Goal: Information Seeking & Learning: Find contact information

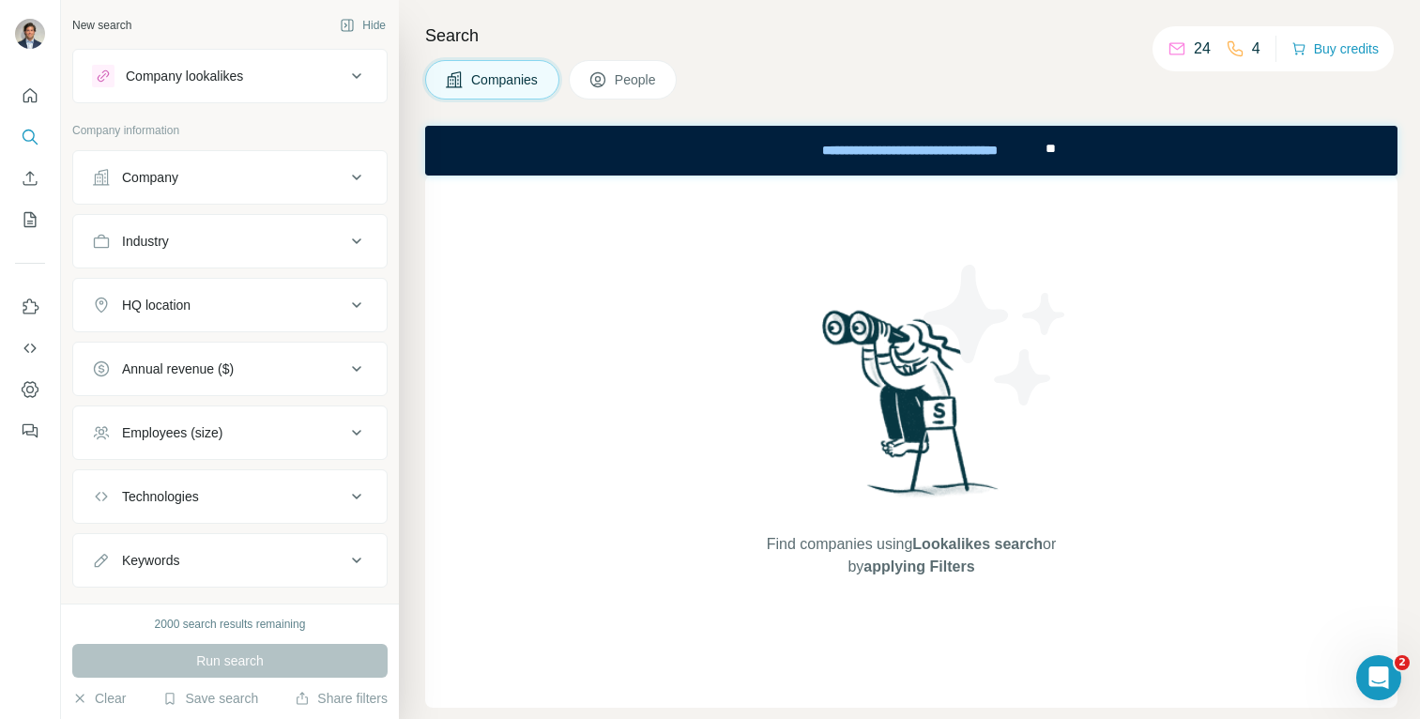
click at [188, 174] on div "Company" at bounding box center [218, 177] width 253 height 19
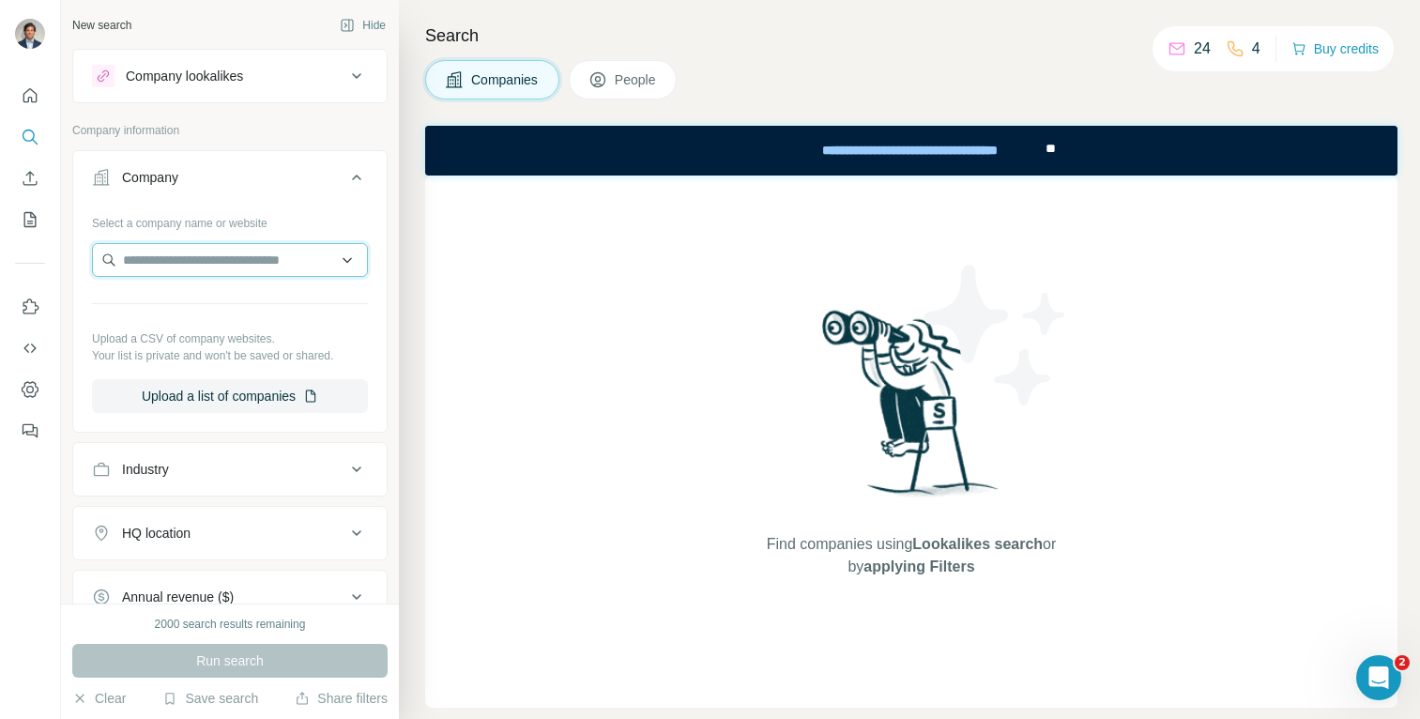
click at [233, 263] on input "text" at bounding box center [230, 260] width 276 height 34
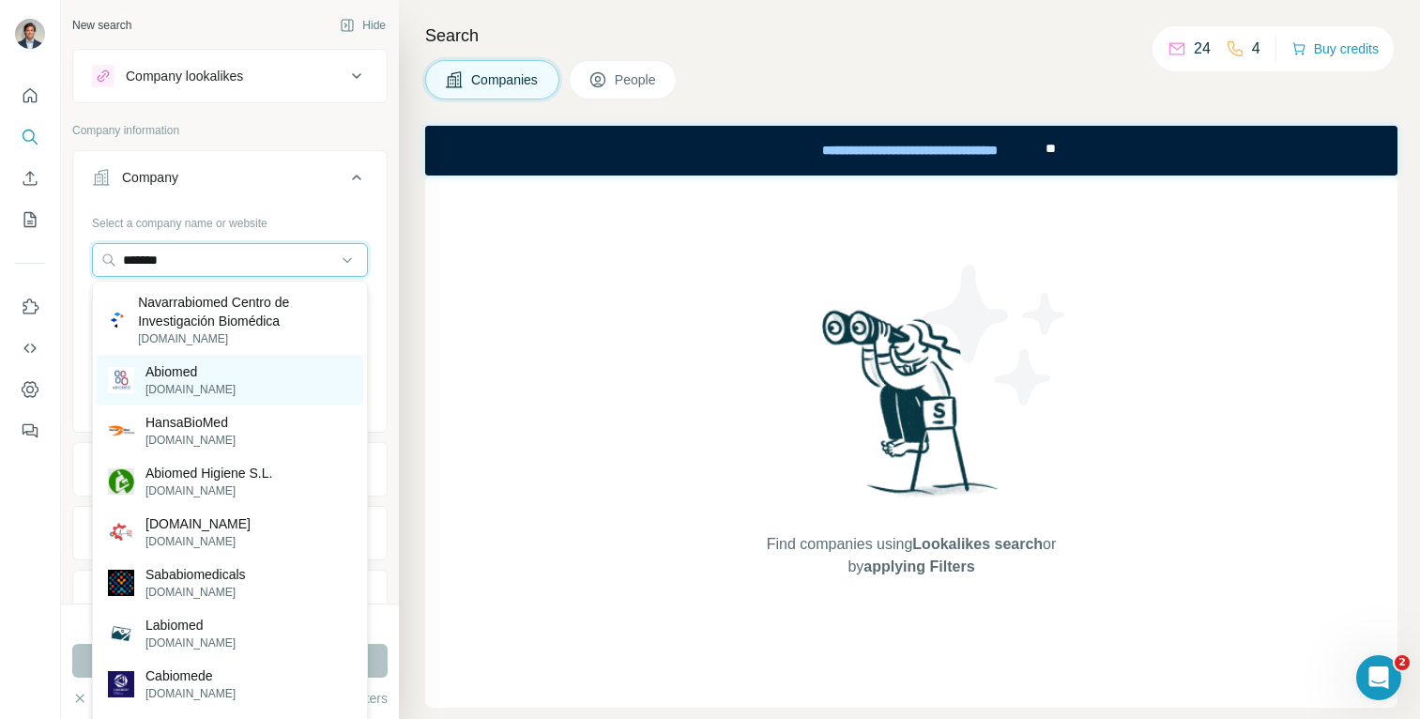
type input "*******"
click at [168, 384] on p "[DOMAIN_NAME]" at bounding box center [190, 389] width 90 height 17
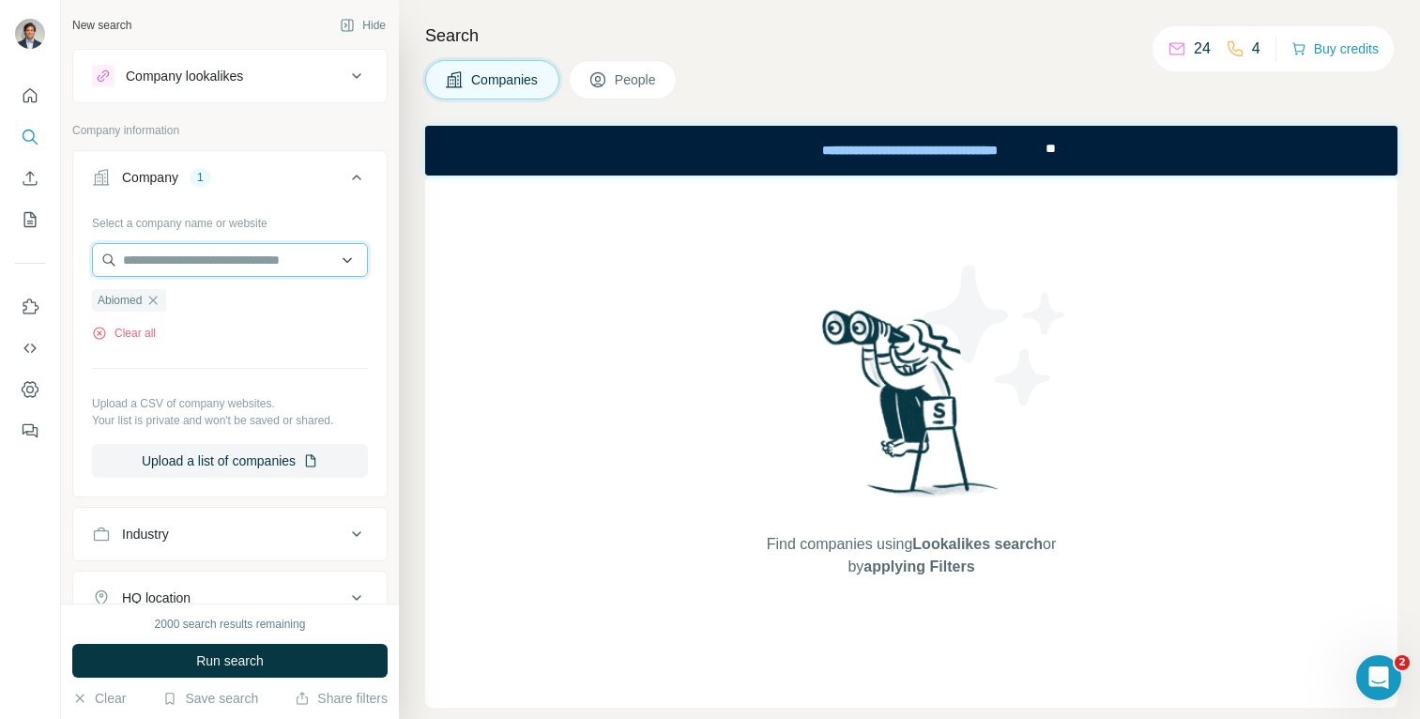
click at [220, 261] on input "text" at bounding box center [230, 260] width 276 height 34
type input "*"
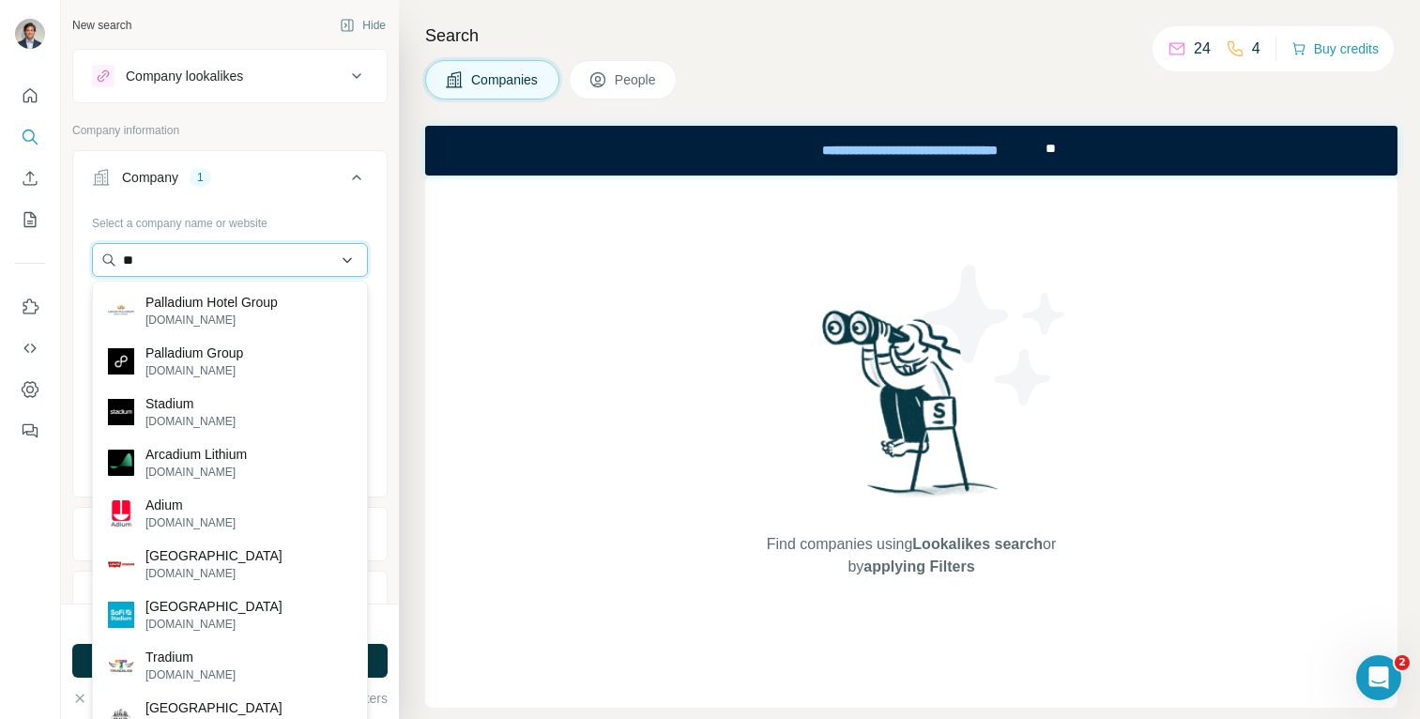
type input "*"
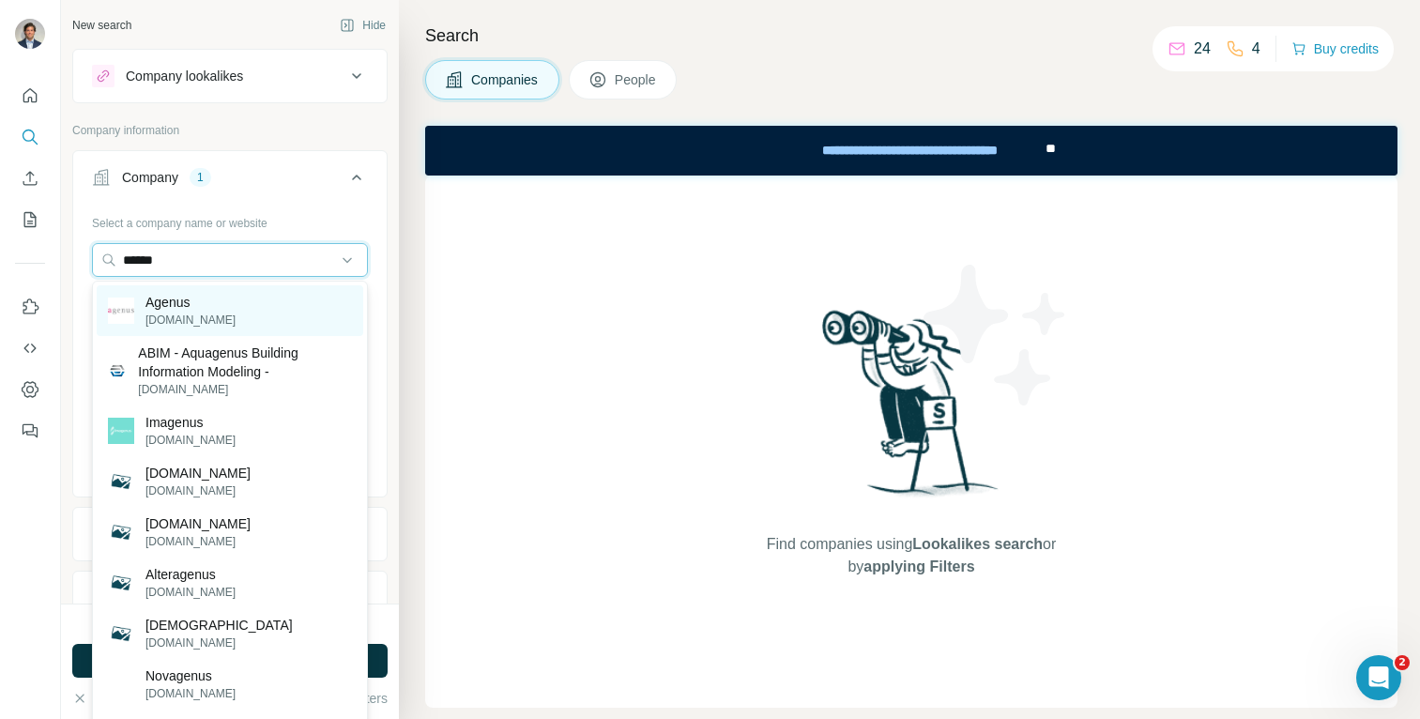
type input "******"
click at [194, 310] on p "Agenus" at bounding box center [190, 302] width 90 height 19
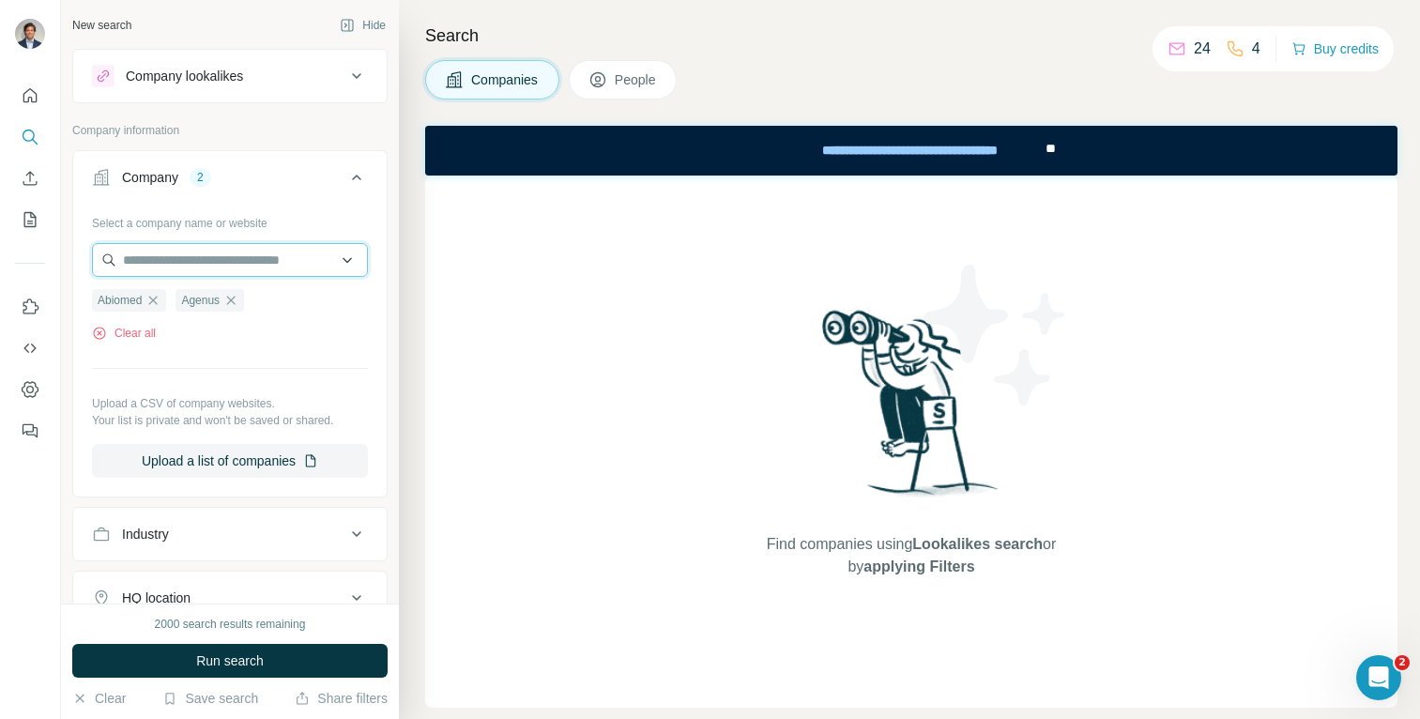
click at [188, 255] on input "text" at bounding box center [230, 260] width 276 height 34
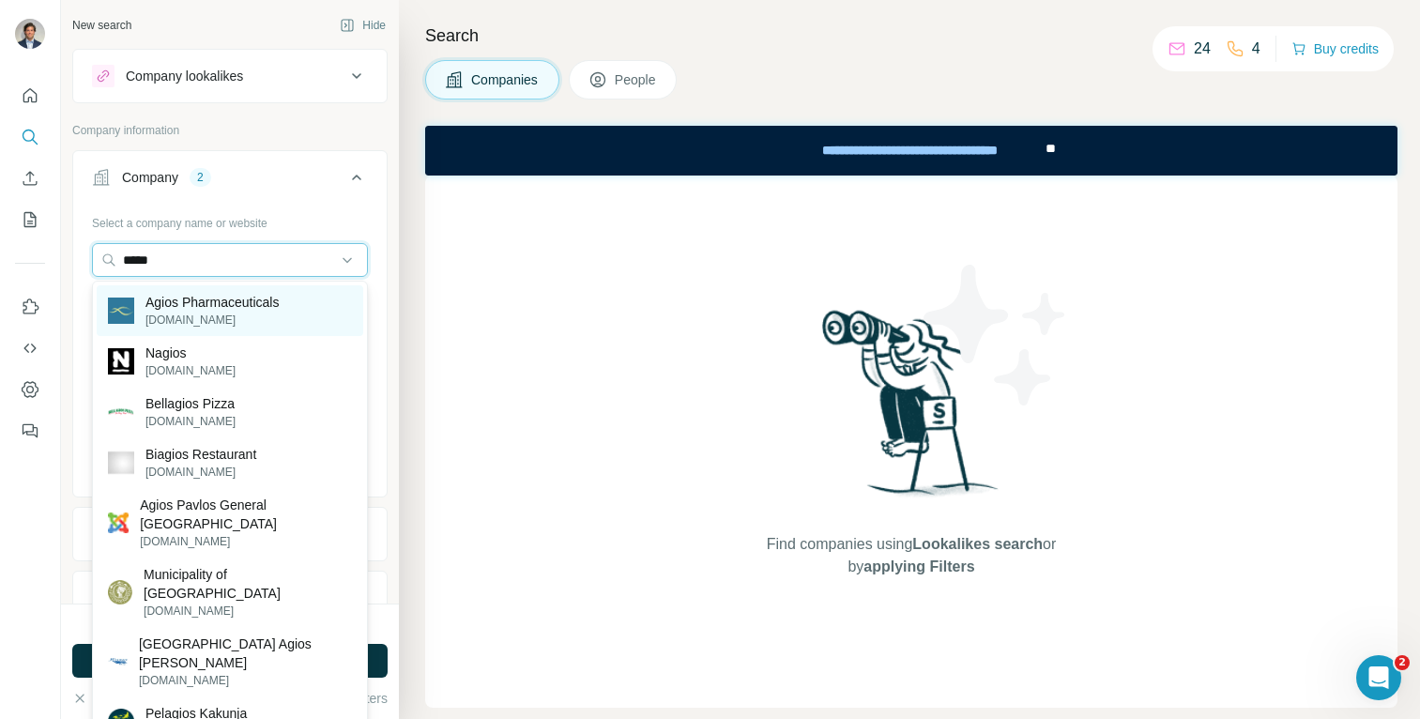
type input "*****"
click at [194, 311] on p "[DOMAIN_NAME]" at bounding box center [211, 319] width 133 height 17
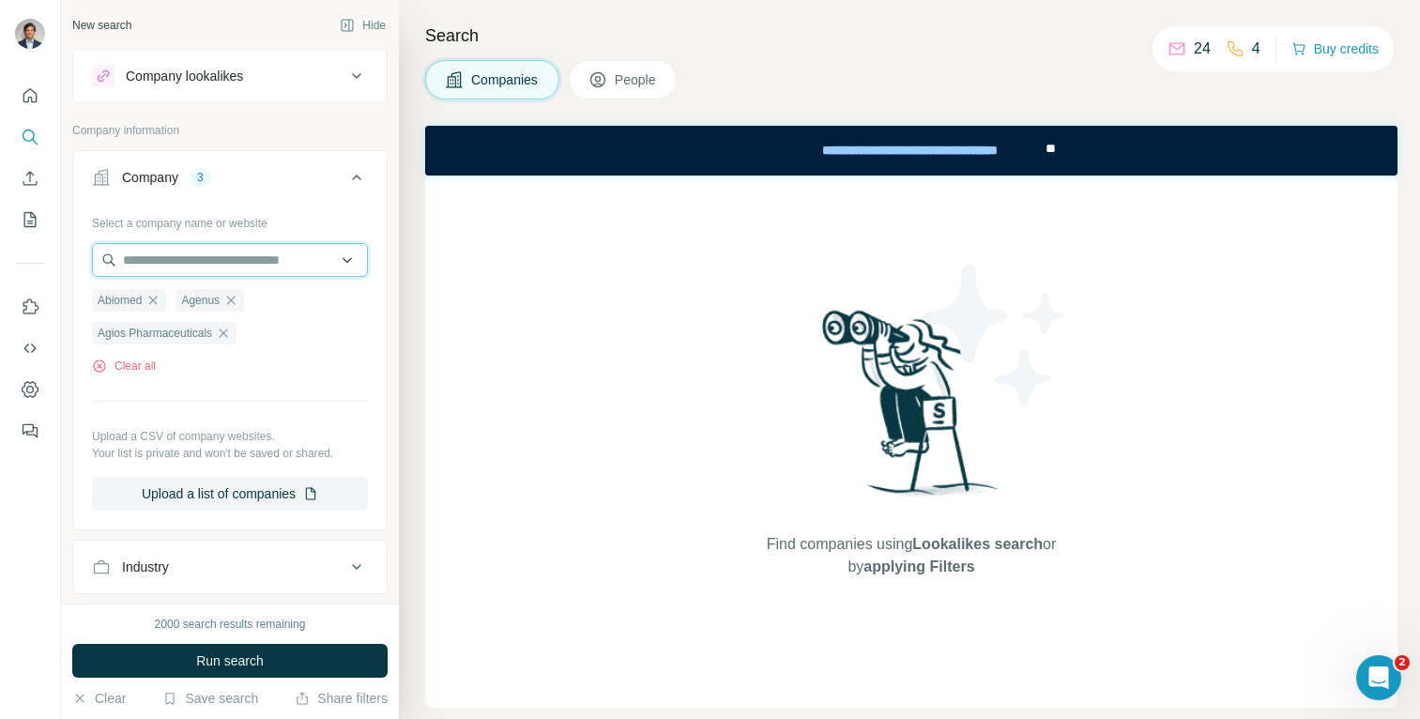
click at [181, 264] on input "text" at bounding box center [230, 260] width 276 height 34
click at [159, 265] on input "******" at bounding box center [230, 260] width 276 height 34
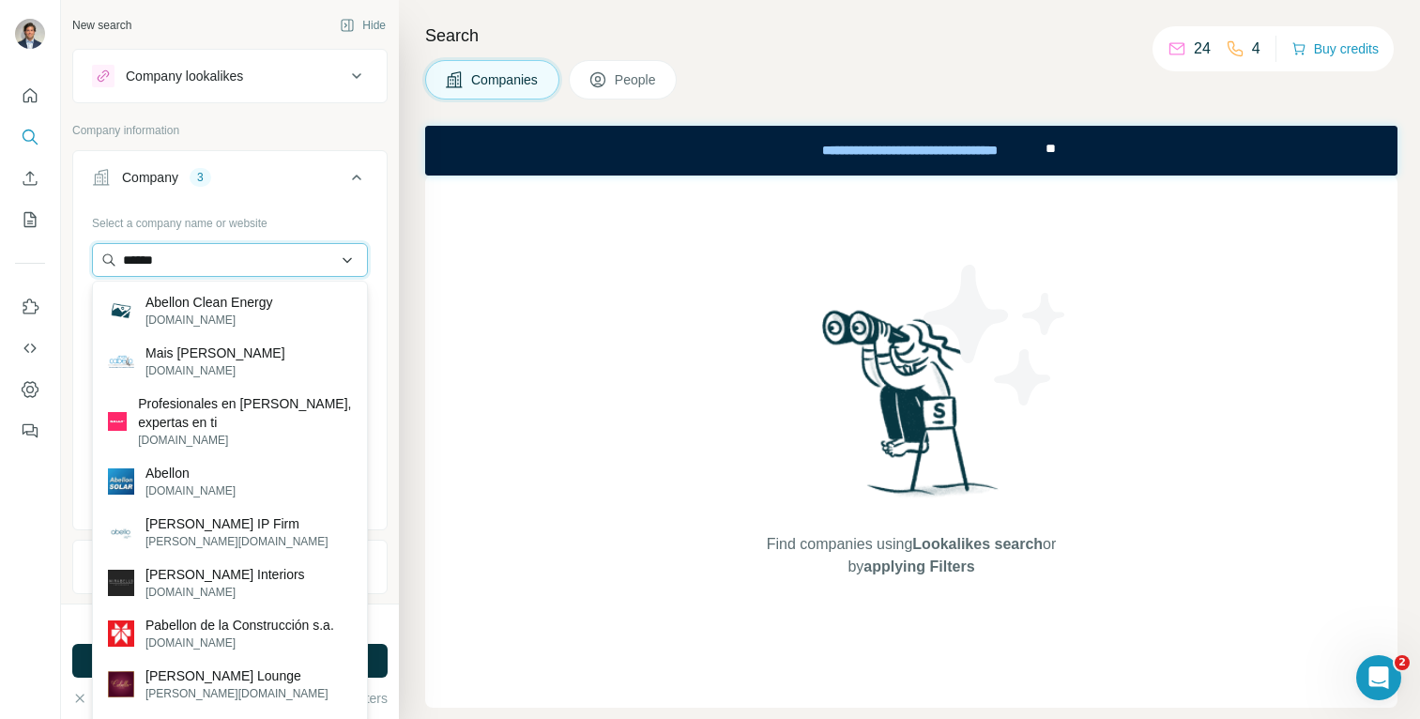
click at [138, 256] on input "******" at bounding box center [230, 260] width 276 height 34
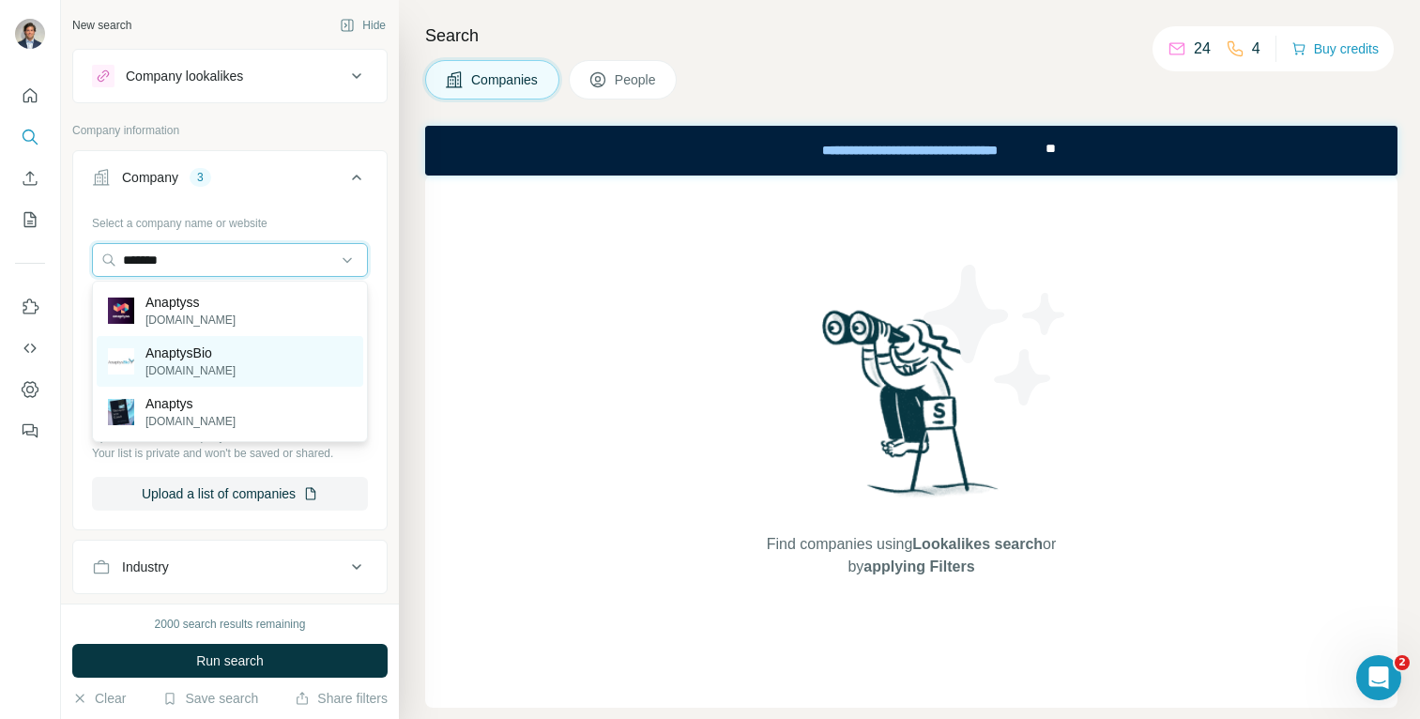
type input "*******"
click at [184, 363] on p "[DOMAIN_NAME]" at bounding box center [190, 370] width 90 height 17
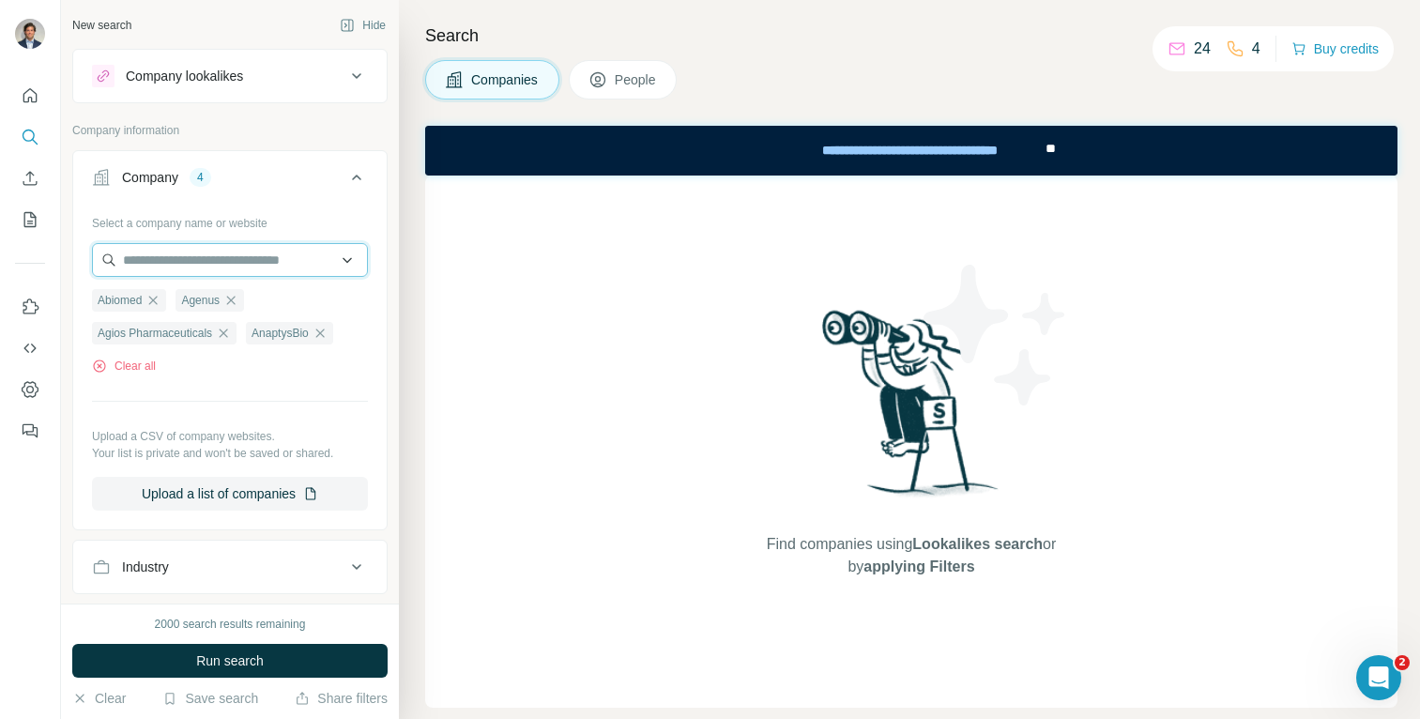
click at [217, 261] on input "text" at bounding box center [230, 260] width 276 height 34
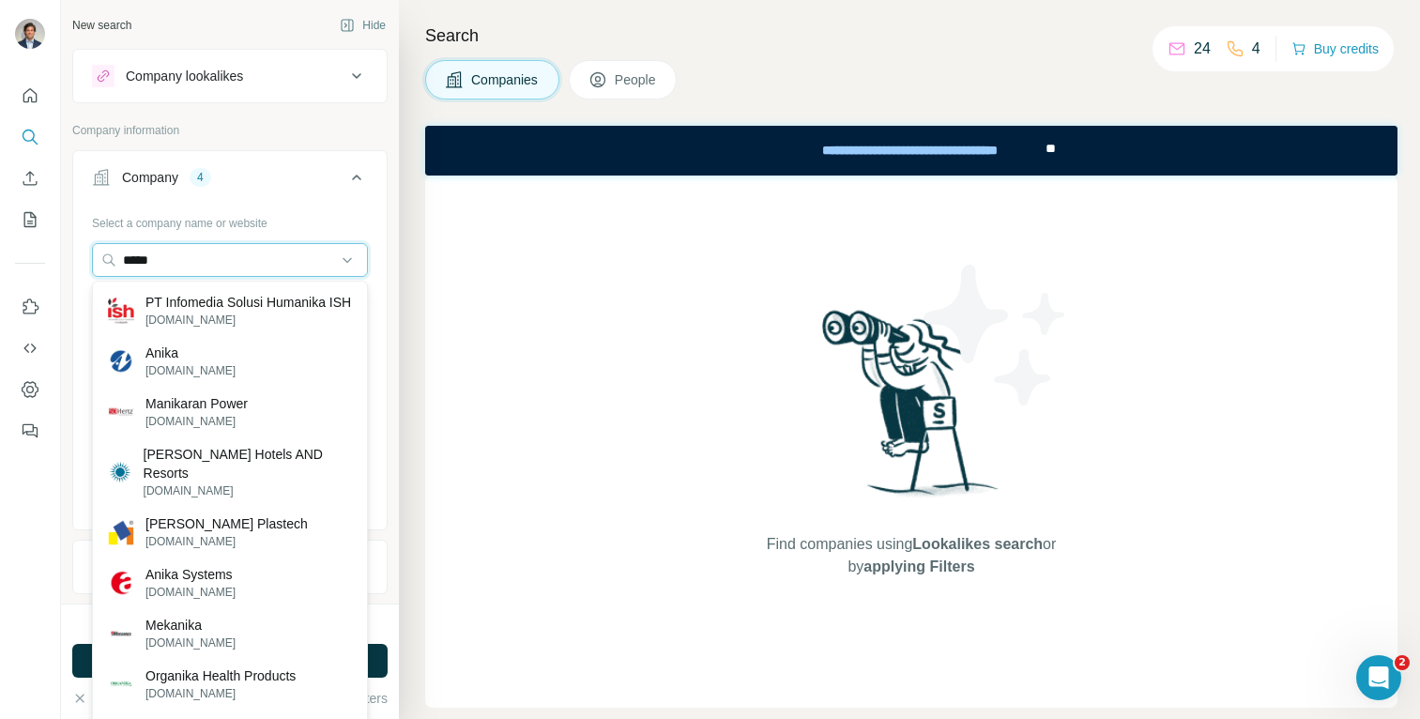
type input "*****"
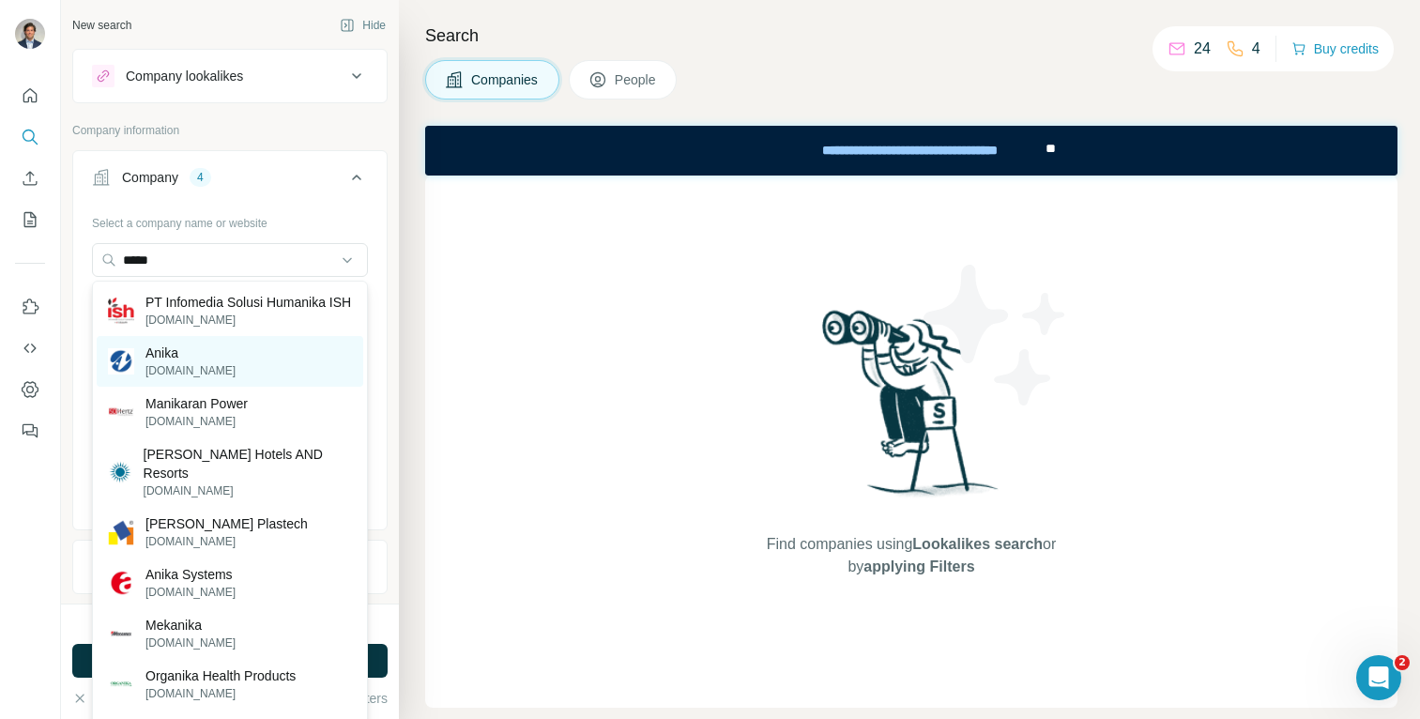
click at [174, 379] on p "[DOMAIN_NAME]" at bounding box center [190, 370] width 90 height 17
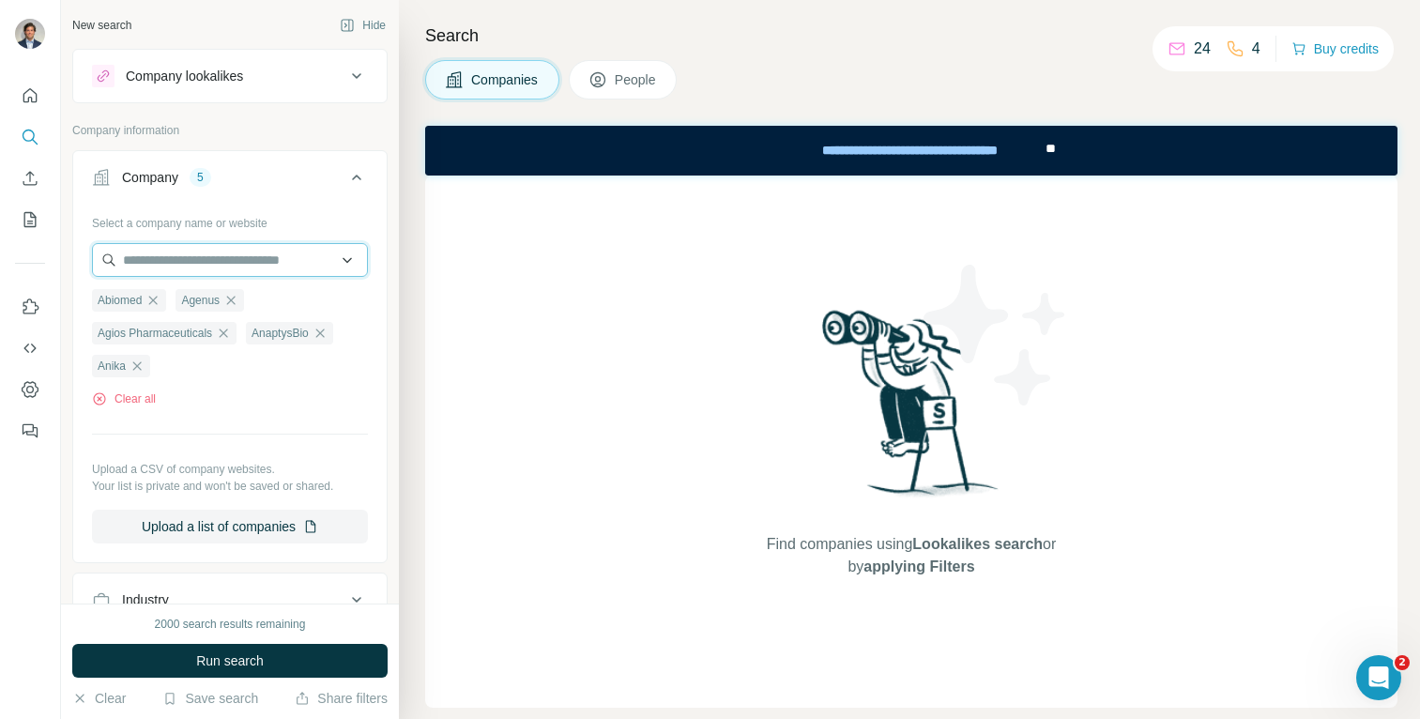
click at [182, 265] on input "text" at bounding box center [230, 260] width 276 height 34
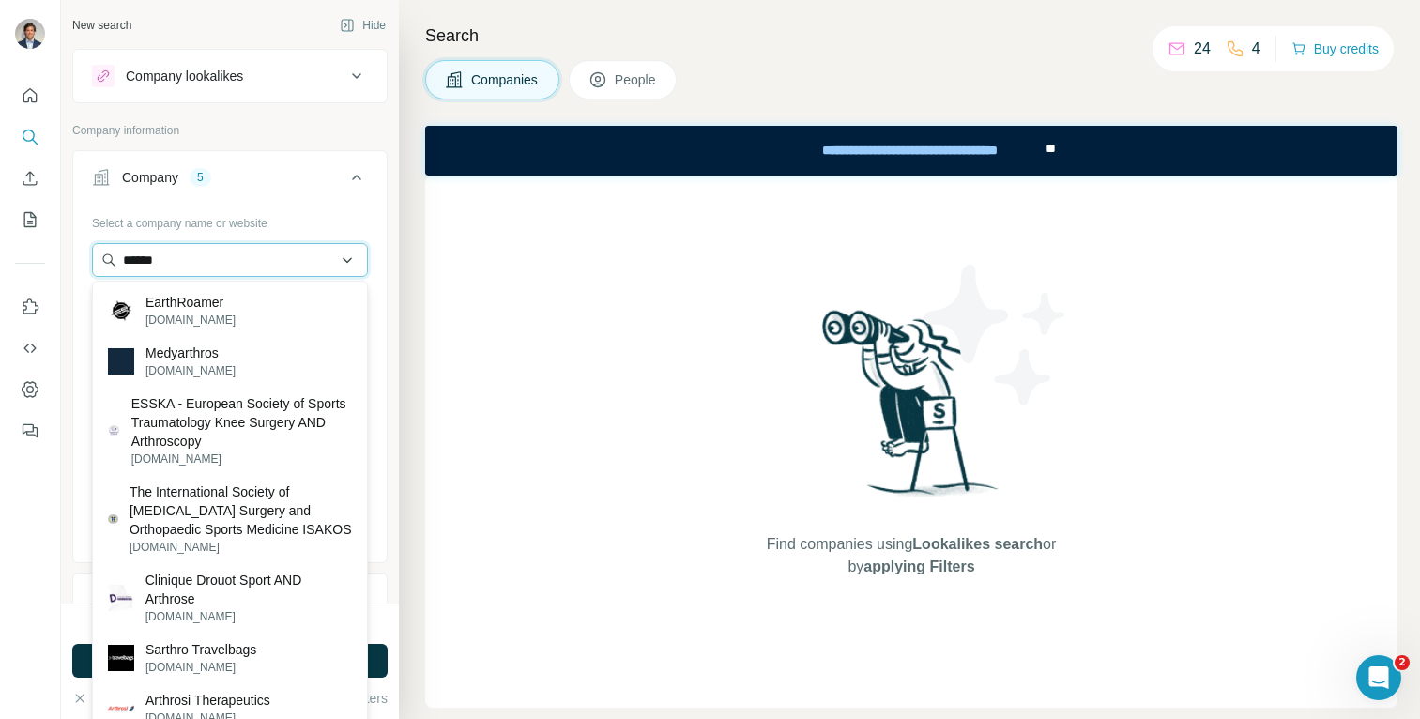
click at [205, 264] on input "******" at bounding box center [230, 260] width 276 height 34
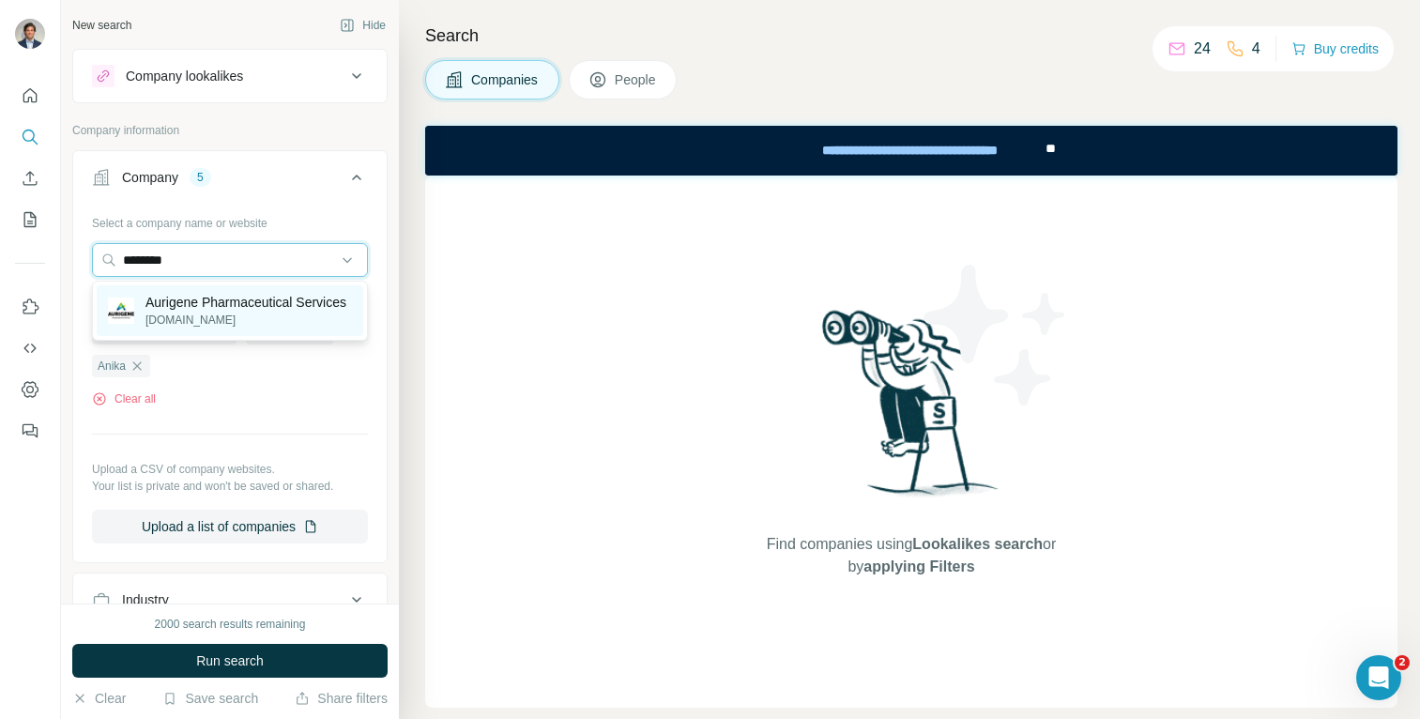
type input "********"
click at [188, 307] on p "Aurigene Pharmaceutical Services" at bounding box center [245, 302] width 201 height 19
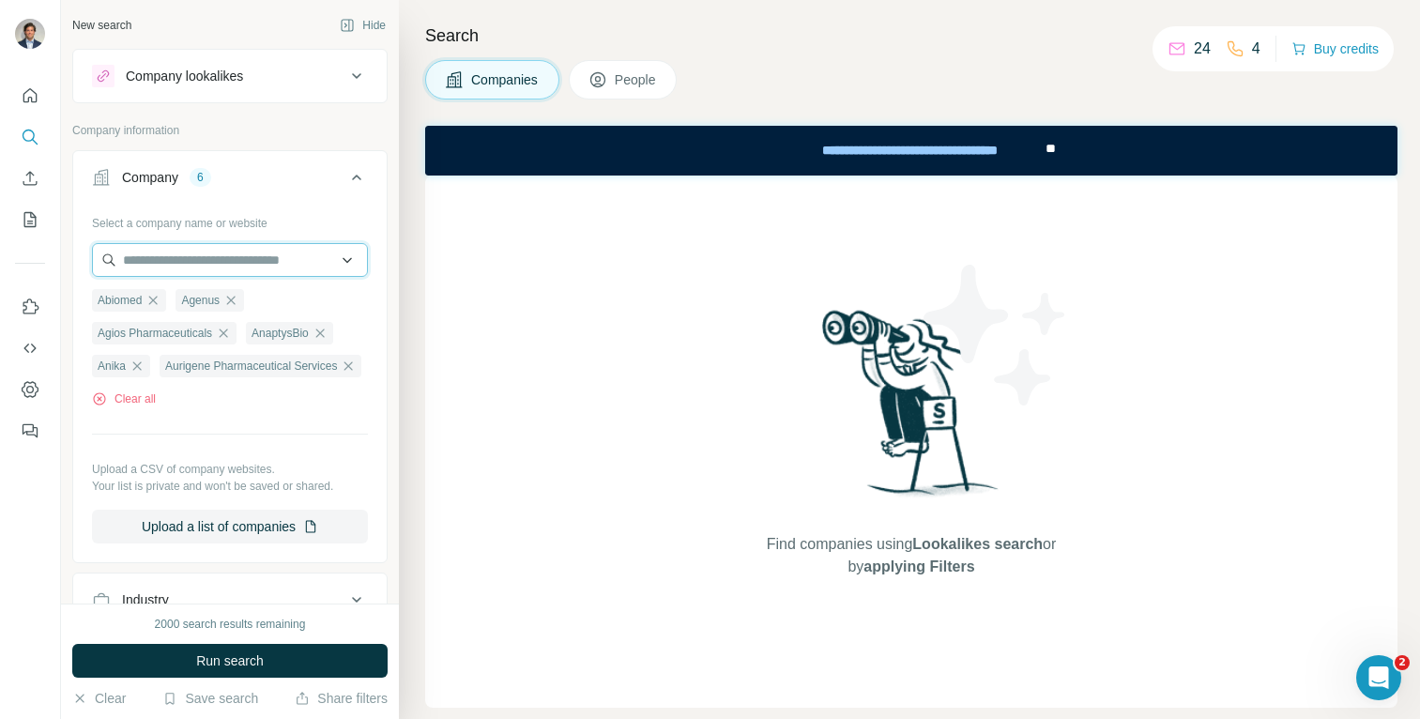
click at [183, 254] on input "text" at bounding box center [230, 260] width 276 height 34
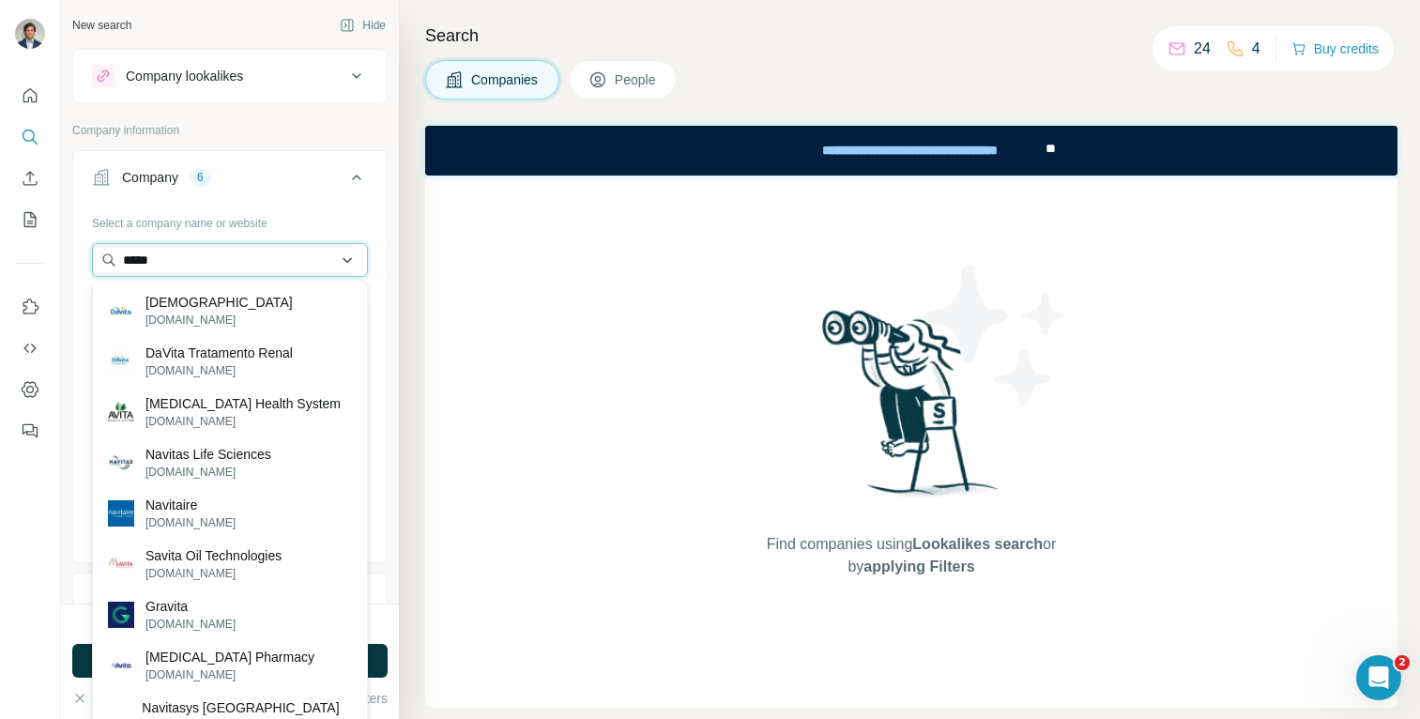
click at [193, 258] on input "*****" at bounding box center [230, 260] width 276 height 34
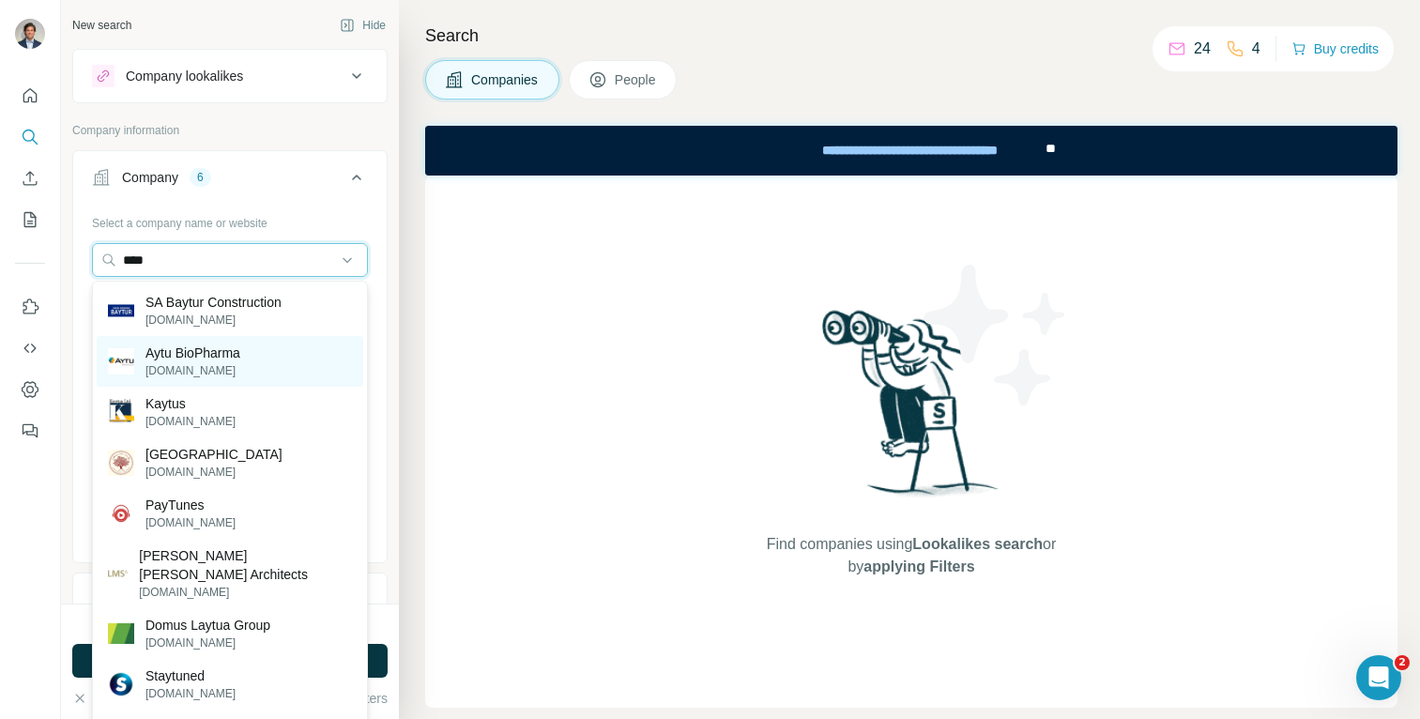
type input "****"
click at [190, 369] on p "[DOMAIN_NAME]" at bounding box center [192, 370] width 95 height 17
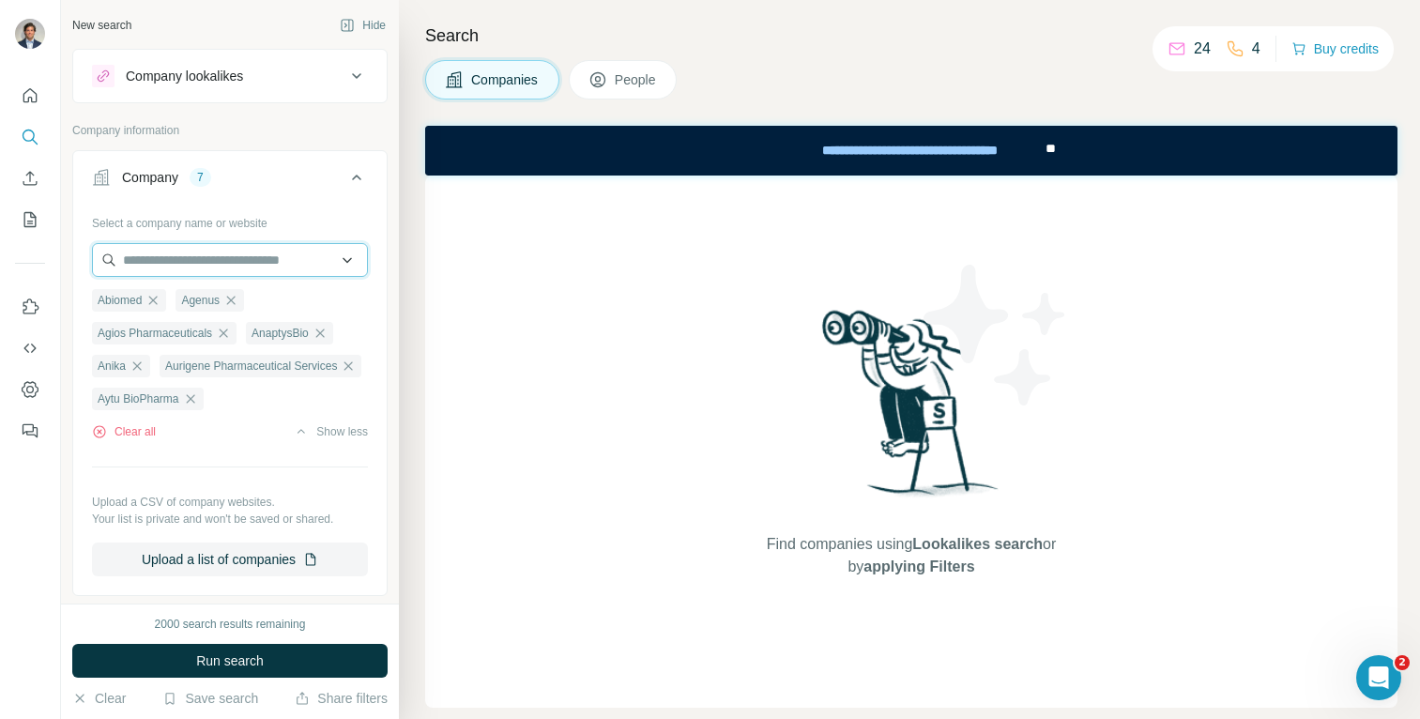
click at [195, 257] on input "text" at bounding box center [230, 260] width 276 height 34
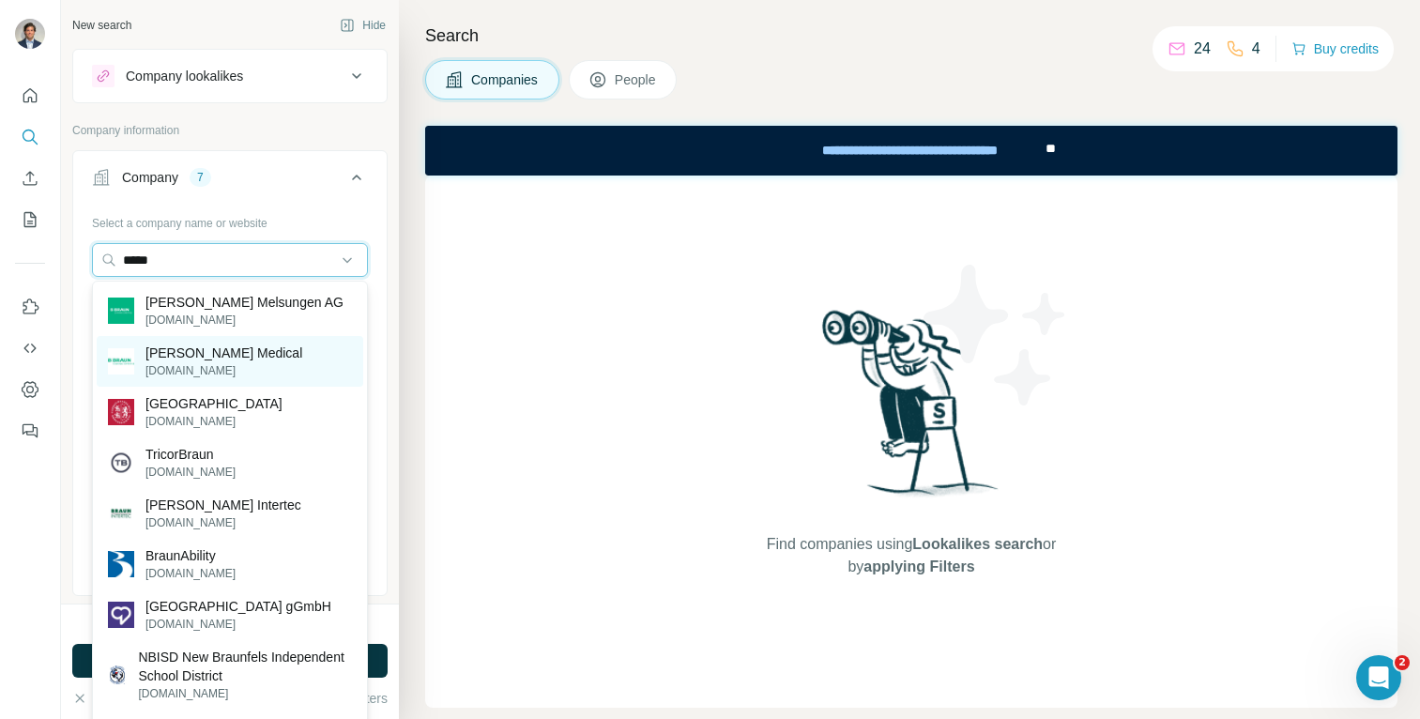
type input "*****"
click at [205, 364] on p "[DOMAIN_NAME]" at bounding box center [223, 370] width 157 height 17
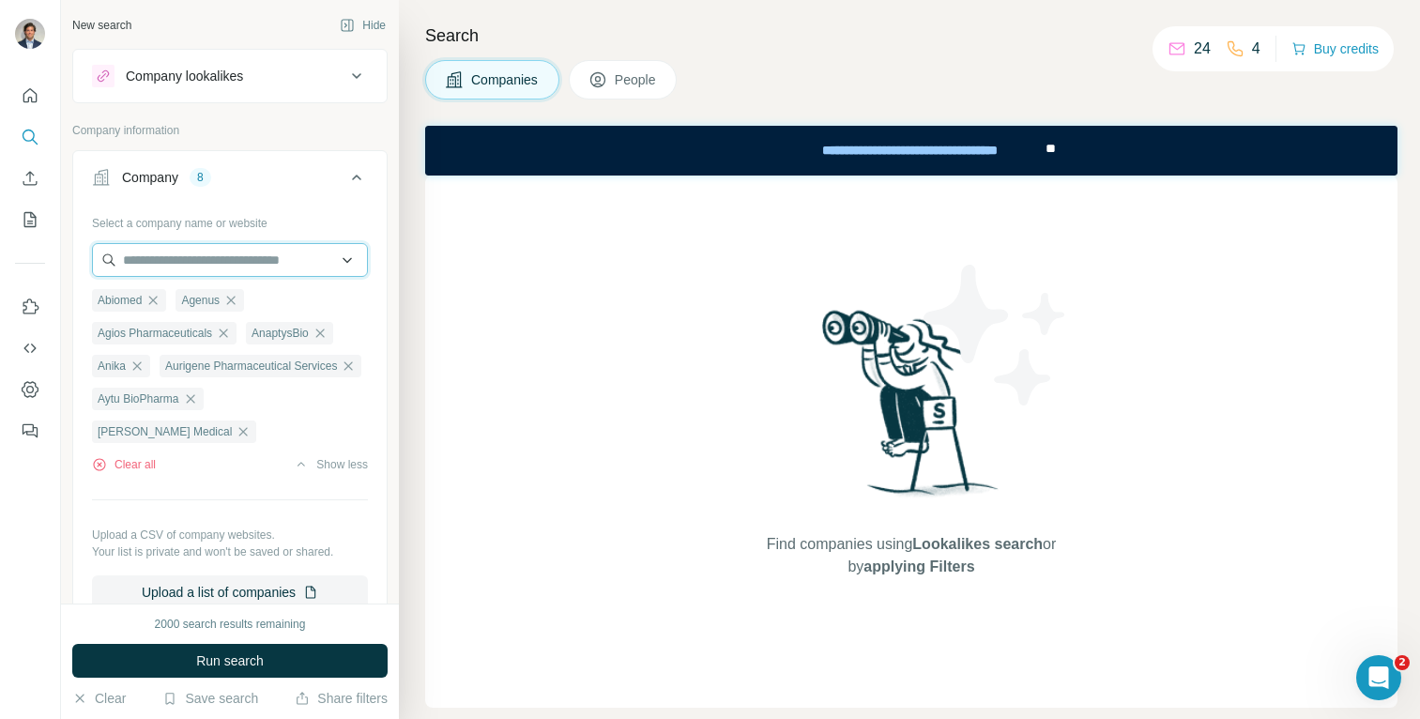
click at [225, 261] on input "text" at bounding box center [230, 260] width 276 height 34
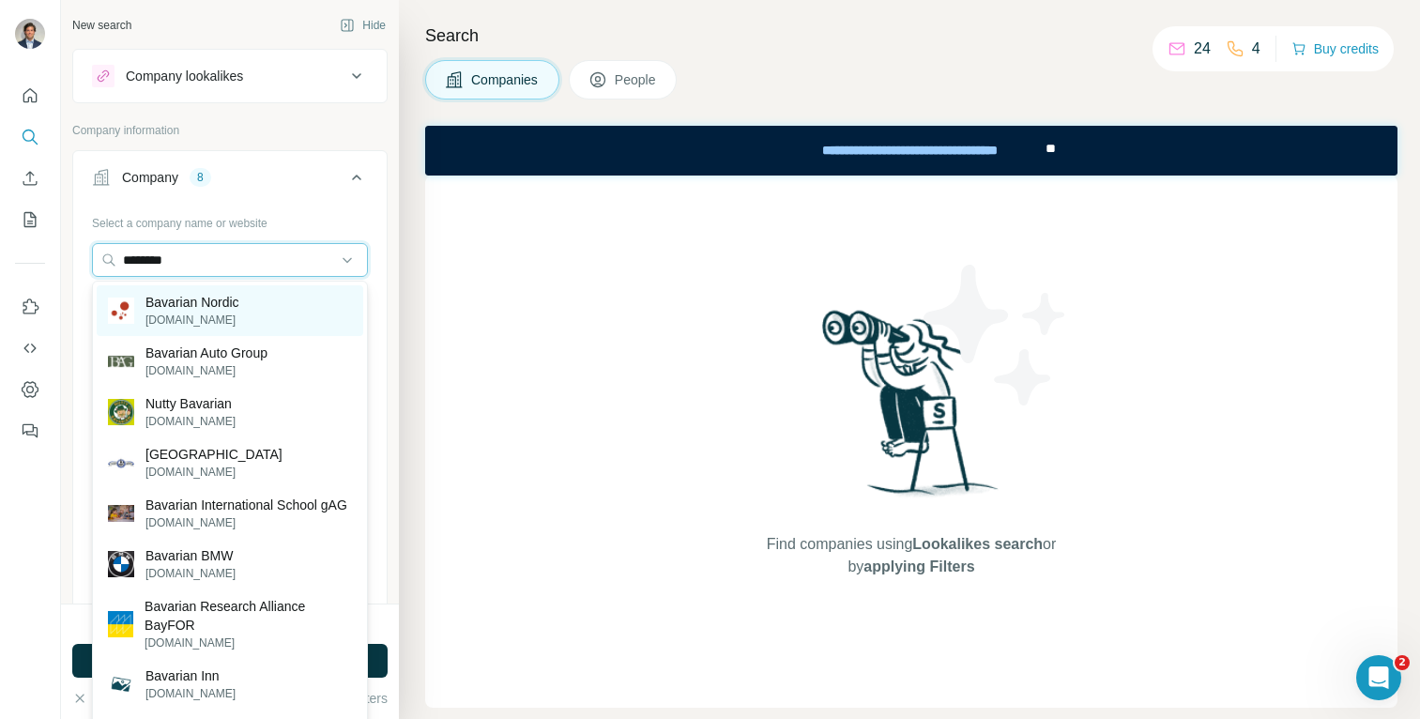
type input "********"
click at [227, 311] on p "[DOMAIN_NAME]" at bounding box center [192, 319] width 94 height 17
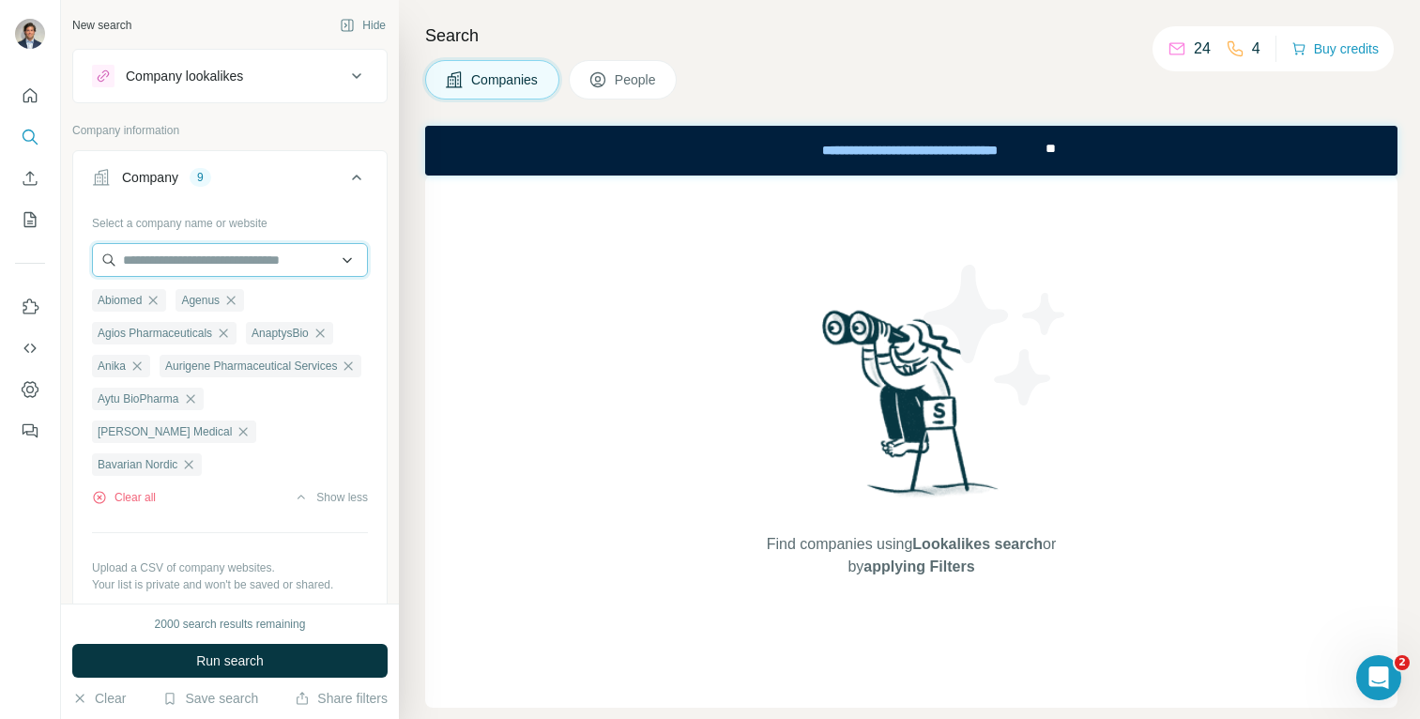
click at [180, 266] on input "text" at bounding box center [230, 260] width 276 height 34
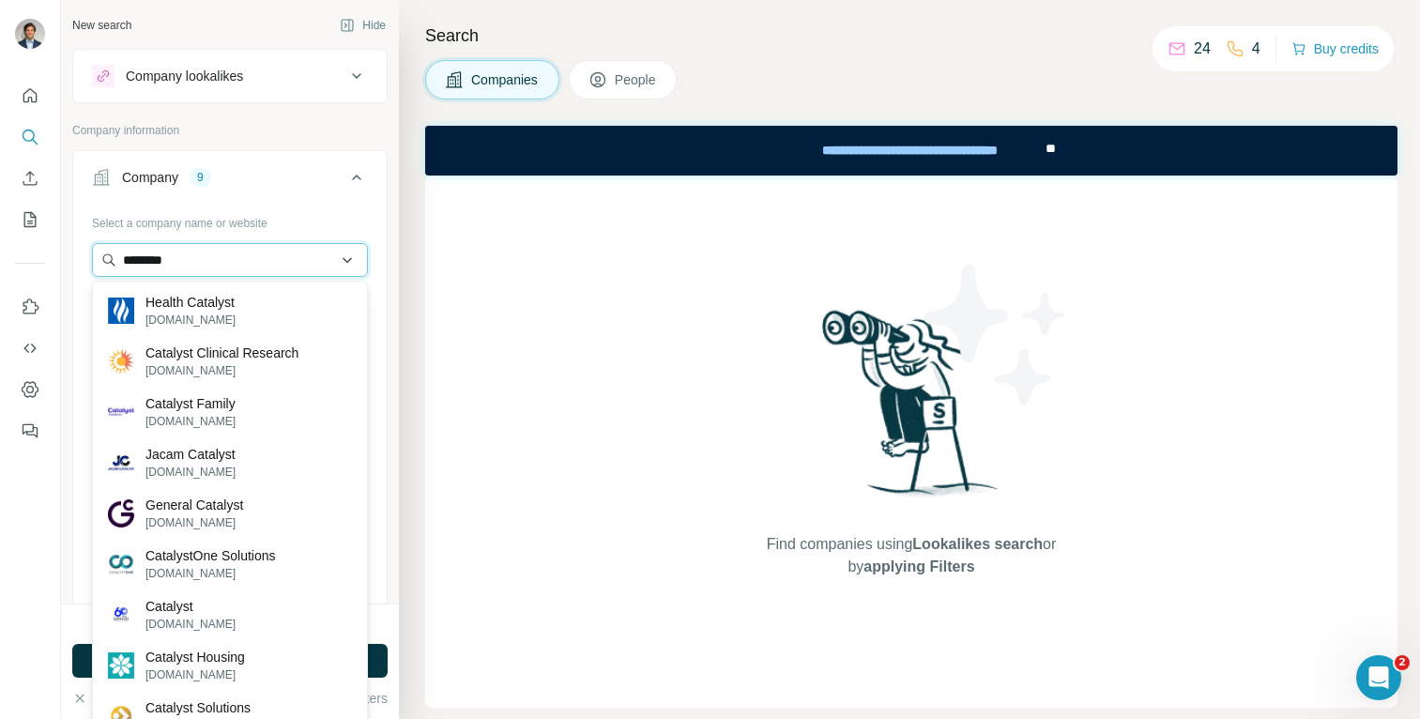
click at [219, 254] on input "********" at bounding box center [230, 260] width 276 height 34
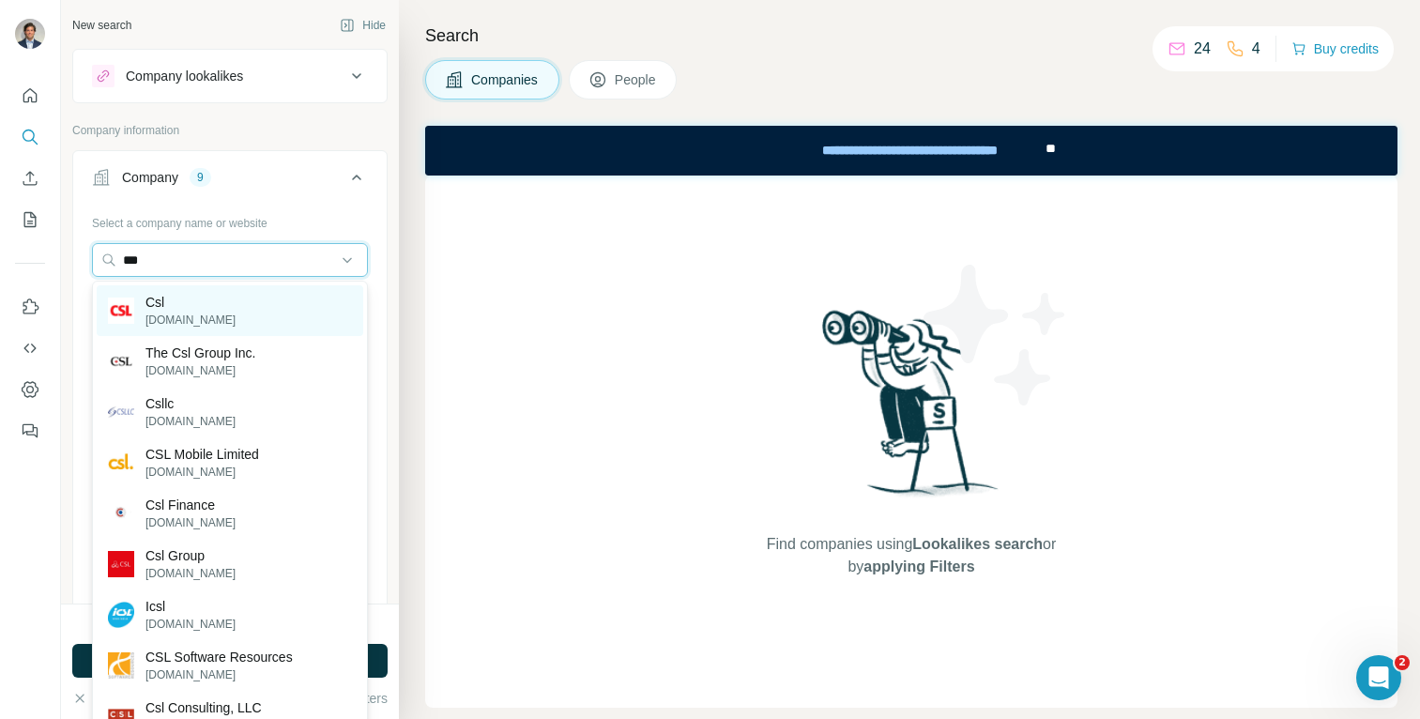
type input "***"
click at [181, 306] on p "Csl" at bounding box center [190, 302] width 90 height 19
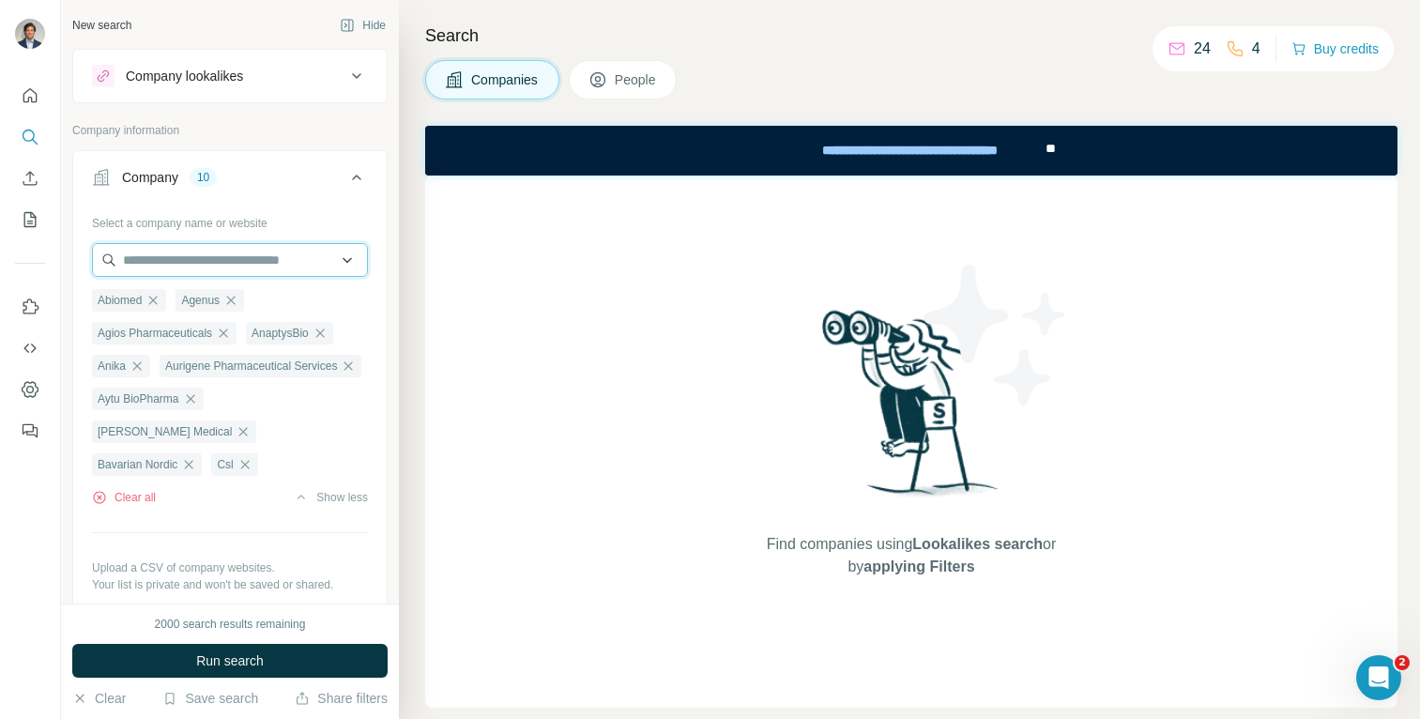
click at [182, 268] on input "text" at bounding box center [230, 260] width 276 height 34
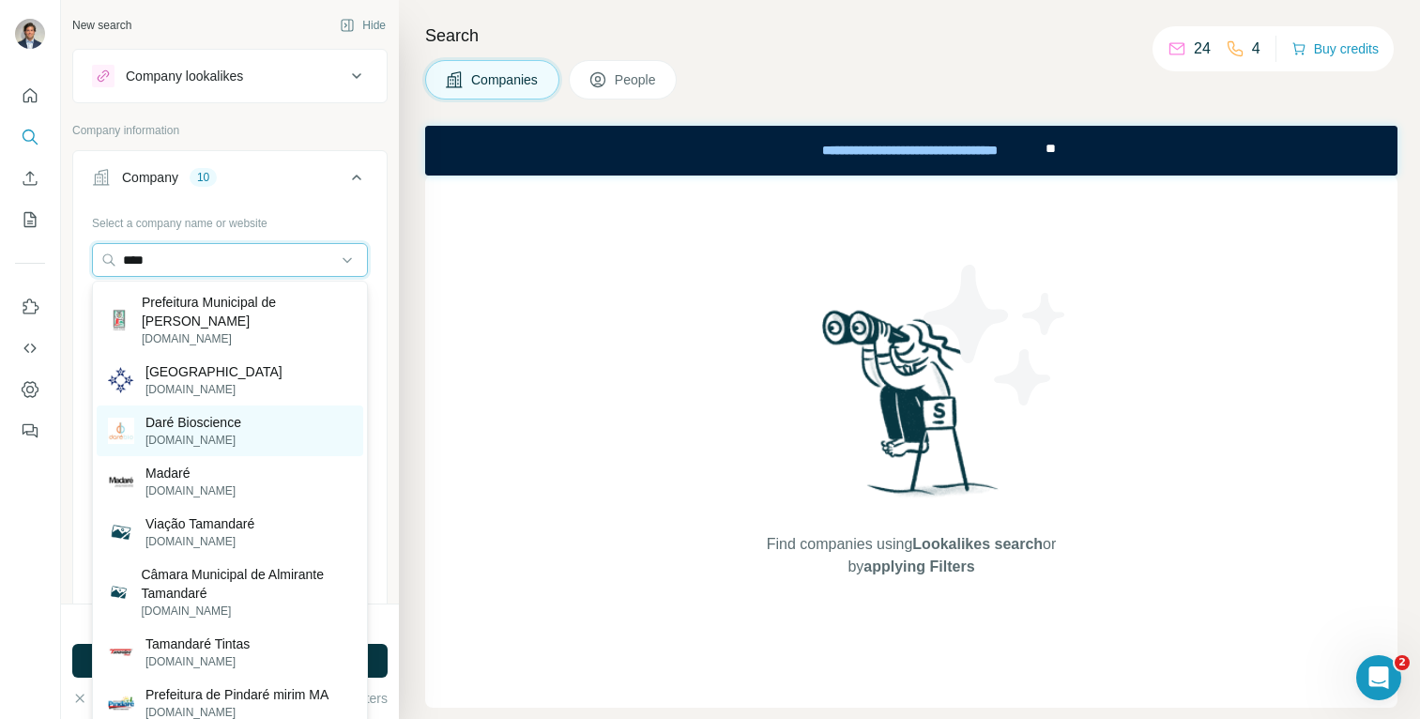
type input "****"
click at [203, 433] on p "[DOMAIN_NAME]" at bounding box center [193, 440] width 96 height 17
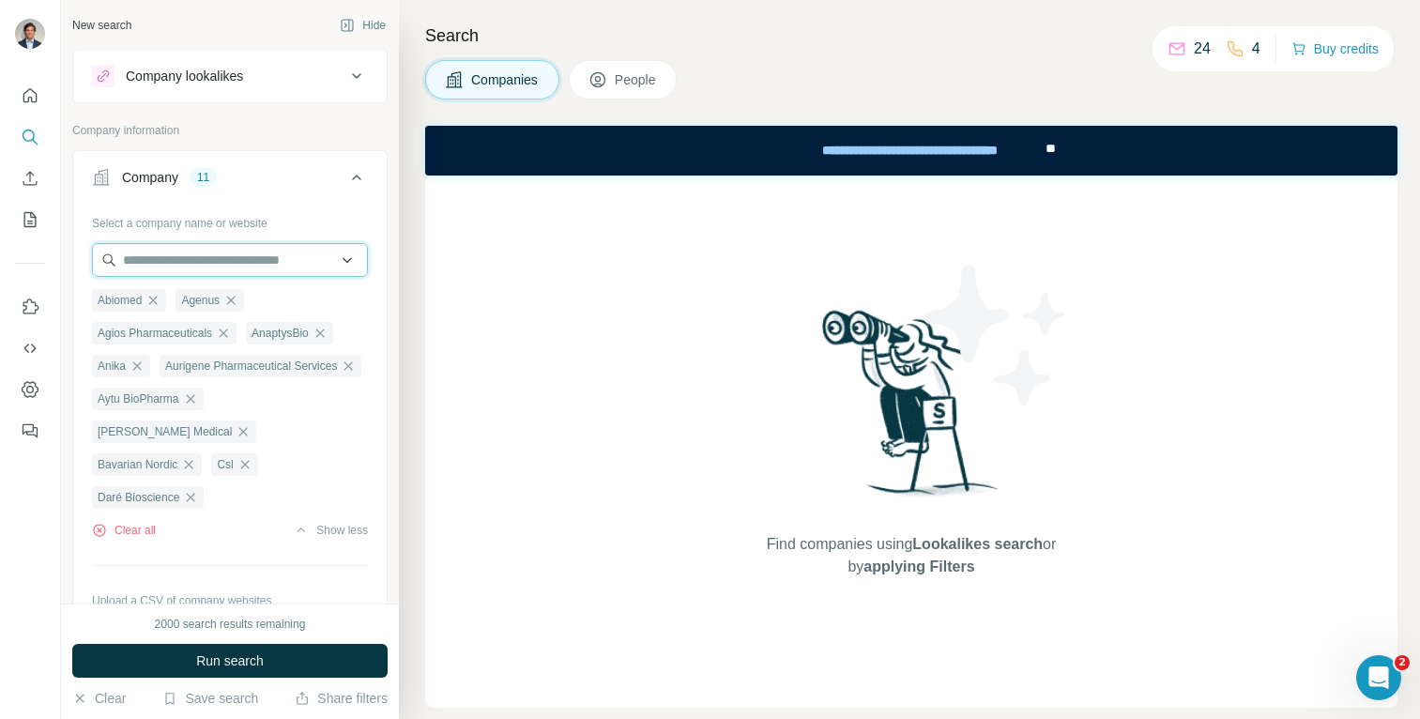
click at [196, 256] on input "text" at bounding box center [230, 260] width 276 height 34
type input "*"
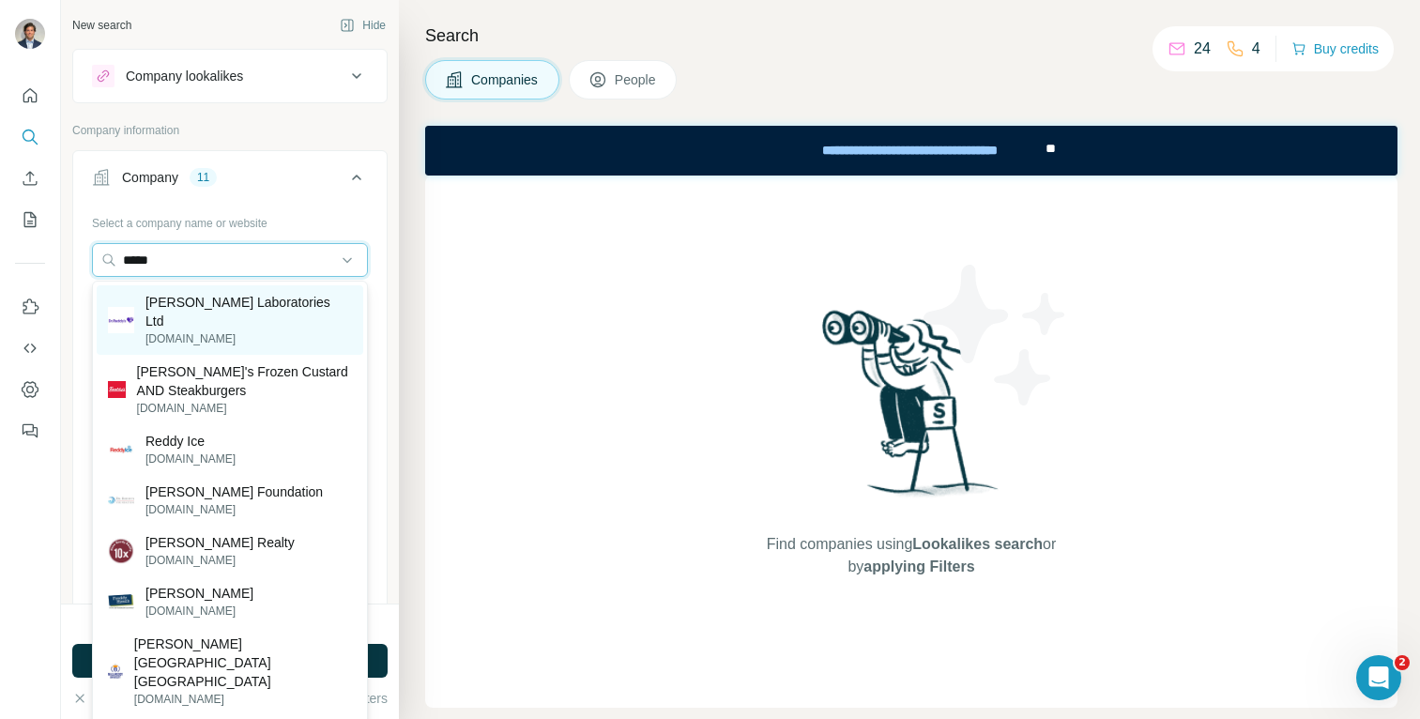
type input "*****"
click at [223, 330] on p "[DOMAIN_NAME]" at bounding box center [248, 338] width 206 height 17
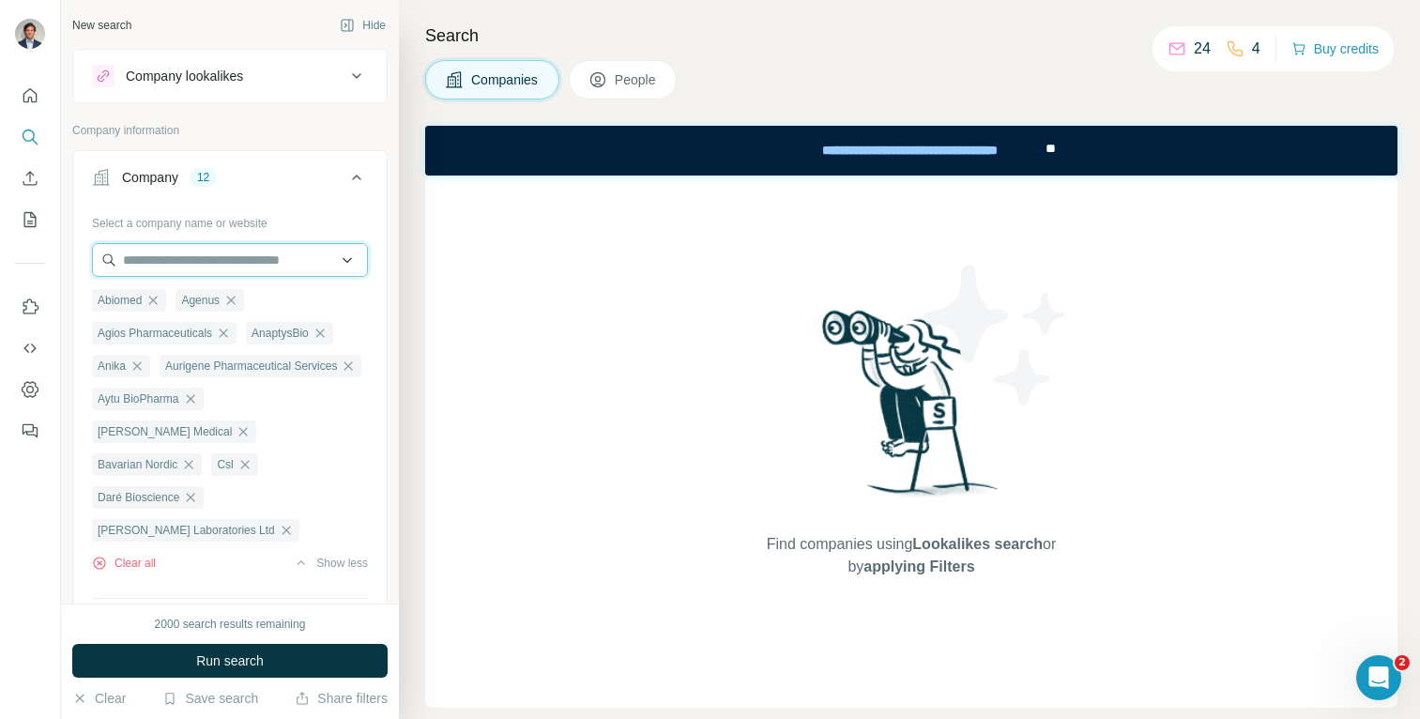
click at [231, 263] on input "text" at bounding box center [230, 260] width 276 height 34
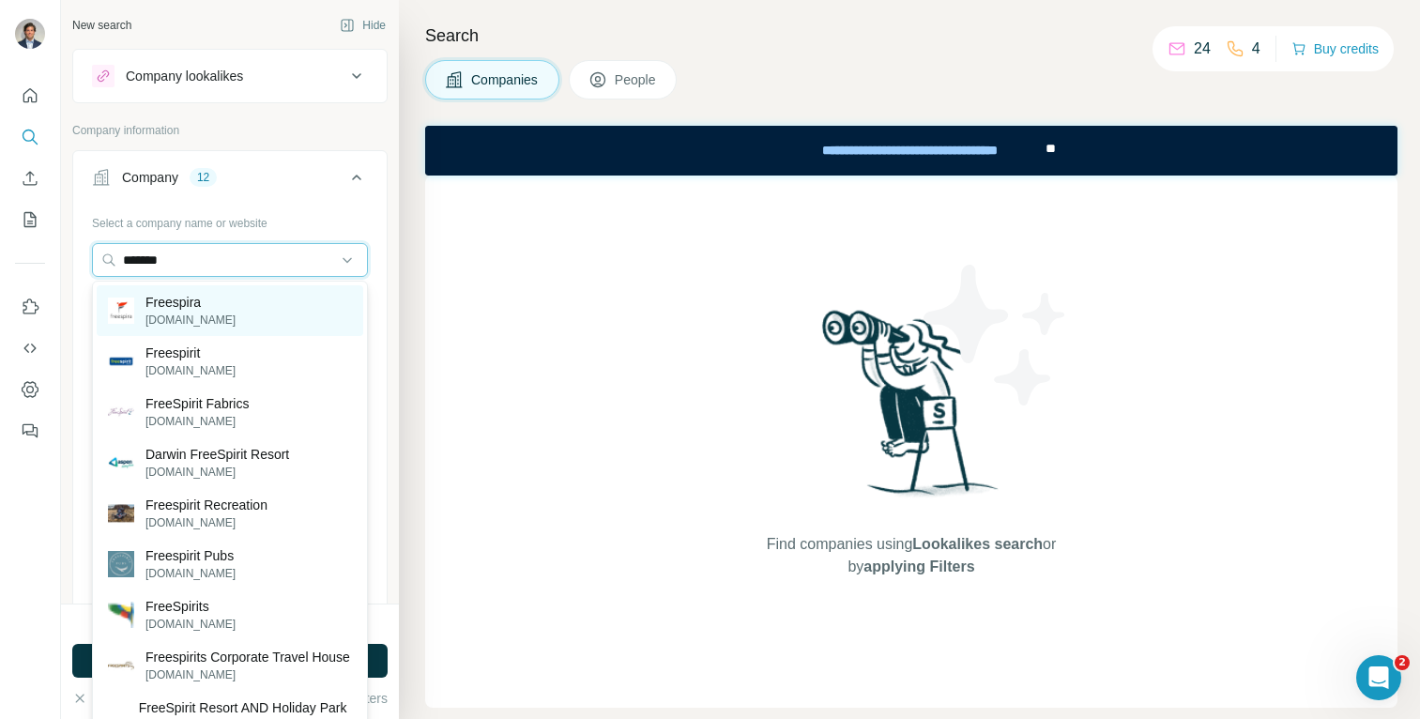
type input "*******"
click at [165, 308] on p "Freespira" at bounding box center [190, 302] width 90 height 19
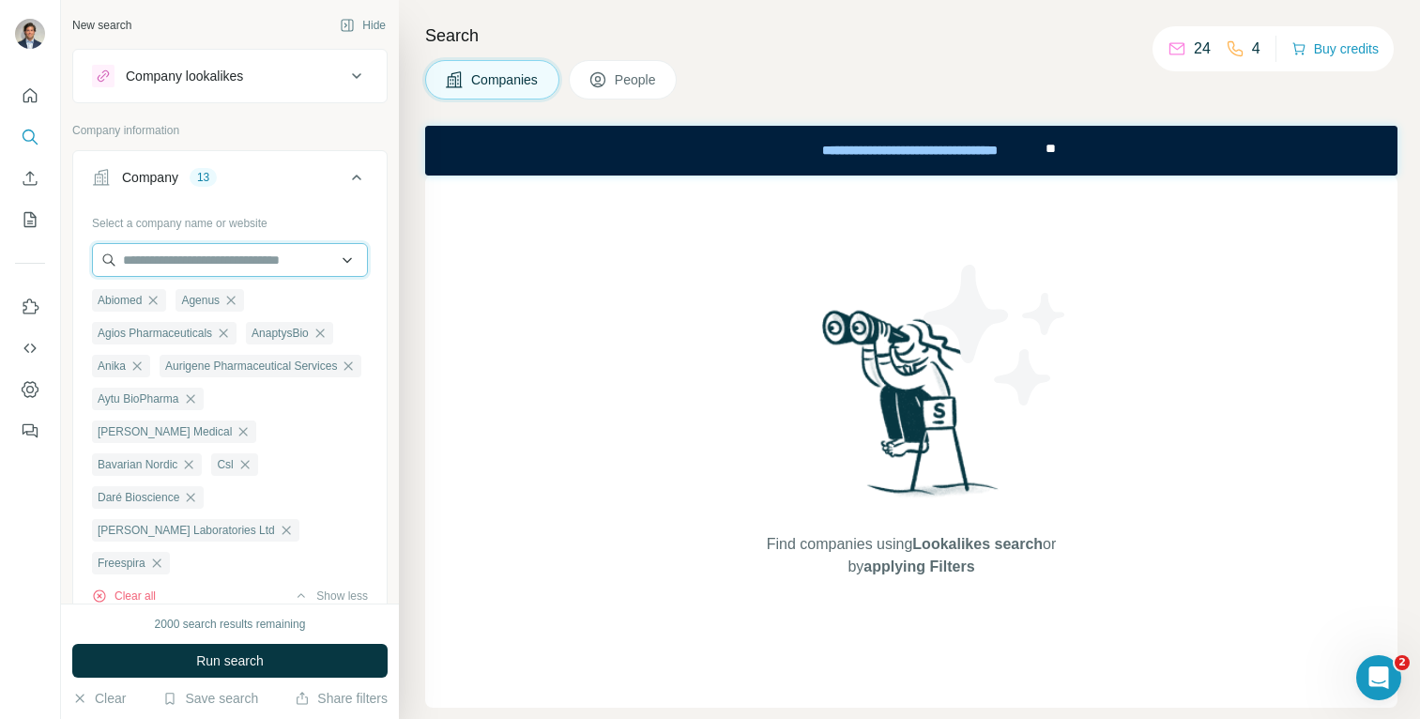
click at [175, 264] on input "text" at bounding box center [230, 260] width 276 height 34
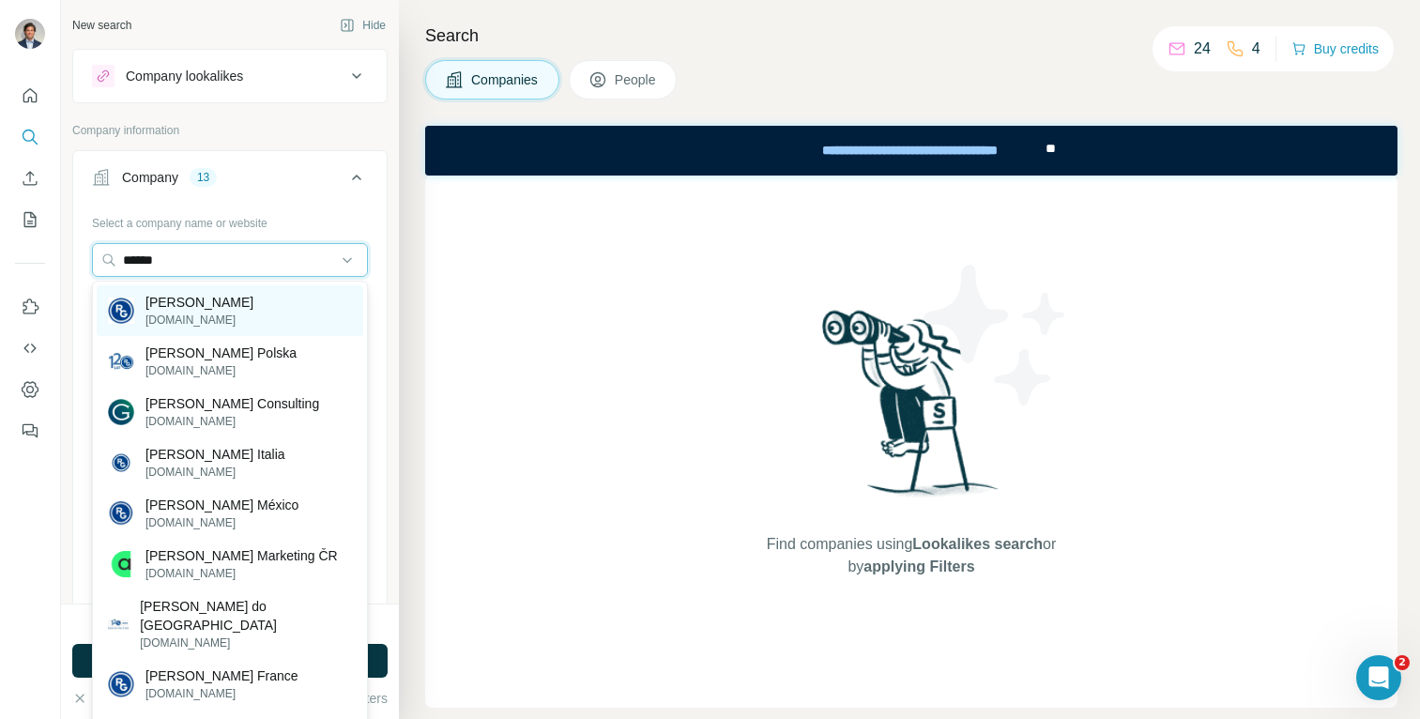
type input "******"
click at [253, 304] on p "[PERSON_NAME]" at bounding box center [199, 302] width 108 height 19
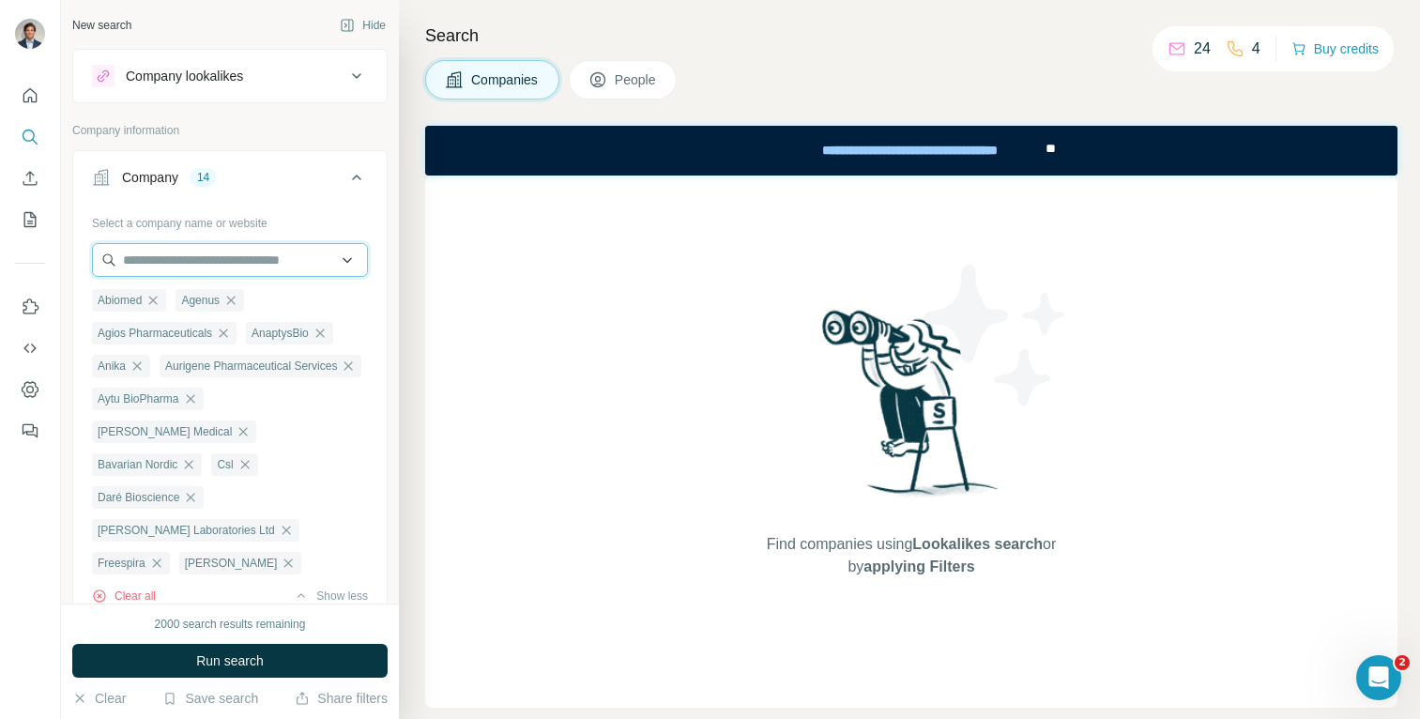
click at [232, 258] on input "text" at bounding box center [230, 260] width 276 height 34
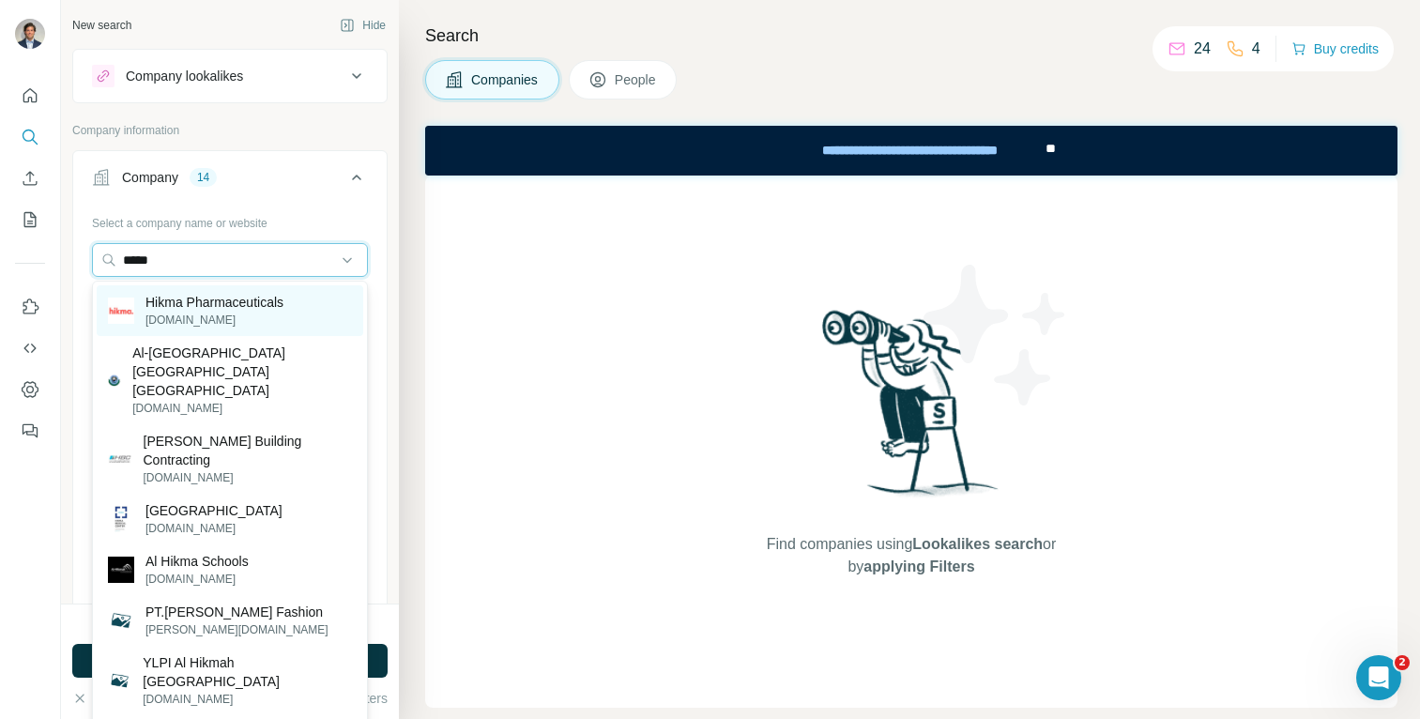
type input "*****"
click at [230, 308] on p "Hikma Pharmaceuticals" at bounding box center [214, 302] width 138 height 19
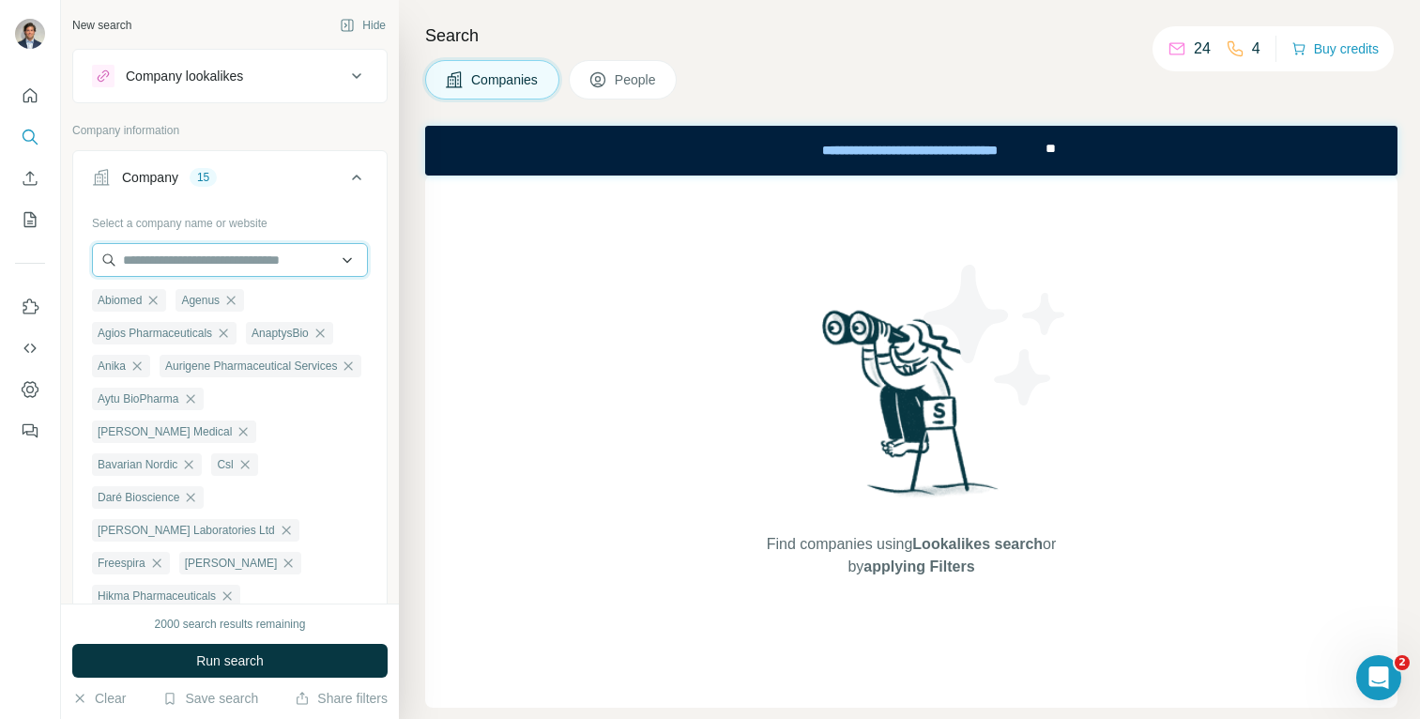
click at [224, 266] on input "text" at bounding box center [230, 260] width 276 height 34
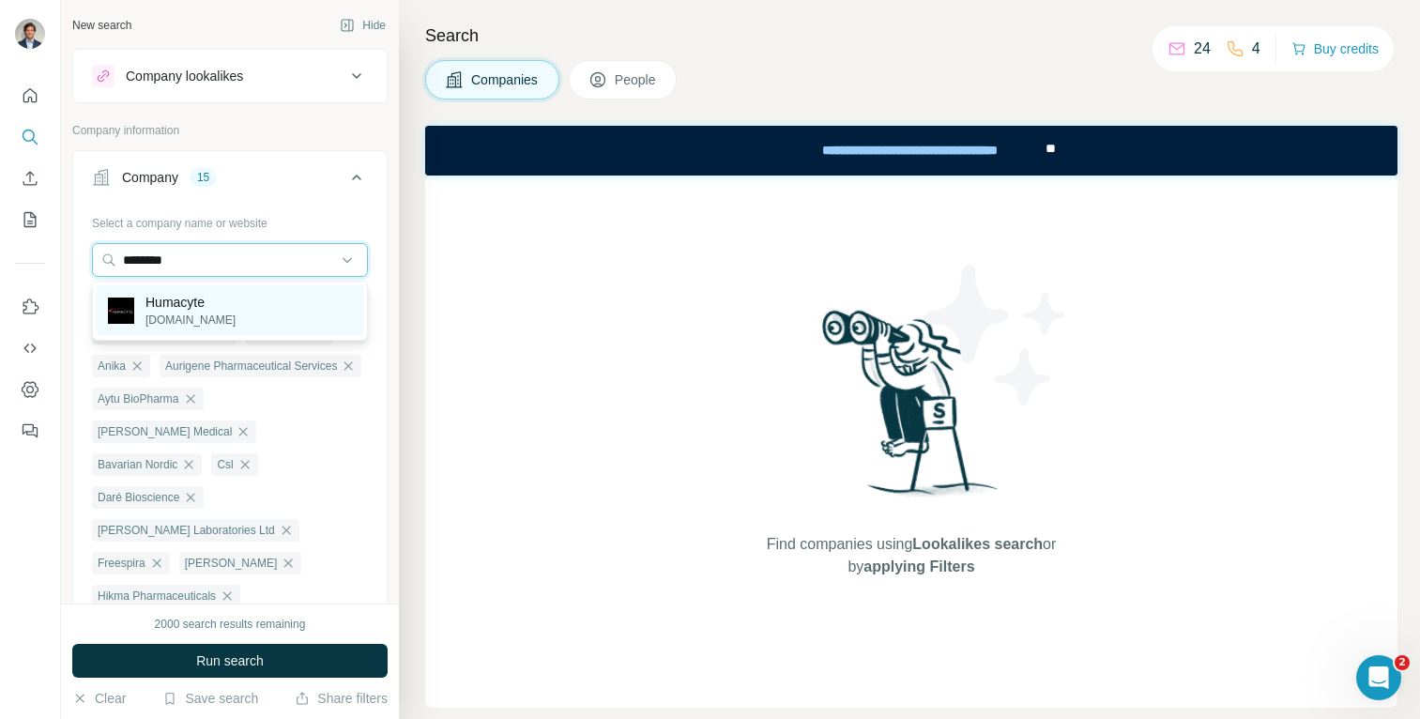
type input "********"
click at [216, 305] on p "Humacyte" at bounding box center [190, 302] width 90 height 19
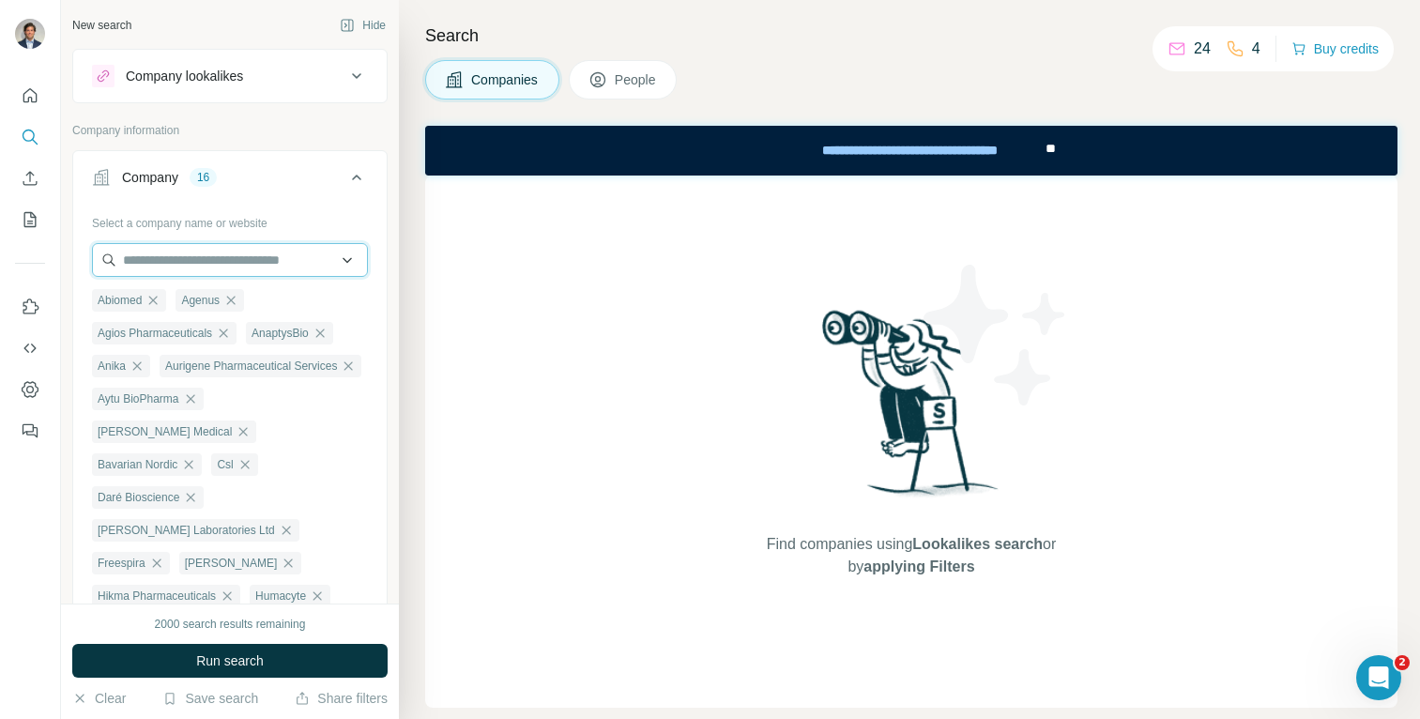
click at [199, 260] on input "text" at bounding box center [230, 260] width 276 height 34
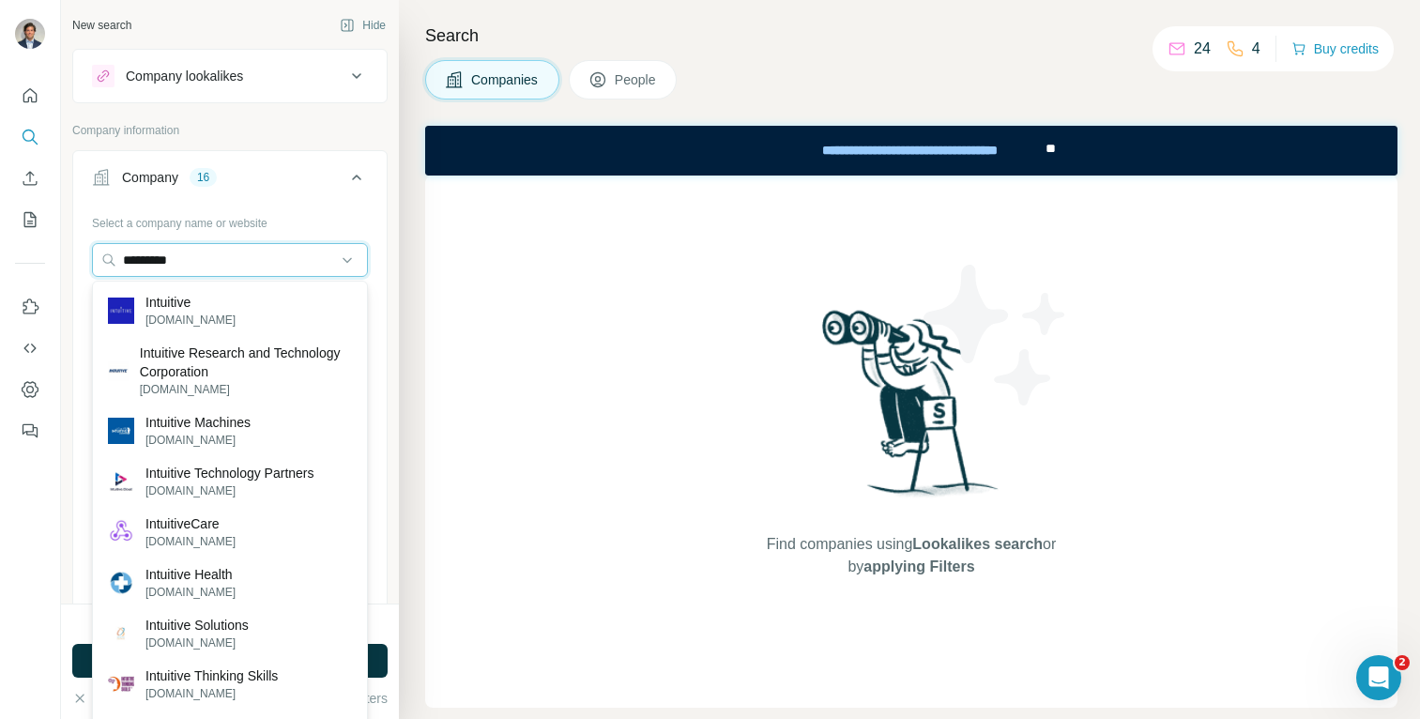
type input "*********"
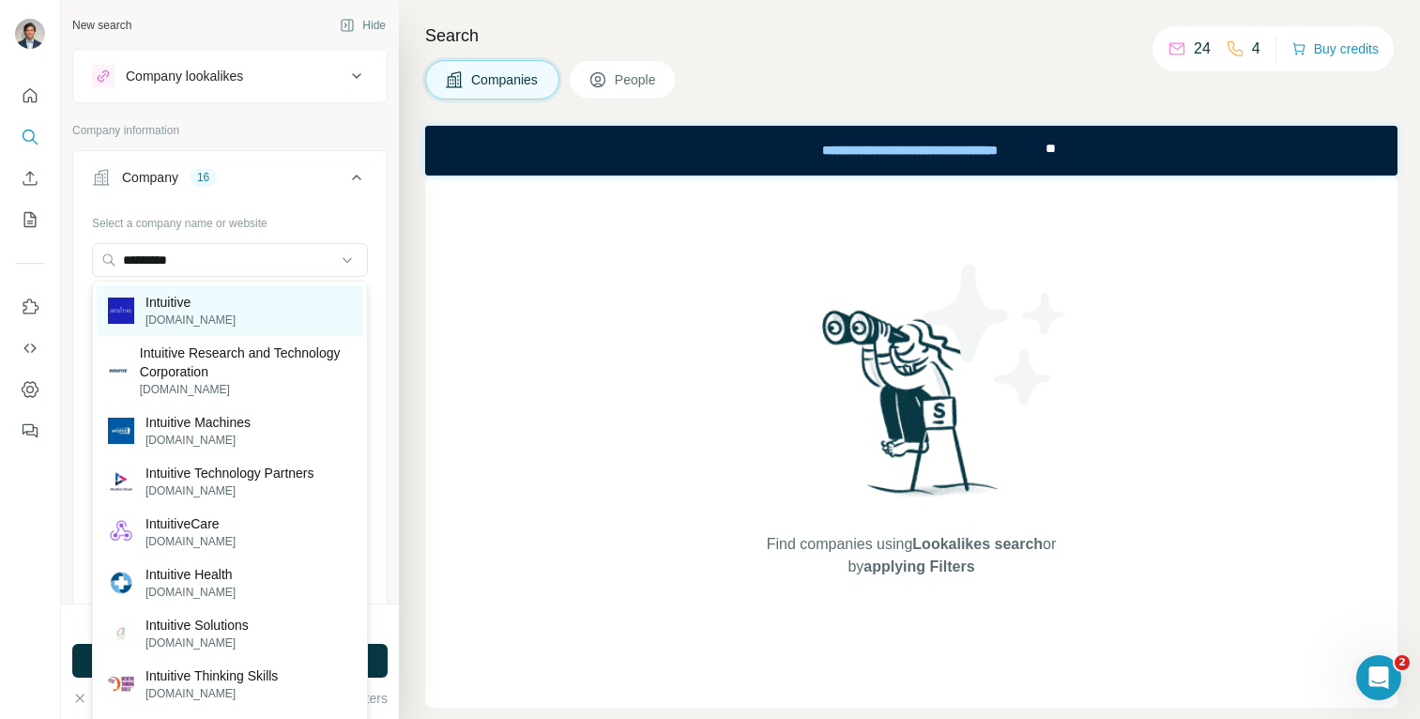
click at [162, 296] on p "Intuitive" at bounding box center [190, 302] width 90 height 19
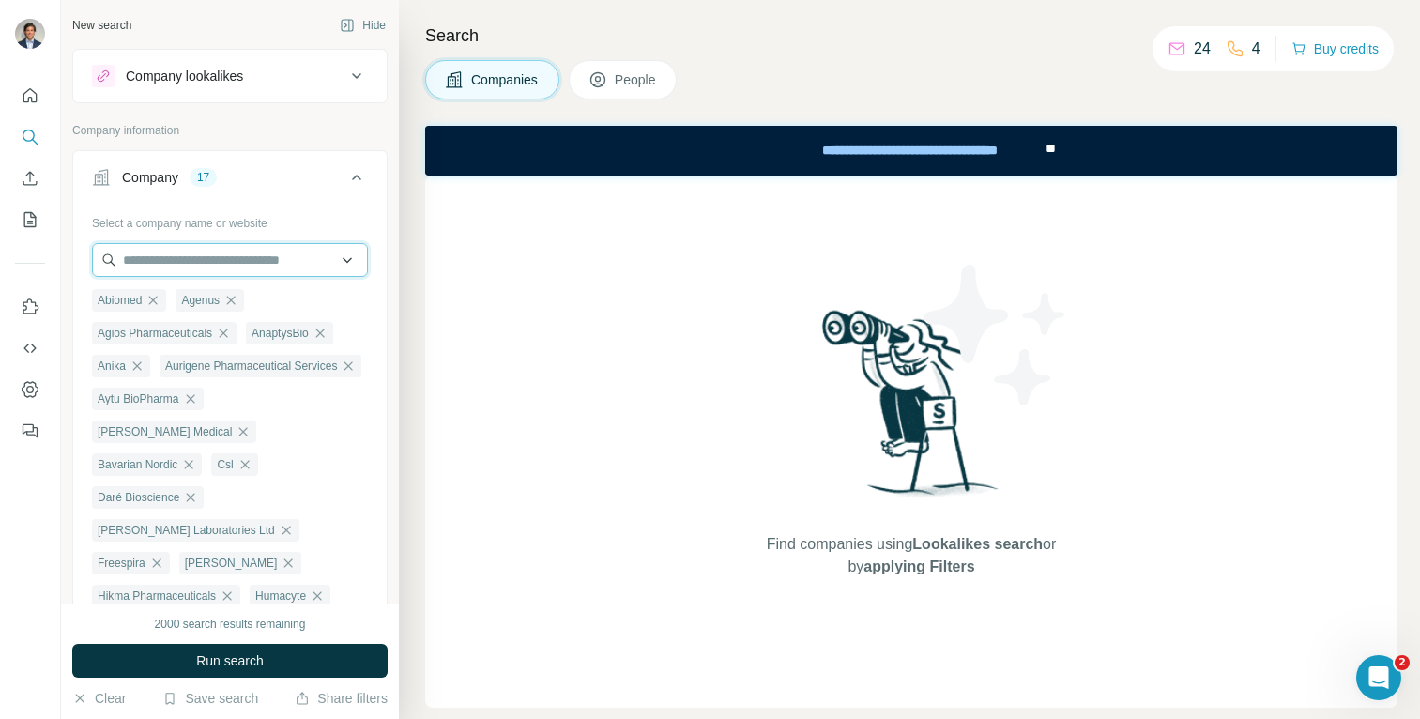
click at [196, 263] on input "text" at bounding box center [230, 260] width 276 height 34
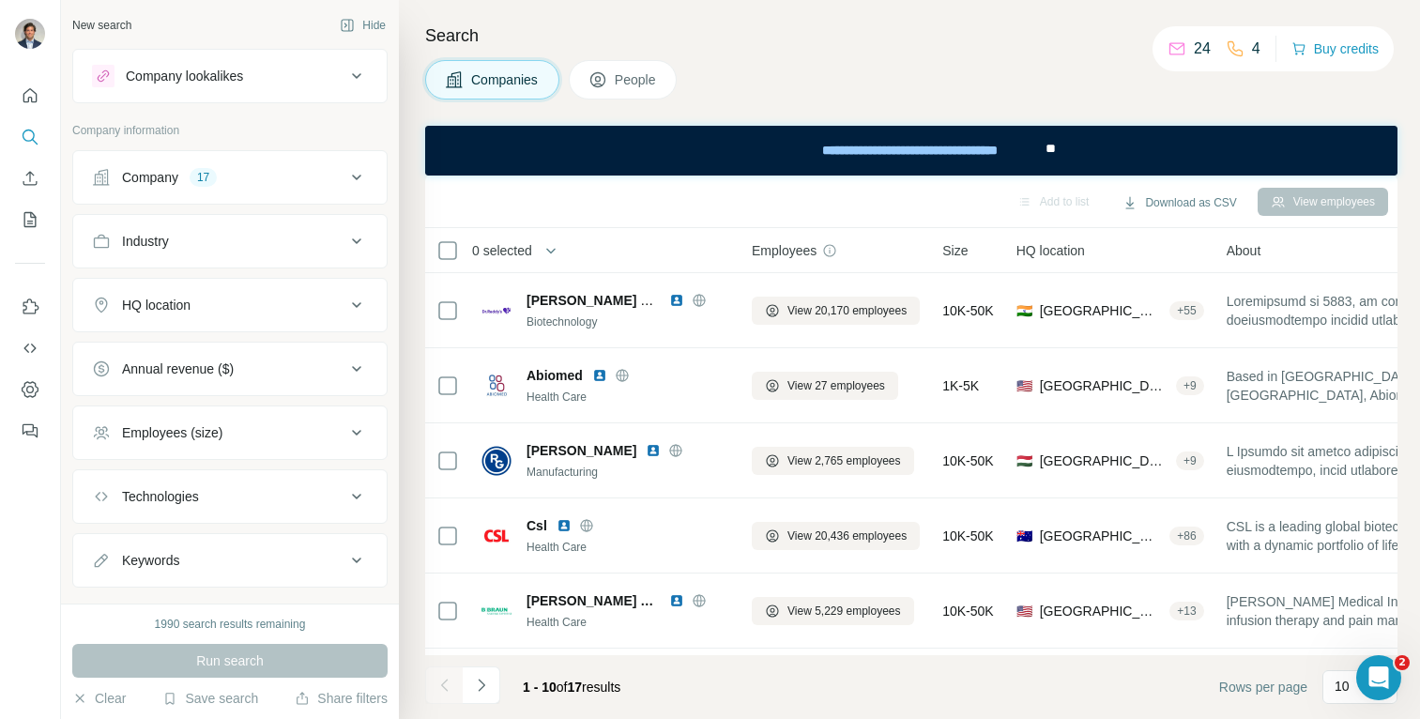
click at [299, 176] on div "Company 17" at bounding box center [218, 177] width 253 height 19
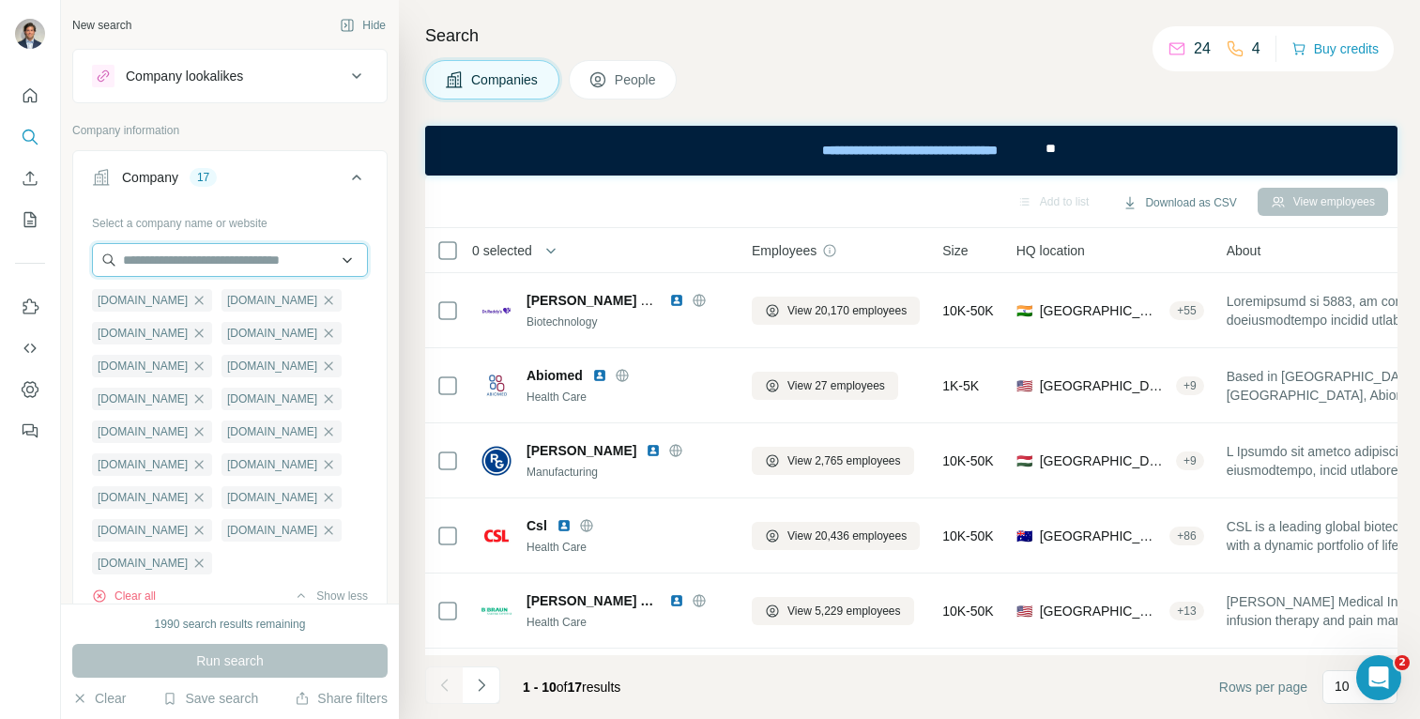
click at [226, 256] on input "text" at bounding box center [230, 260] width 276 height 34
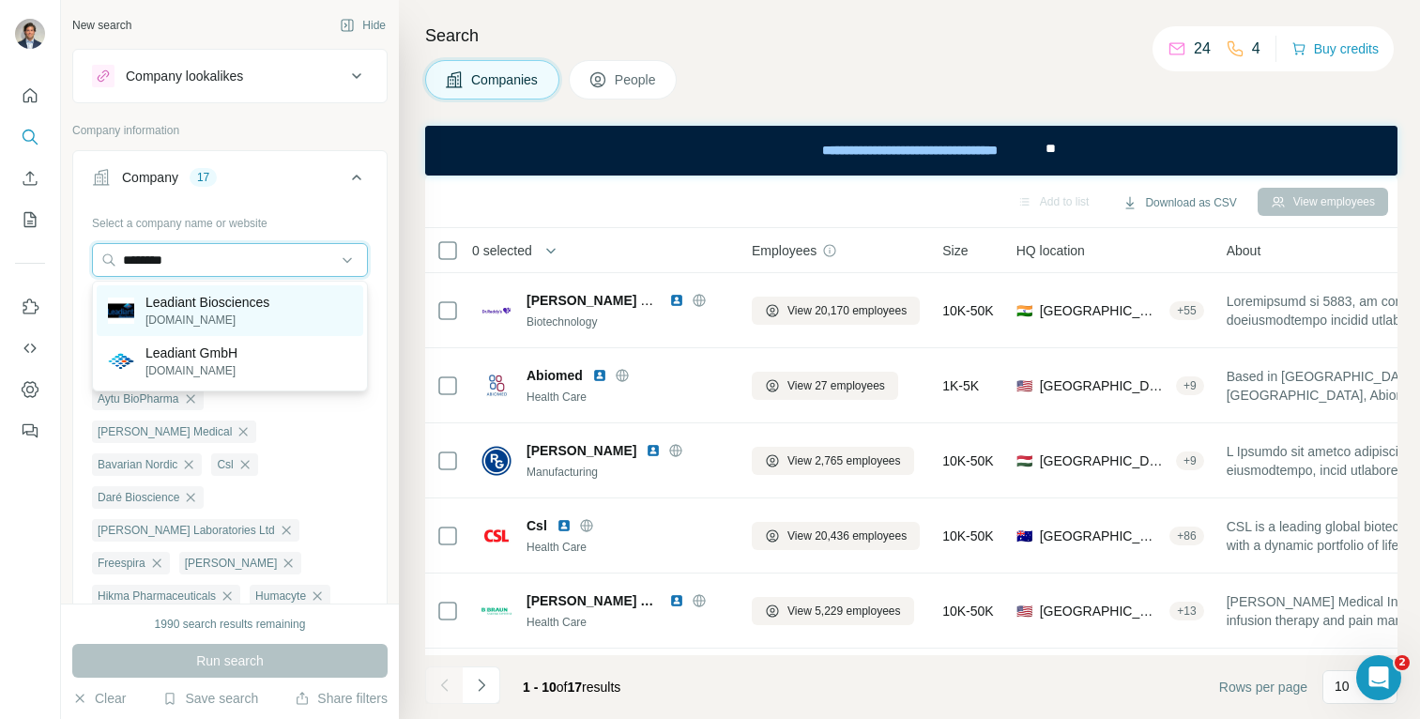
type input "********"
click at [214, 313] on p "[DOMAIN_NAME]" at bounding box center [207, 319] width 124 height 17
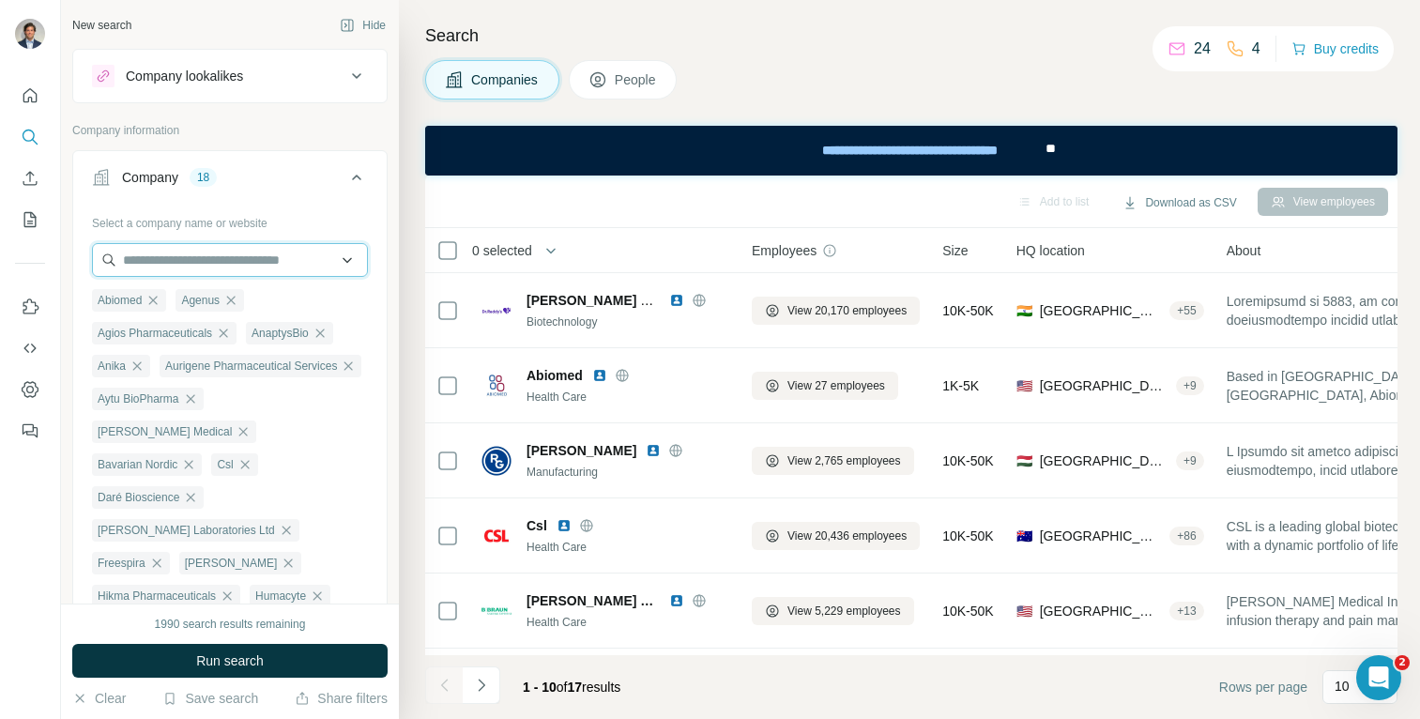
click at [220, 256] on input "text" at bounding box center [230, 260] width 276 height 34
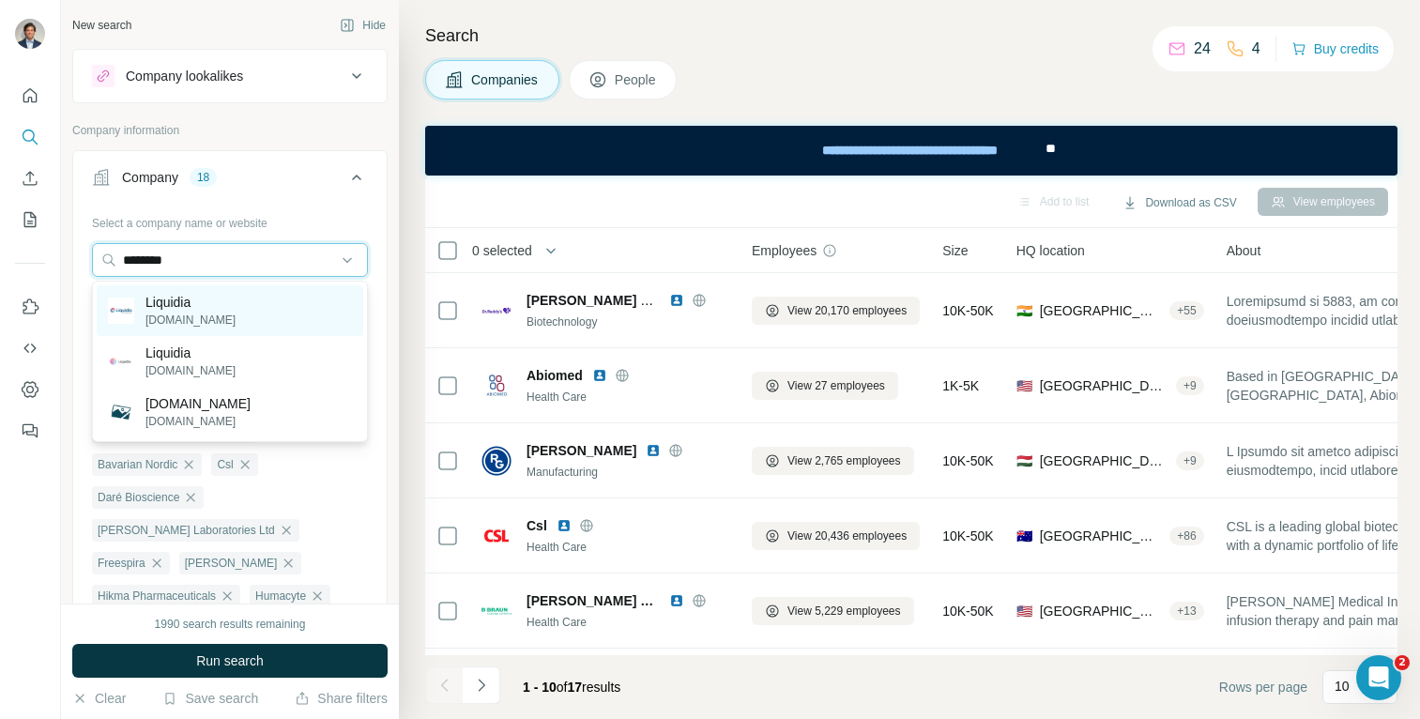
type input "********"
click at [190, 310] on p "Liquidia" at bounding box center [190, 302] width 90 height 19
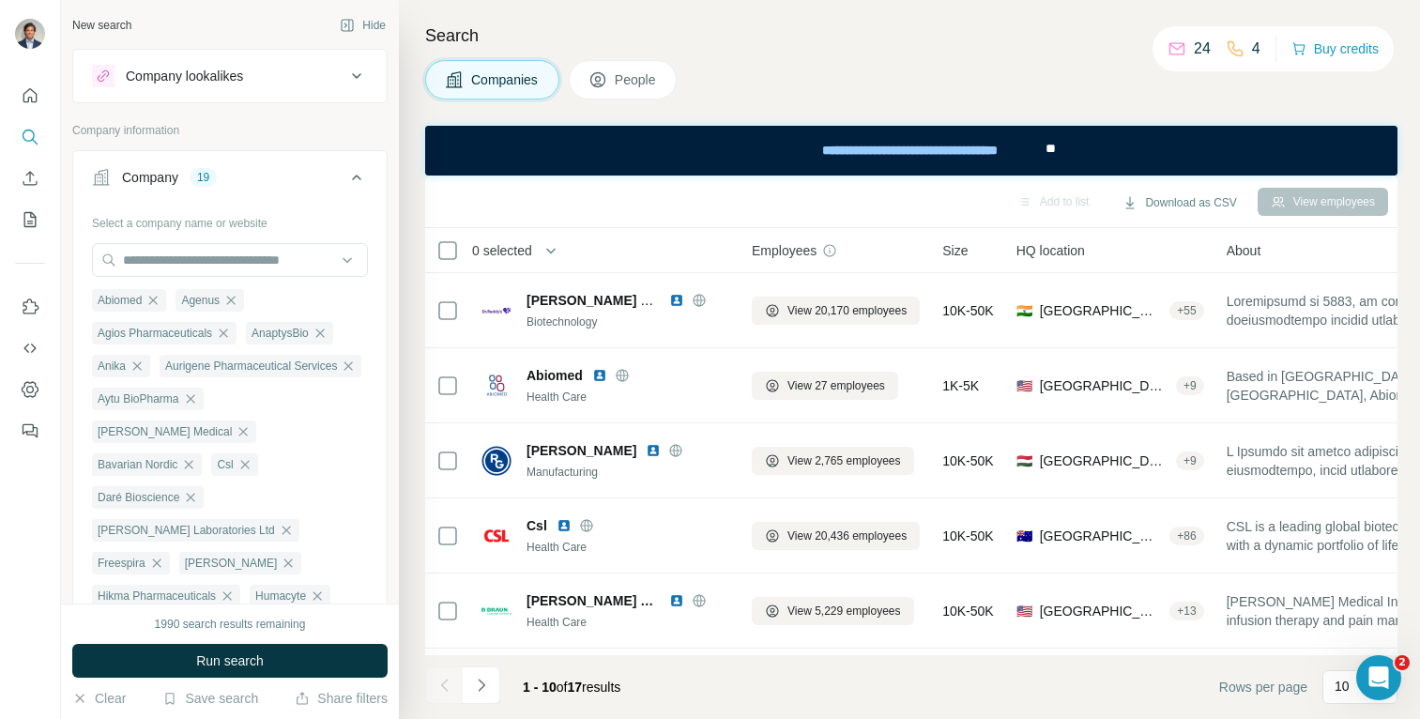
click at [209, 239] on div "Select a company name or website Abiomed Agenus Agios Pharmaceuticals AnaptysBi…" at bounding box center [230, 522] width 276 height 631
click at [196, 251] on input "text" at bounding box center [230, 260] width 276 height 34
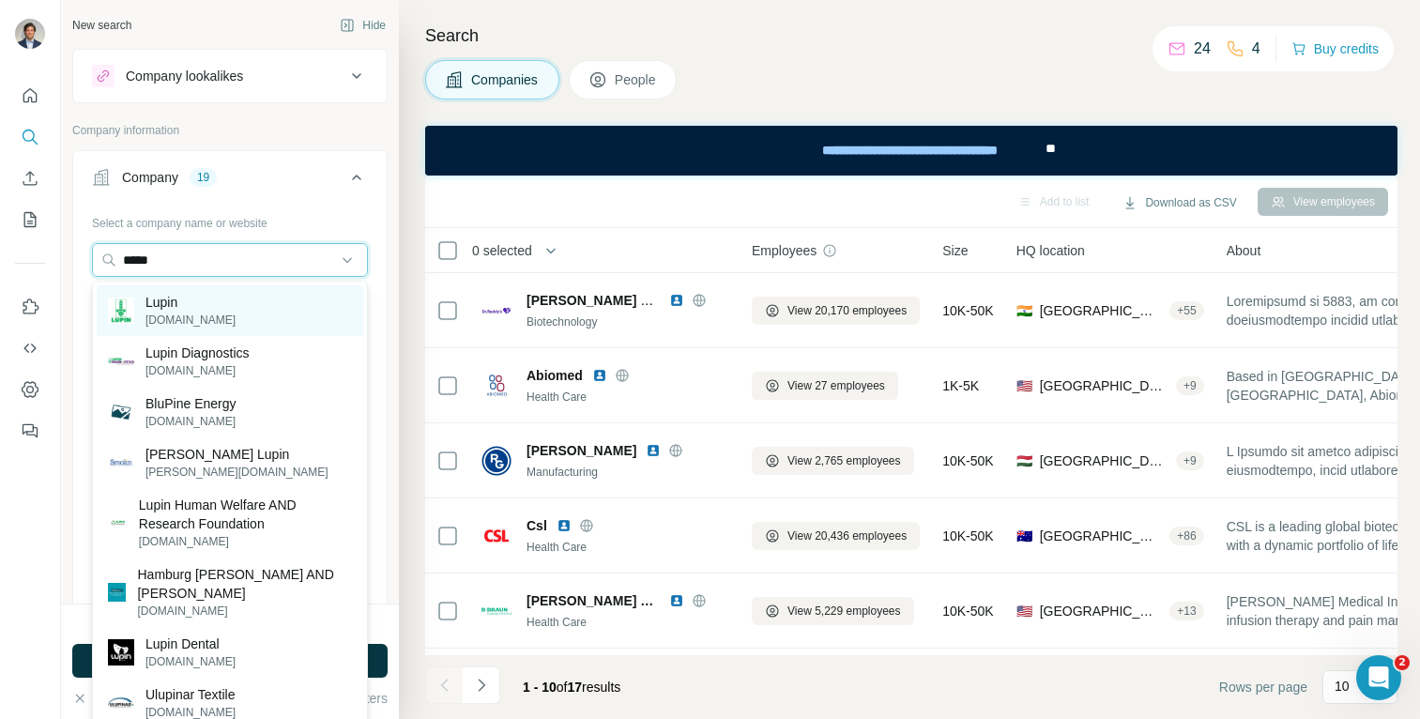
type input "*****"
click at [180, 308] on p "Lupin" at bounding box center [190, 302] width 90 height 19
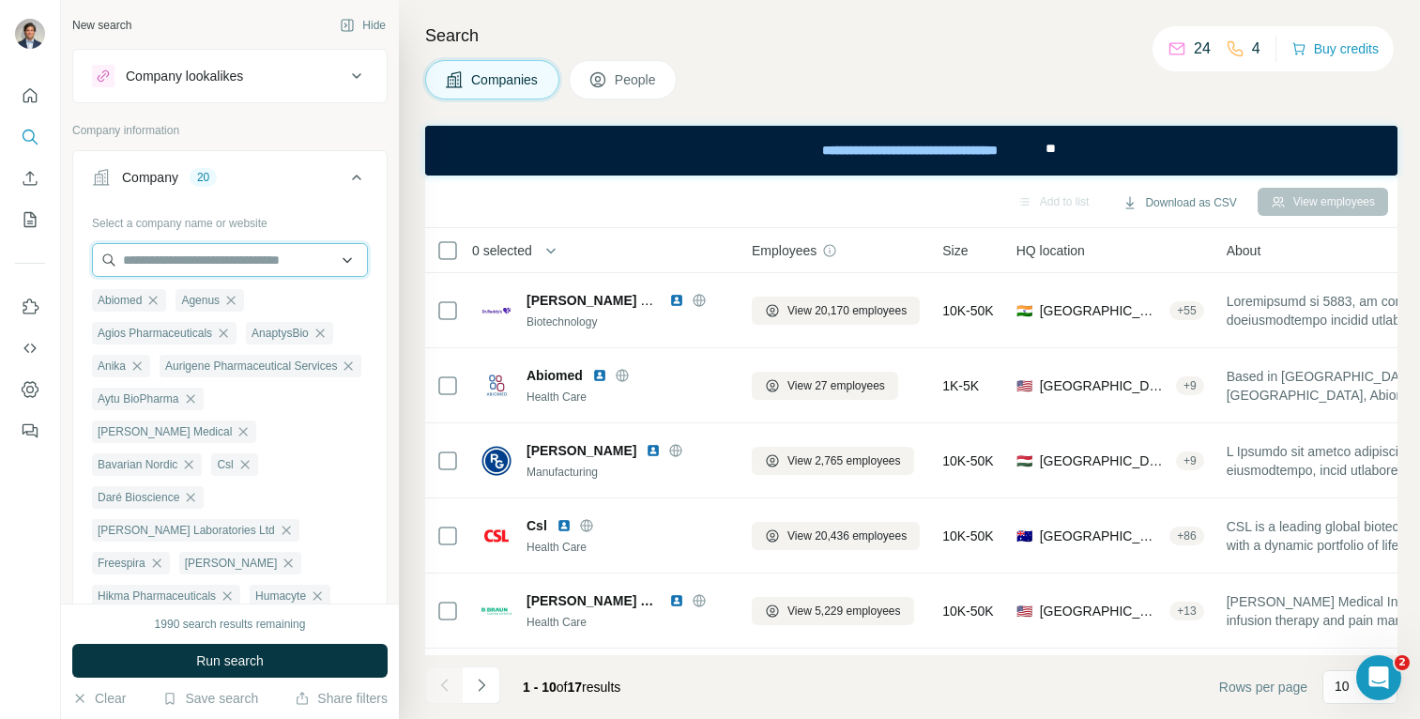
click at [180, 250] on input "text" at bounding box center [230, 260] width 276 height 34
click at [234, 285] on div "Type to search" at bounding box center [230, 304] width 266 height 38
click at [234, 282] on div "Abiomed Agenus Agios Pharmaceuticals AnaptysBio Anika Aurigene Pharmaceutical S…" at bounding box center [230, 490] width 276 height 426
click at [224, 276] on div at bounding box center [230, 262] width 276 height 38
click at [191, 256] on input "text" at bounding box center [230, 260] width 276 height 34
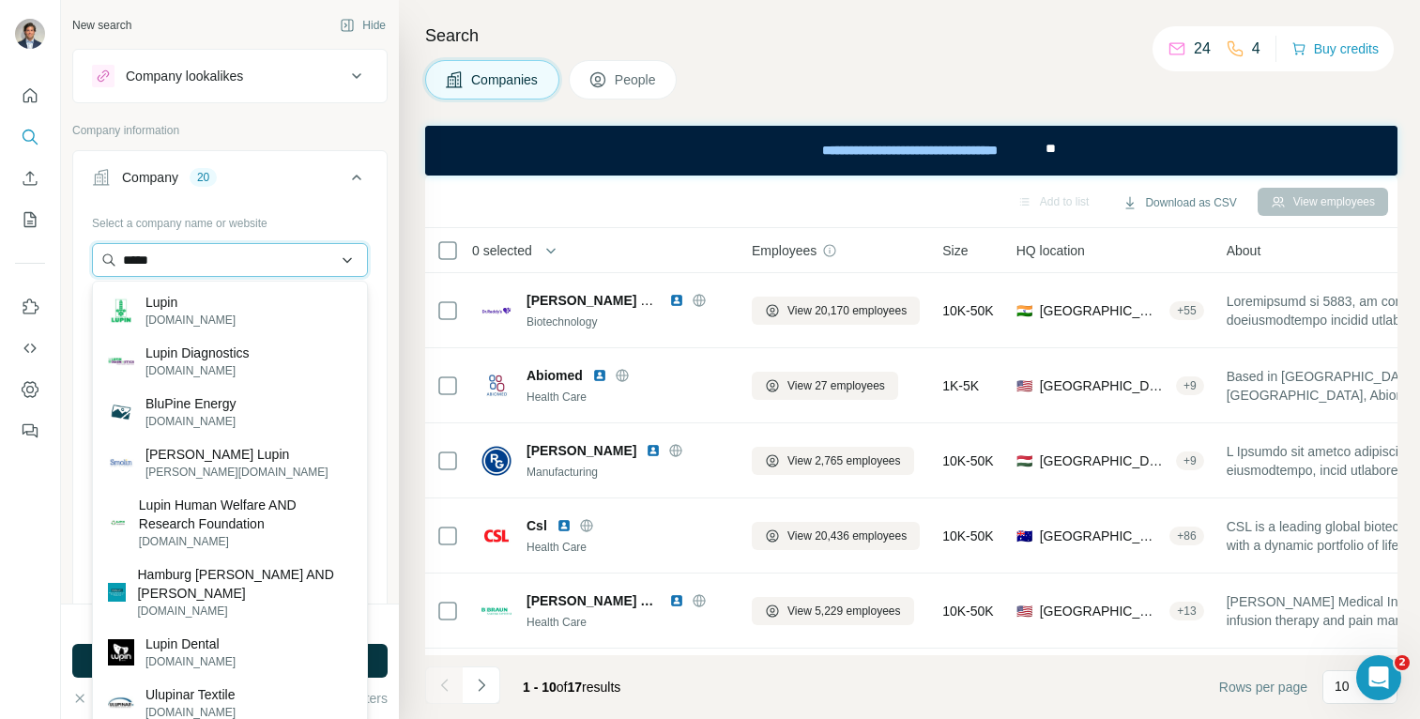
click at [188, 254] on input "*****" at bounding box center [230, 260] width 276 height 34
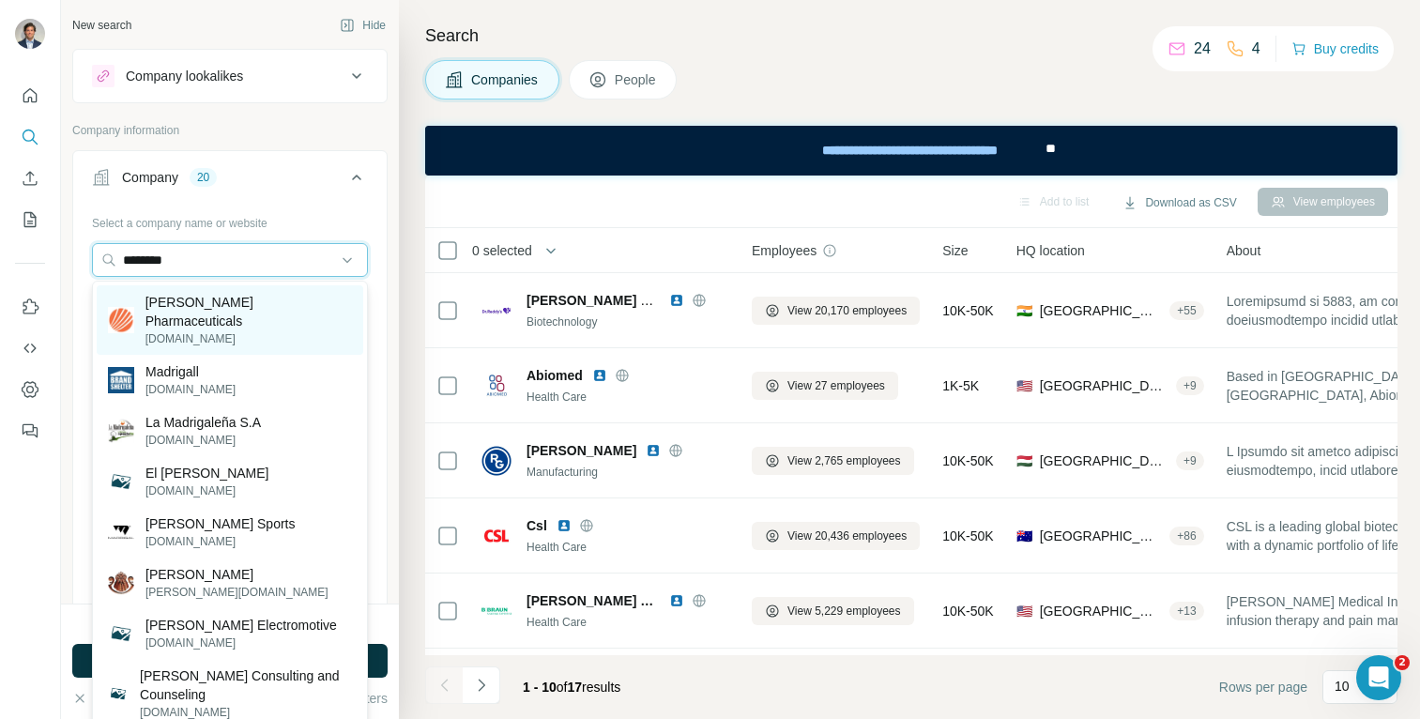
type input "********"
click at [190, 330] on p "[DOMAIN_NAME]" at bounding box center [248, 338] width 206 height 17
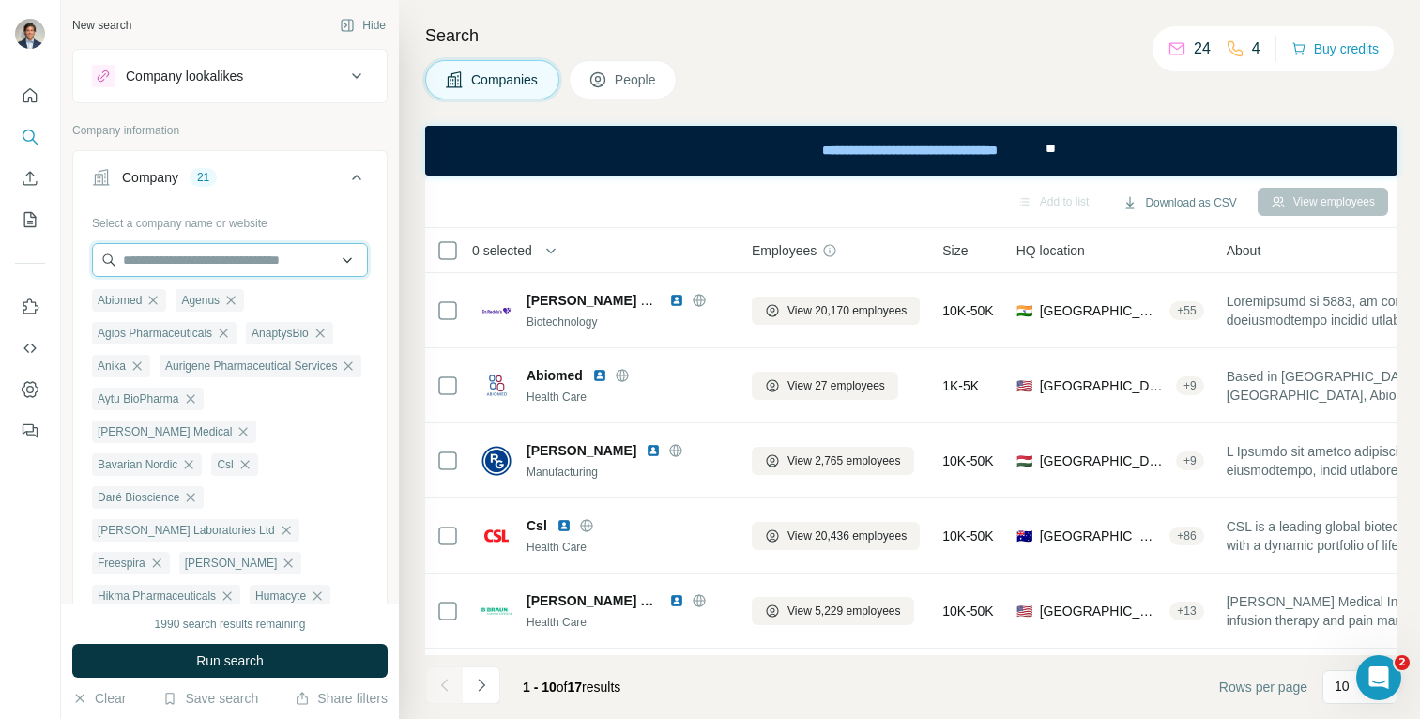
click at [195, 253] on input "text" at bounding box center [230, 260] width 276 height 34
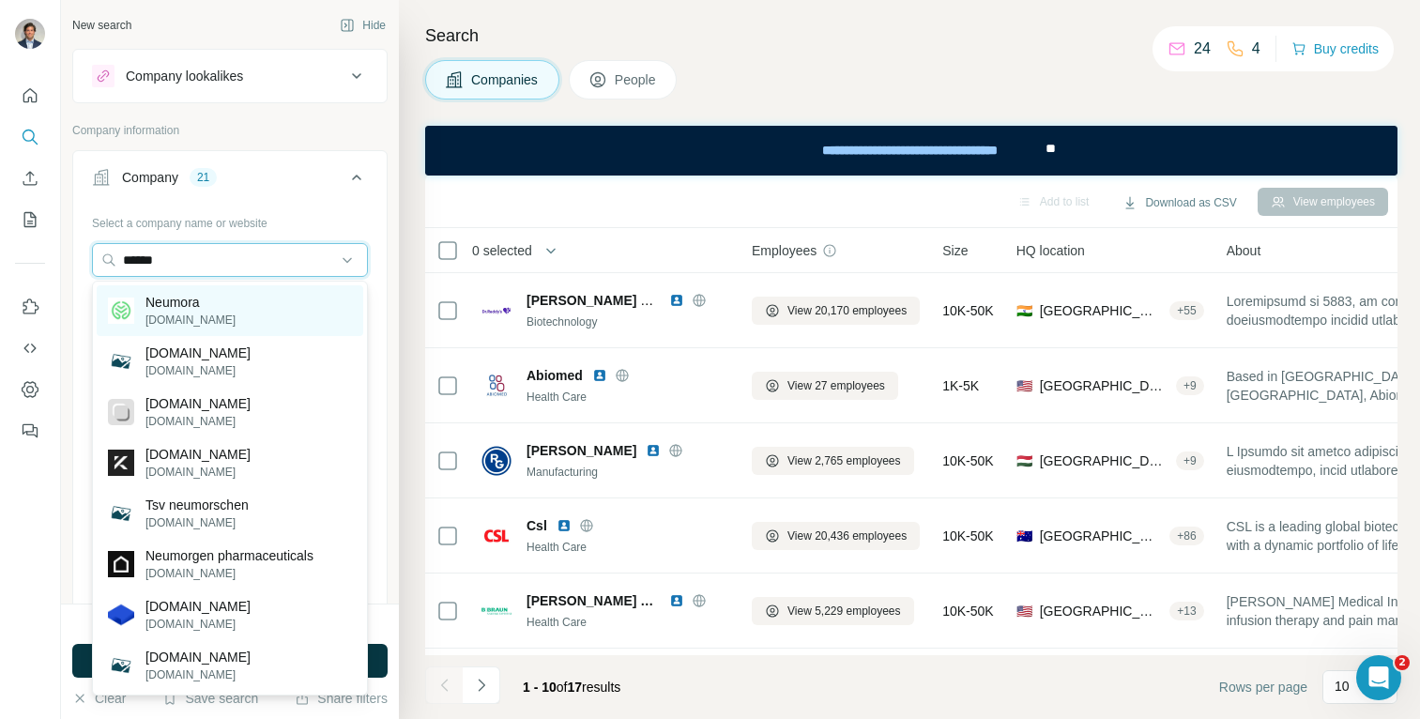
type input "******"
click at [198, 309] on p "Neumora" at bounding box center [190, 302] width 90 height 19
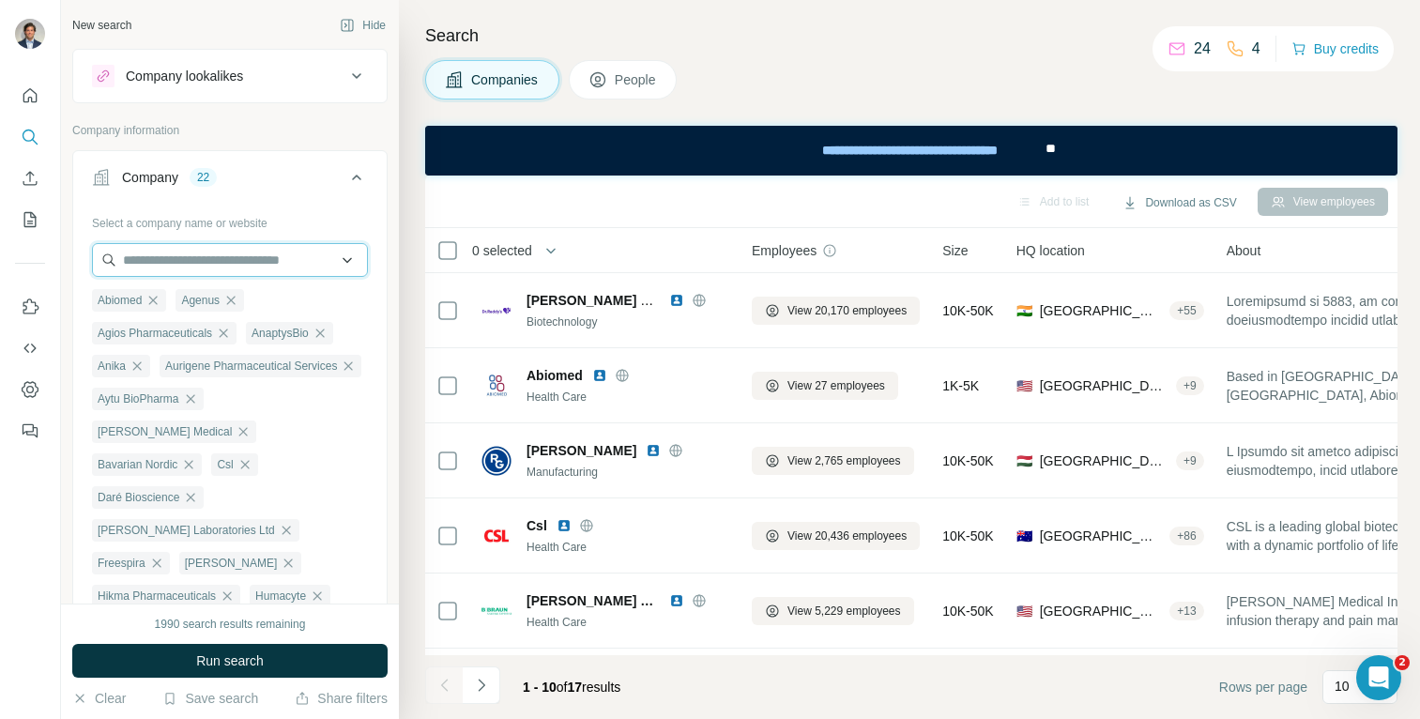
click at [196, 255] on input "text" at bounding box center [230, 260] width 276 height 34
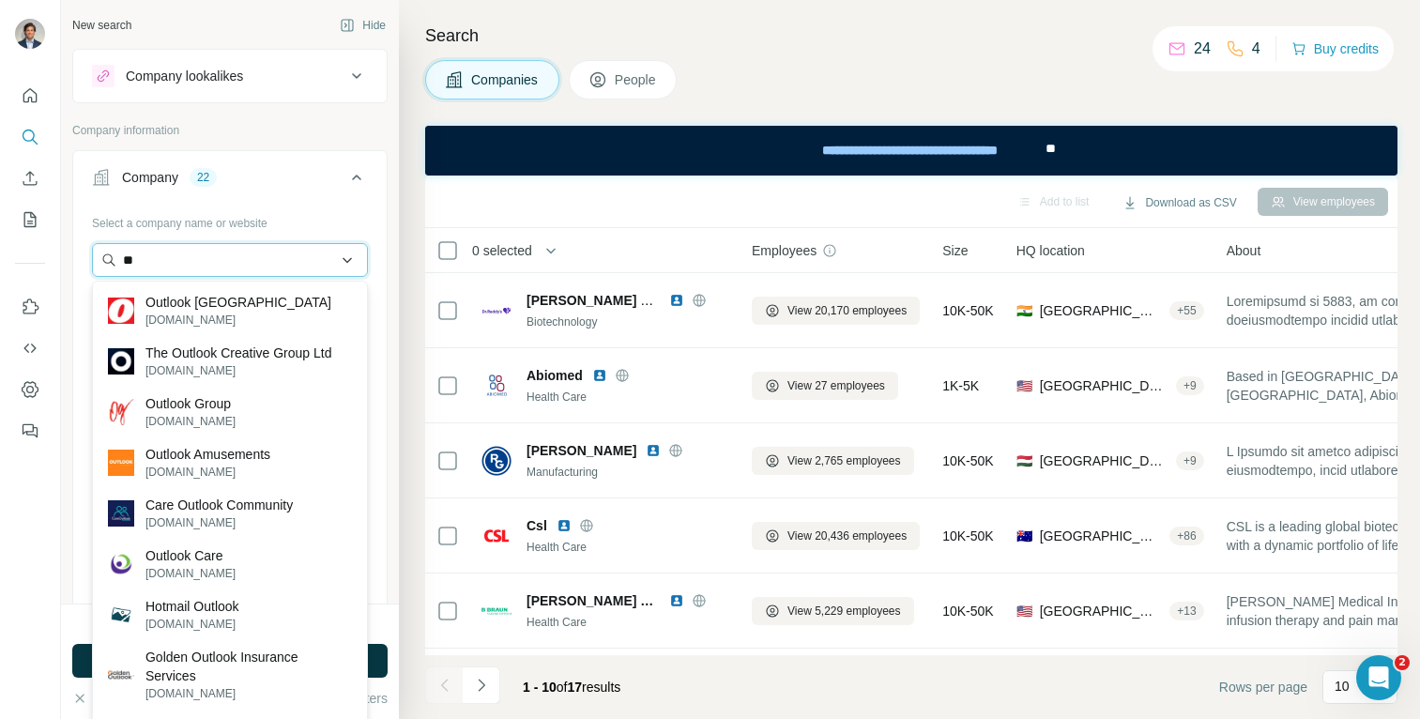
type input "*"
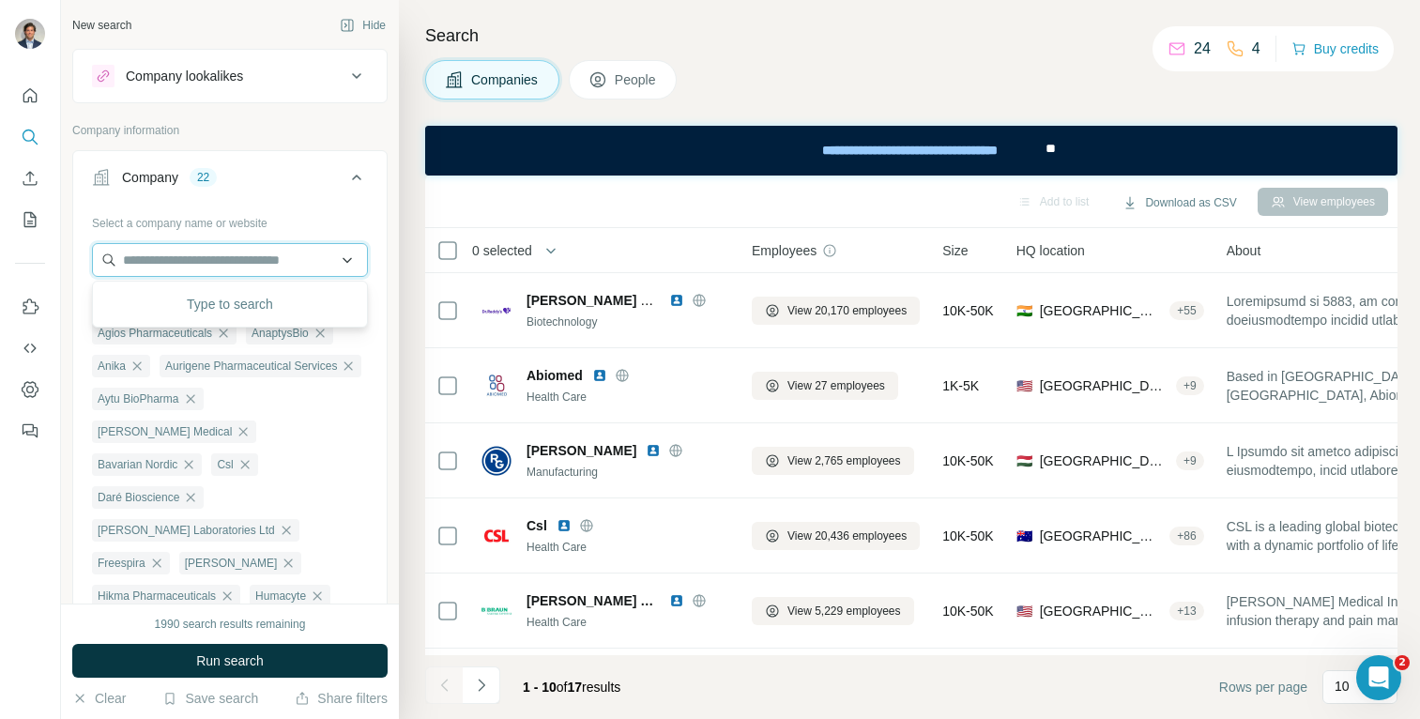
click at [212, 251] on input "text" at bounding box center [230, 260] width 276 height 34
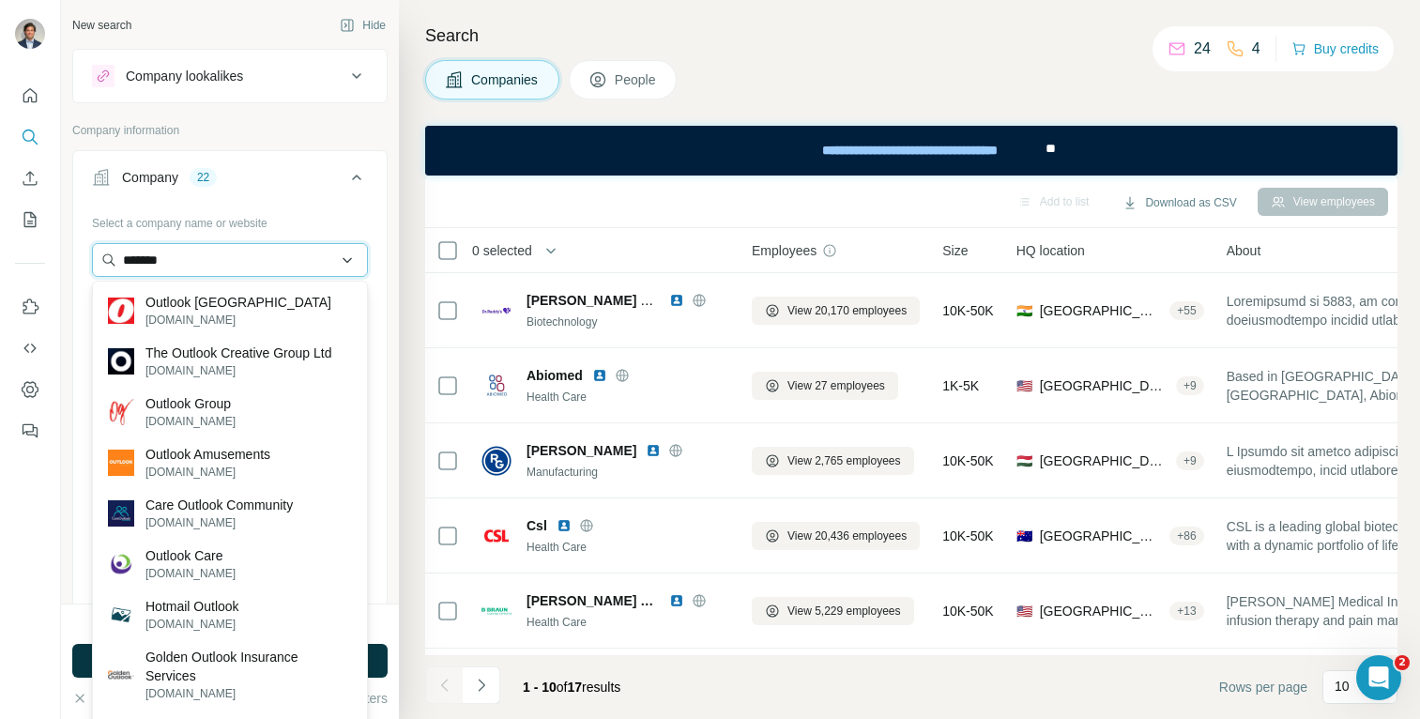
click at [251, 266] on input "*******" at bounding box center [230, 260] width 276 height 34
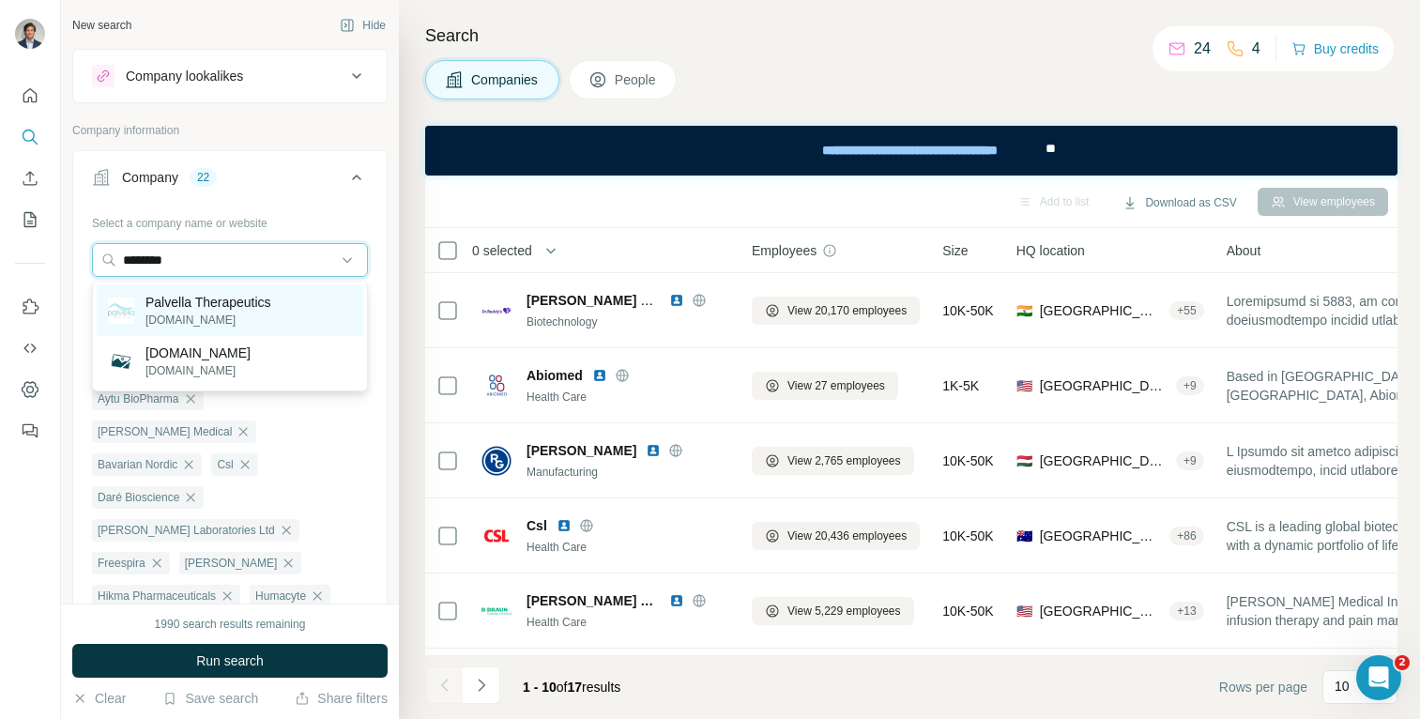
type input "********"
click at [191, 315] on p "[DOMAIN_NAME]" at bounding box center [208, 319] width 126 height 17
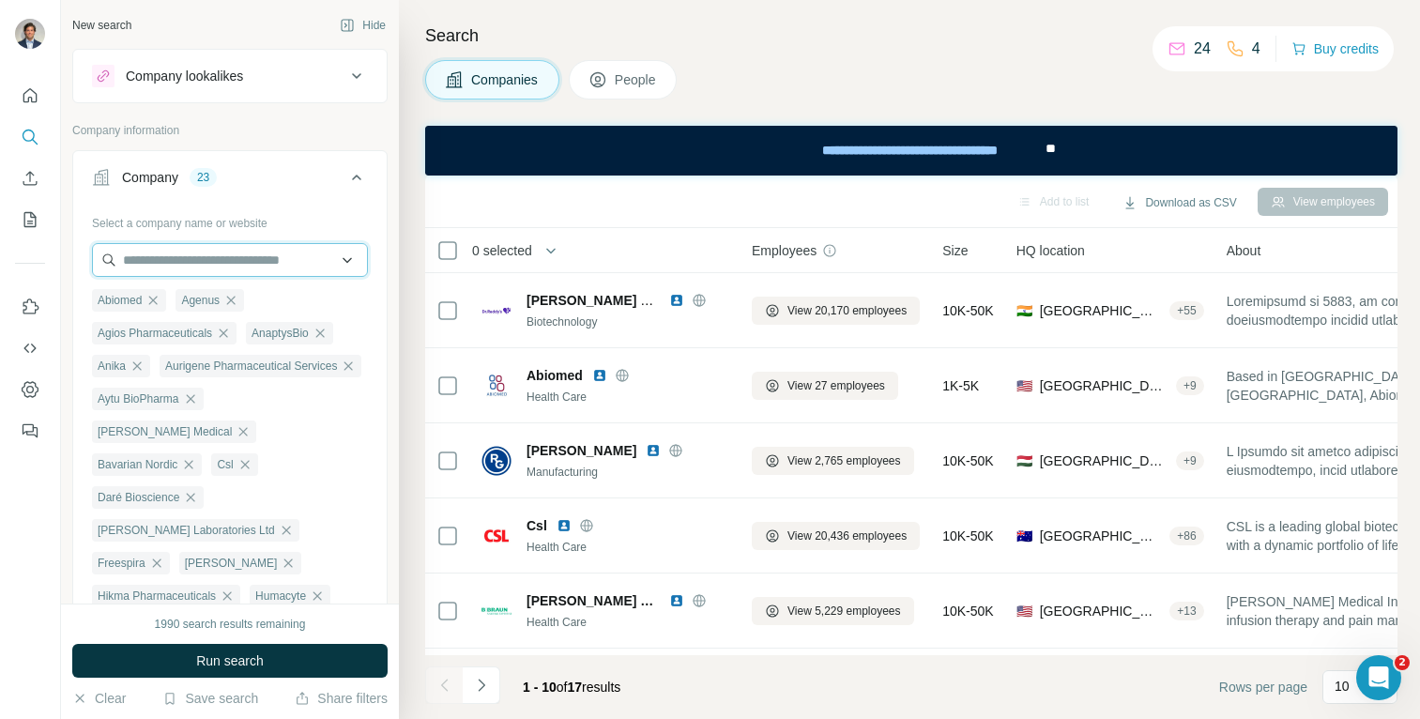
click at [195, 260] on input "text" at bounding box center [230, 260] width 276 height 34
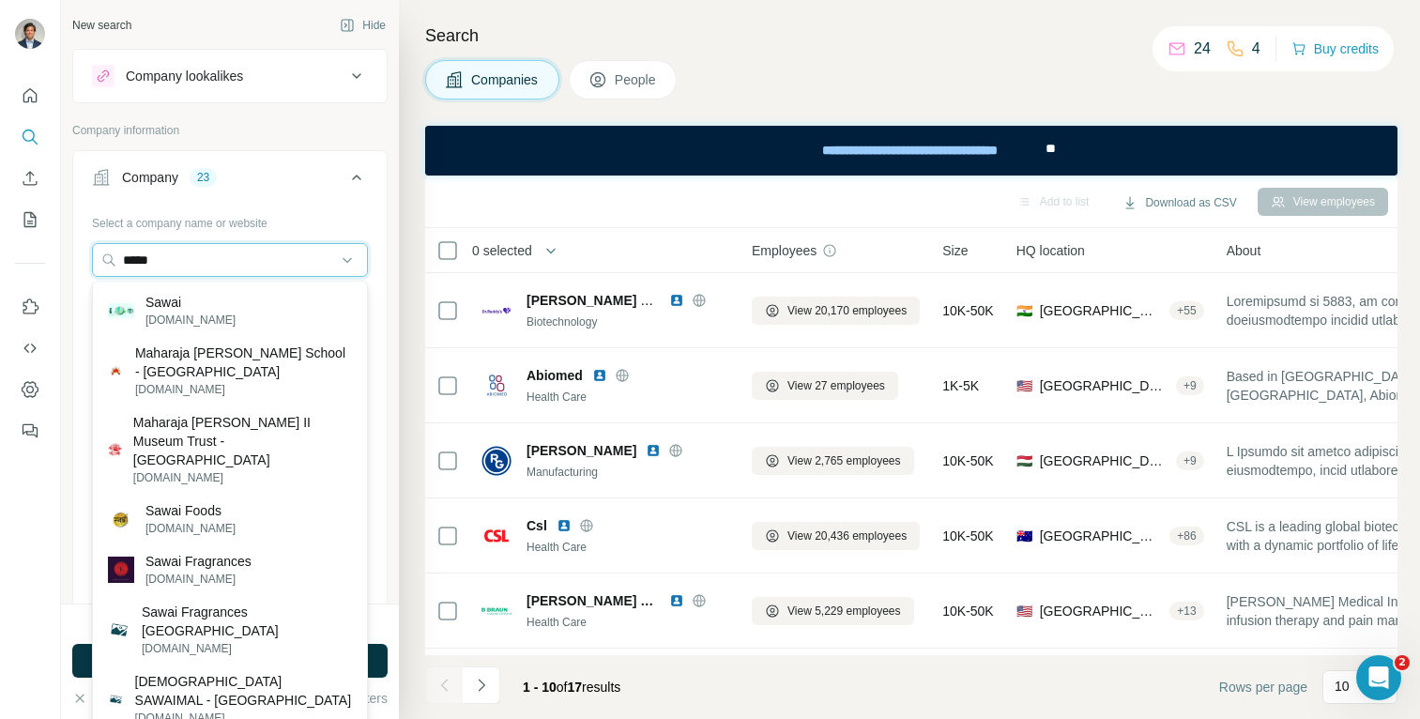
type input "*****"
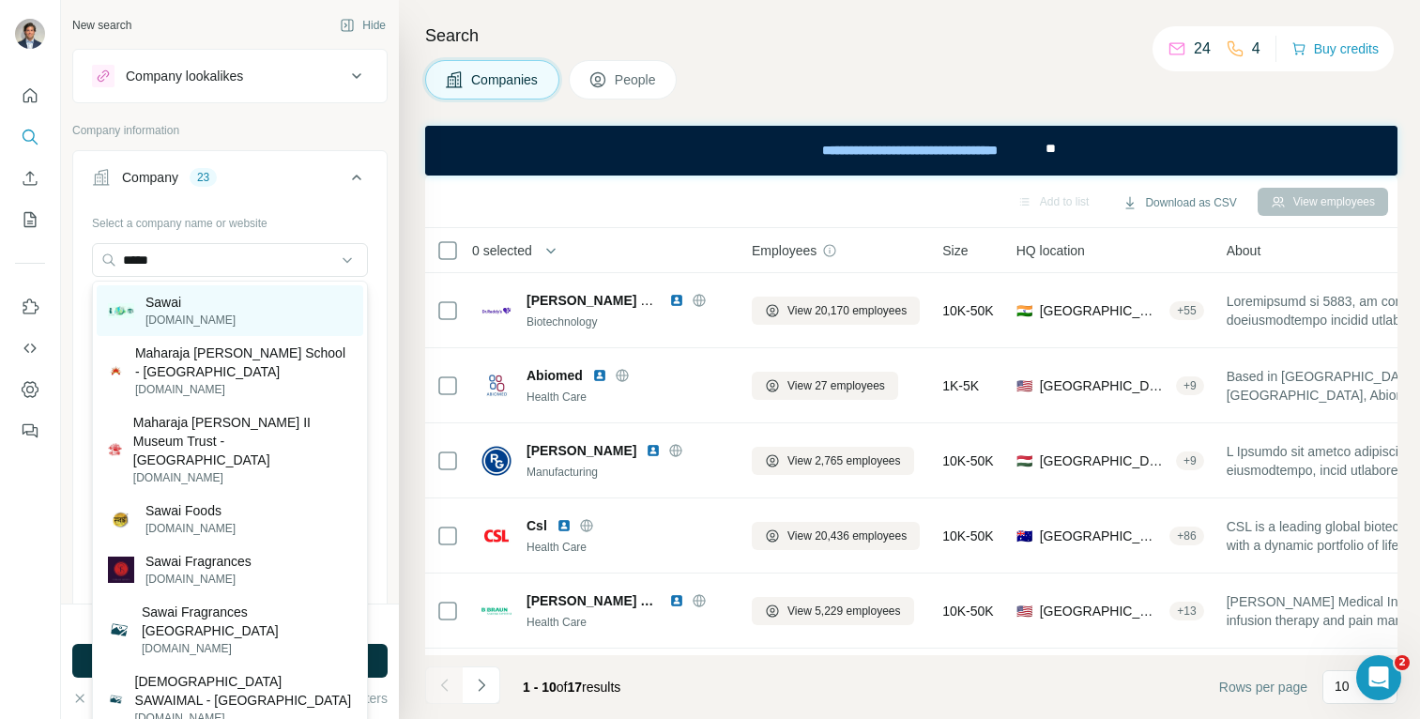
click at [174, 316] on p "[DOMAIN_NAME]" at bounding box center [190, 319] width 90 height 17
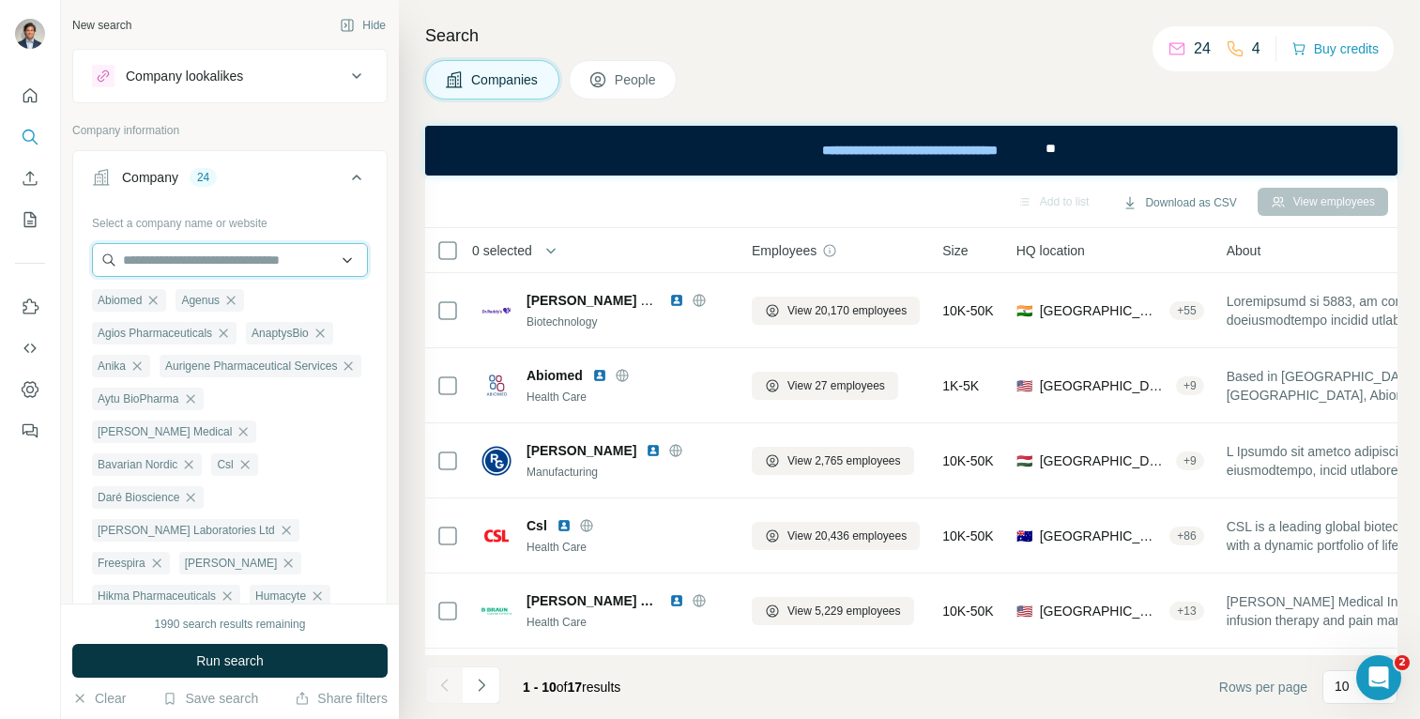
click at [228, 257] on input "text" at bounding box center [230, 260] width 276 height 34
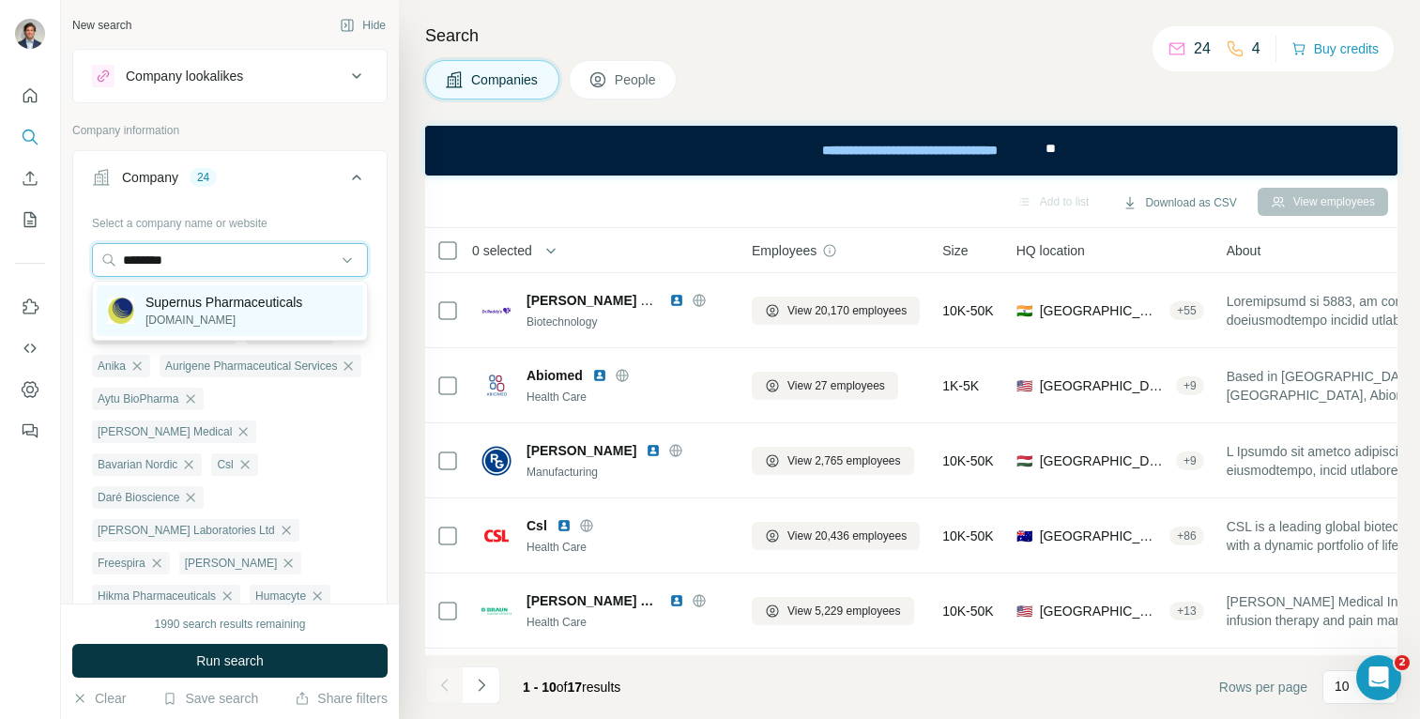
type input "********"
click at [211, 309] on p "Supernus Pharmaceuticals" at bounding box center [223, 302] width 157 height 19
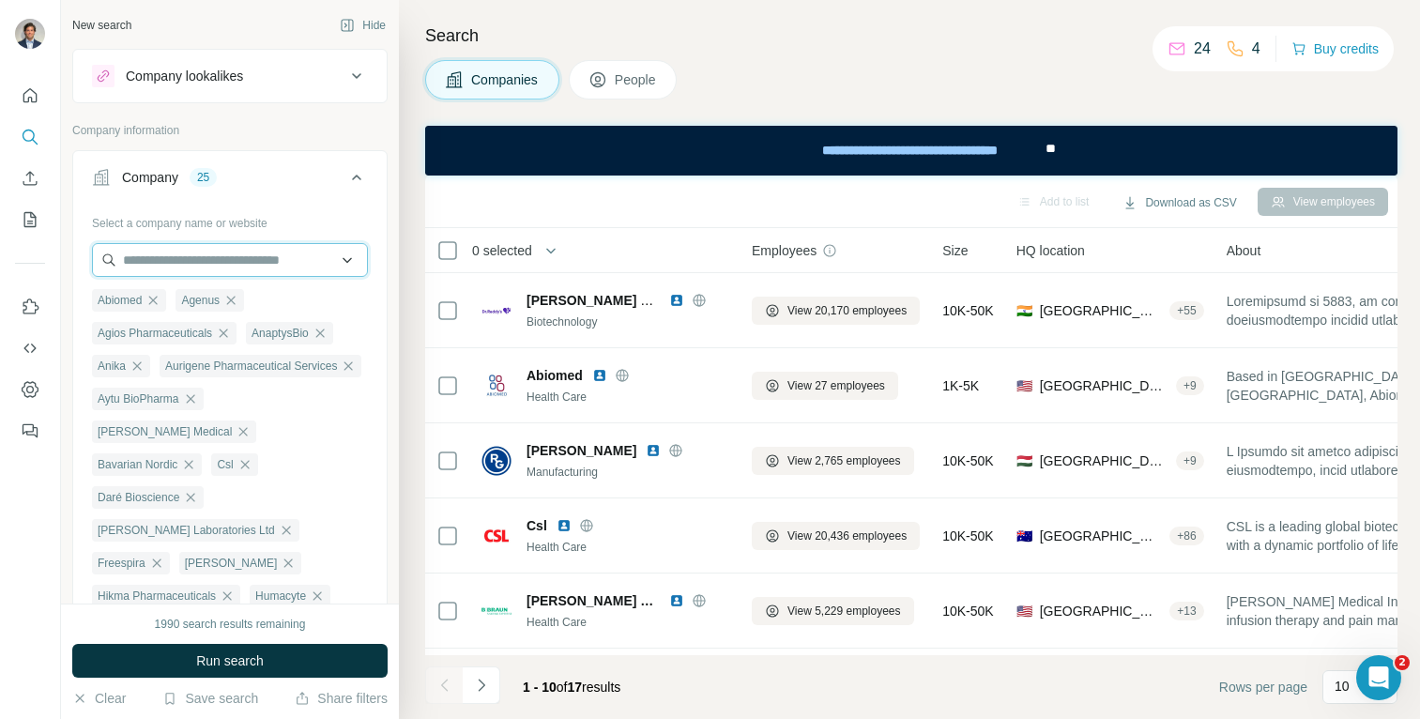
click at [207, 258] on input "text" at bounding box center [230, 260] width 276 height 34
type input "****"
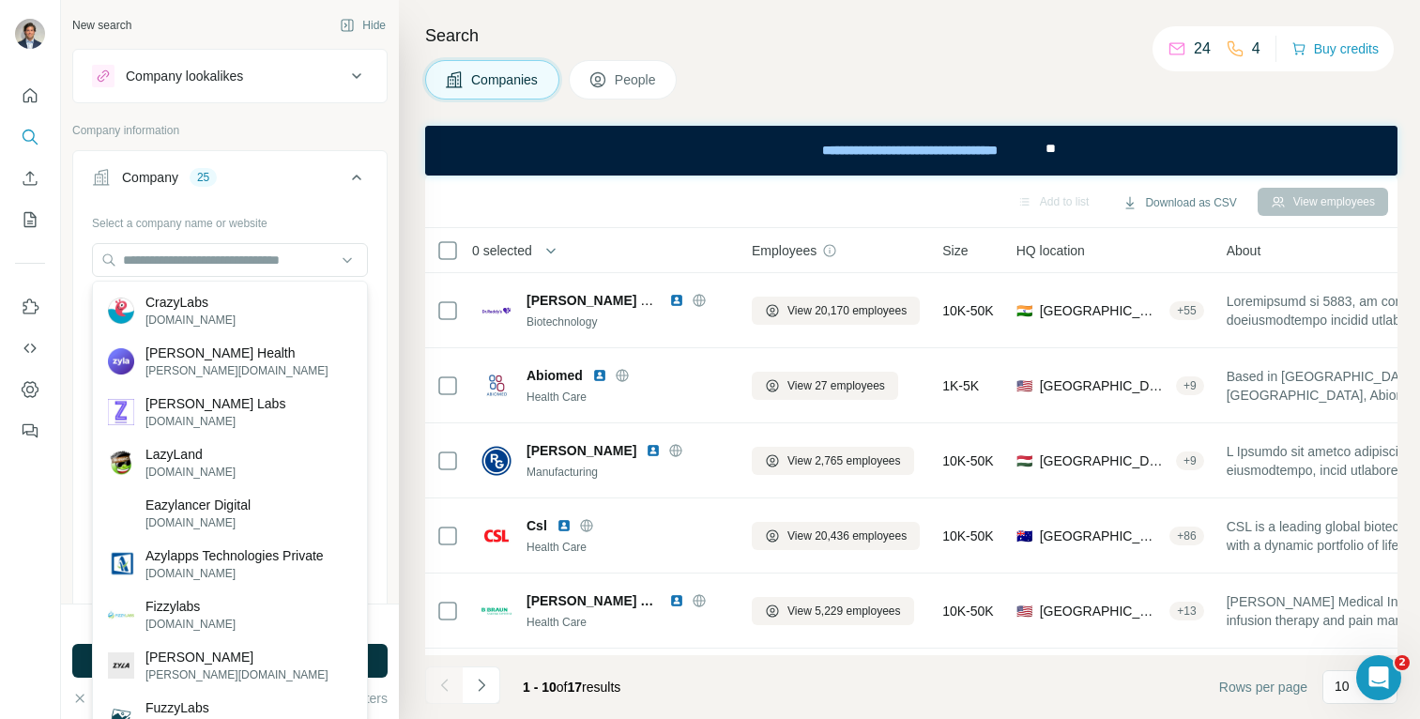
click at [394, 228] on div "New search Hide Company lookalikes Company information Company 25 Select a comp…" at bounding box center [230, 301] width 338 height 603
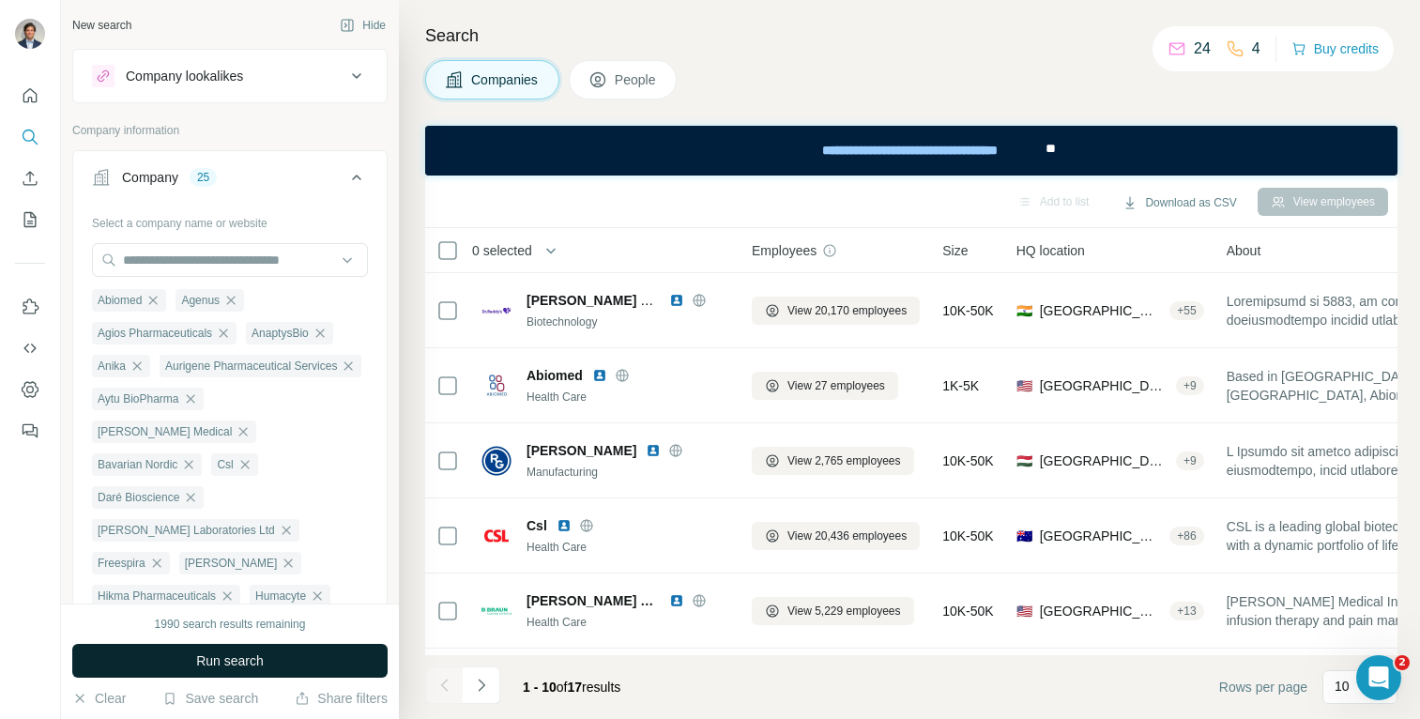
click at [221, 660] on span "Run search" at bounding box center [230, 660] width 68 height 19
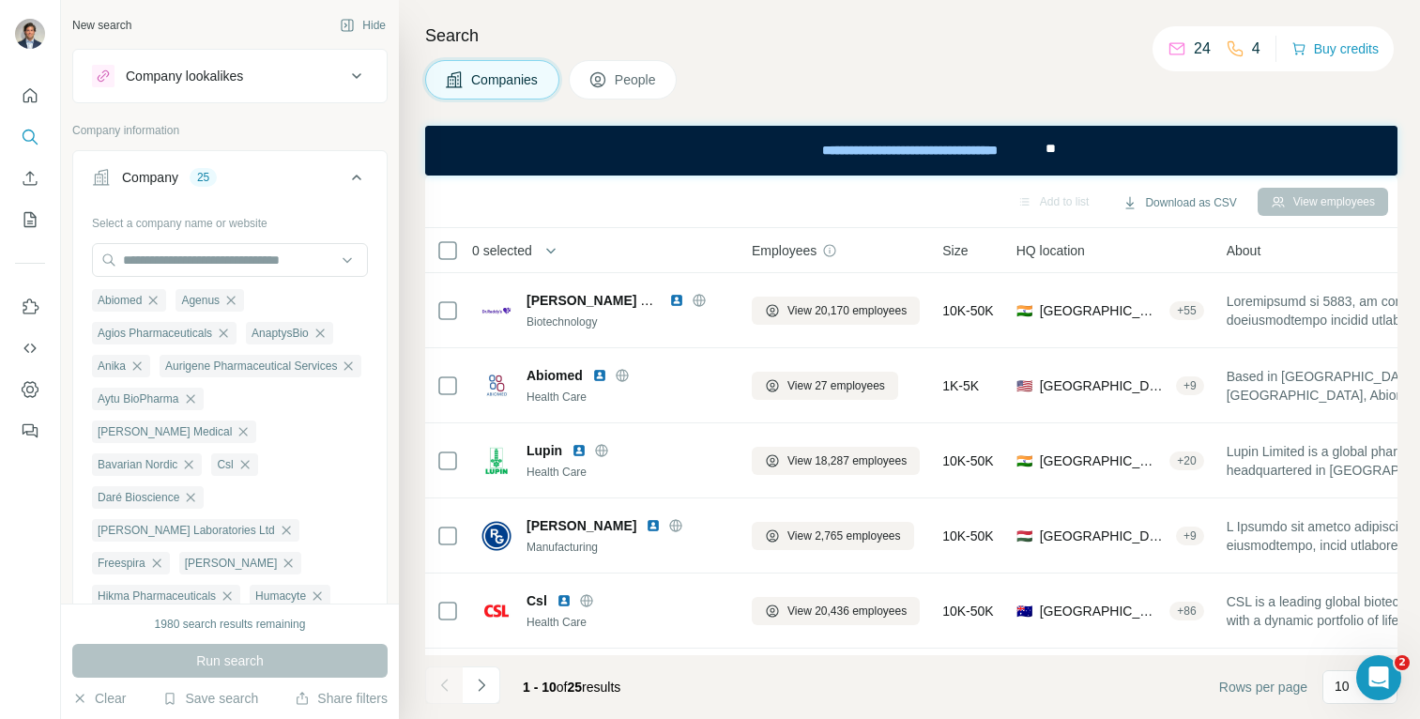
click at [619, 84] on span "People" at bounding box center [636, 79] width 43 height 19
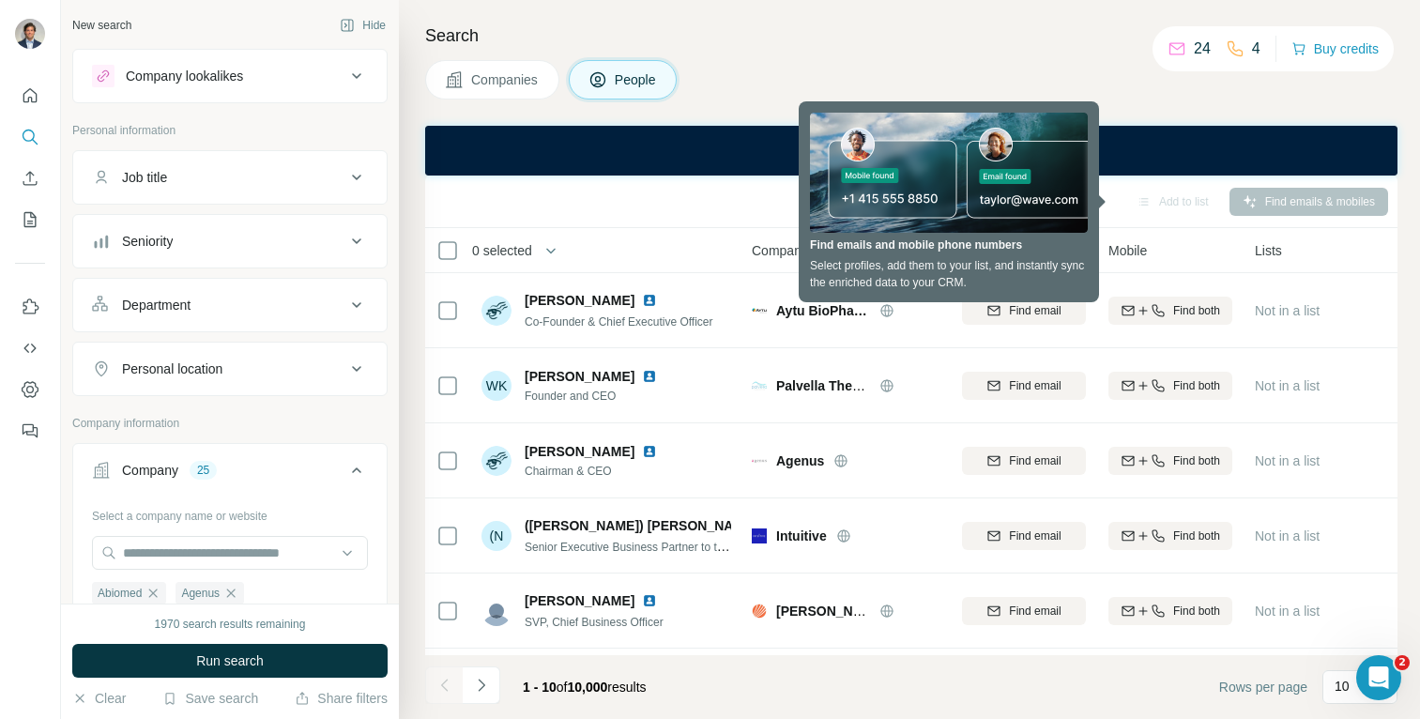
click at [679, 200] on div "Add to list Find emails & mobiles" at bounding box center [910, 201] width 953 height 33
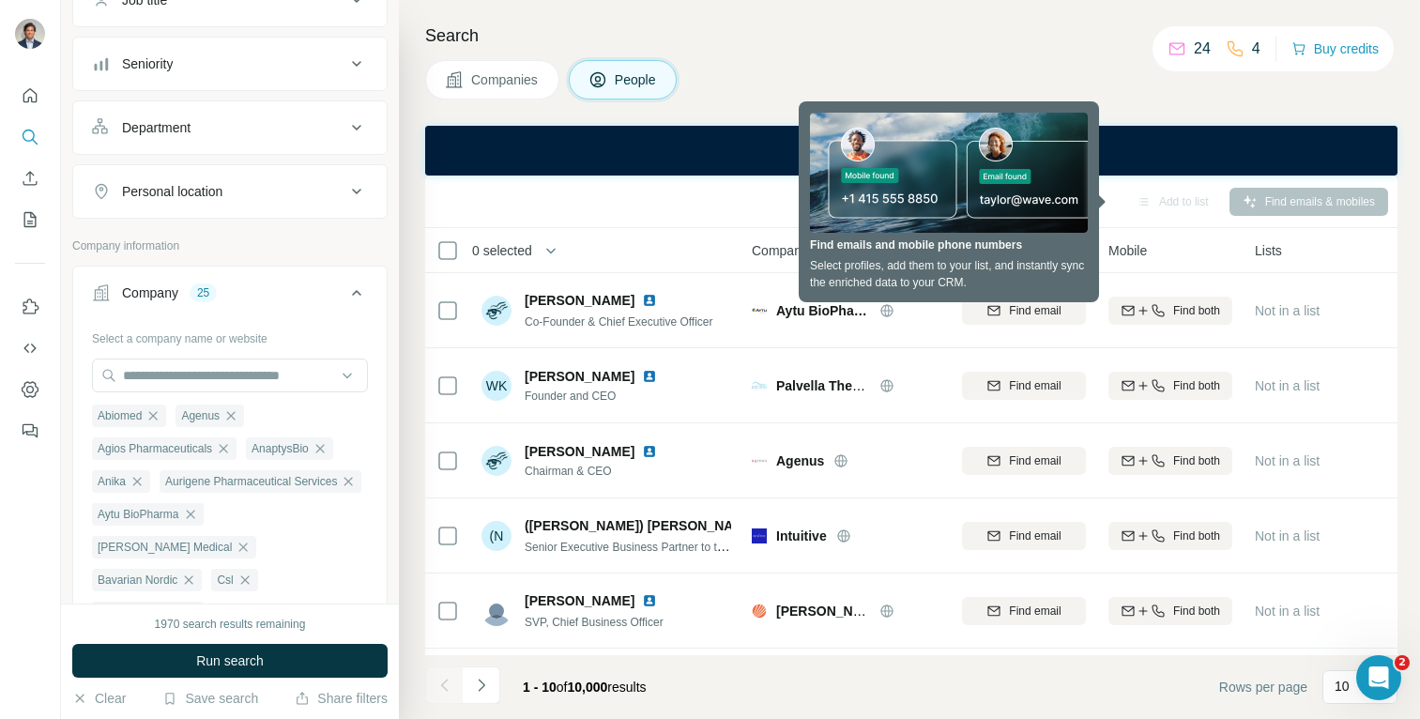
scroll to position [157, 0]
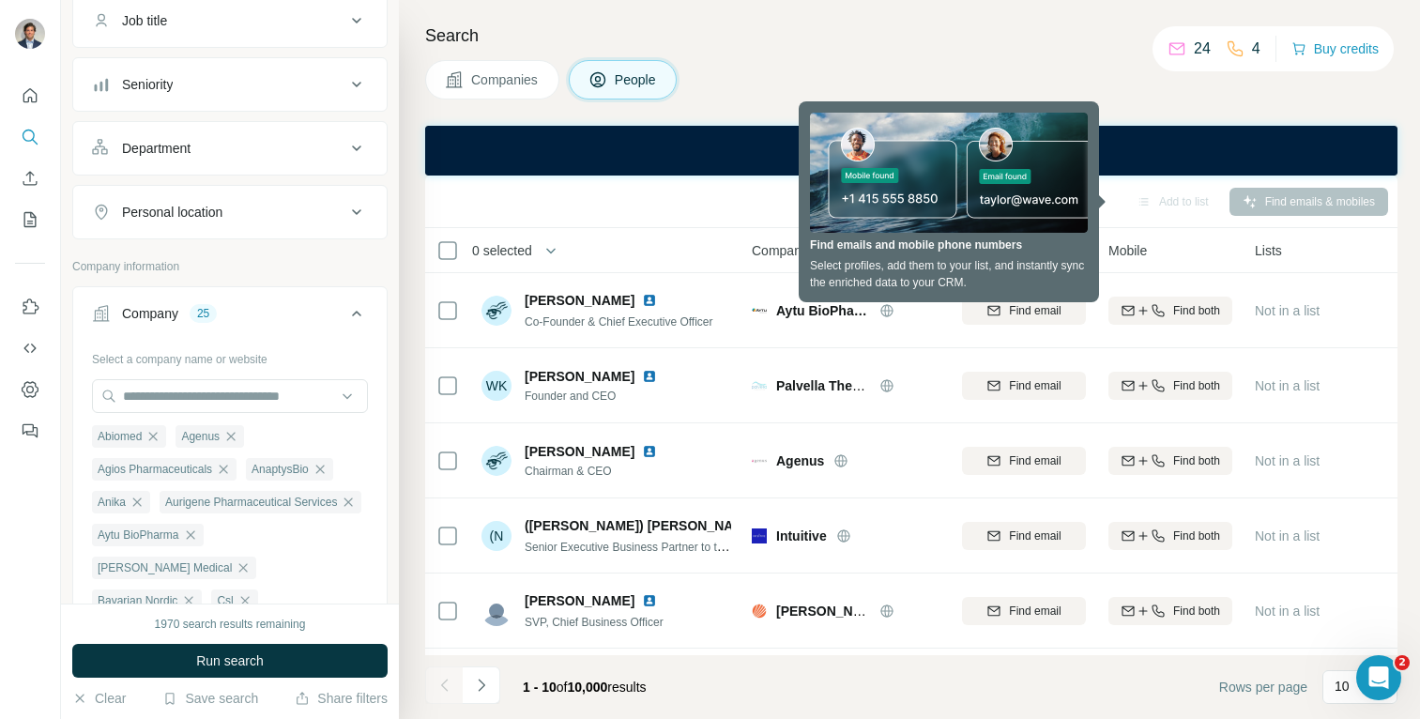
click at [351, 324] on icon at bounding box center [356, 313] width 23 height 23
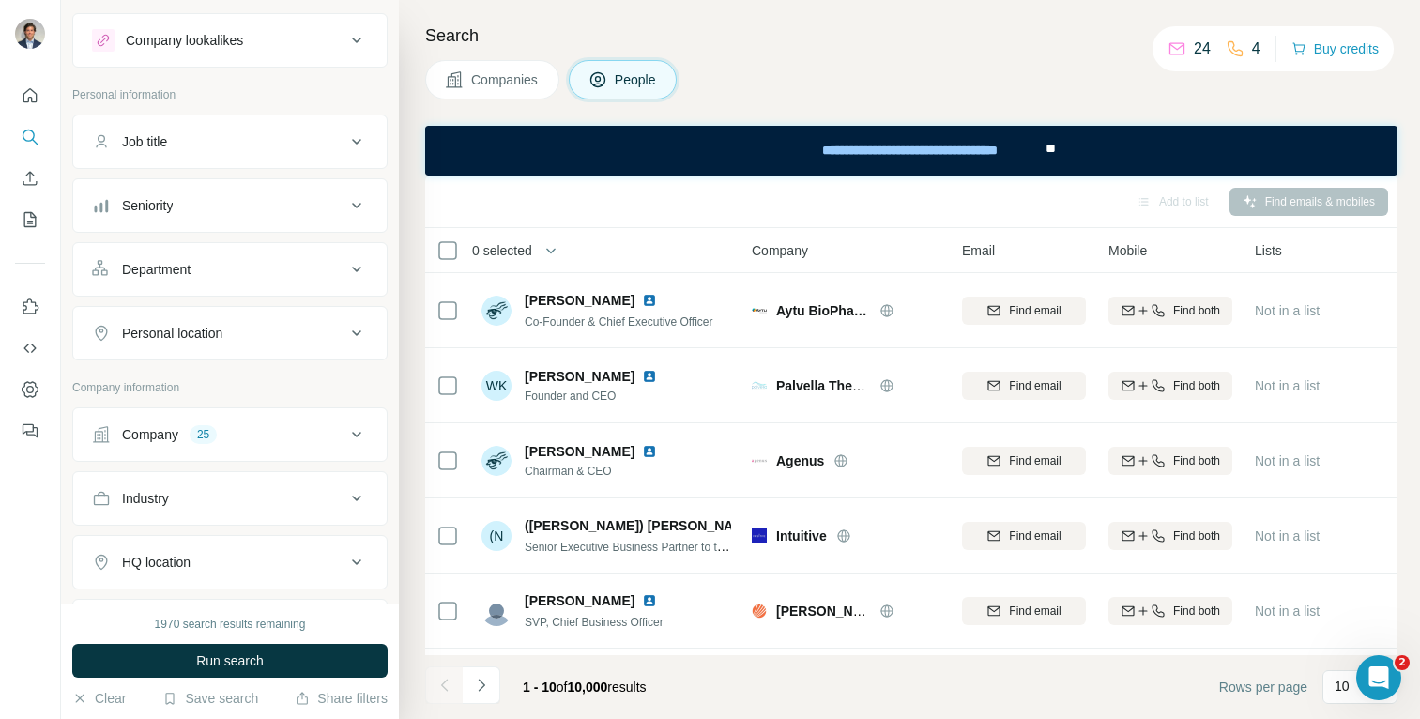
scroll to position [32, 0]
click at [347, 273] on icon at bounding box center [356, 273] width 23 height 23
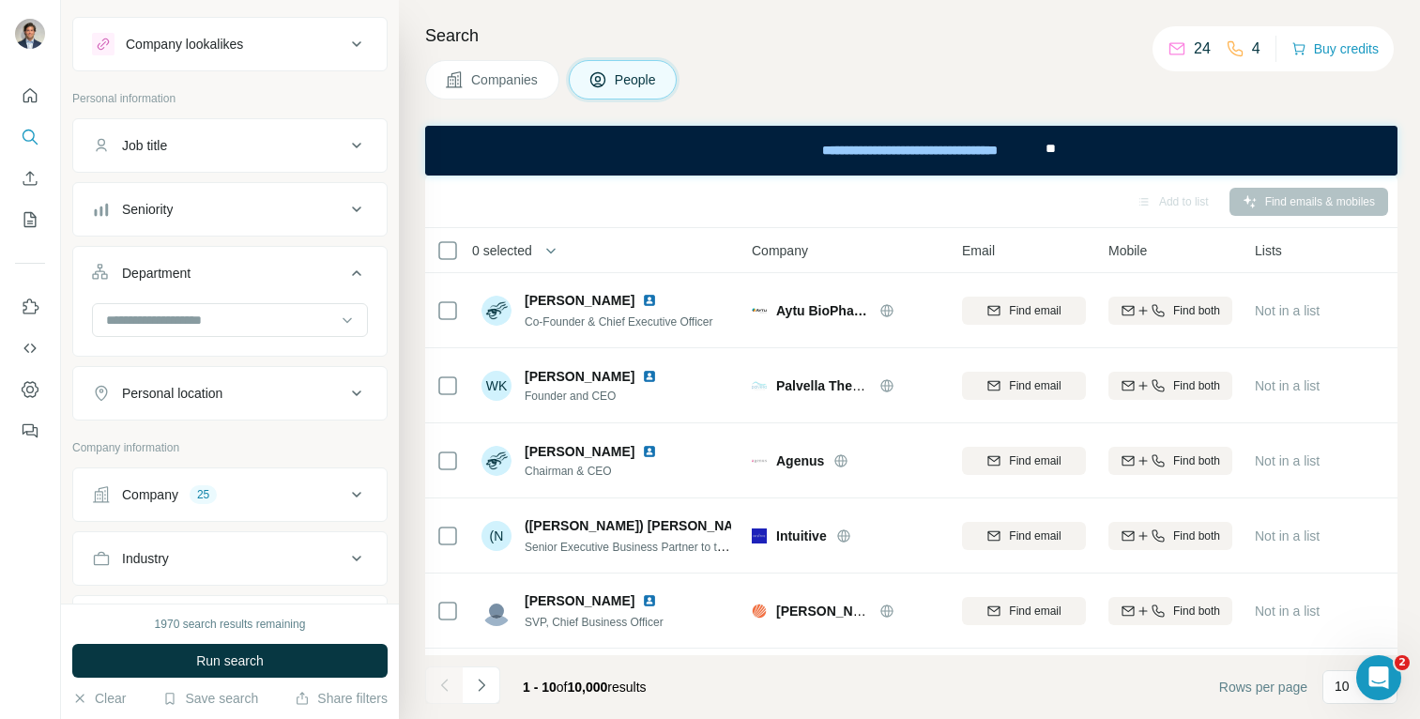
click at [347, 273] on icon at bounding box center [356, 273] width 23 height 23
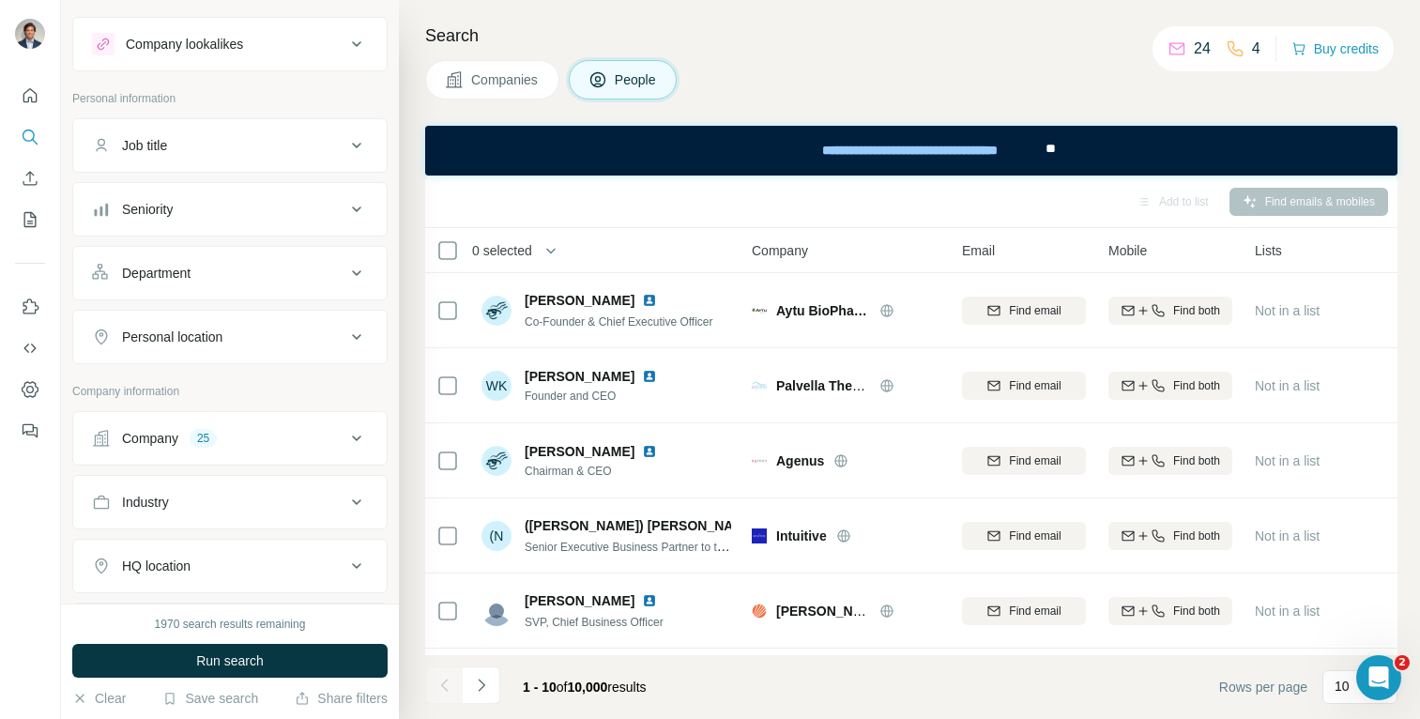
click at [361, 187] on button "Seniority" at bounding box center [229, 209] width 313 height 45
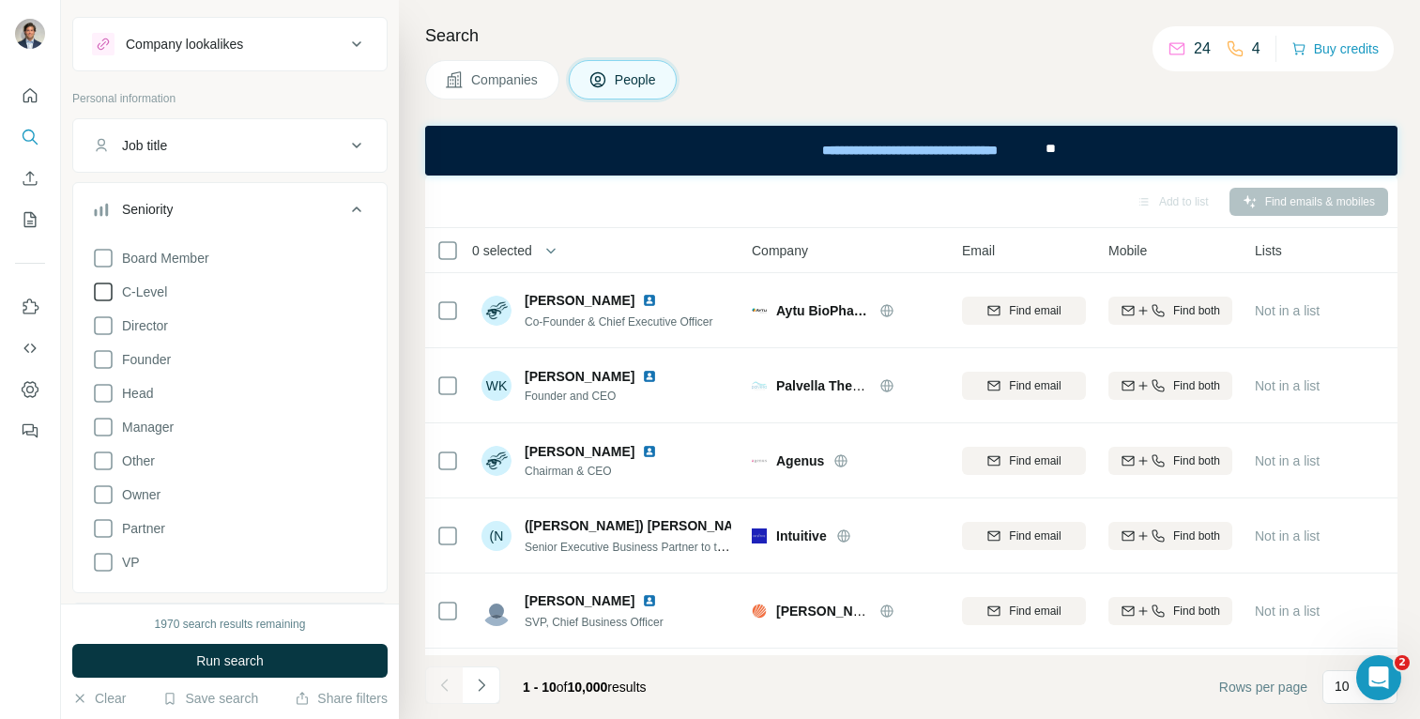
click at [101, 290] on icon at bounding box center [103, 292] width 23 height 23
click at [231, 665] on span "Run search" at bounding box center [230, 660] width 68 height 19
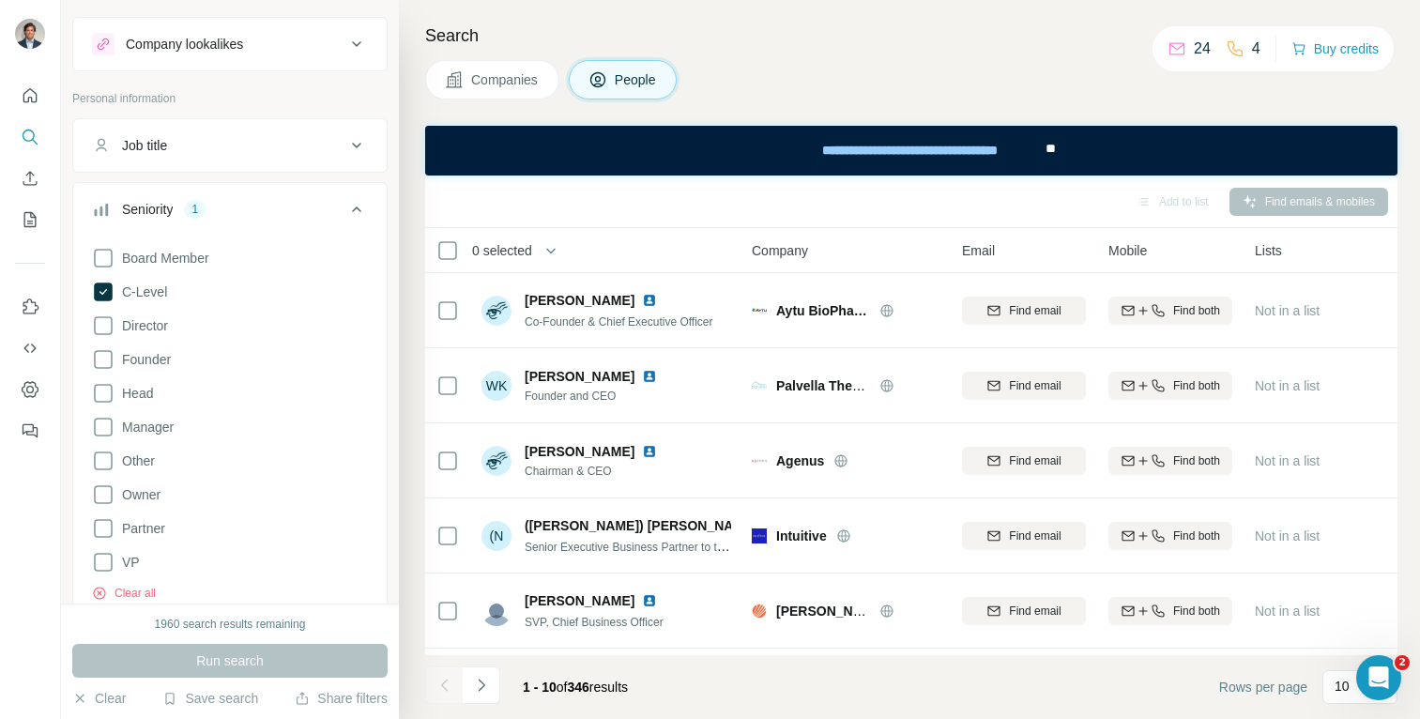
click at [796, 258] on span "Company" at bounding box center [780, 250] width 56 height 19
click at [788, 239] on div "Company" at bounding box center [846, 250] width 188 height 22
click at [465, 77] on button "Companies" at bounding box center [492, 79] width 134 height 39
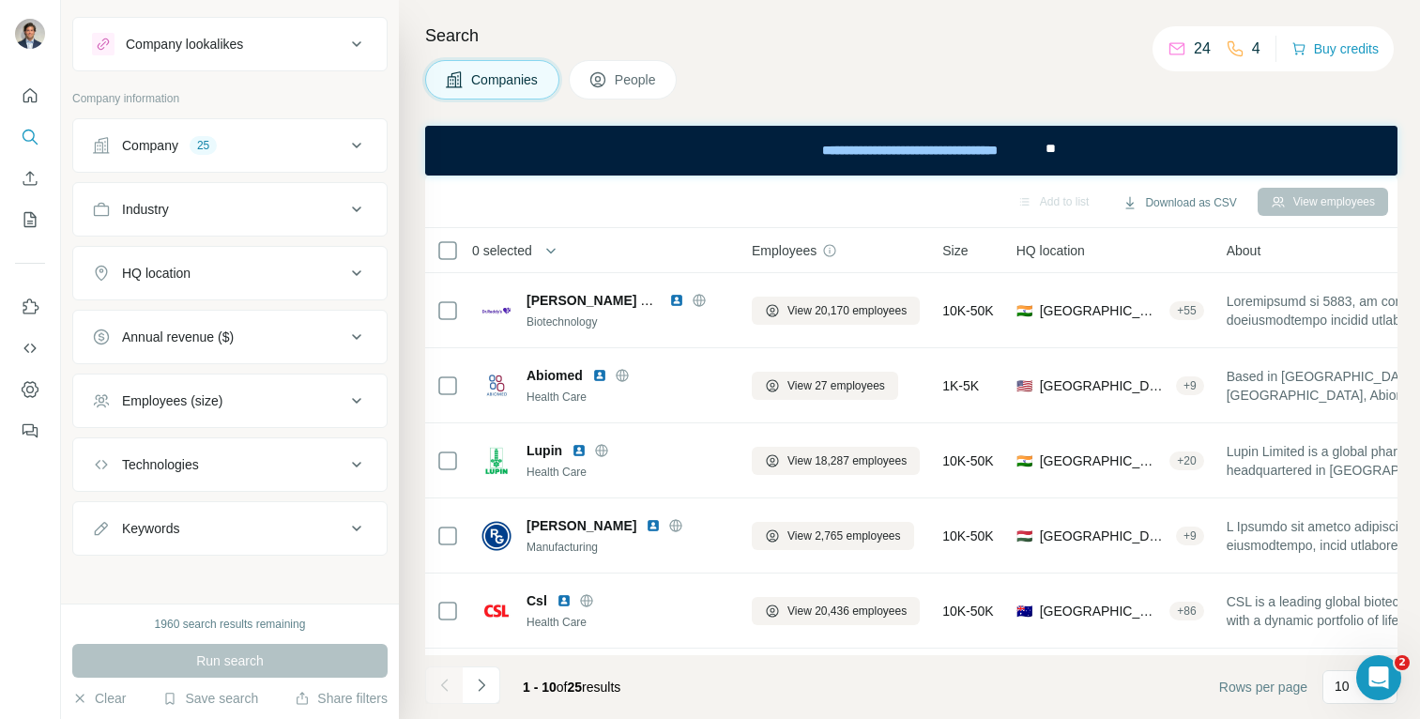
click at [617, 91] on button "People" at bounding box center [623, 79] width 109 height 39
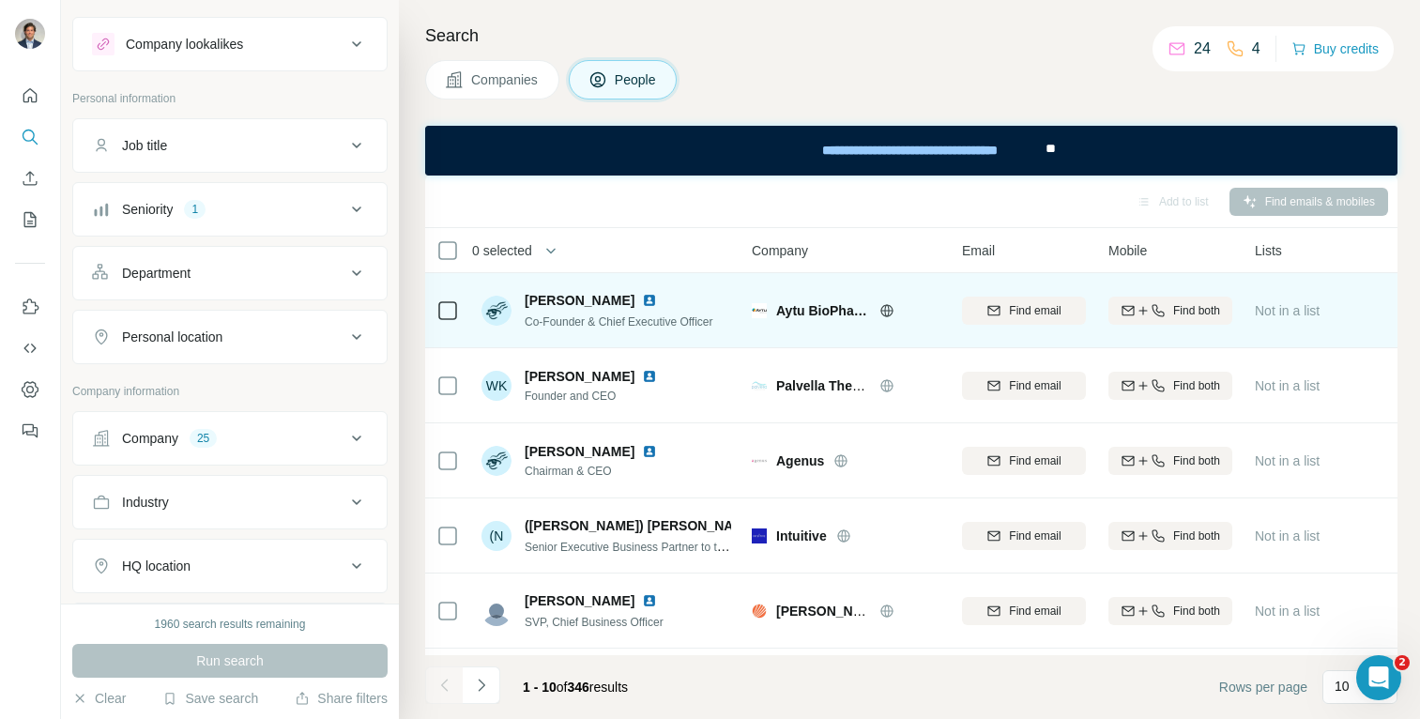
click at [820, 304] on span "Aytu BioPharma" at bounding box center [823, 310] width 94 height 19
click at [1023, 310] on span "Find email" at bounding box center [1035, 310] width 52 height 17
click at [1144, 299] on button "Find both" at bounding box center [1170, 310] width 124 height 28
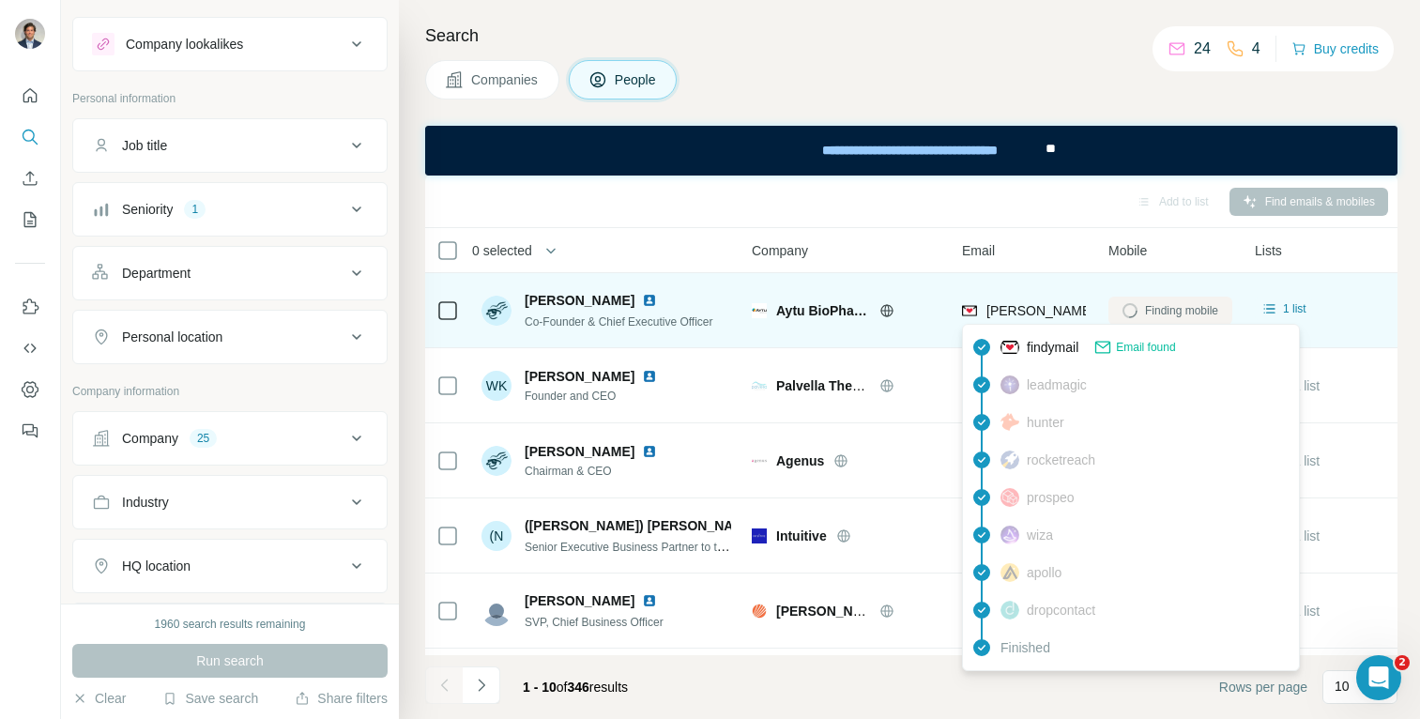
click at [1036, 311] on span "[PERSON_NAME][EMAIL_ADDRESS][PERSON_NAME][DOMAIN_NAME]" at bounding box center [1205, 310] width 439 height 15
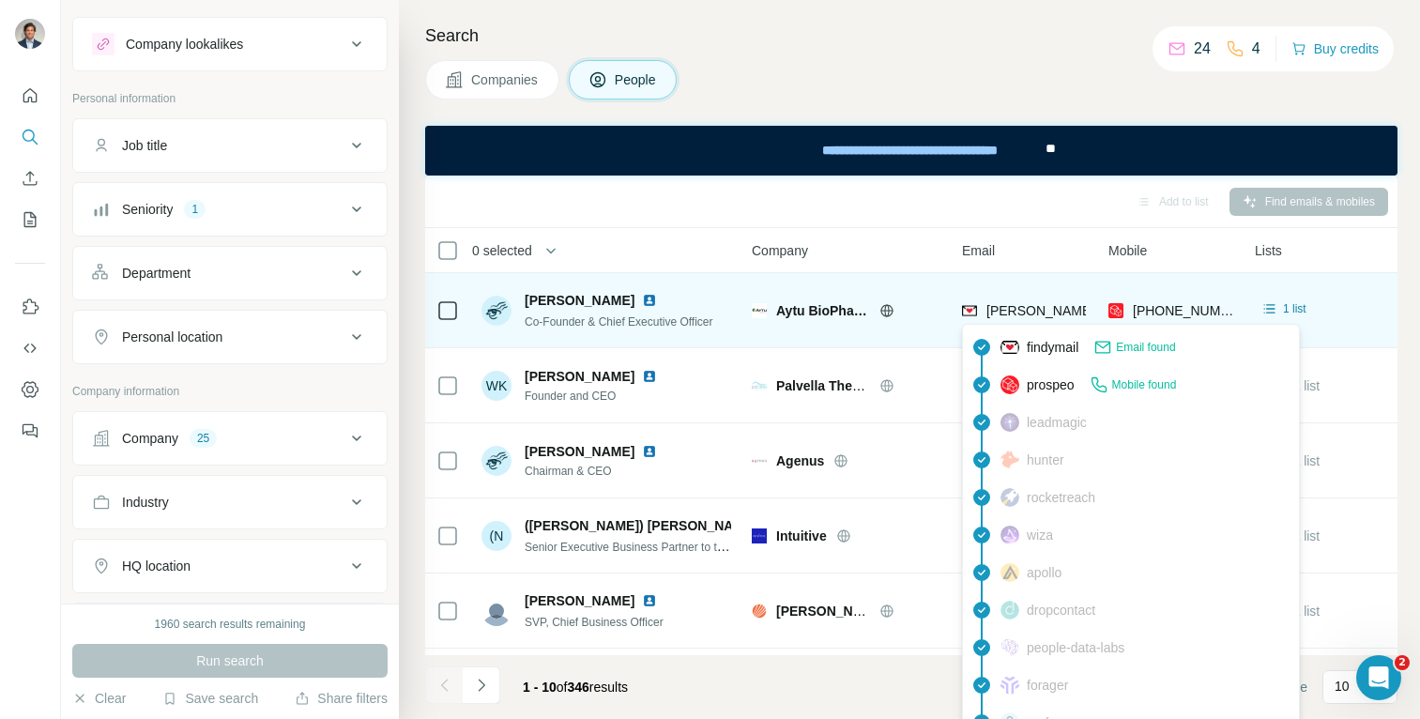
click at [1029, 311] on span "[PERSON_NAME][EMAIL_ADDRESS][PERSON_NAME][DOMAIN_NAME]" at bounding box center [1205, 310] width 439 height 15
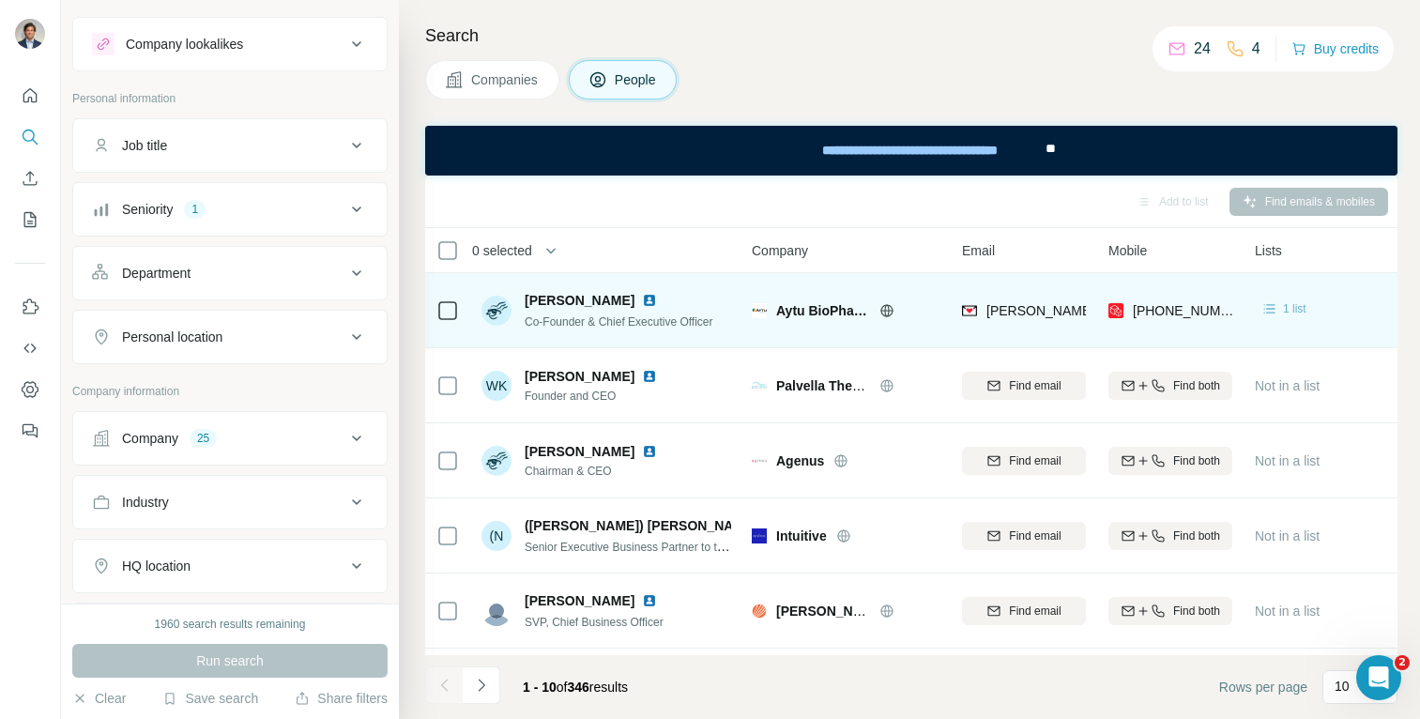
click at [1273, 318] on div "1 list" at bounding box center [1282, 308] width 57 height 23
click at [1273, 317] on icon at bounding box center [1269, 308] width 19 height 19
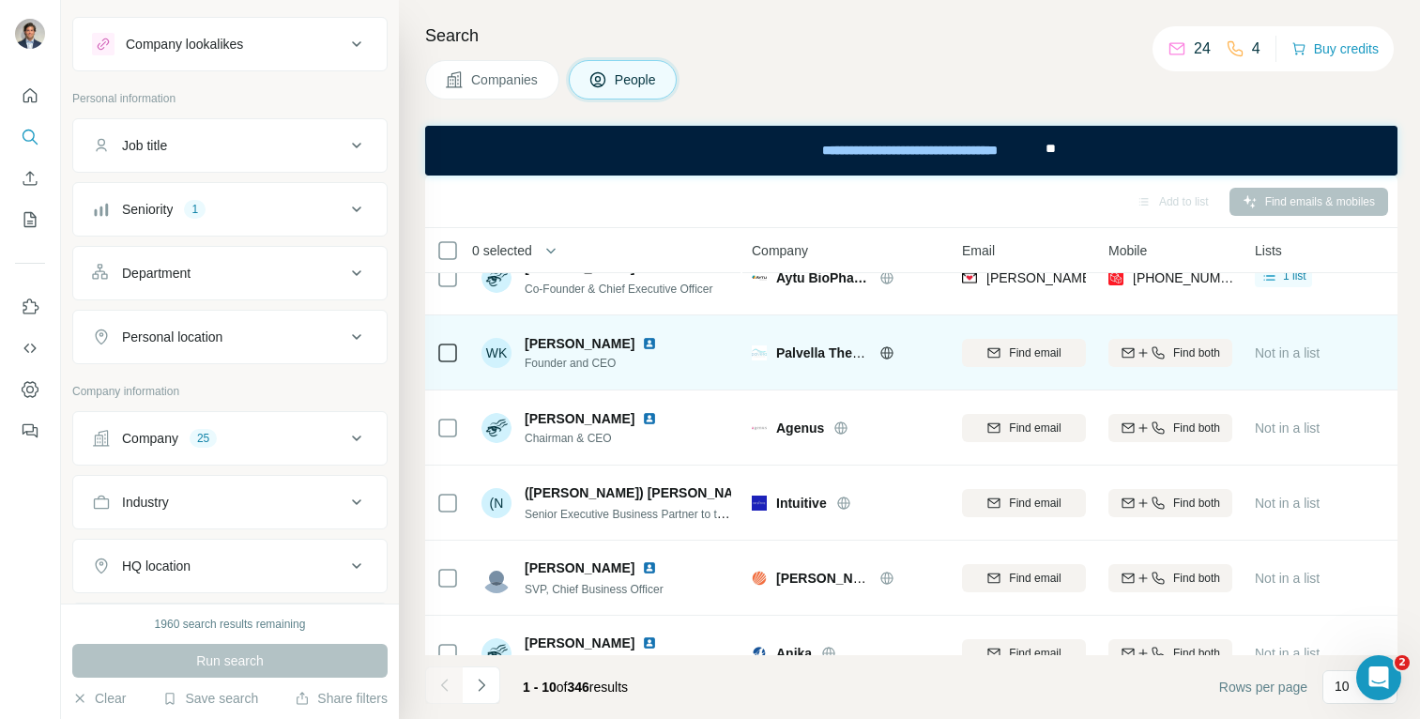
scroll to position [52, 0]
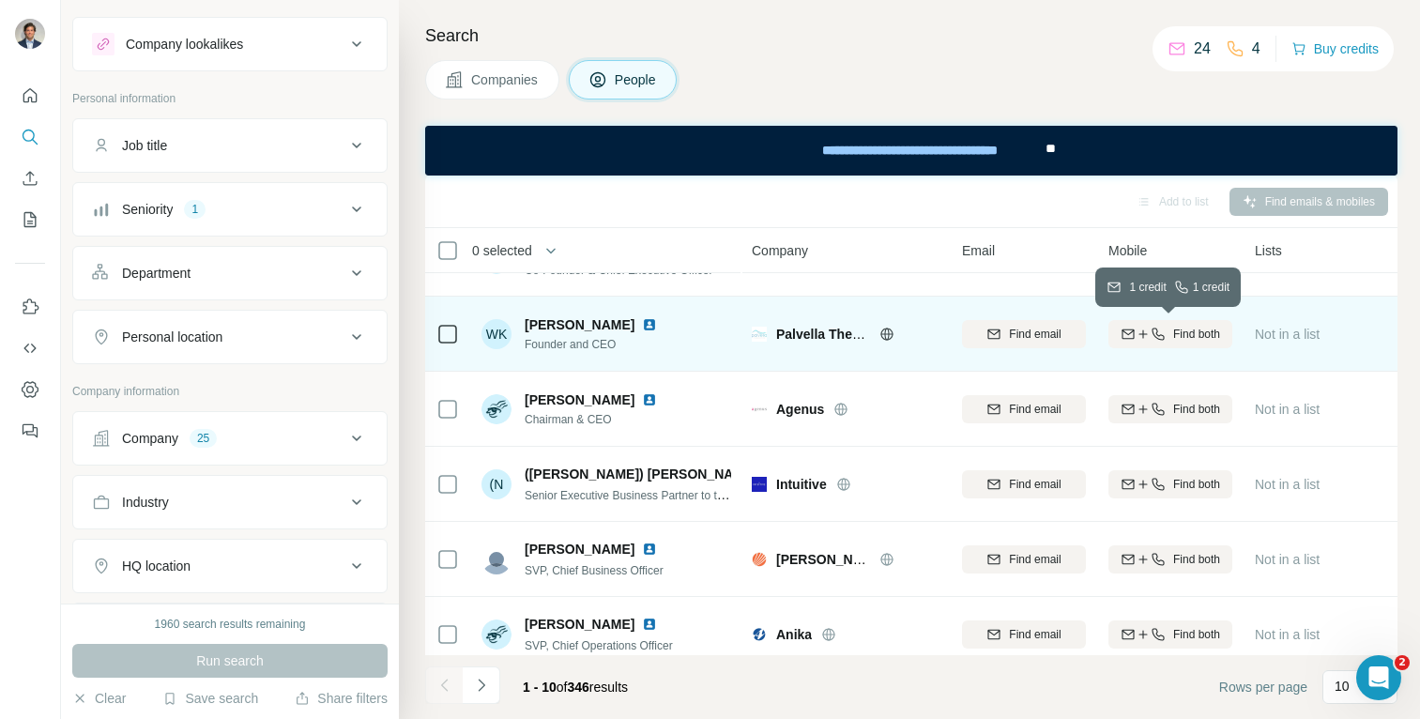
click at [1204, 333] on span "Find both" at bounding box center [1196, 334] width 47 height 17
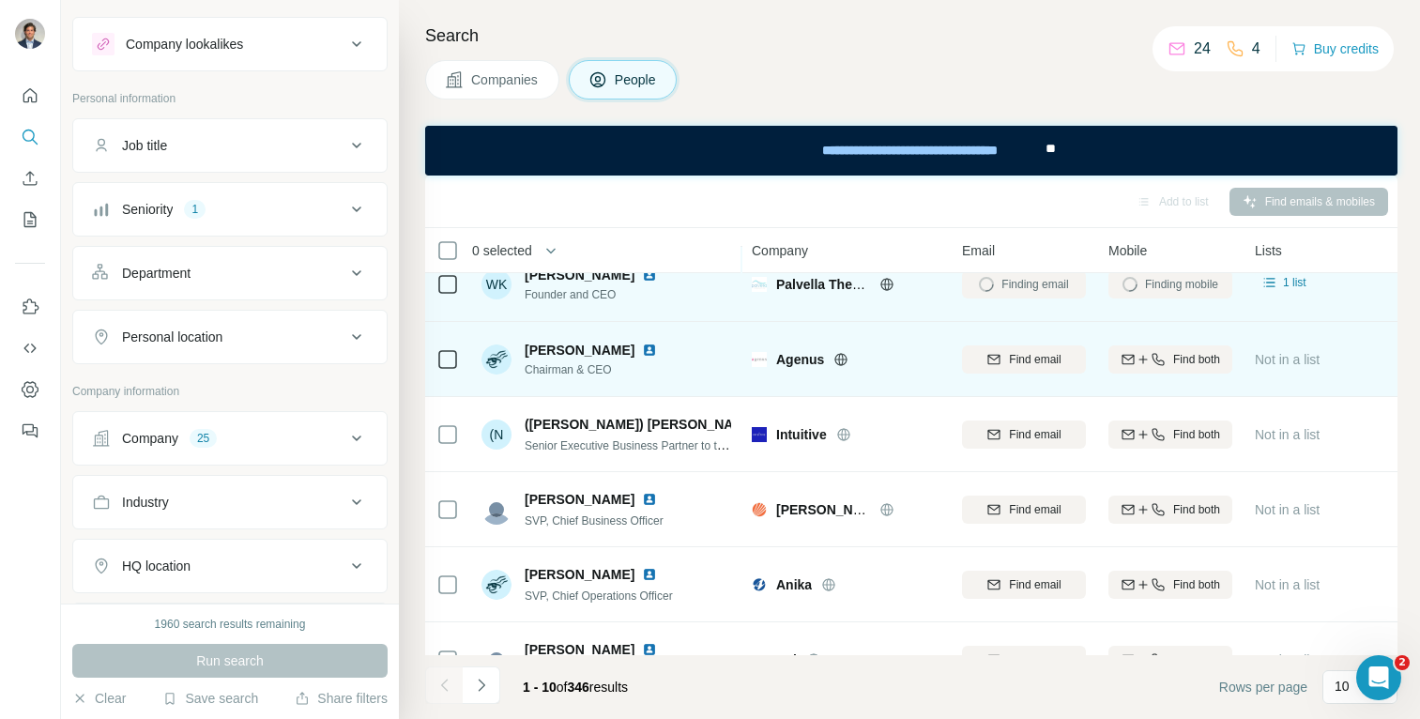
scroll to position [102, 0]
click at [1173, 362] on span "Find both" at bounding box center [1196, 358] width 47 height 17
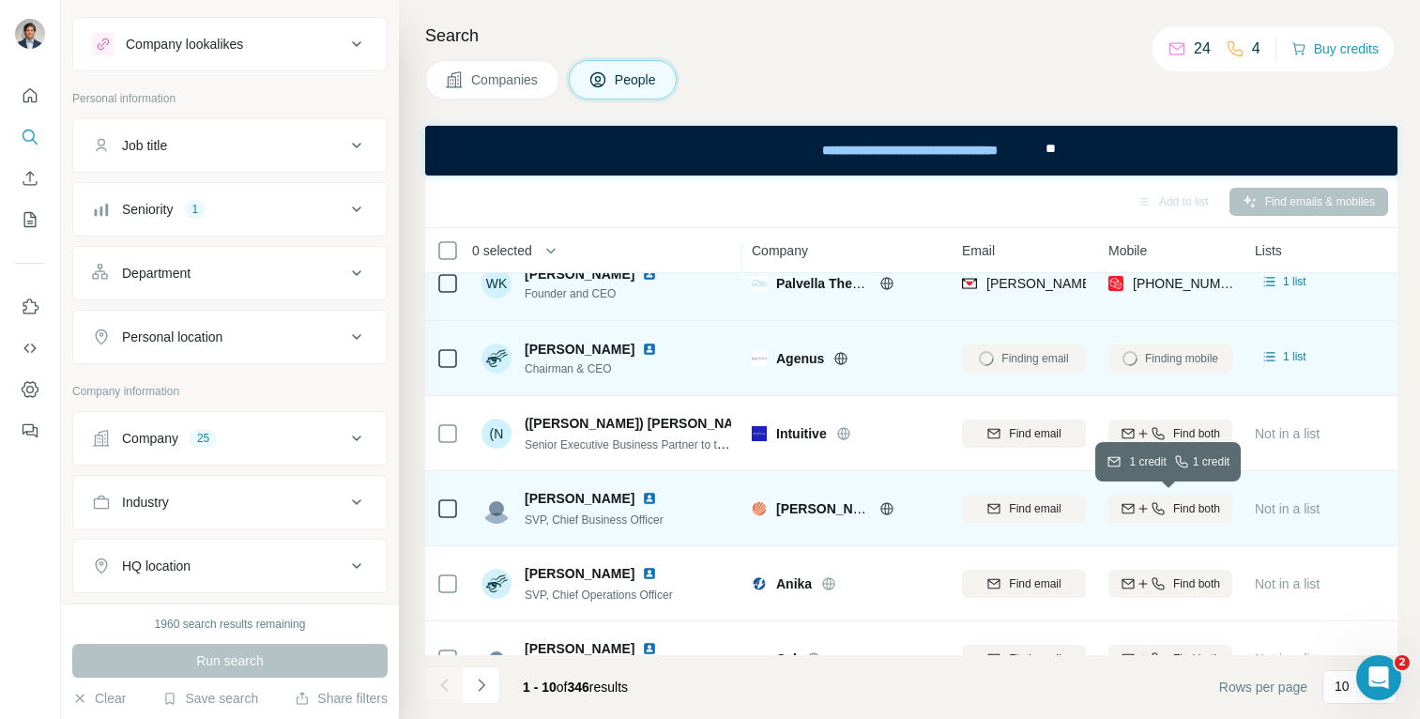
click at [1194, 515] on span "Find both" at bounding box center [1196, 508] width 47 height 17
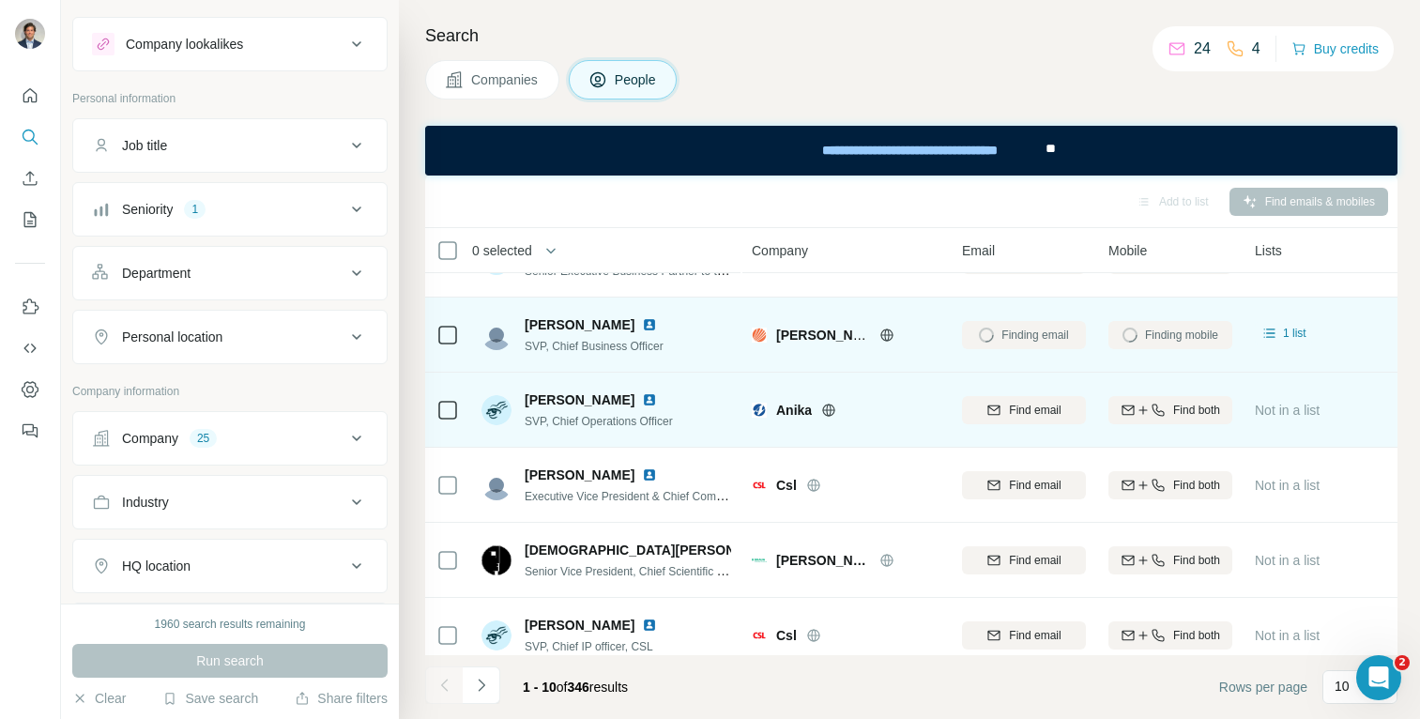
scroll to position [277, 0]
click at [571, 396] on span "[PERSON_NAME]" at bounding box center [579, 398] width 110 height 19
click at [642, 397] on img at bounding box center [649, 398] width 15 height 15
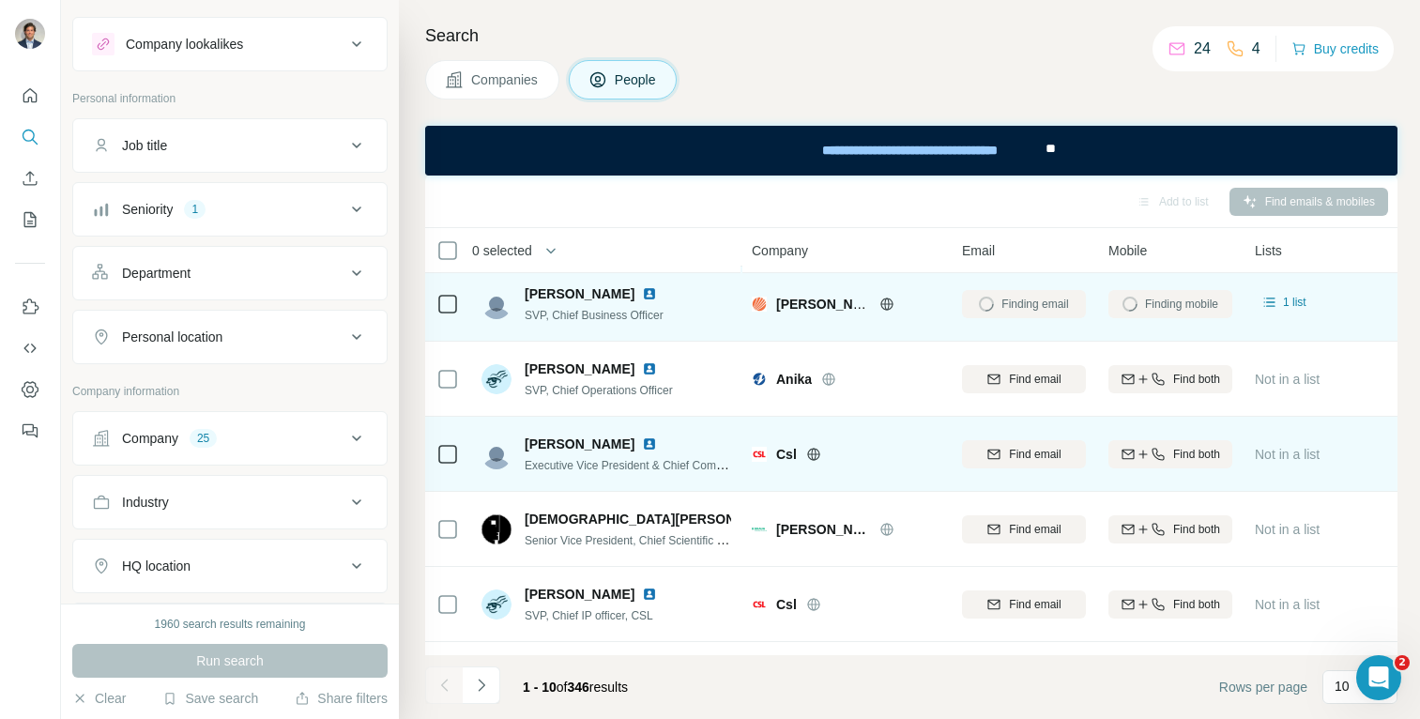
scroll to position [369, 0]
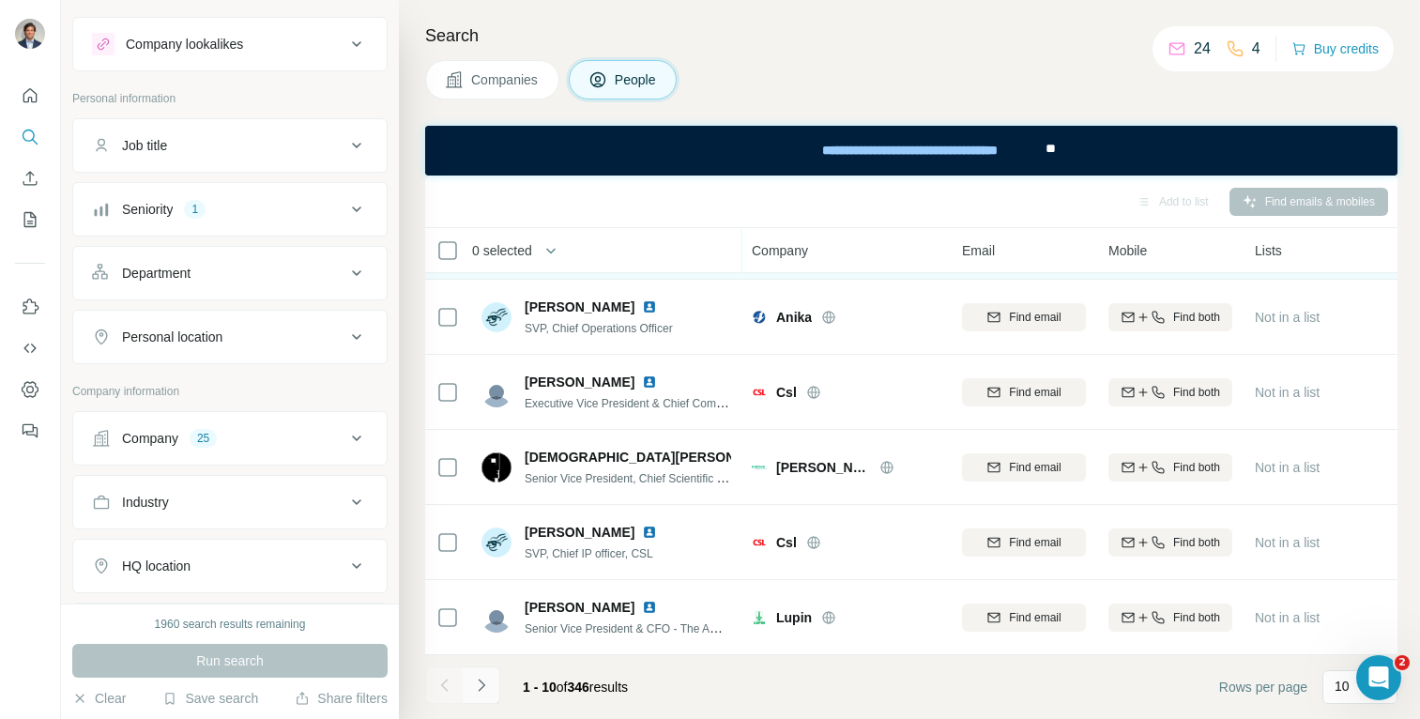
click at [486, 666] on button "Navigate to next page" at bounding box center [482, 685] width 38 height 38
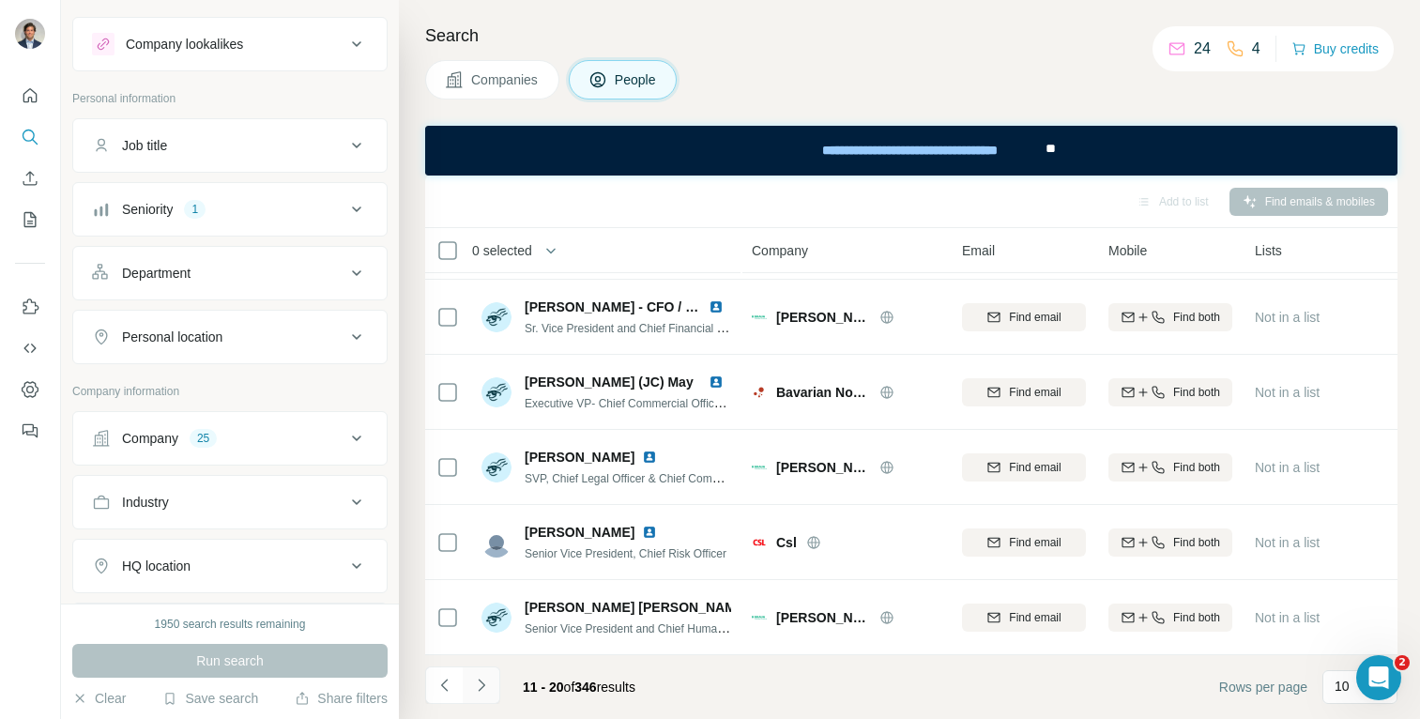
click at [477, 685] on icon "Navigate to next page" at bounding box center [481, 685] width 19 height 19
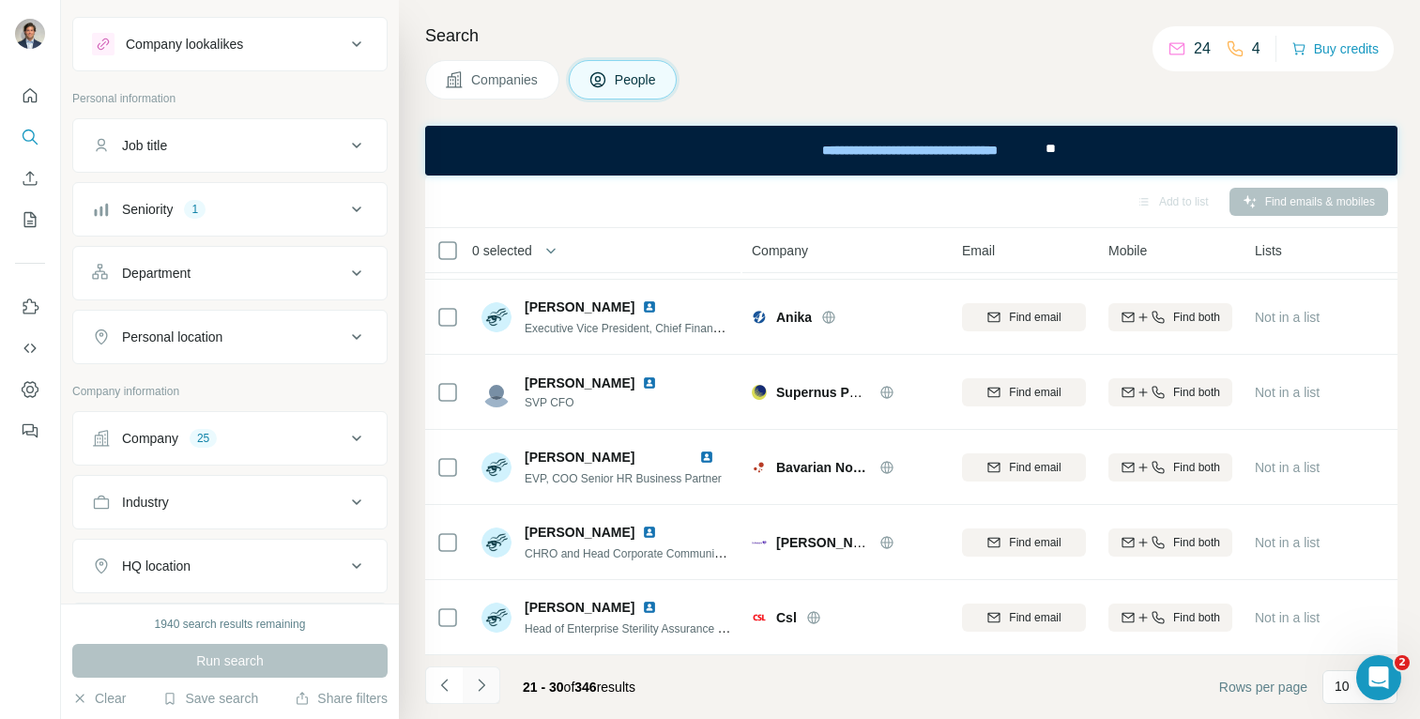
click at [483, 685] on icon "Navigate to next page" at bounding box center [481, 684] width 7 height 12
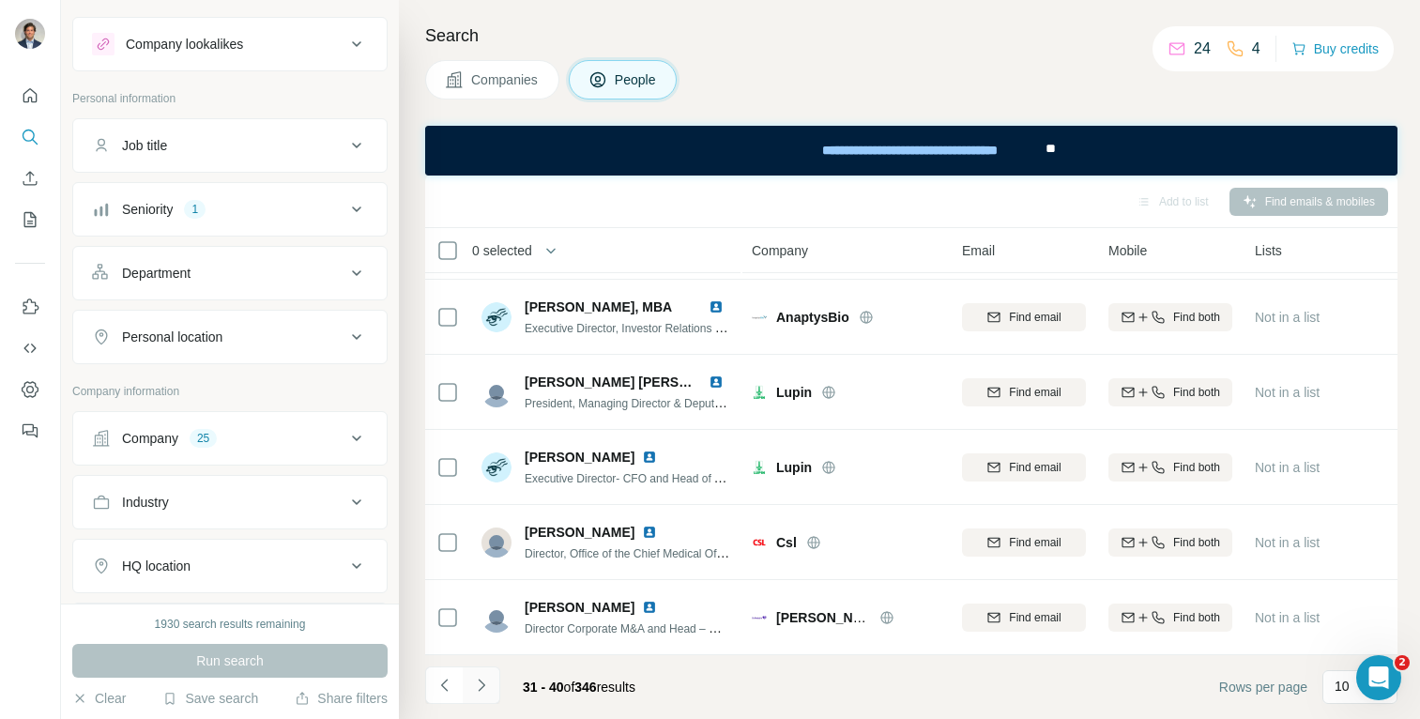
click at [483, 685] on icon "Navigate to next page" at bounding box center [481, 684] width 7 height 12
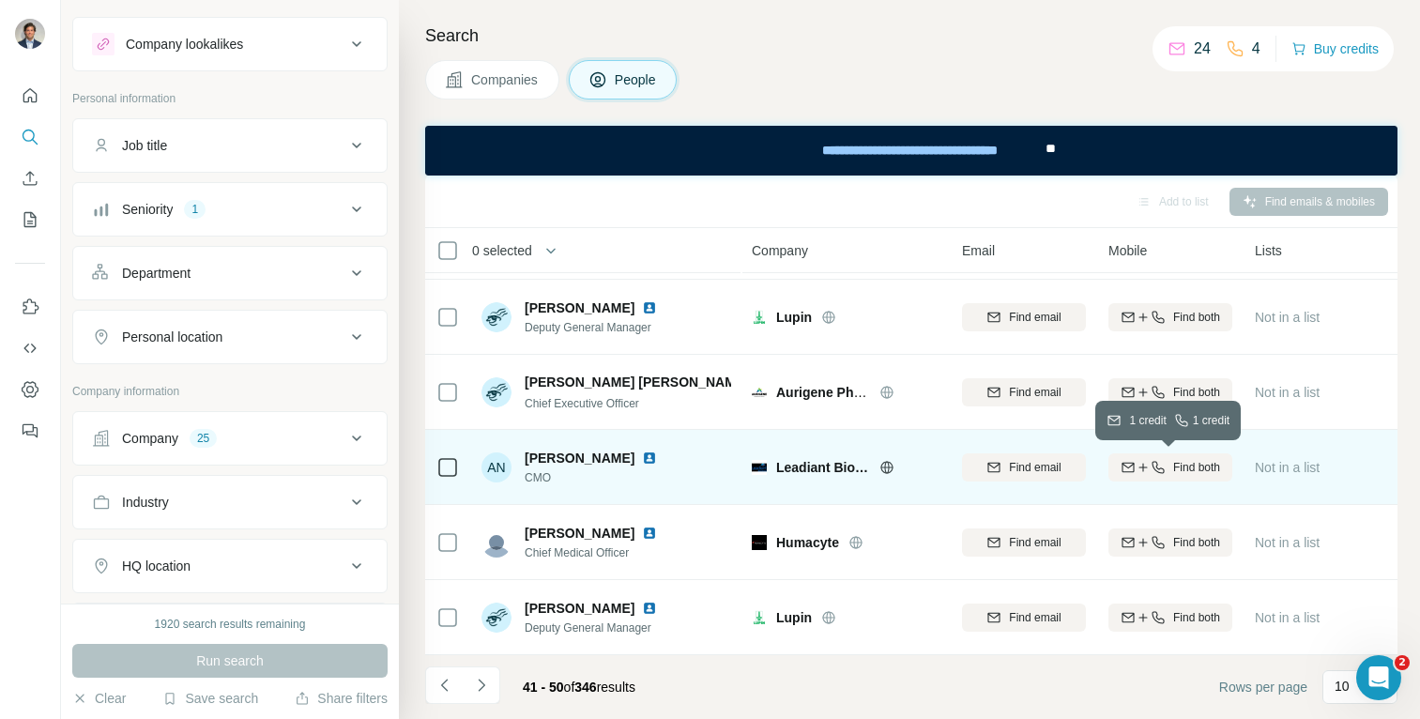
click at [1173, 466] on span "Find both" at bounding box center [1196, 467] width 47 height 17
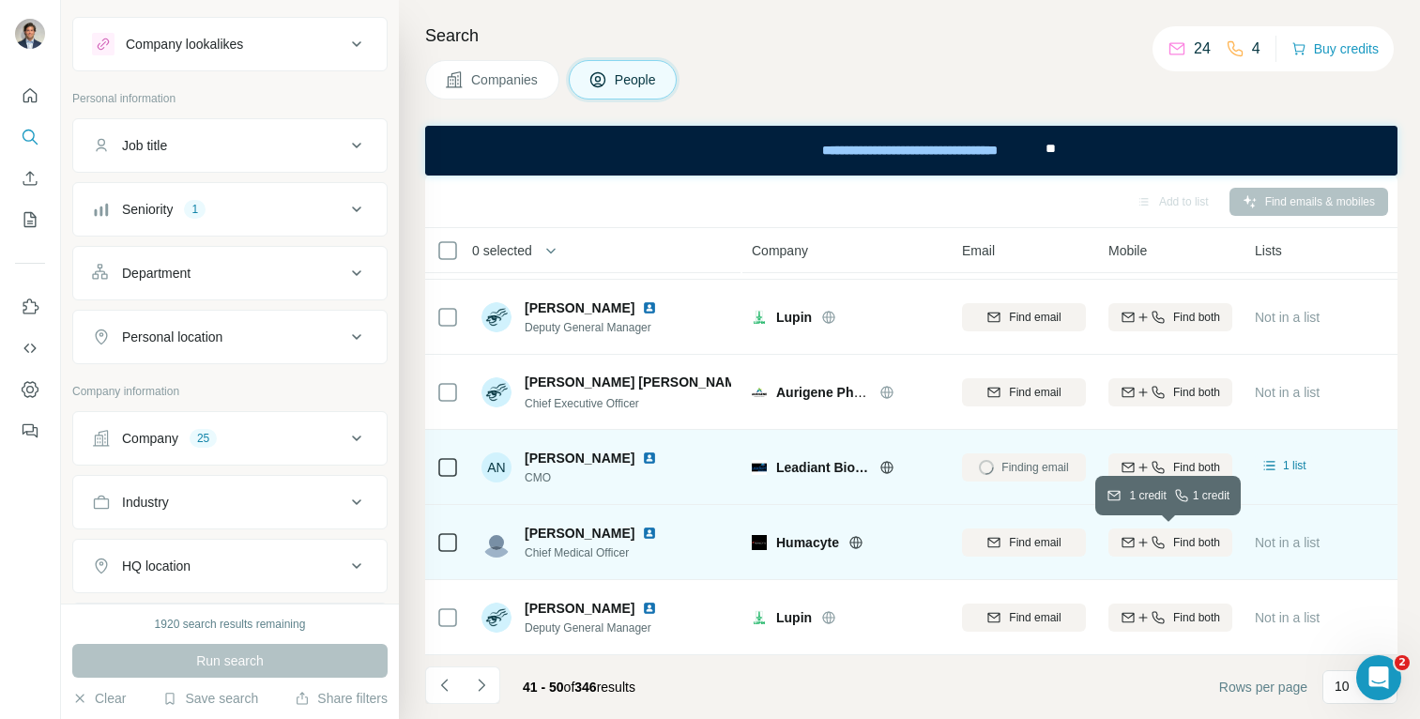
click at [1166, 534] on div "Find both" at bounding box center [1170, 542] width 124 height 17
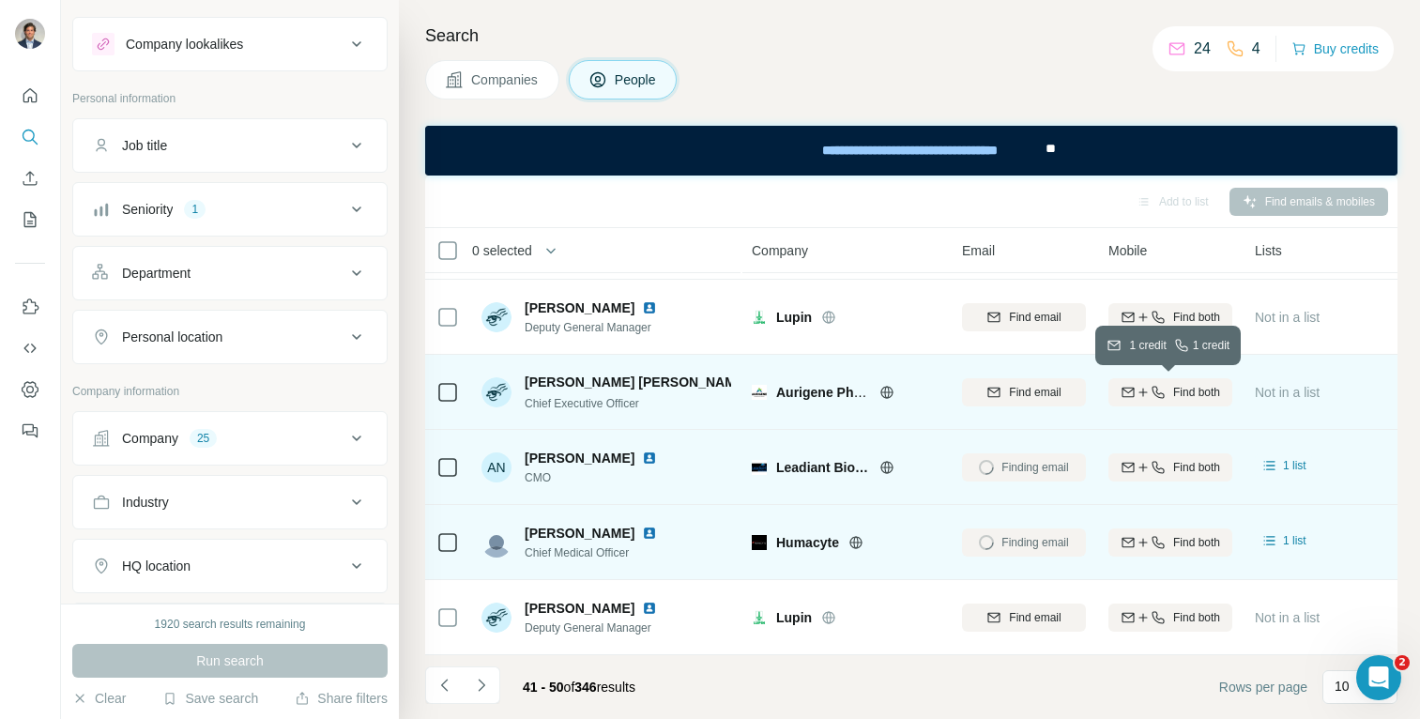
click at [1182, 385] on span "Find both" at bounding box center [1196, 392] width 47 height 17
click at [510, 670] on div "41 - 50 of 346 results" at bounding box center [579, 686] width 143 height 41
click at [489, 684] on icon "Navigate to next page" at bounding box center [481, 685] width 19 height 19
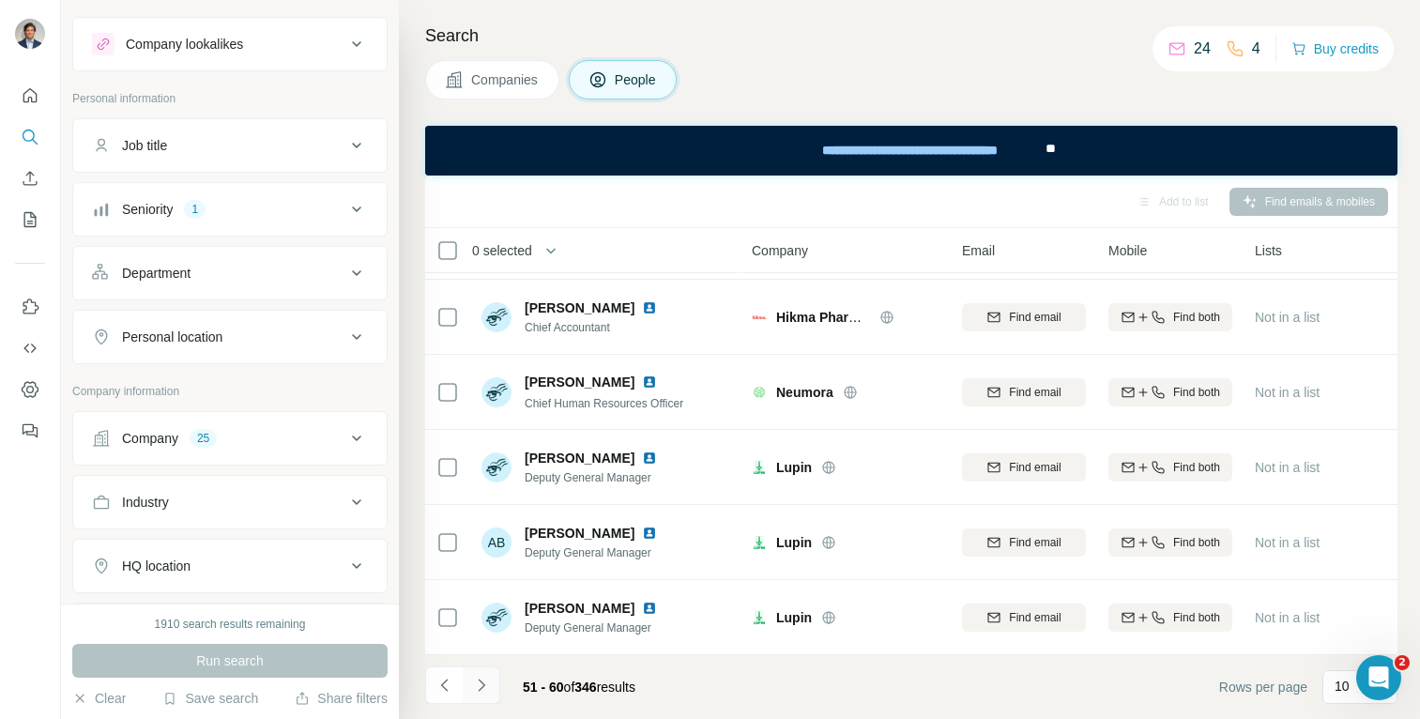
click at [477, 688] on icon "Navigate to next page" at bounding box center [481, 685] width 19 height 19
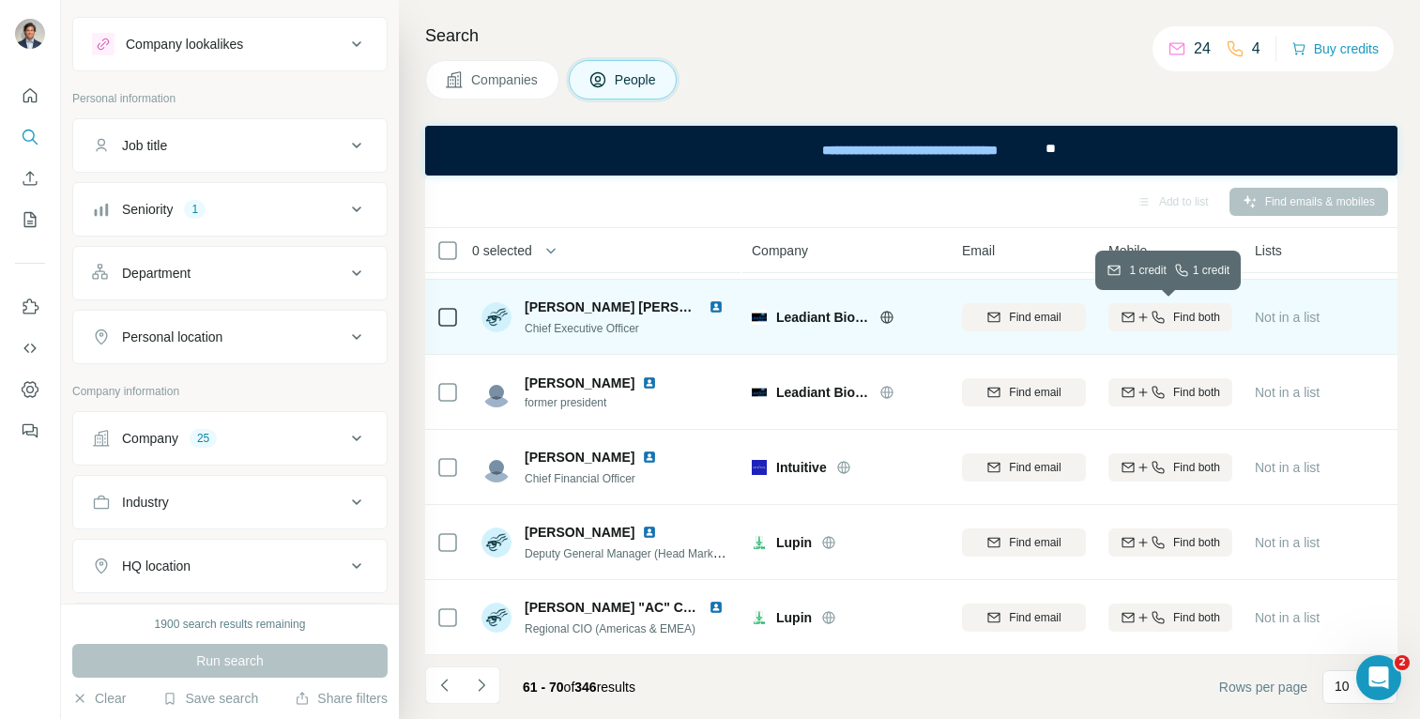
click at [1161, 316] on icon "button" at bounding box center [1157, 317] width 15 height 15
click at [490, 678] on button "Navigate to next page" at bounding box center [482, 685] width 38 height 38
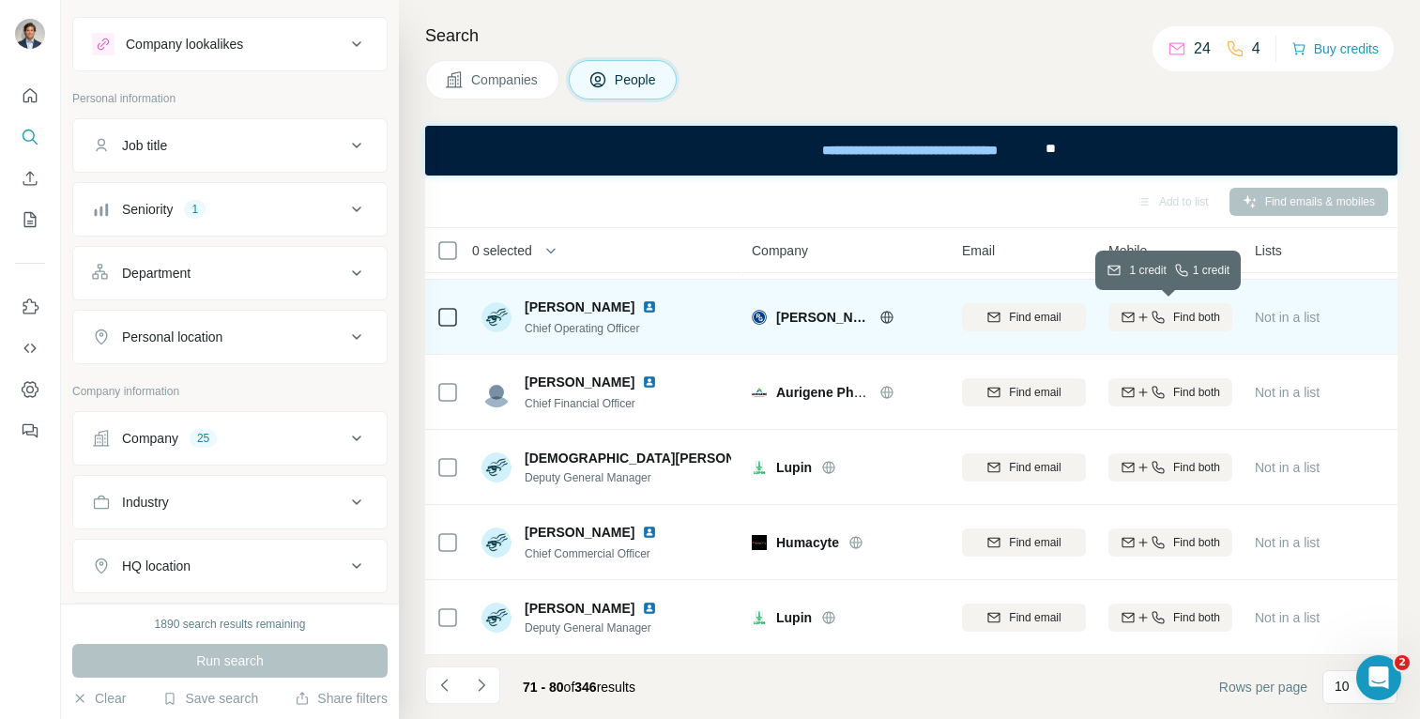
click at [1194, 313] on span "Find both" at bounding box center [1196, 317] width 47 height 17
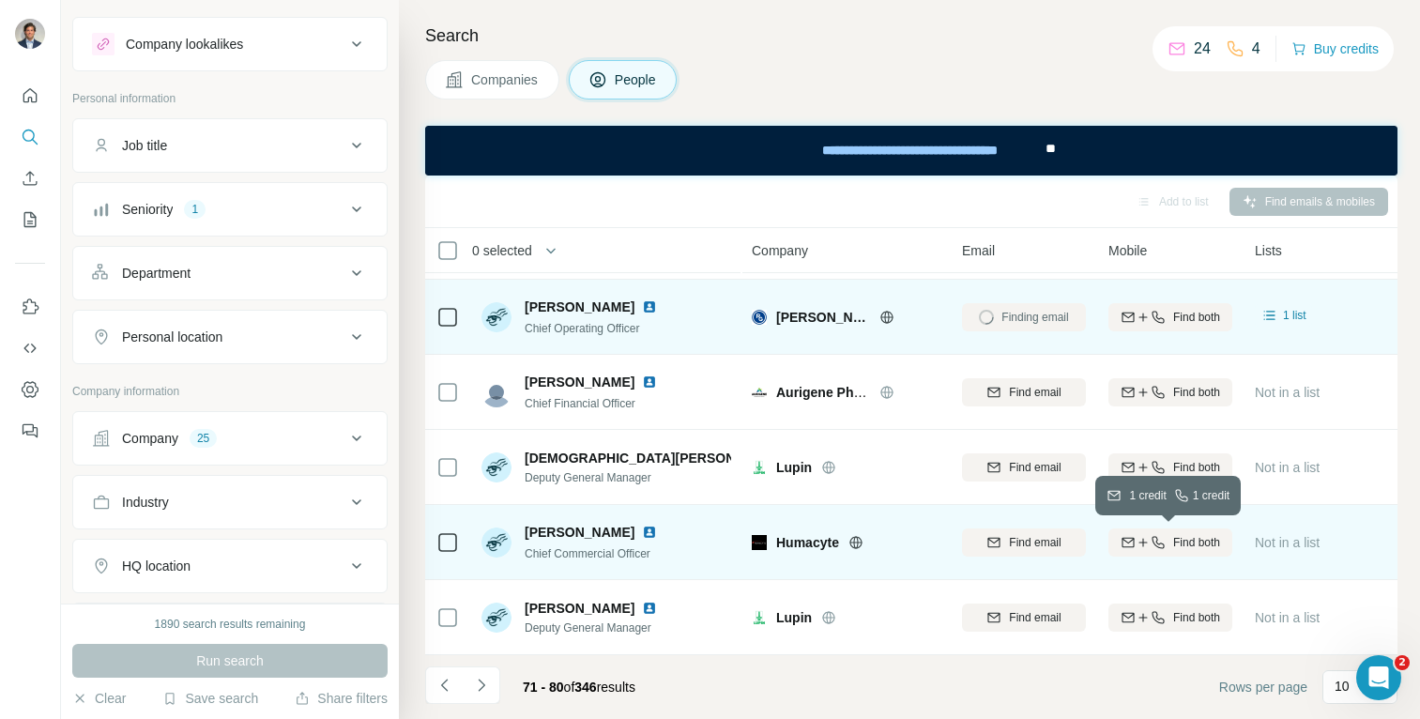
click at [1176, 538] on span "Find both" at bounding box center [1196, 542] width 47 height 17
click at [489, 698] on button "Navigate to next page" at bounding box center [482, 685] width 38 height 38
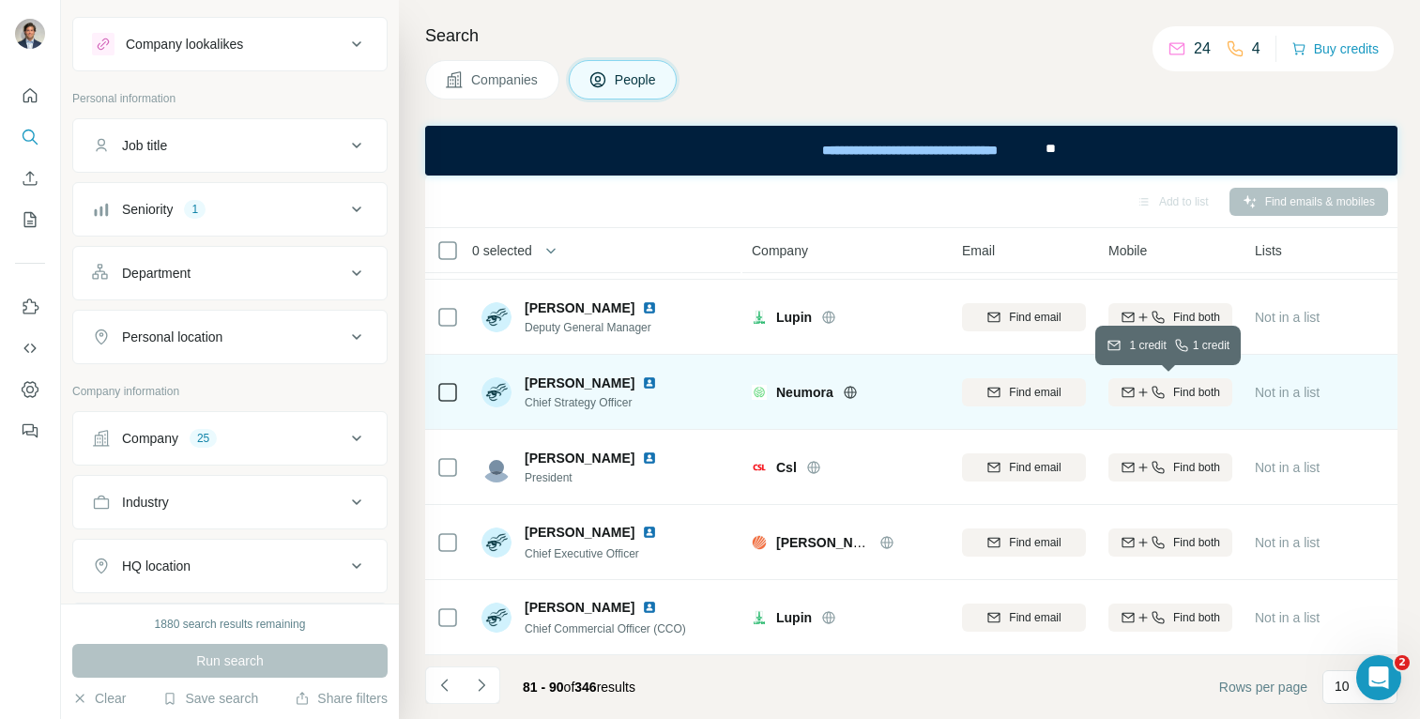
click at [1184, 388] on span "Find both" at bounding box center [1196, 392] width 47 height 17
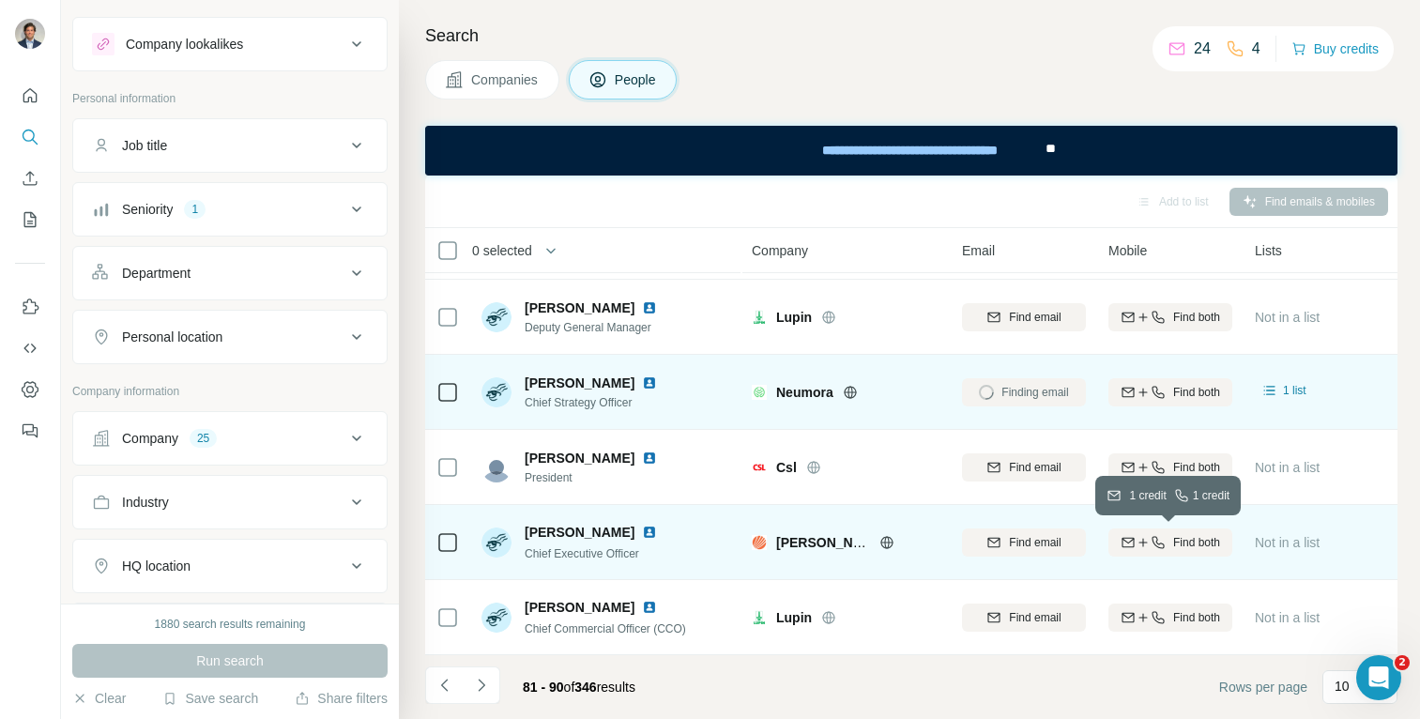
click at [1158, 539] on icon "button" at bounding box center [1157, 542] width 15 height 15
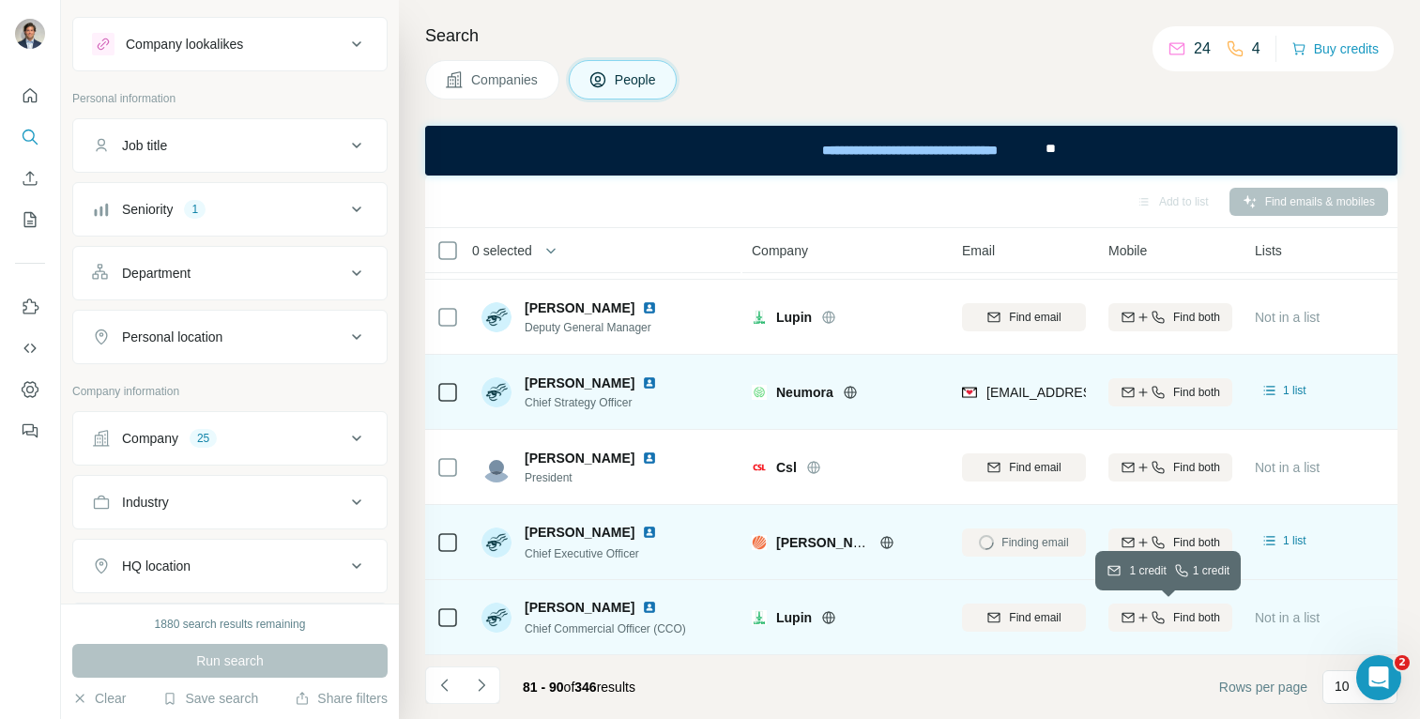
click at [1156, 619] on icon "button" at bounding box center [1157, 617] width 15 height 15
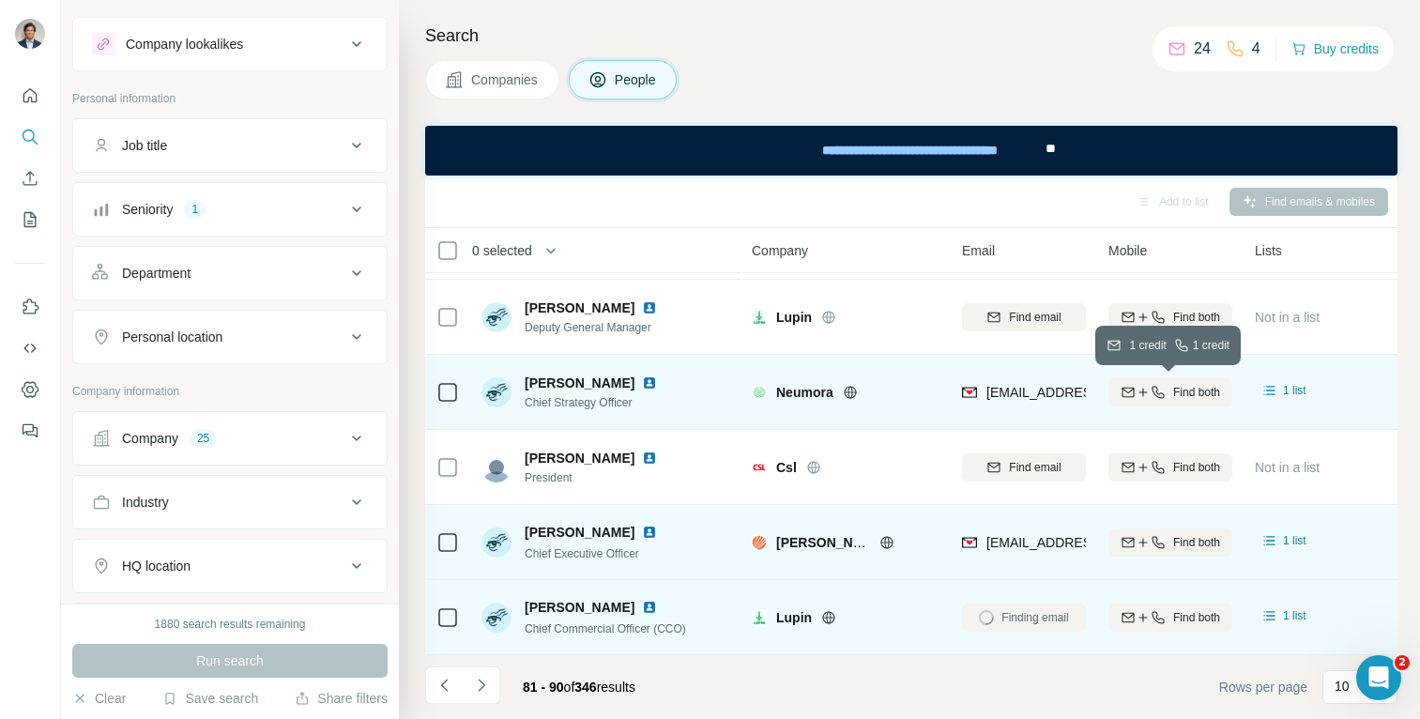
click at [1175, 401] on button "Find both" at bounding box center [1170, 392] width 124 height 28
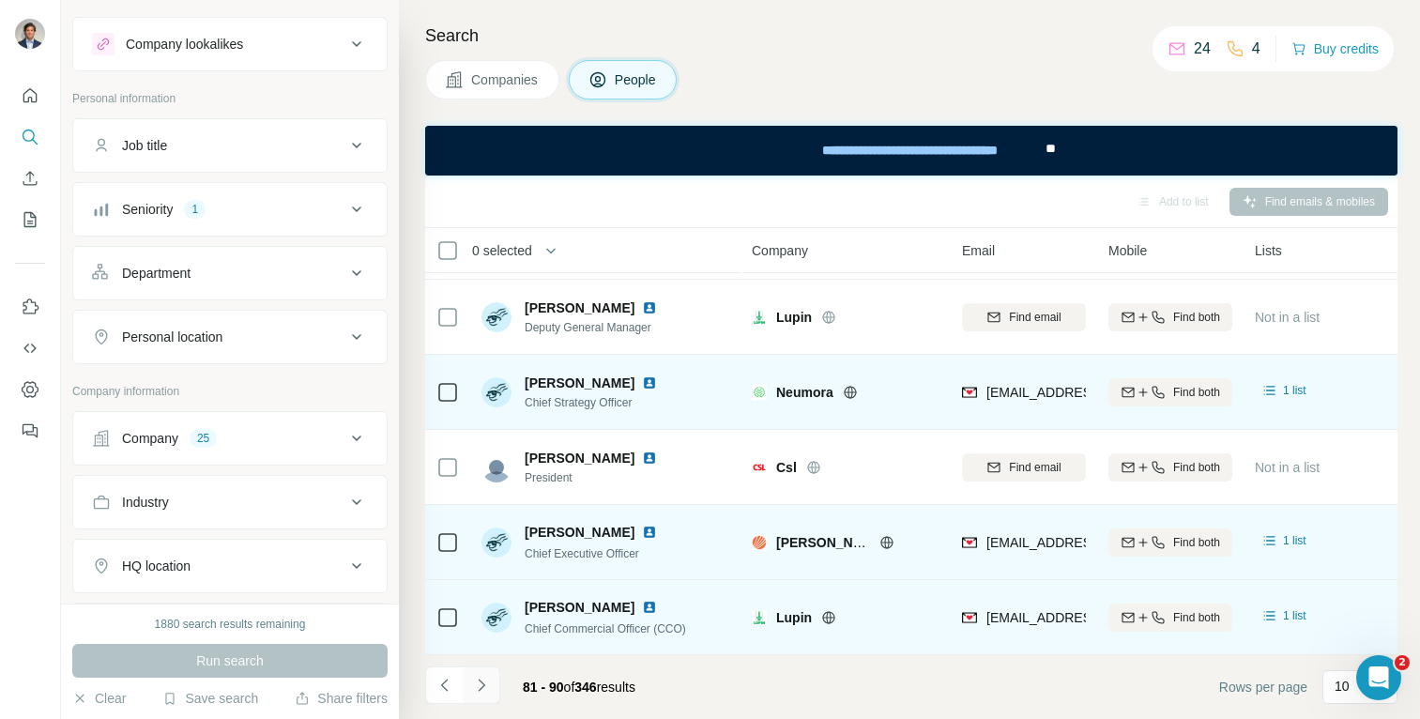
click at [487, 684] on icon "Navigate to next page" at bounding box center [481, 685] width 19 height 19
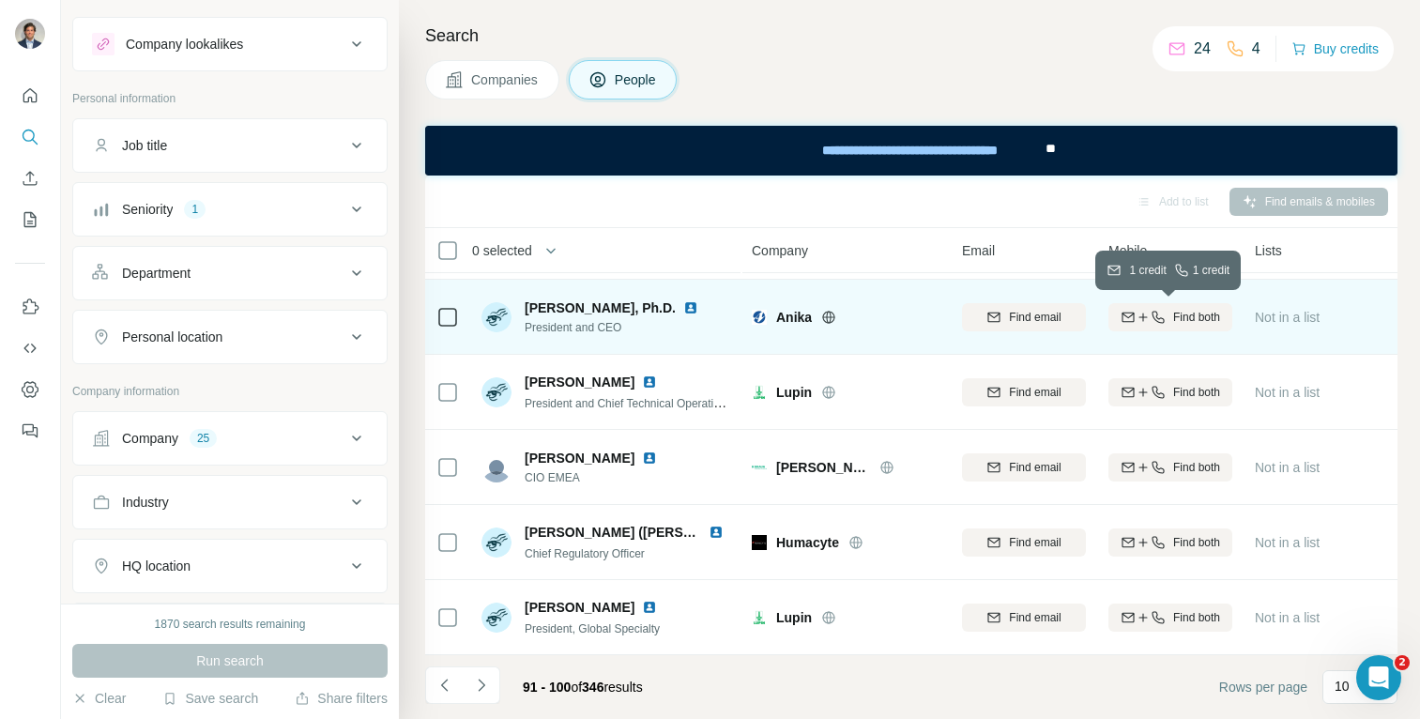
click at [1178, 313] on span "Find both" at bounding box center [1196, 317] width 47 height 17
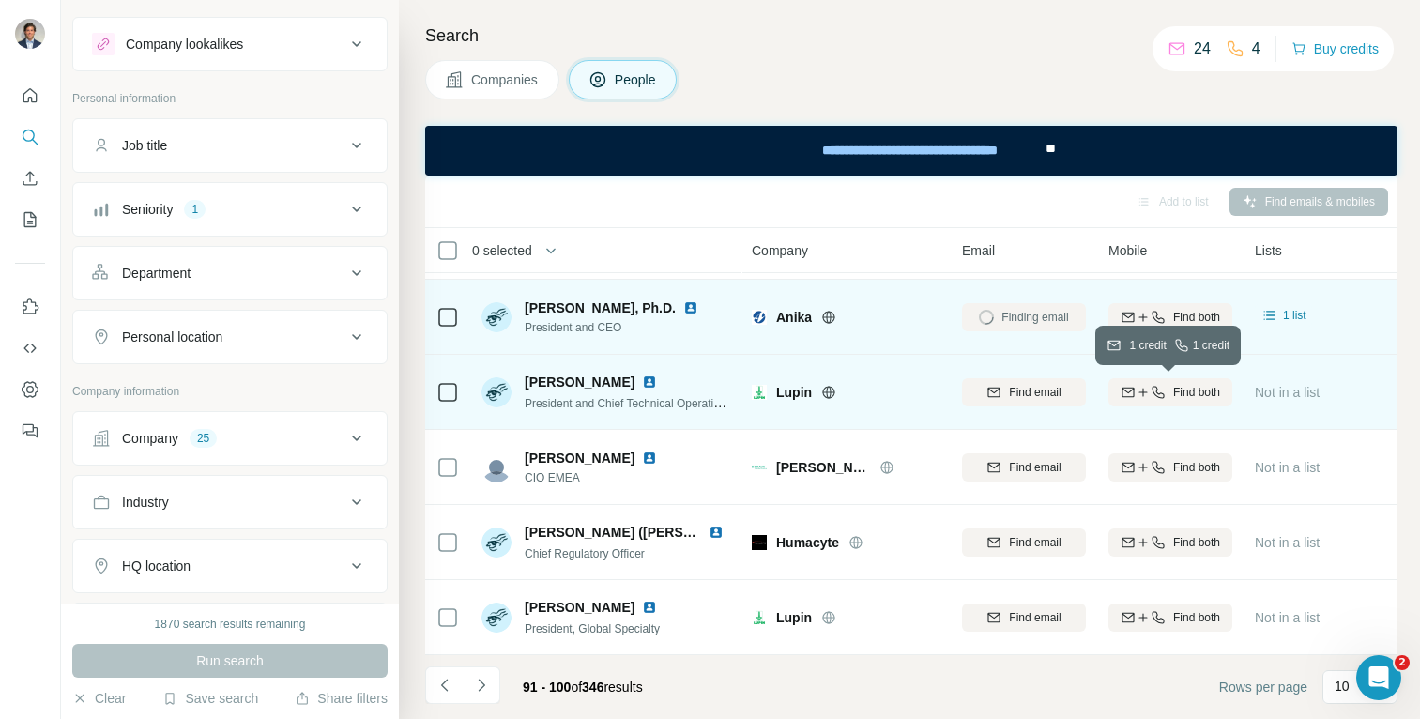
click at [1161, 397] on icon "button" at bounding box center [1157, 392] width 12 height 12
click at [485, 676] on icon "Navigate to next page" at bounding box center [481, 685] width 19 height 19
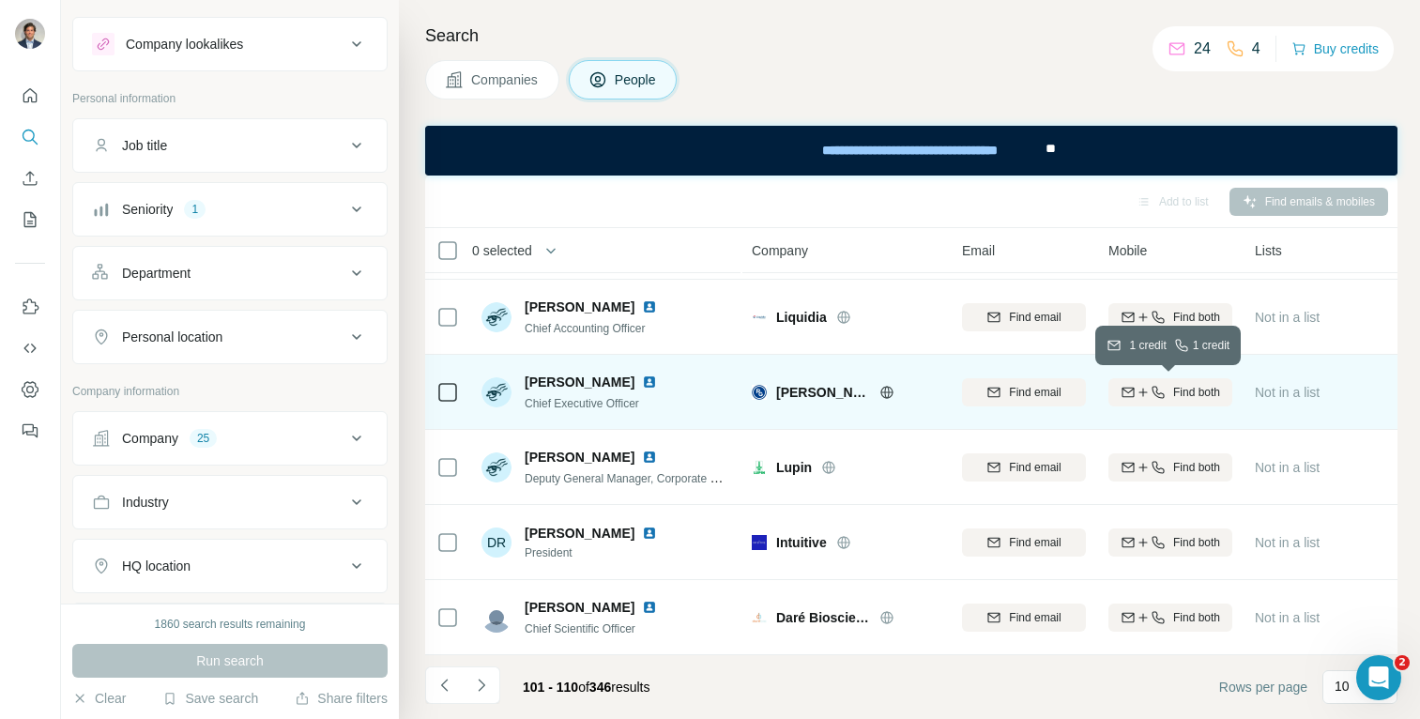
click at [1161, 396] on icon "button" at bounding box center [1157, 392] width 12 height 12
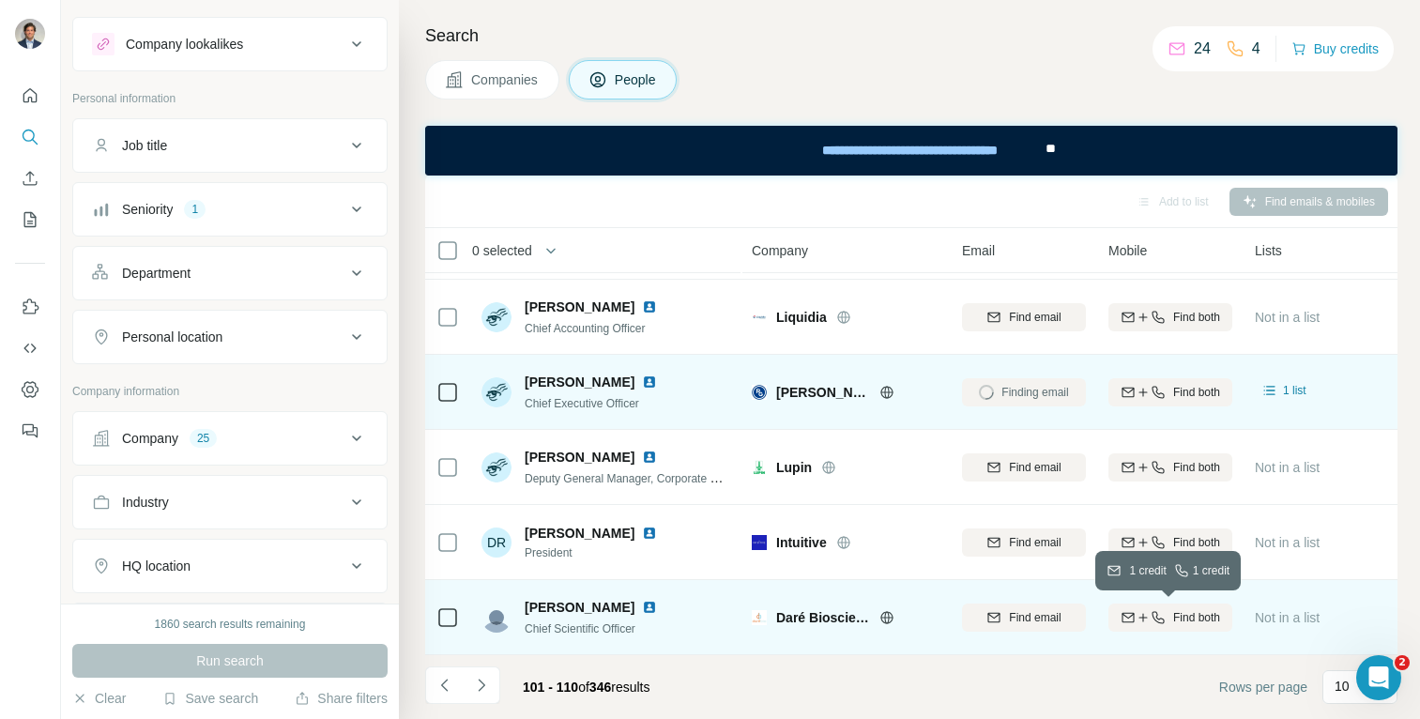
click at [1158, 615] on icon "button" at bounding box center [1157, 617] width 15 height 15
click at [478, 685] on icon "Navigate to next page" at bounding box center [481, 685] width 19 height 19
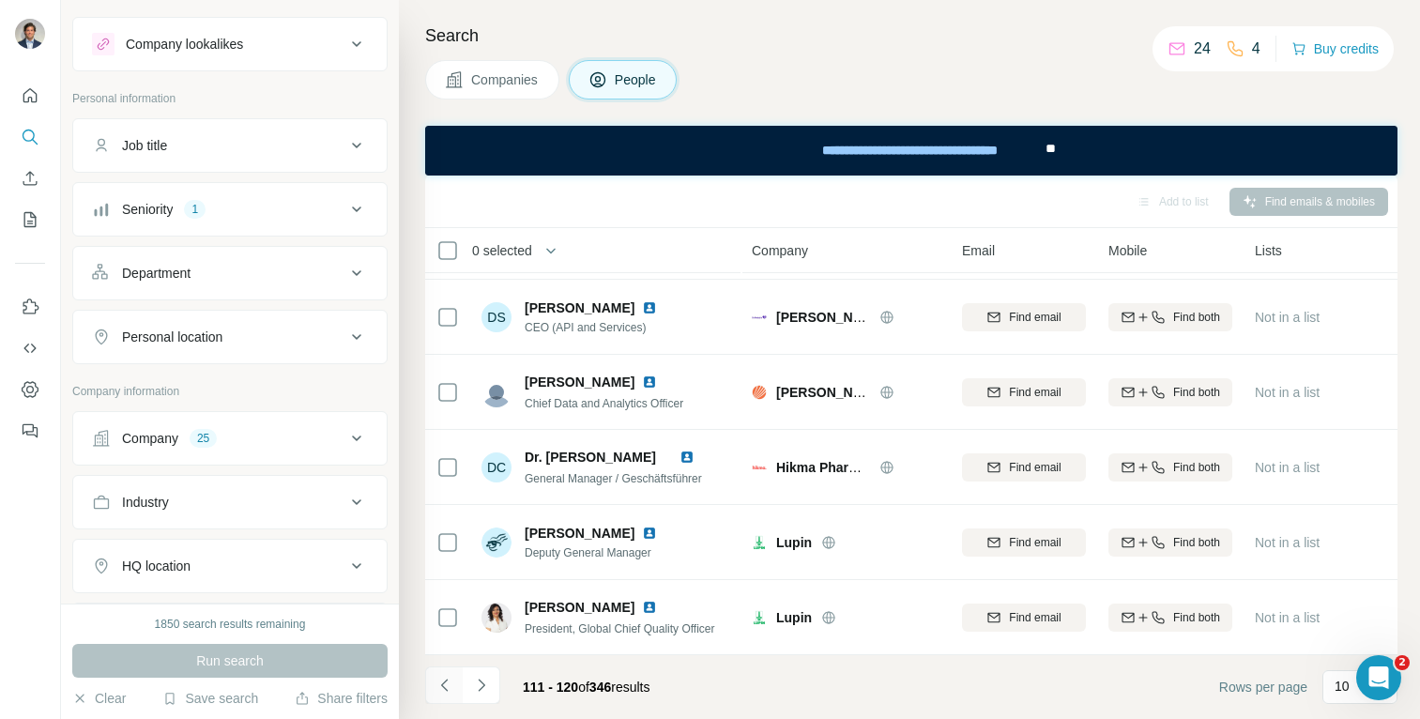
click at [441, 689] on icon "Navigate to previous page" at bounding box center [444, 685] width 19 height 19
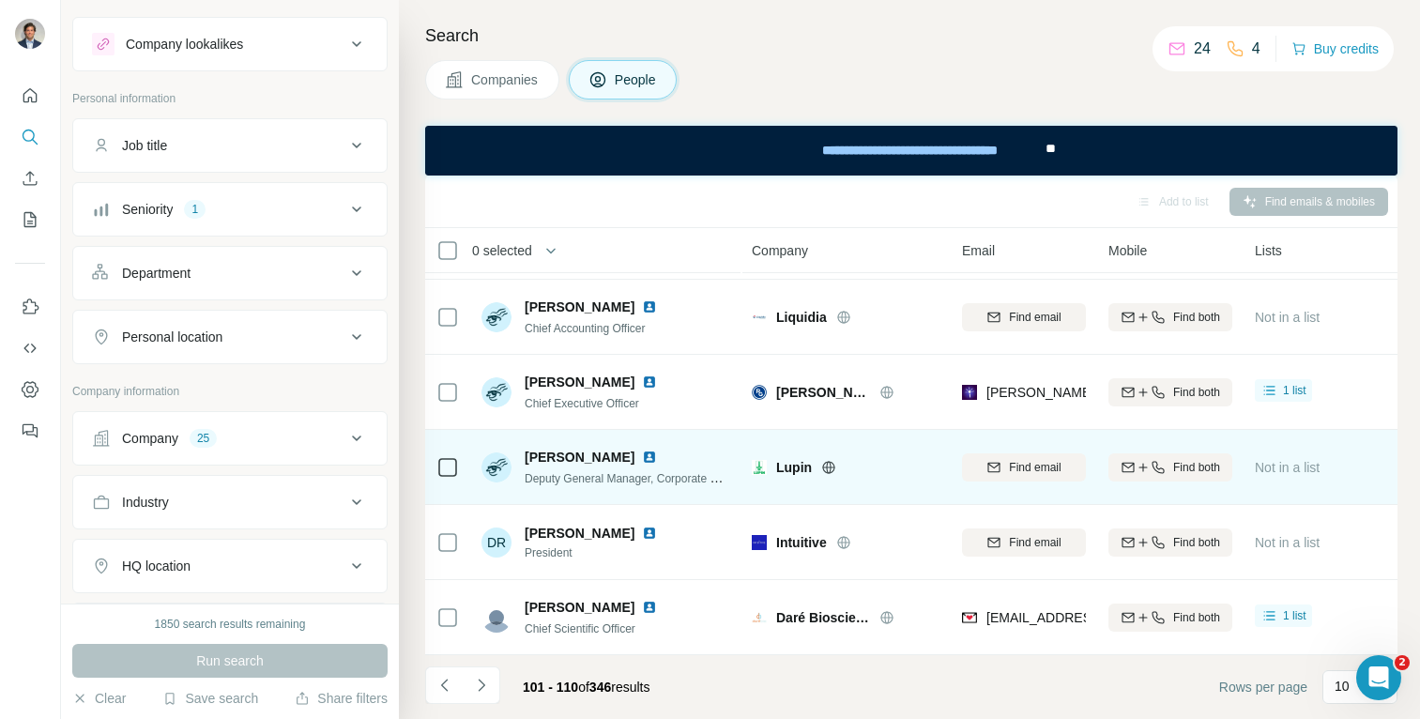
scroll to position [0, 0]
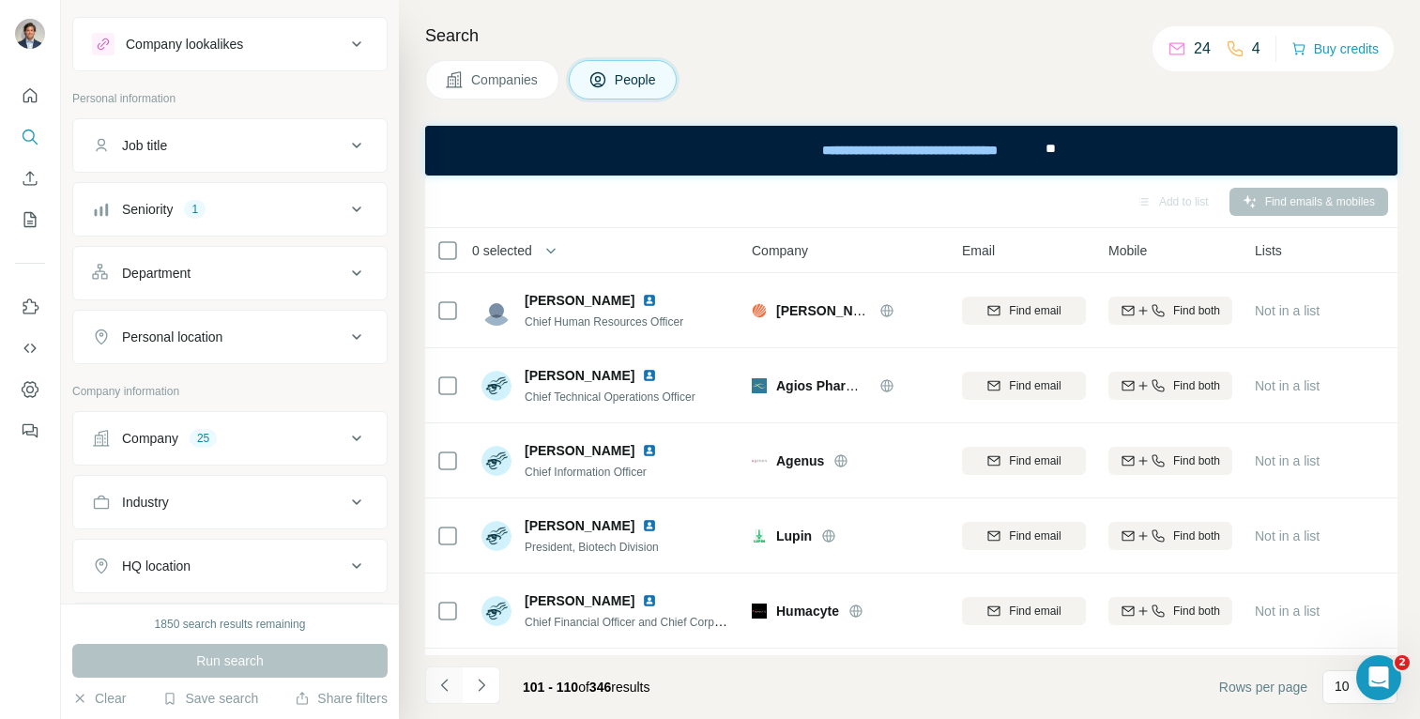
click at [443, 678] on icon "Navigate to previous page" at bounding box center [444, 685] width 19 height 19
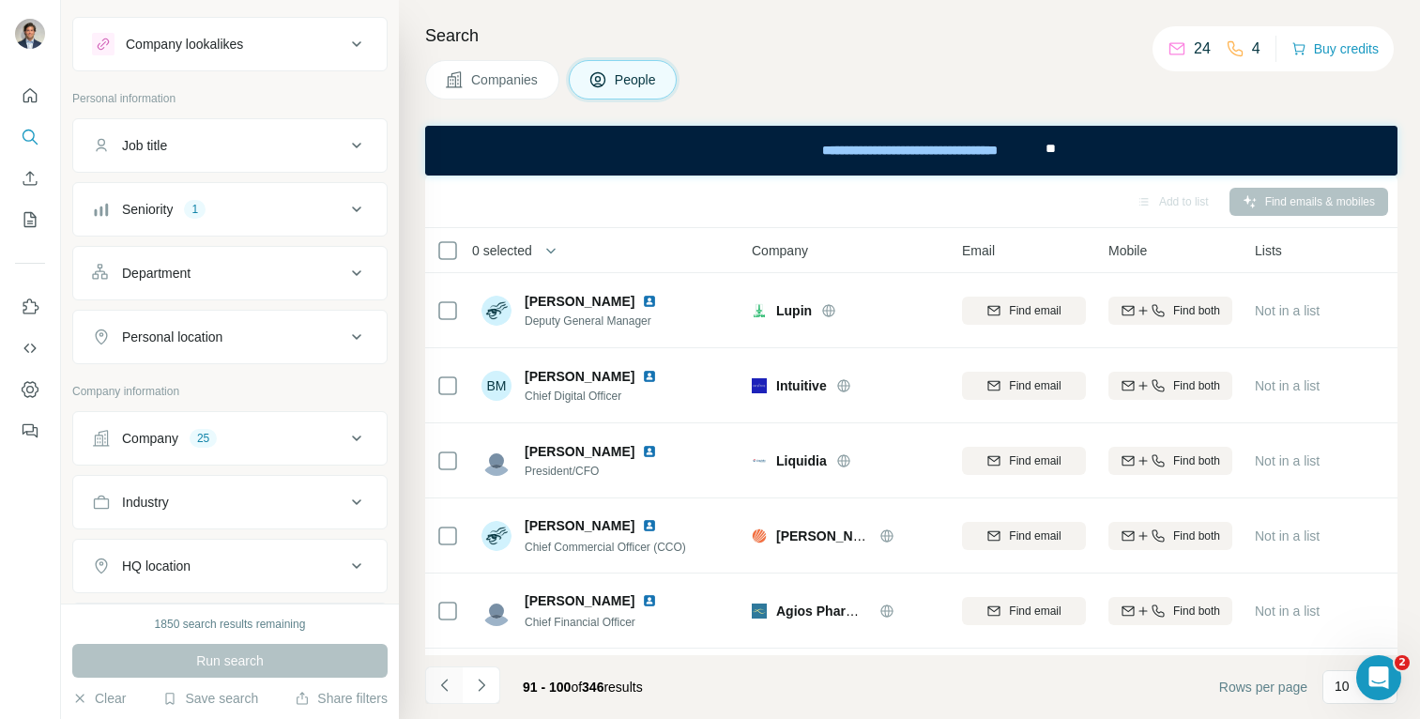
click at [443, 678] on icon "Navigate to previous page" at bounding box center [444, 685] width 19 height 19
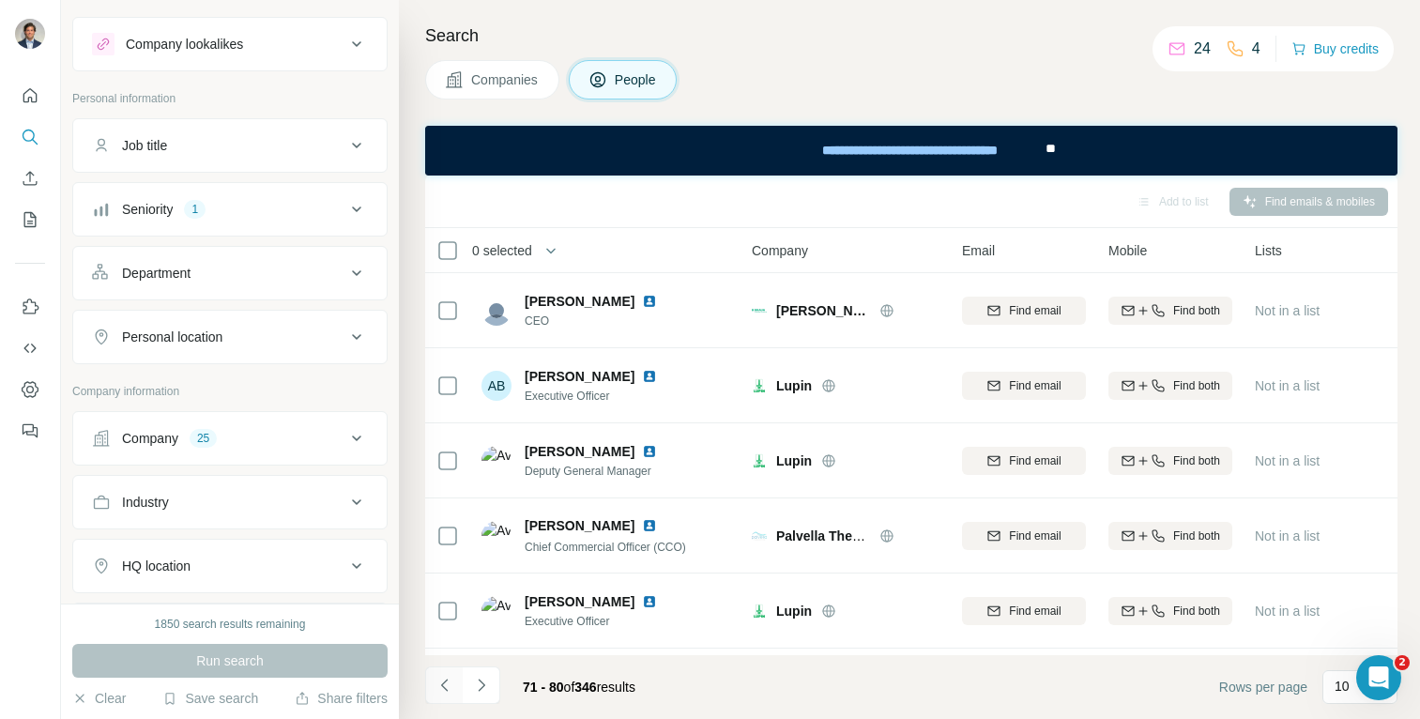
click at [443, 678] on icon "Navigate to previous page" at bounding box center [444, 685] width 19 height 19
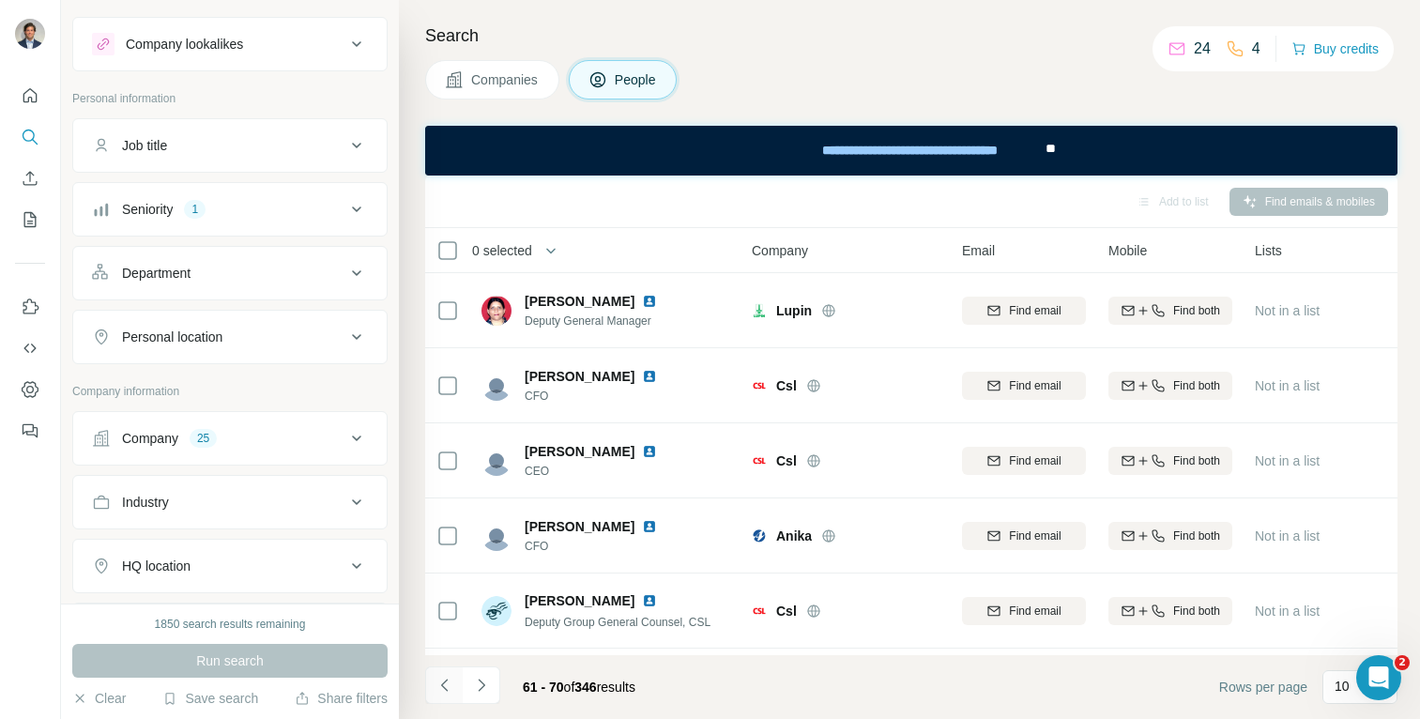
click at [443, 678] on icon "Navigate to previous page" at bounding box center [444, 685] width 19 height 19
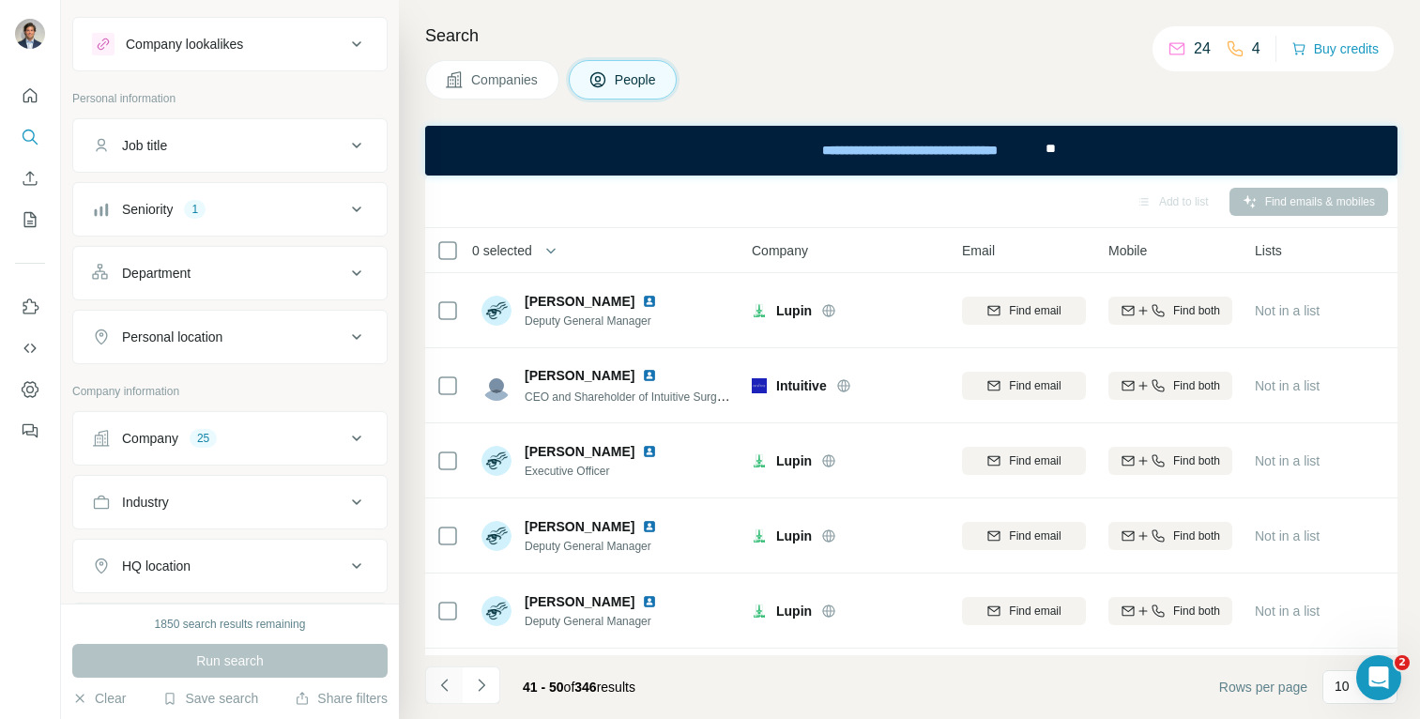
click at [443, 678] on icon "Navigate to previous page" at bounding box center [444, 685] width 19 height 19
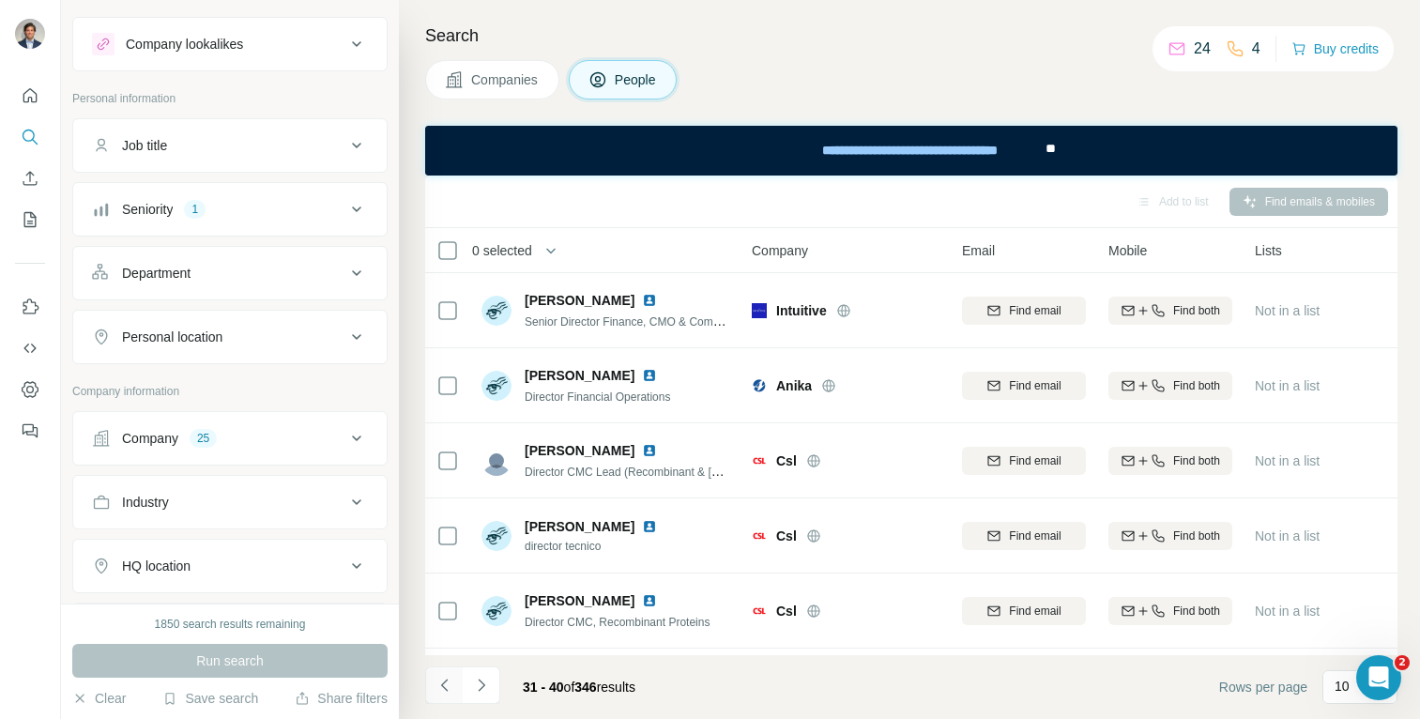
click at [443, 678] on icon "Navigate to previous page" at bounding box center [444, 685] width 19 height 19
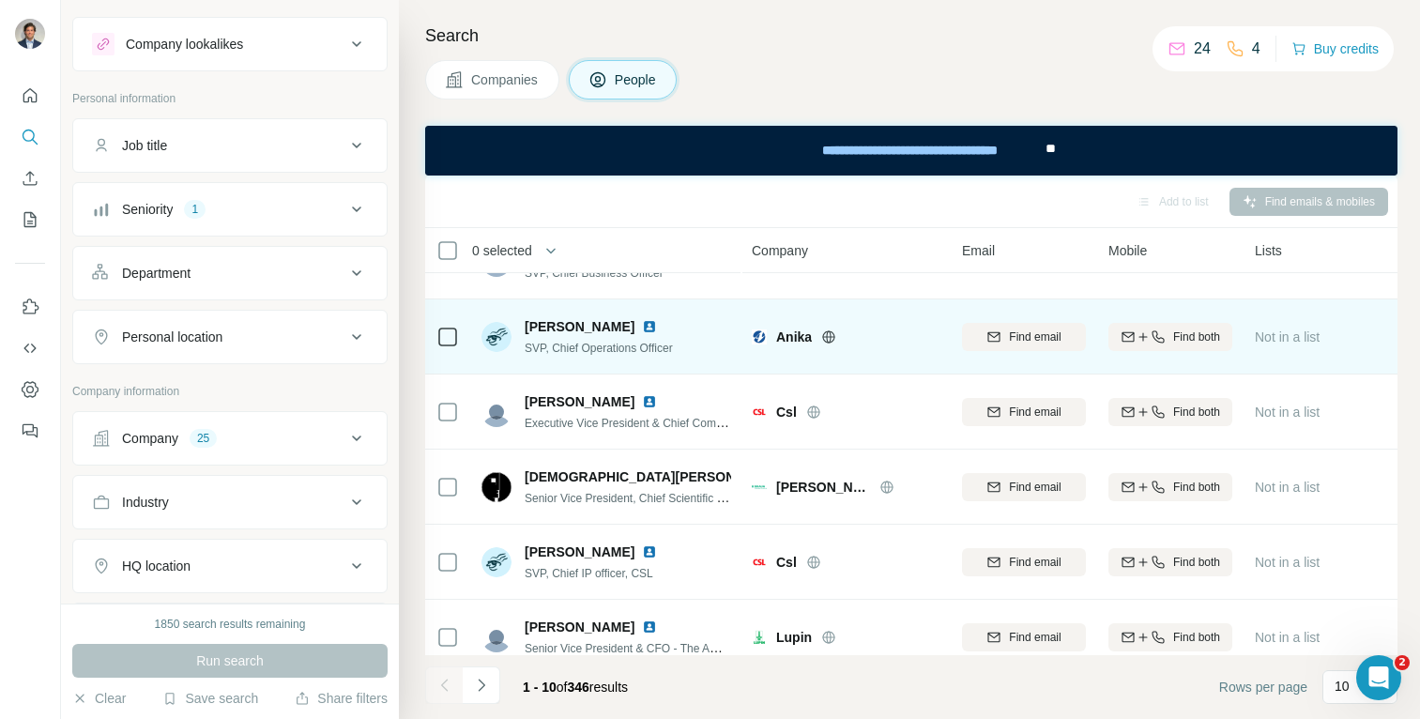
scroll to position [369, 0]
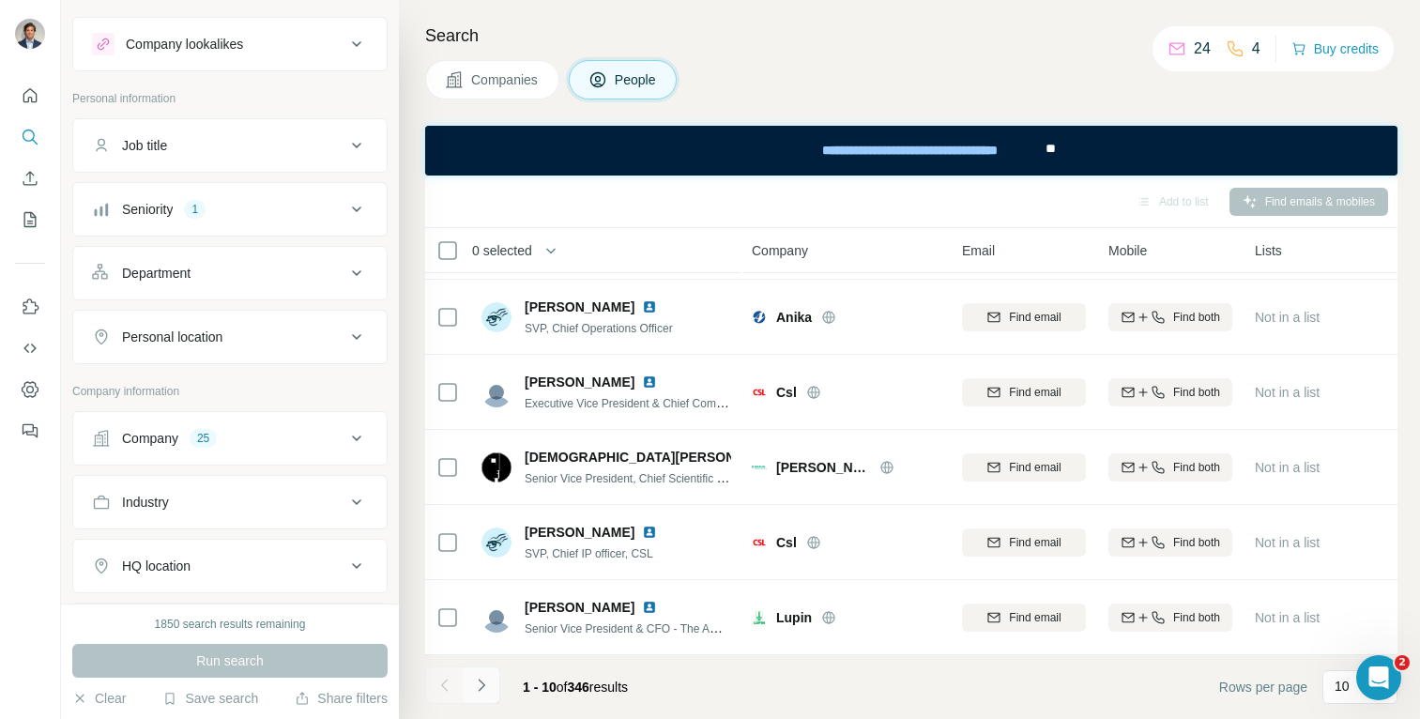
click at [479, 686] on icon "Navigate to next page" at bounding box center [481, 685] width 19 height 19
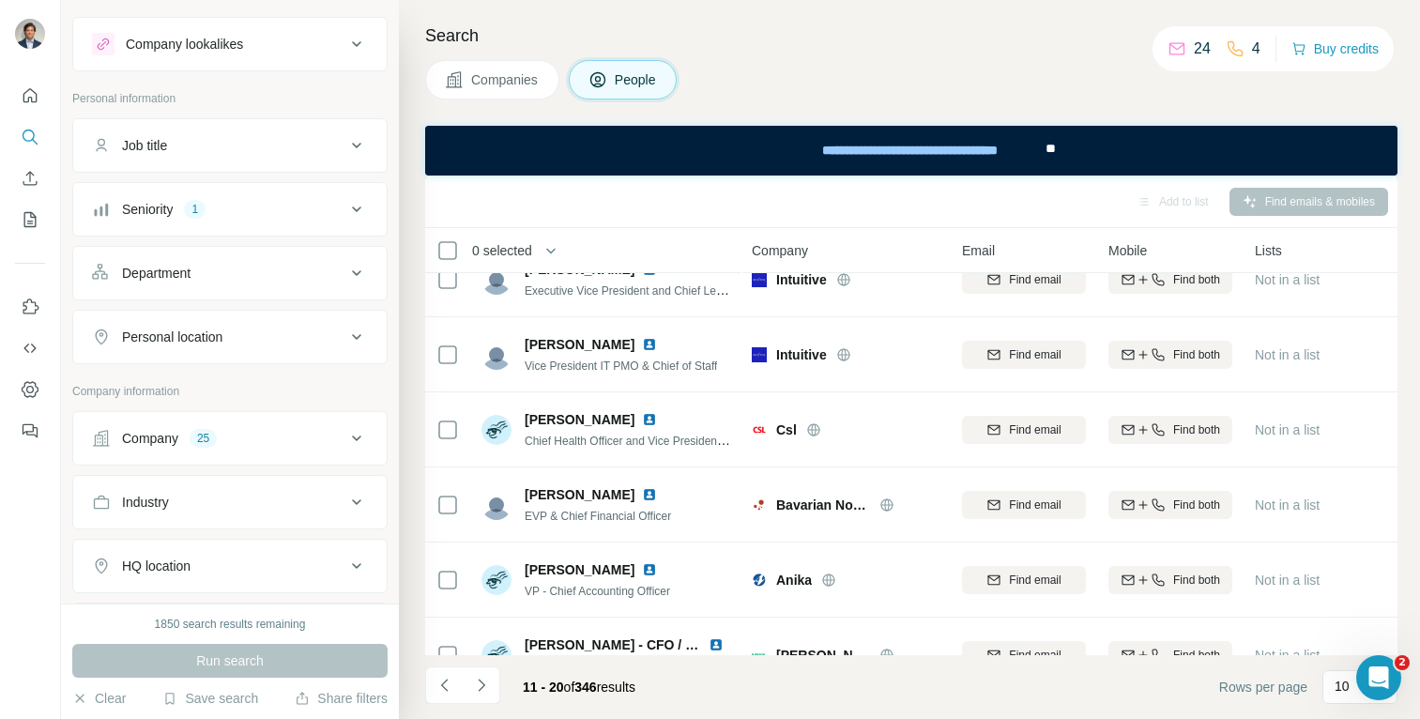
scroll to position [0, 0]
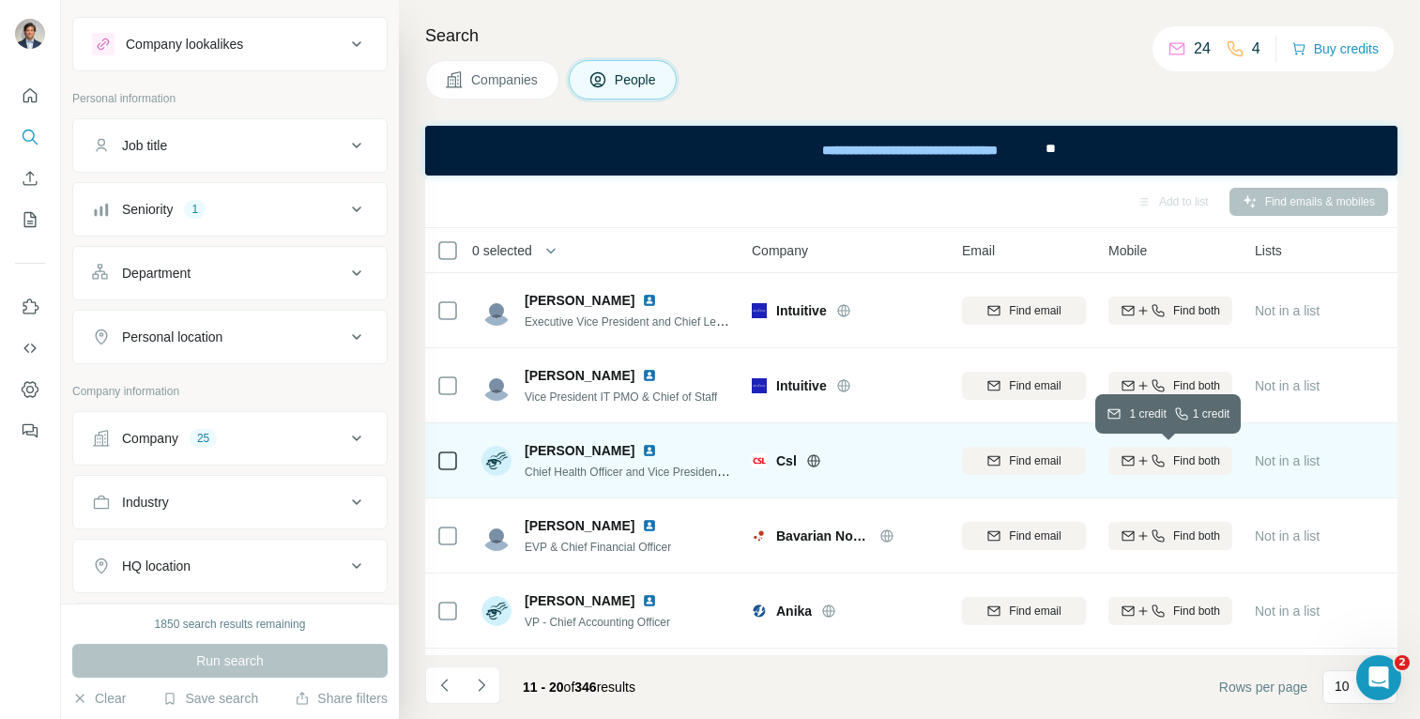
click at [1133, 452] on div "Find both" at bounding box center [1170, 460] width 124 height 17
click at [479, 683] on icon "Navigate to next page" at bounding box center [481, 685] width 19 height 19
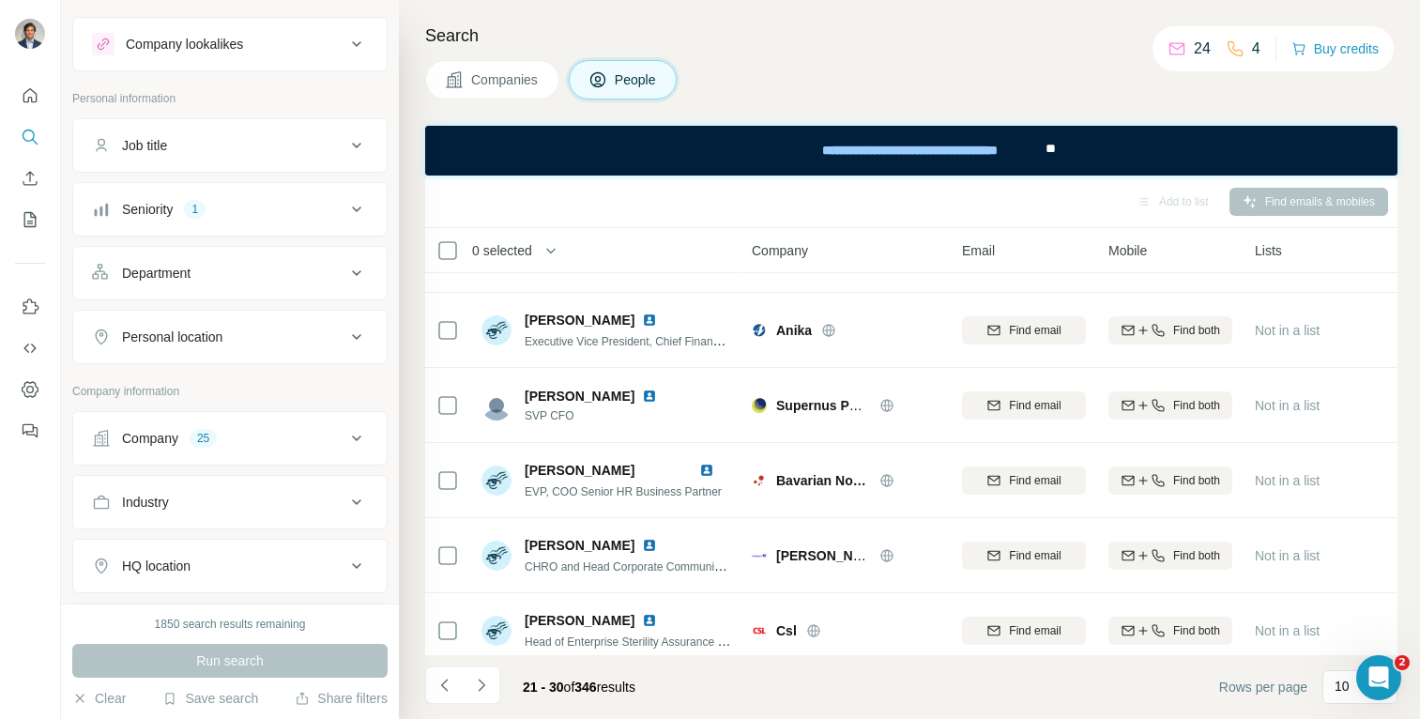
scroll to position [369, 0]
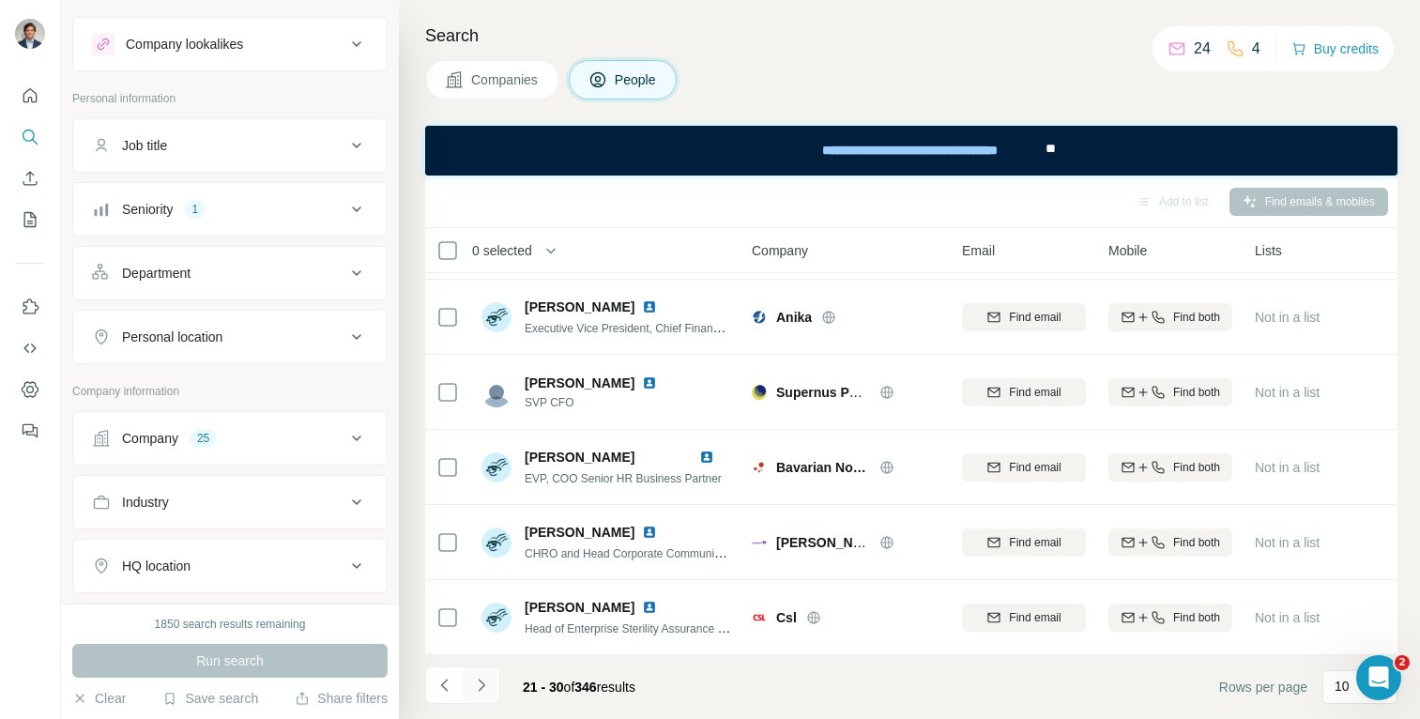
click at [484, 687] on icon "Navigate to next page" at bounding box center [481, 685] width 19 height 19
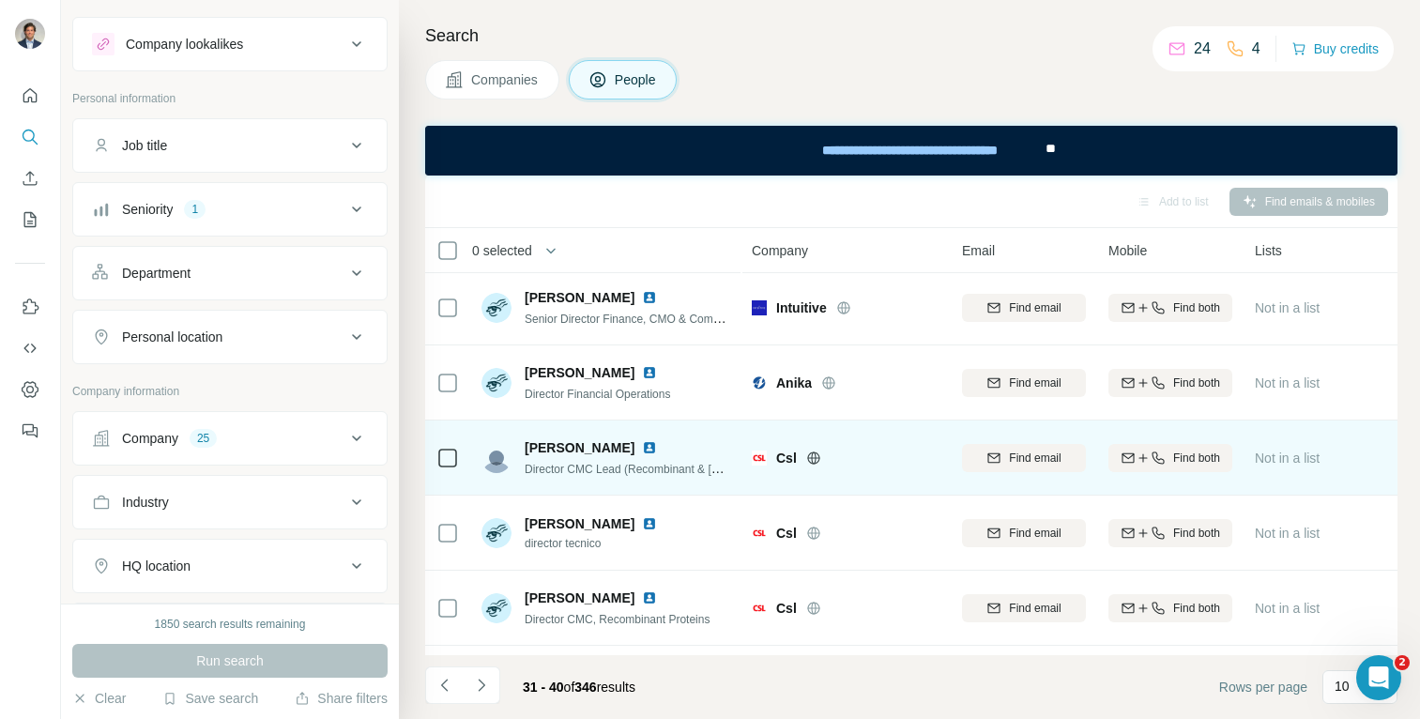
scroll to position [0, 0]
click at [482, 674] on button "Navigate to next page" at bounding box center [482, 685] width 38 height 38
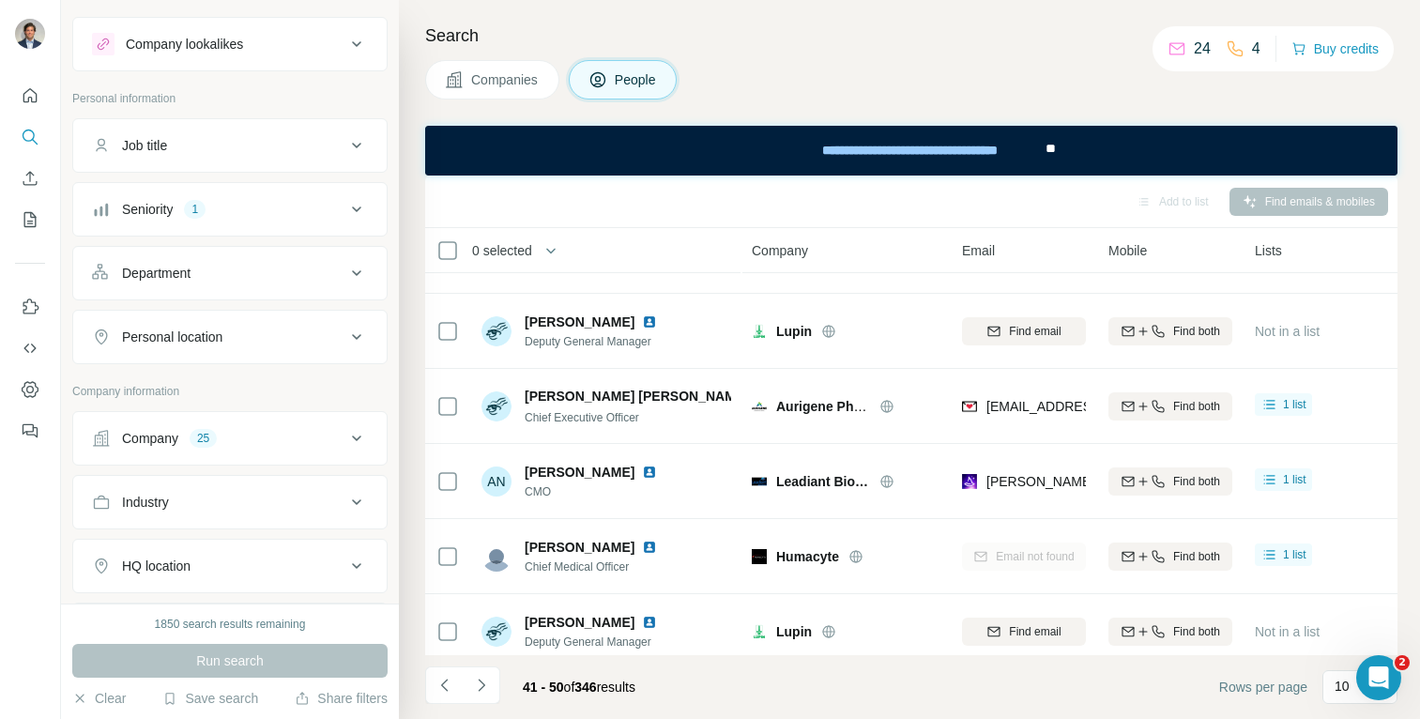
scroll to position [369, 0]
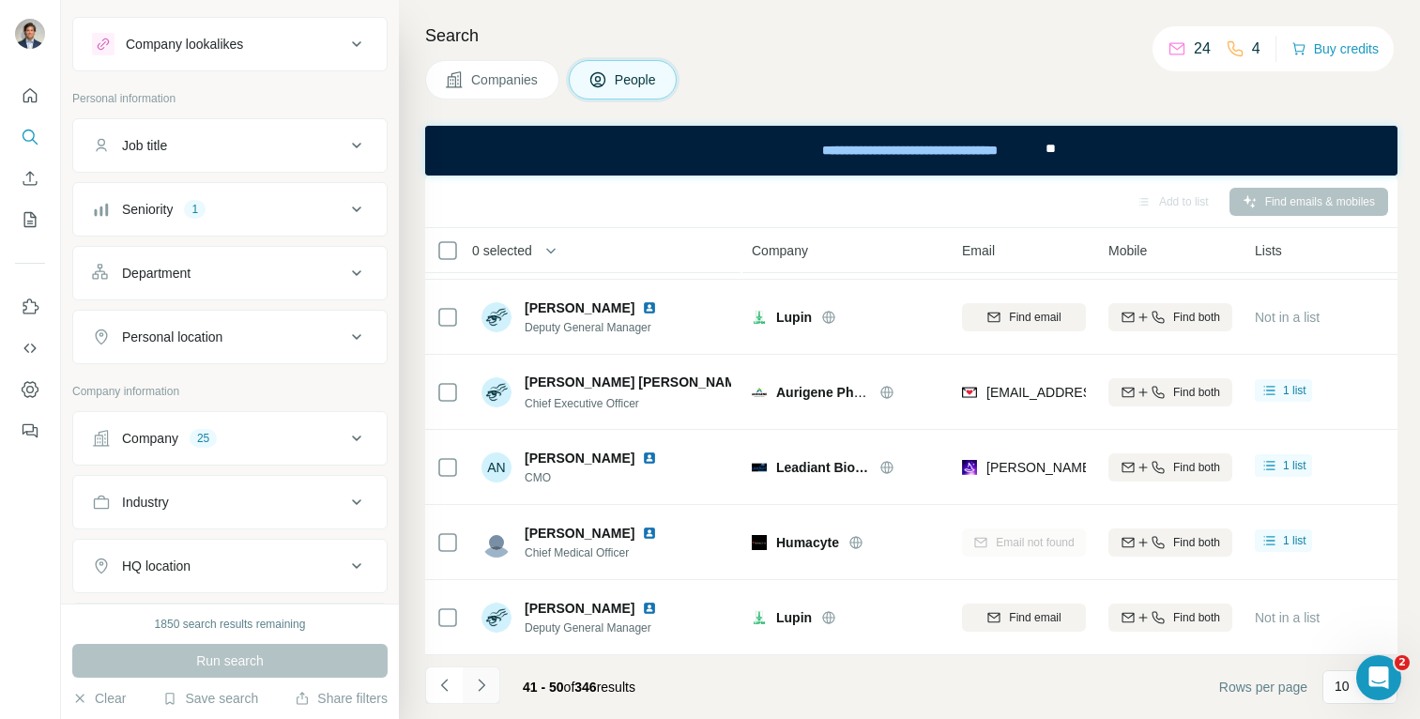
click at [478, 690] on icon "Navigate to next page" at bounding box center [481, 684] width 7 height 12
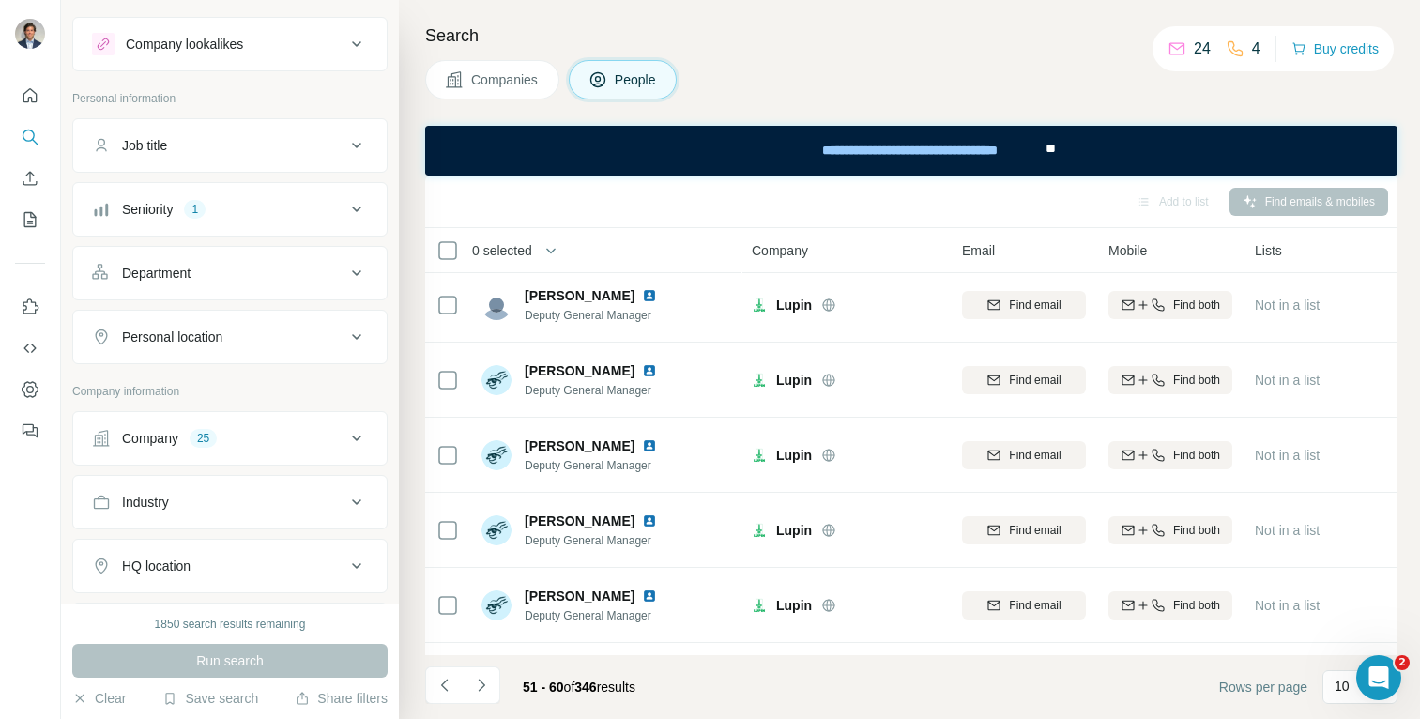
scroll to position [0, 0]
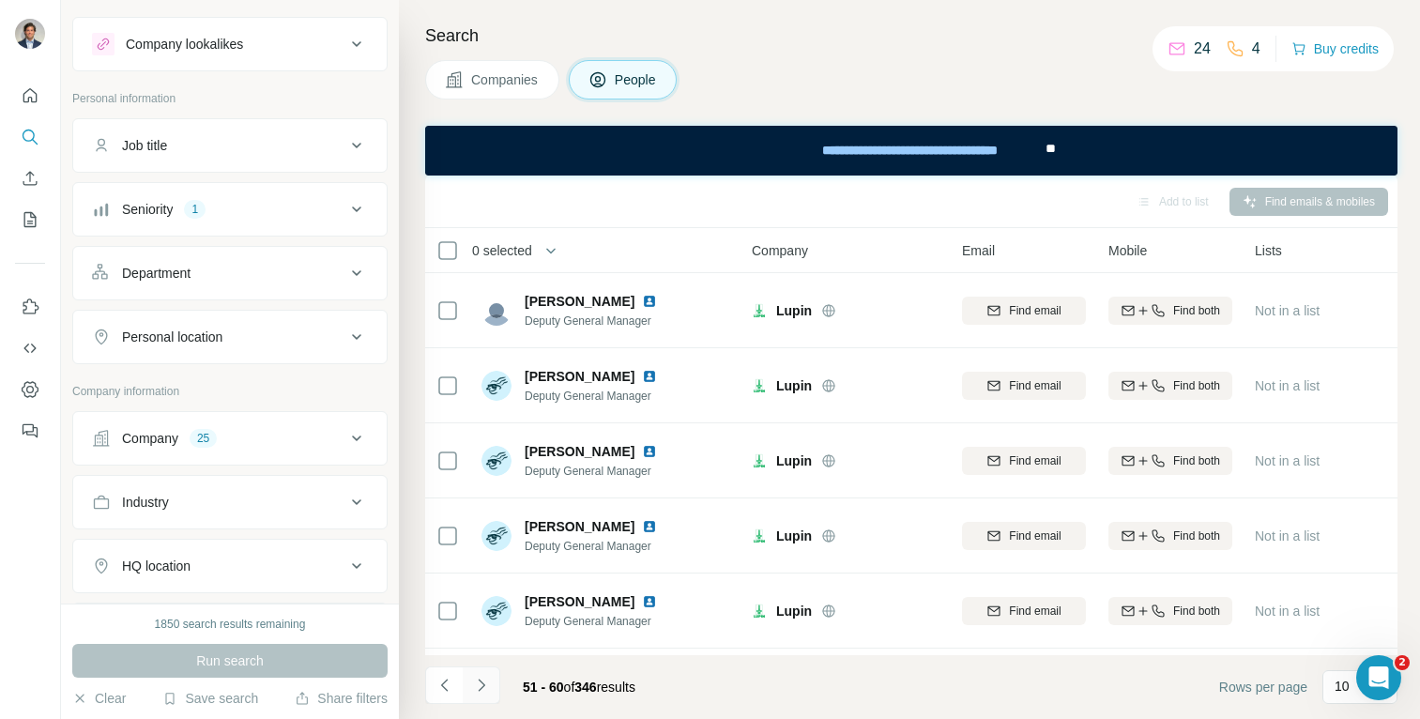
click at [493, 692] on button "Navigate to next page" at bounding box center [482, 685] width 38 height 38
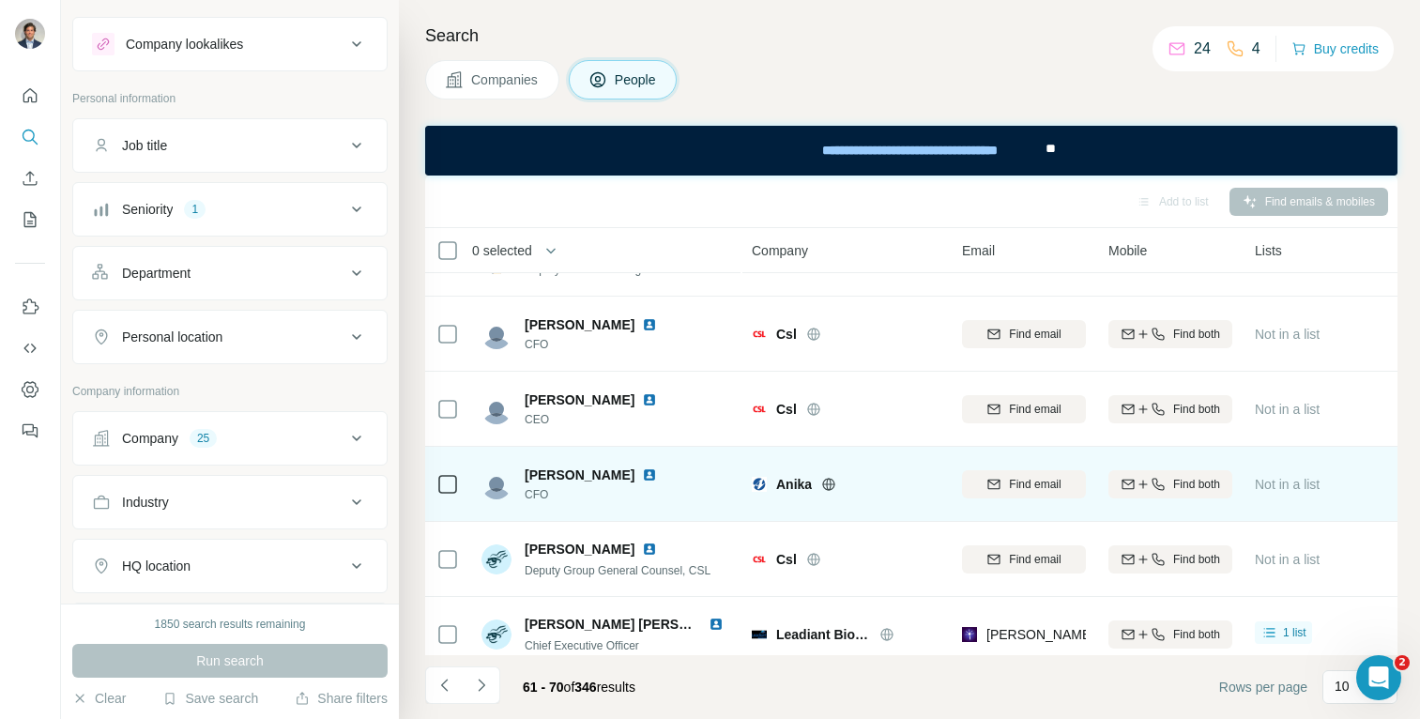
scroll to position [54, 0]
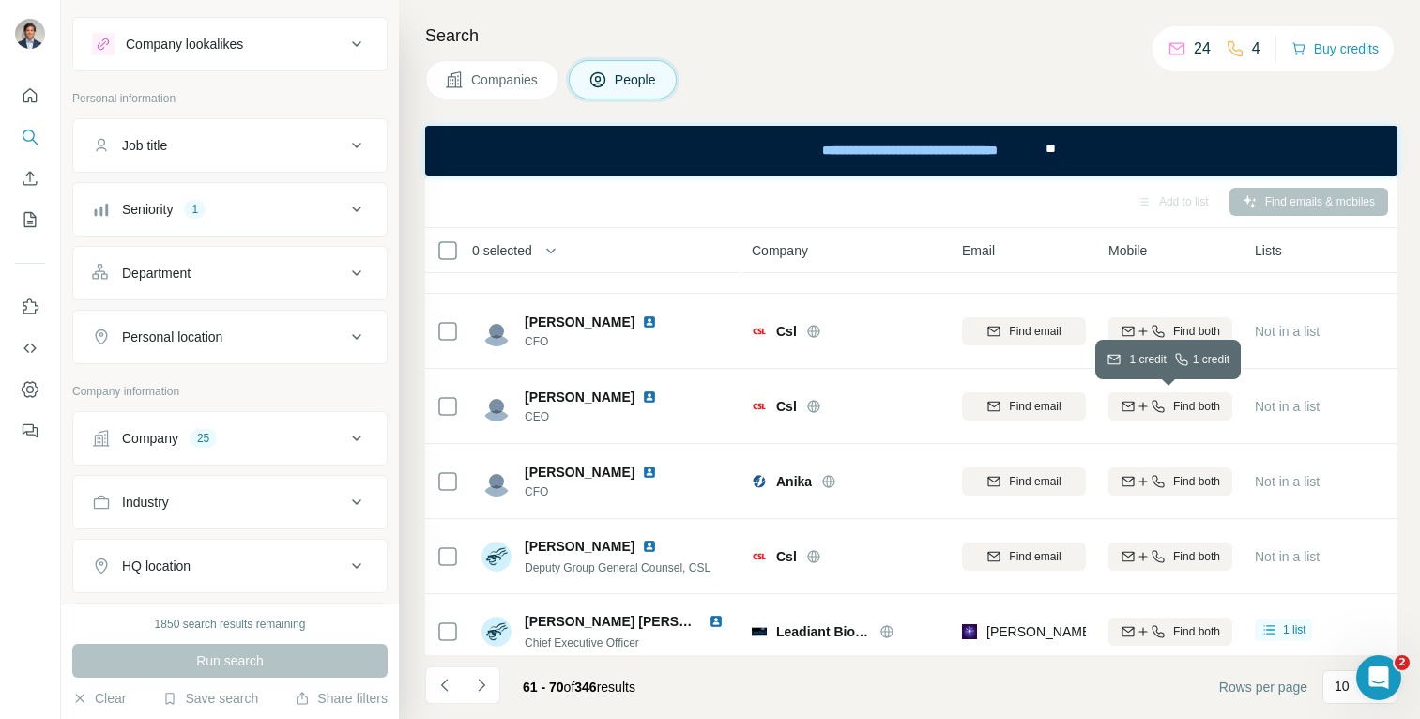
click at [1186, 407] on span "Find both" at bounding box center [1196, 406] width 47 height 17
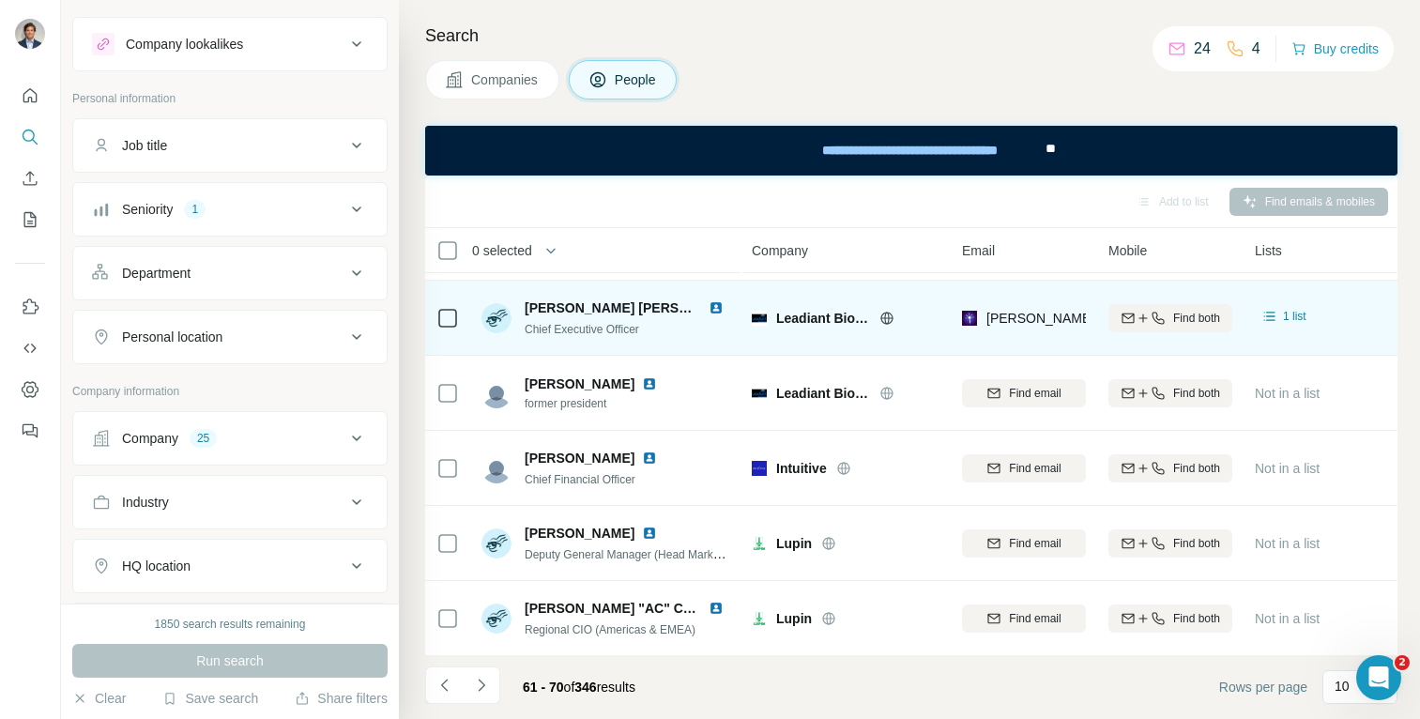
scroll to position [369, 0]
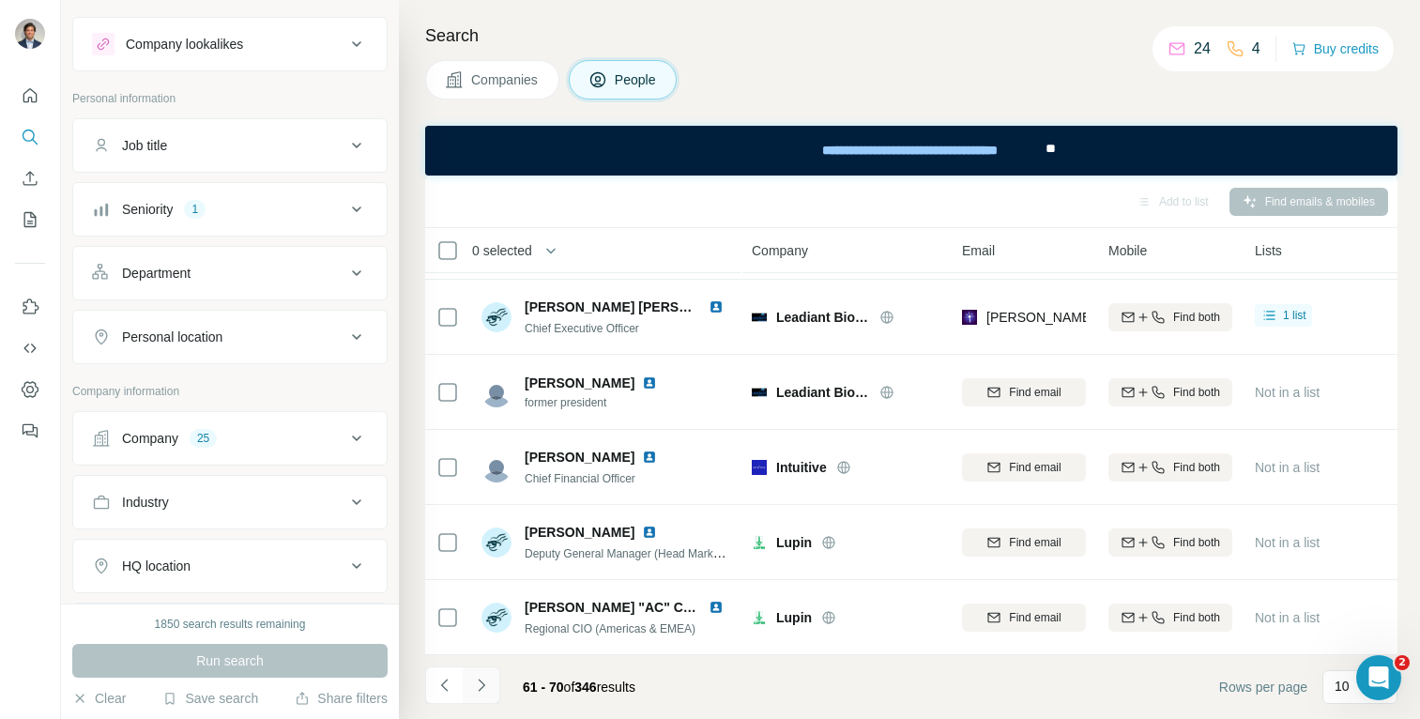
click at [494, 678] on button "Navigate to next page" at bounding box center [482, 685] width 38 height 38
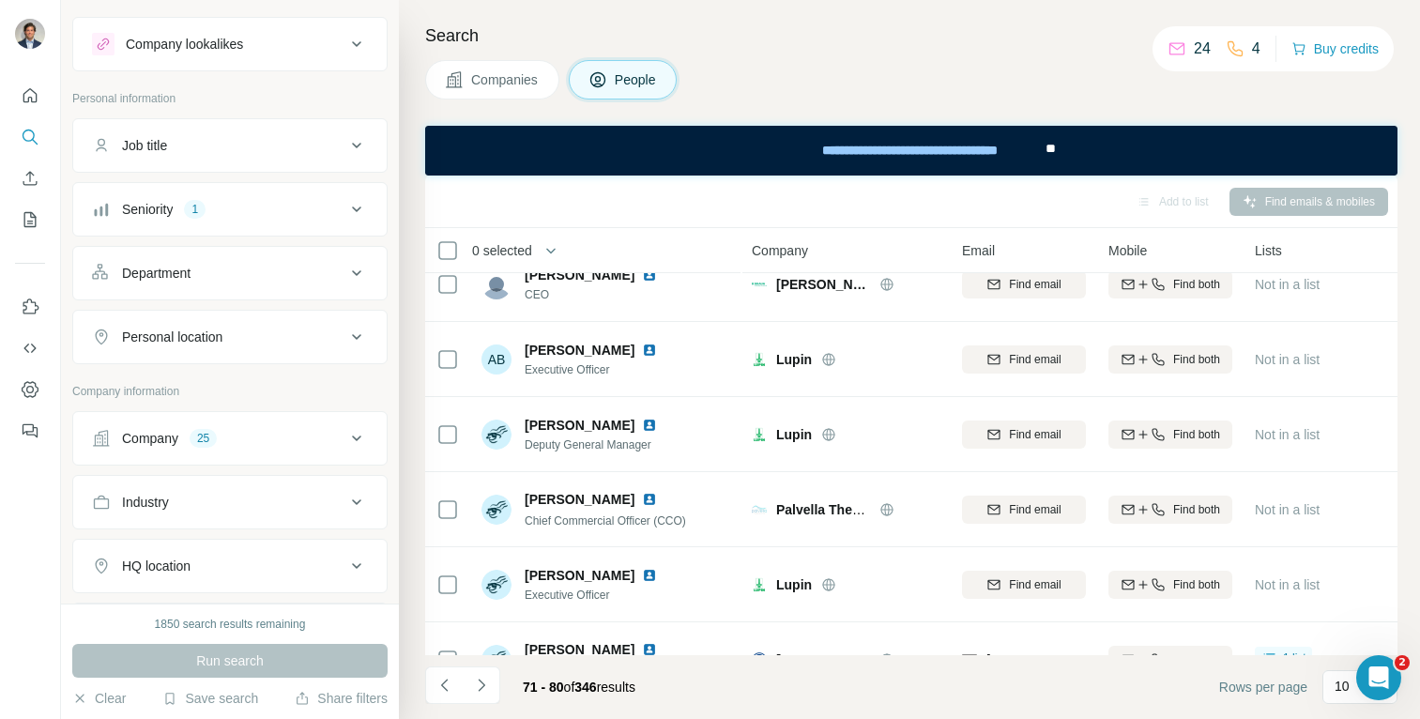
scroll to position [20, 0]
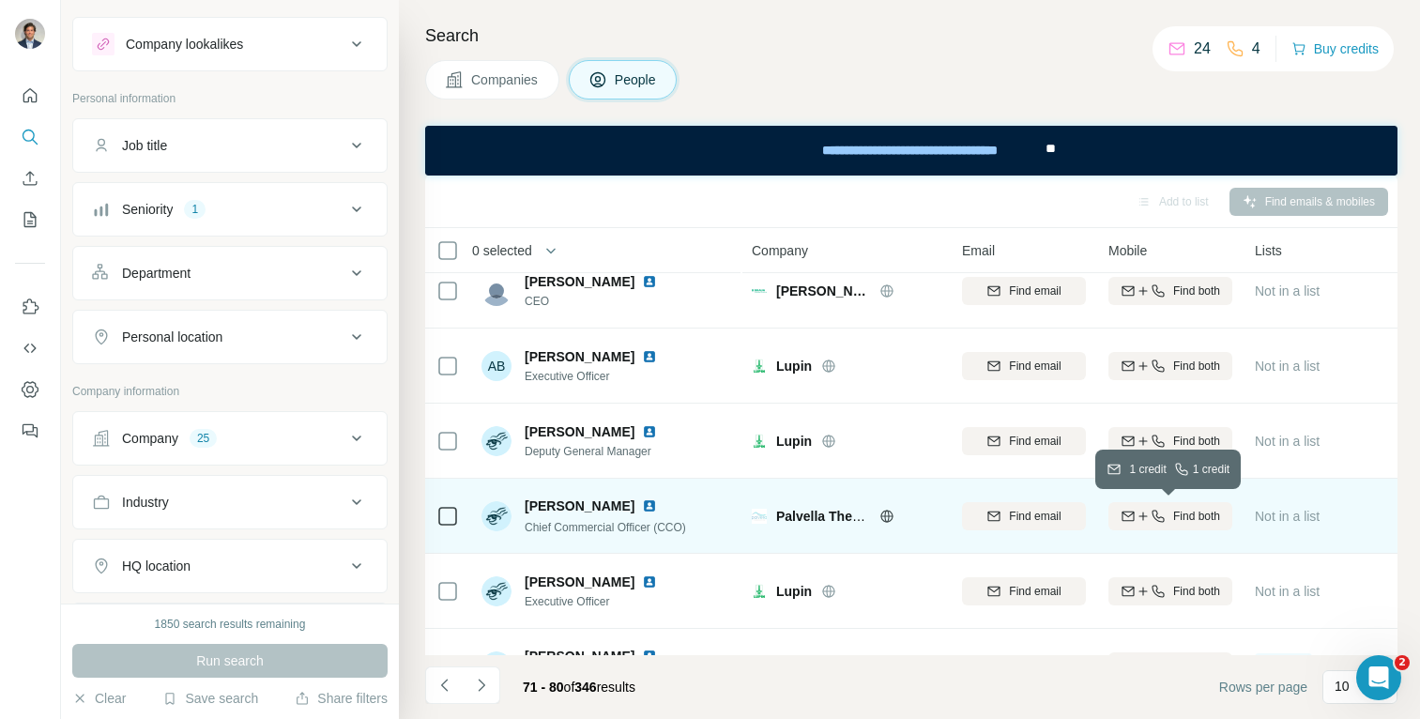
click at [1146, 513] on icon "button" at bounding box center [1142, 516] width 15 height 15
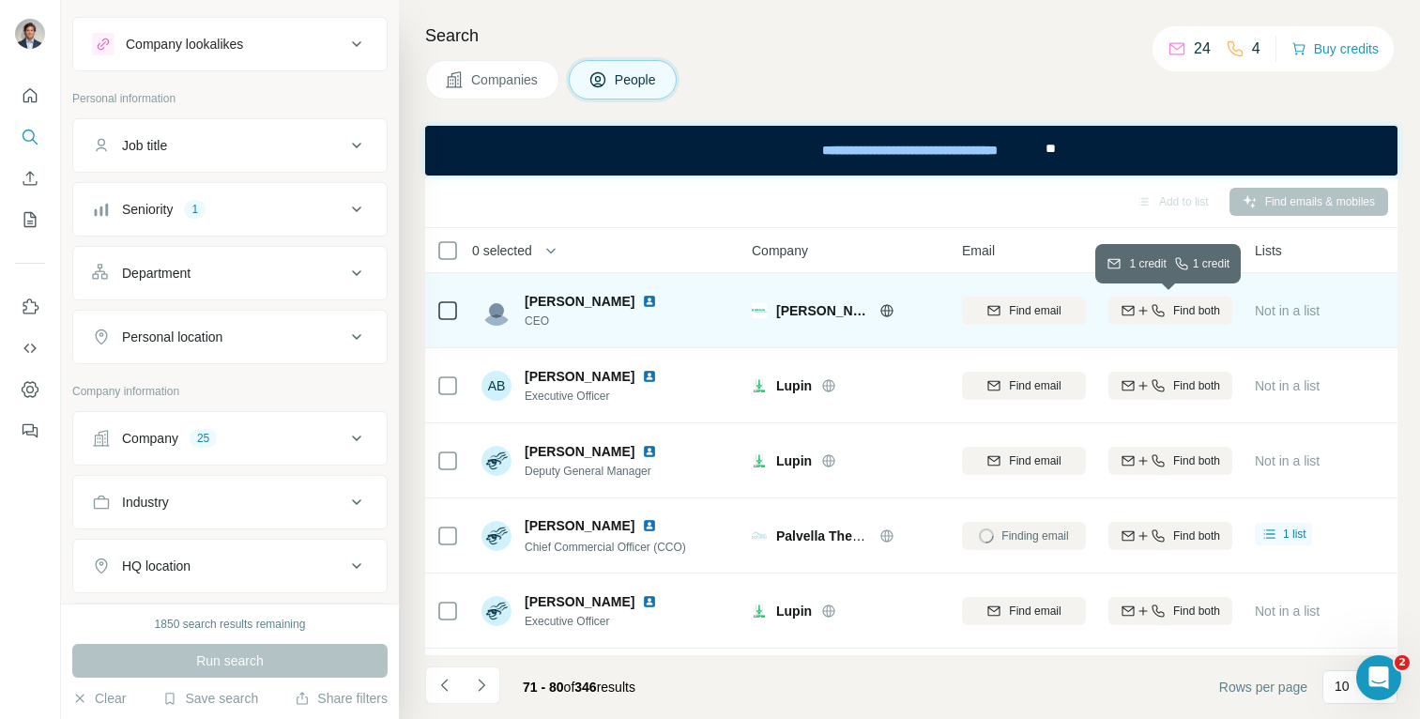
click at [1167, 302] on div "Find both" at bounding box center [1170, 310] width 124 height 17
click at [486, 680] on icon "Navigate to next page" at bounding box center [481, 685] width 19 height 19
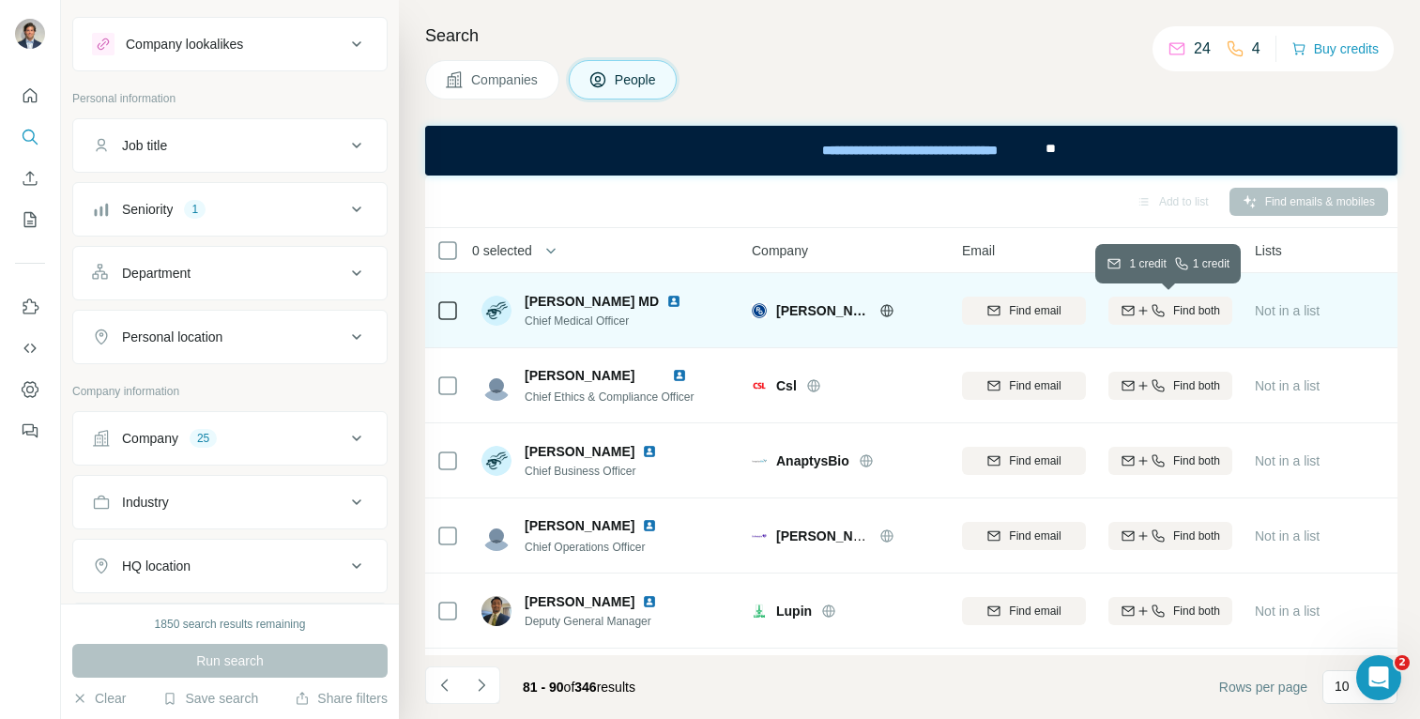
click at [1181, 297] on button "Find both" at bounding box center [1170, 310] width 124 height 28
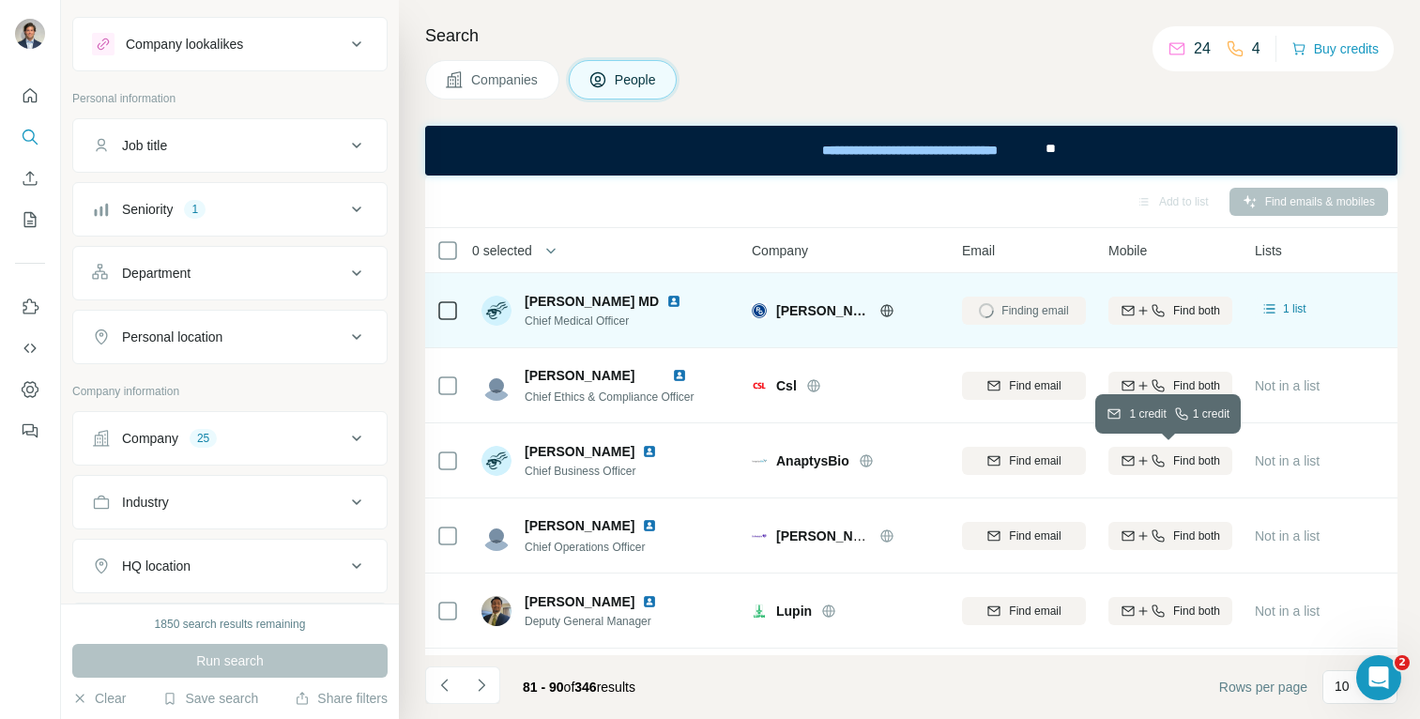
click at [1156, 454] on icon "button" at bounding box center [1157, 460] width 15 height 15
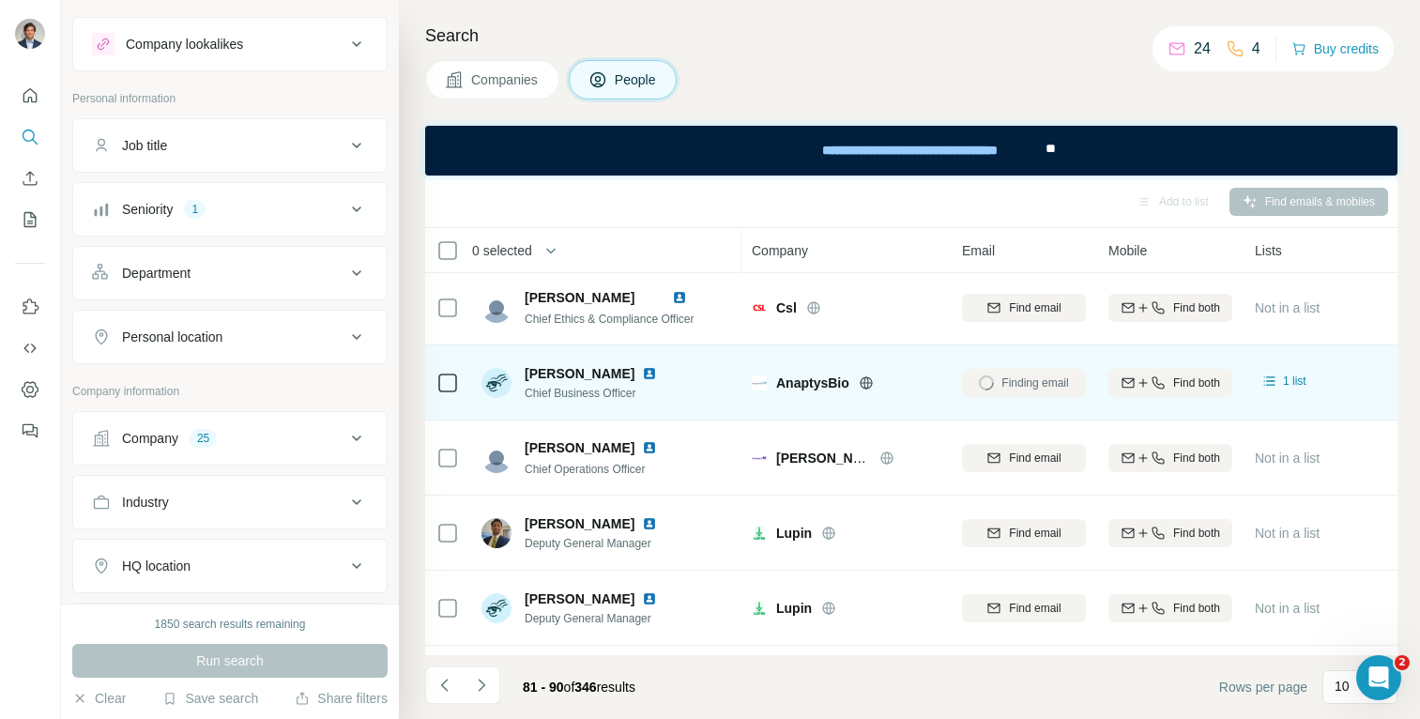
scroll to position [85, 0]
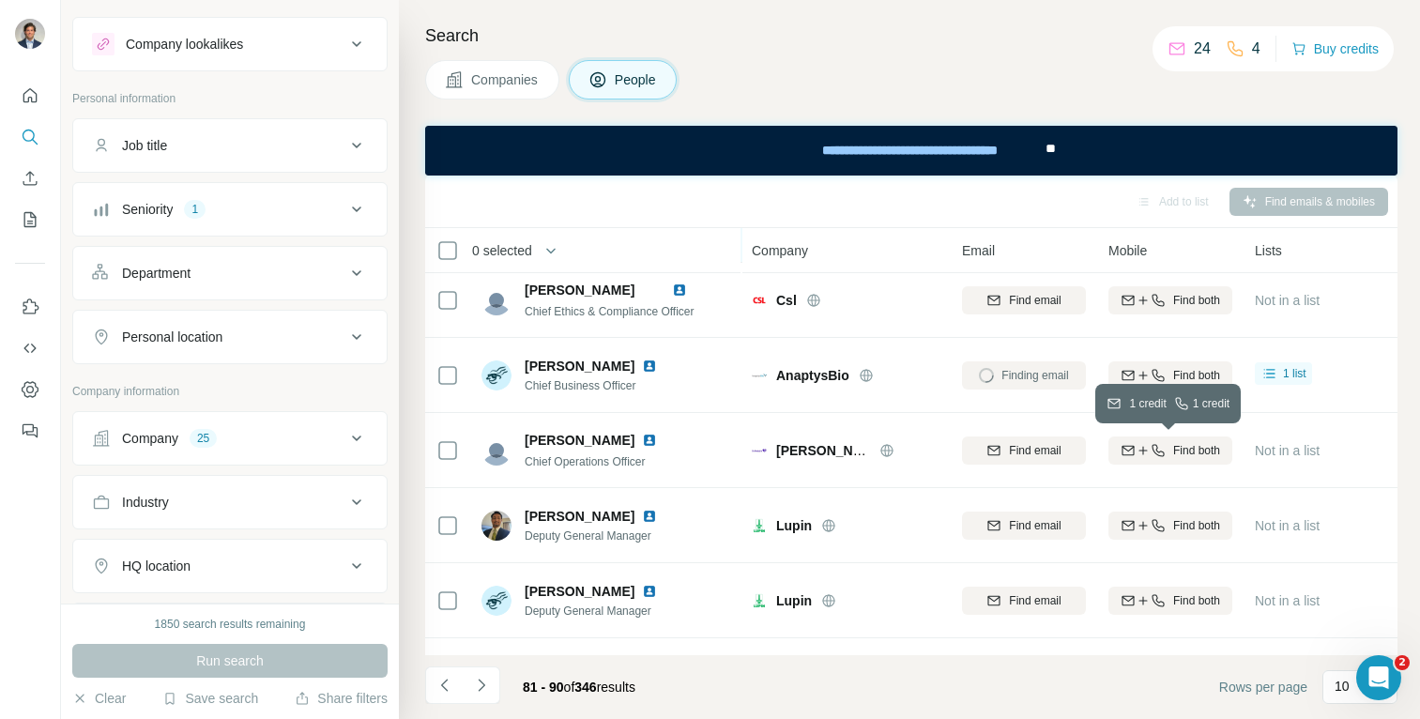
click at [1173, 452] on span "Find both" at bounding box center [1196, 450] width 47 height 17
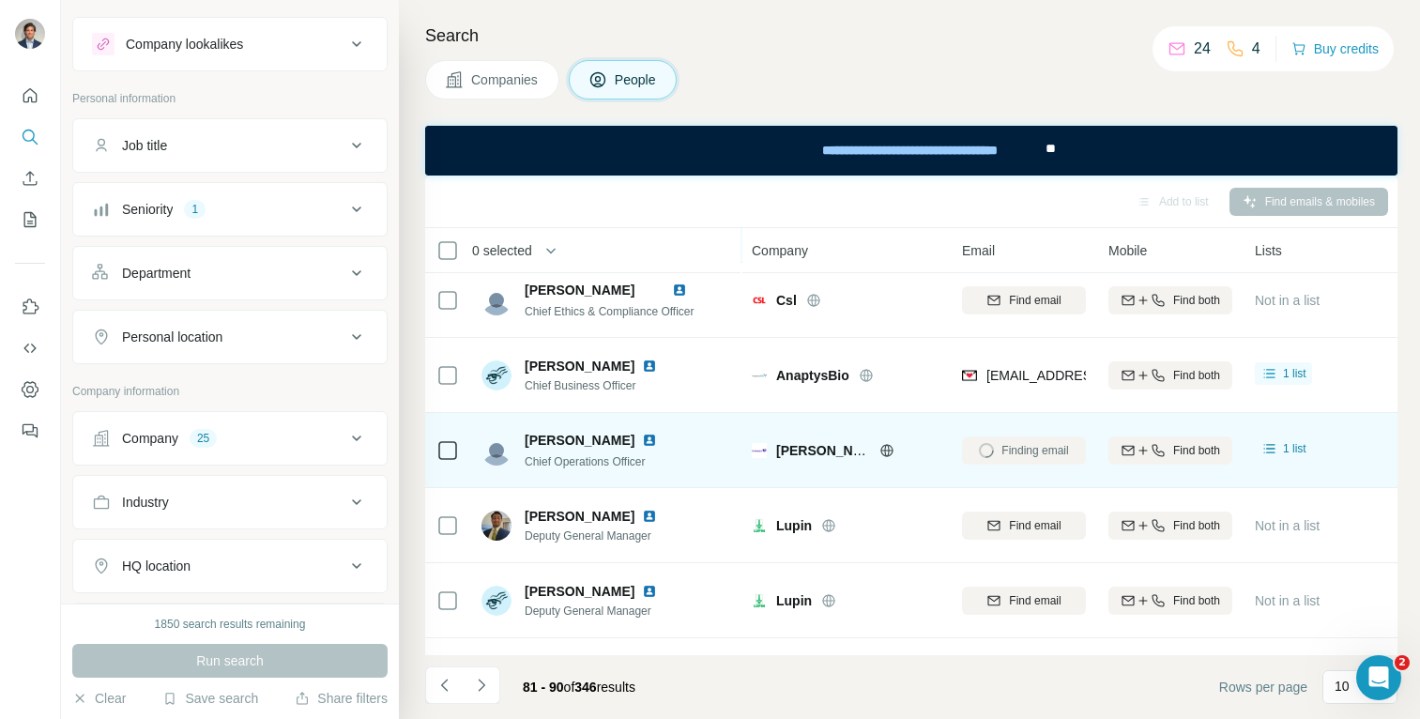
click at [1025, 456] on div "Finding email" at bounding box center [1024, 450] width 124 height 52
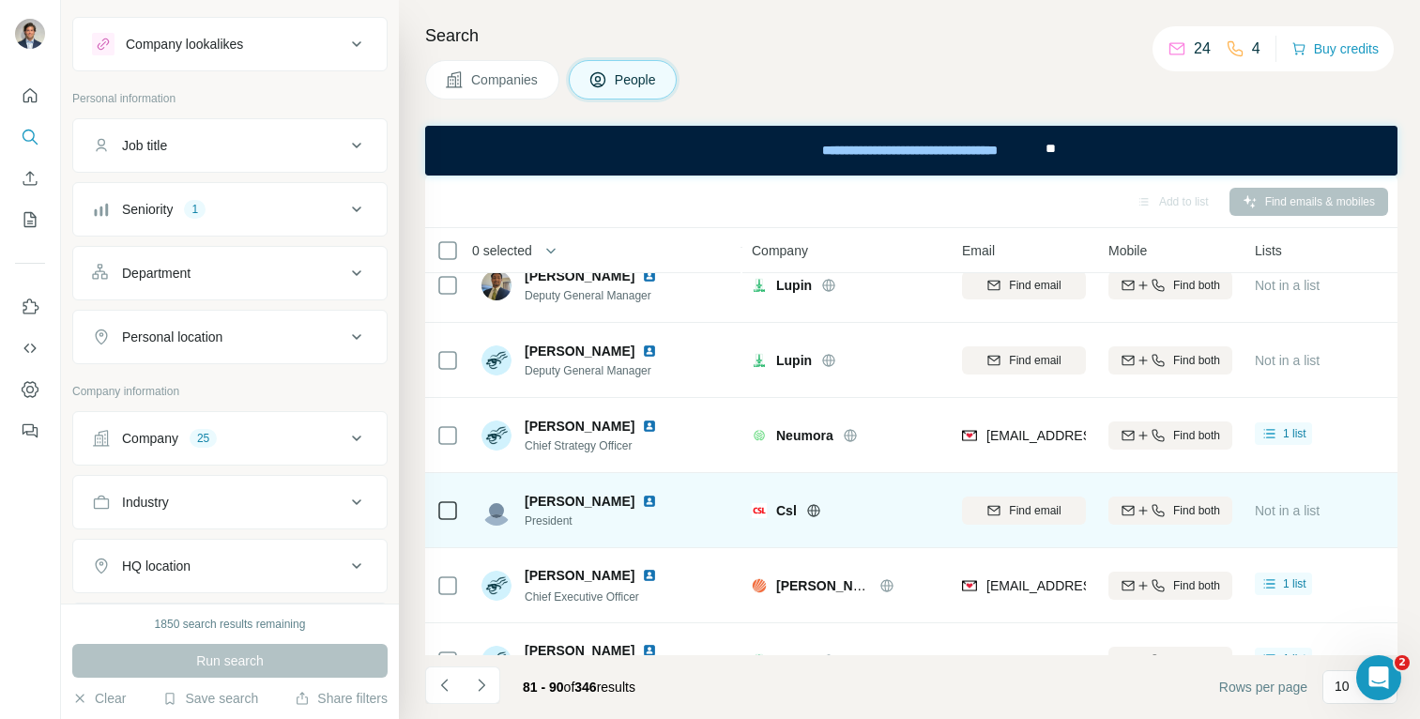
scroll to position [369, 0]
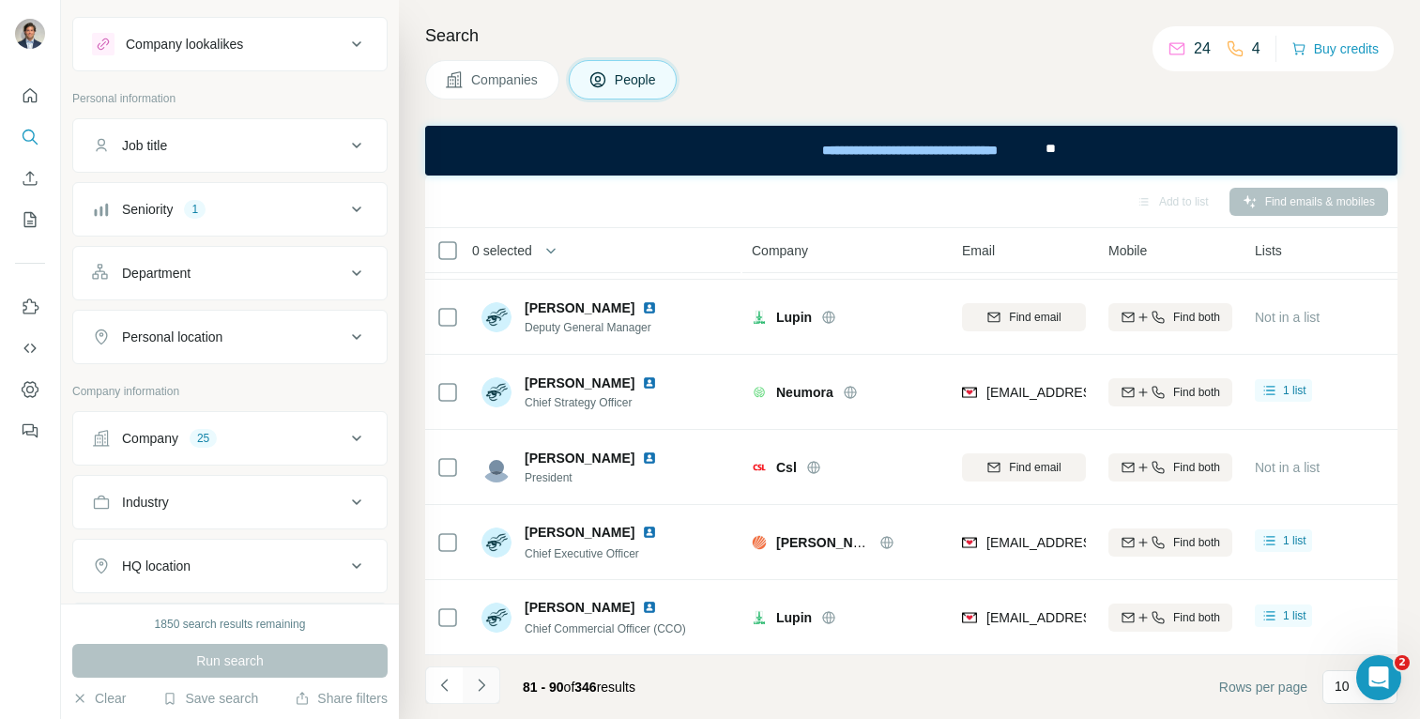
click at [481, 682] on icon "Navigate to next page" at bounding box center [481, 684] width 7 height 12
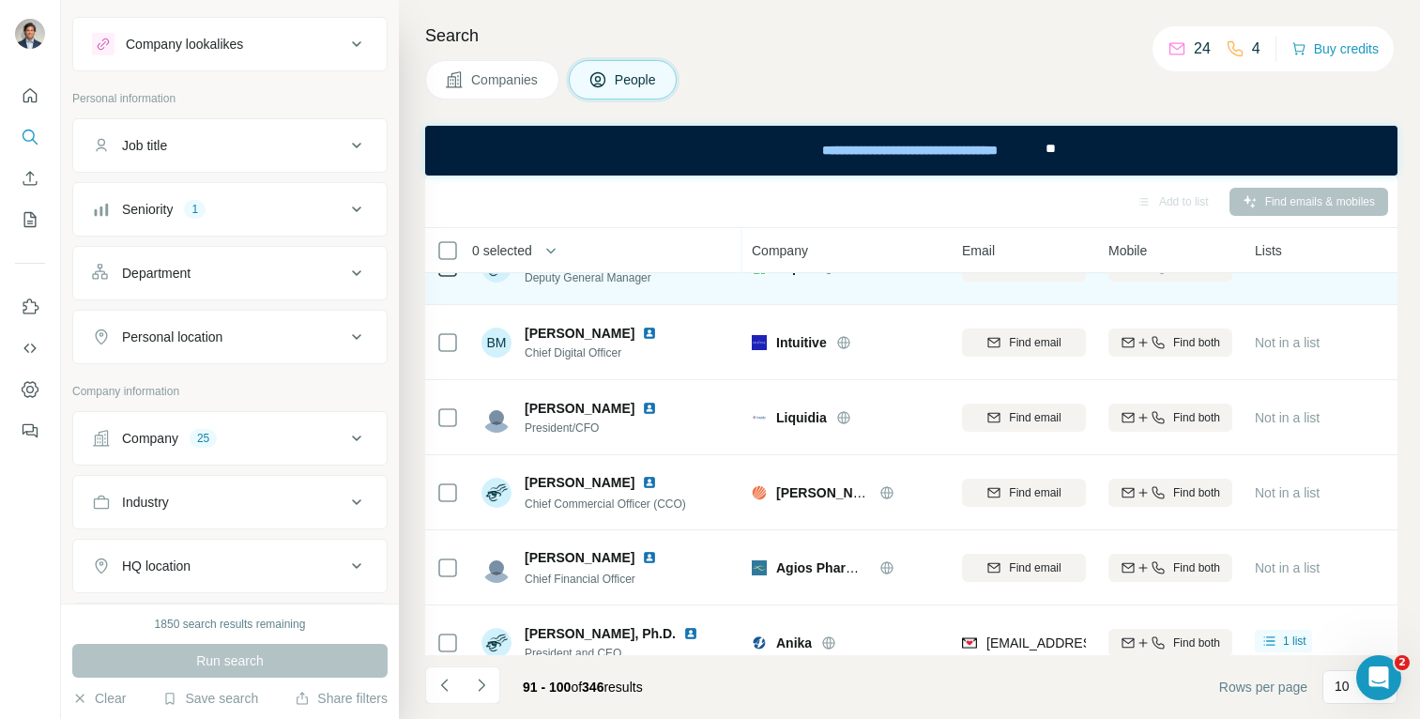
scroll to position [29, 0]
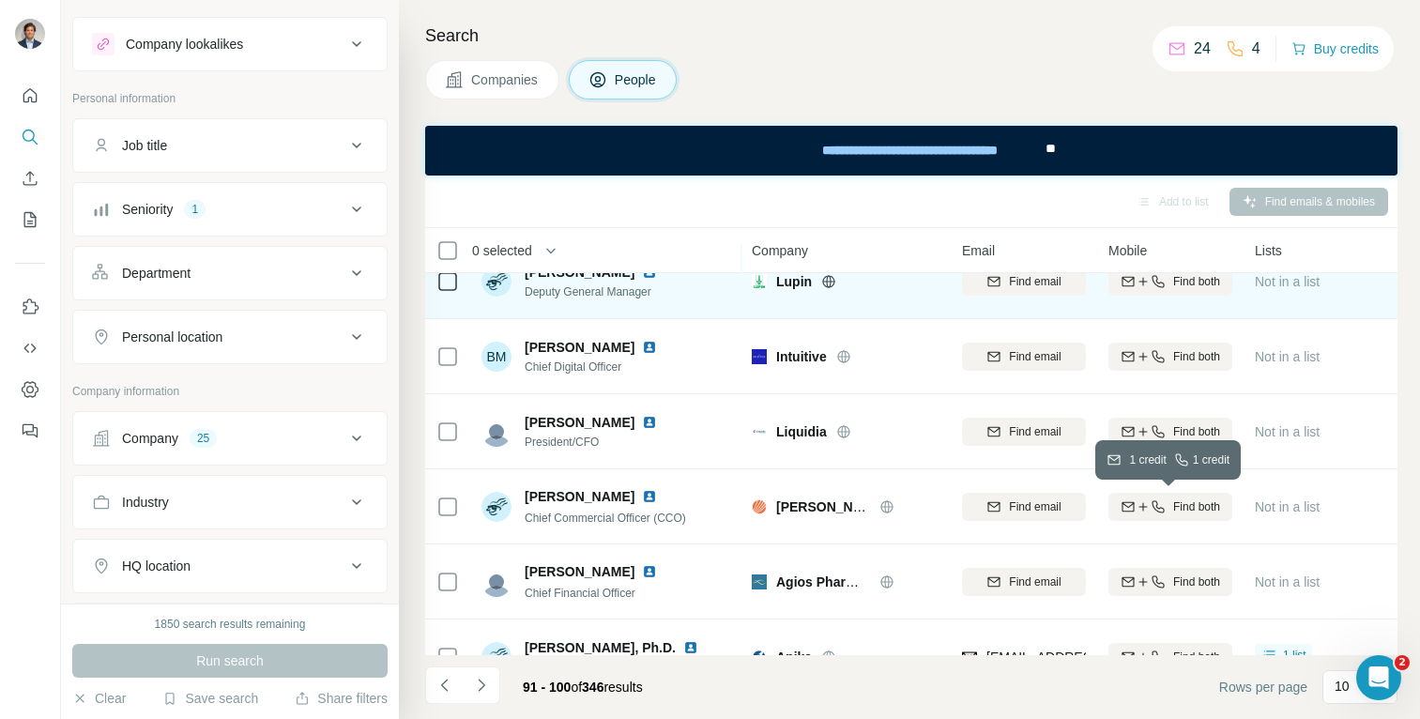
click at [1168, 508] on div "Find both" at bounding box center [1170, 506] width 124 height 17
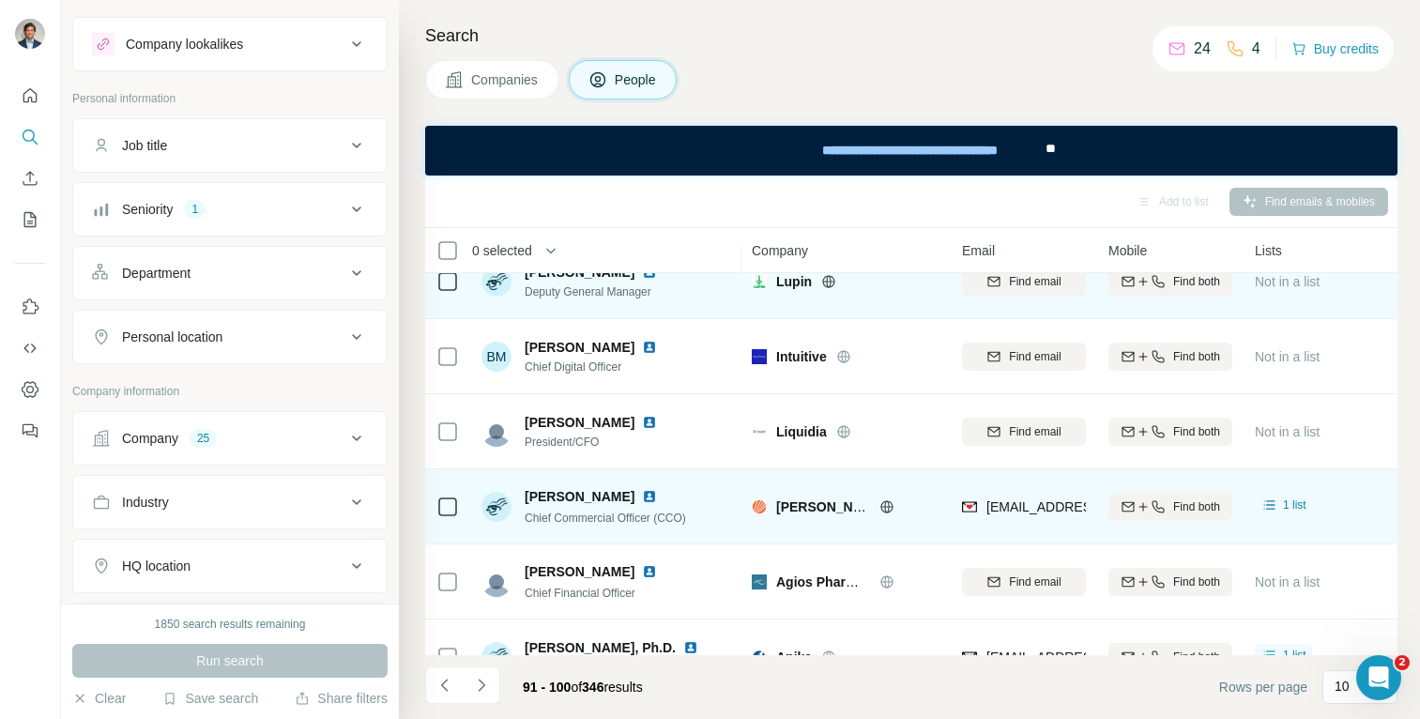
scroll to position [0, 0]
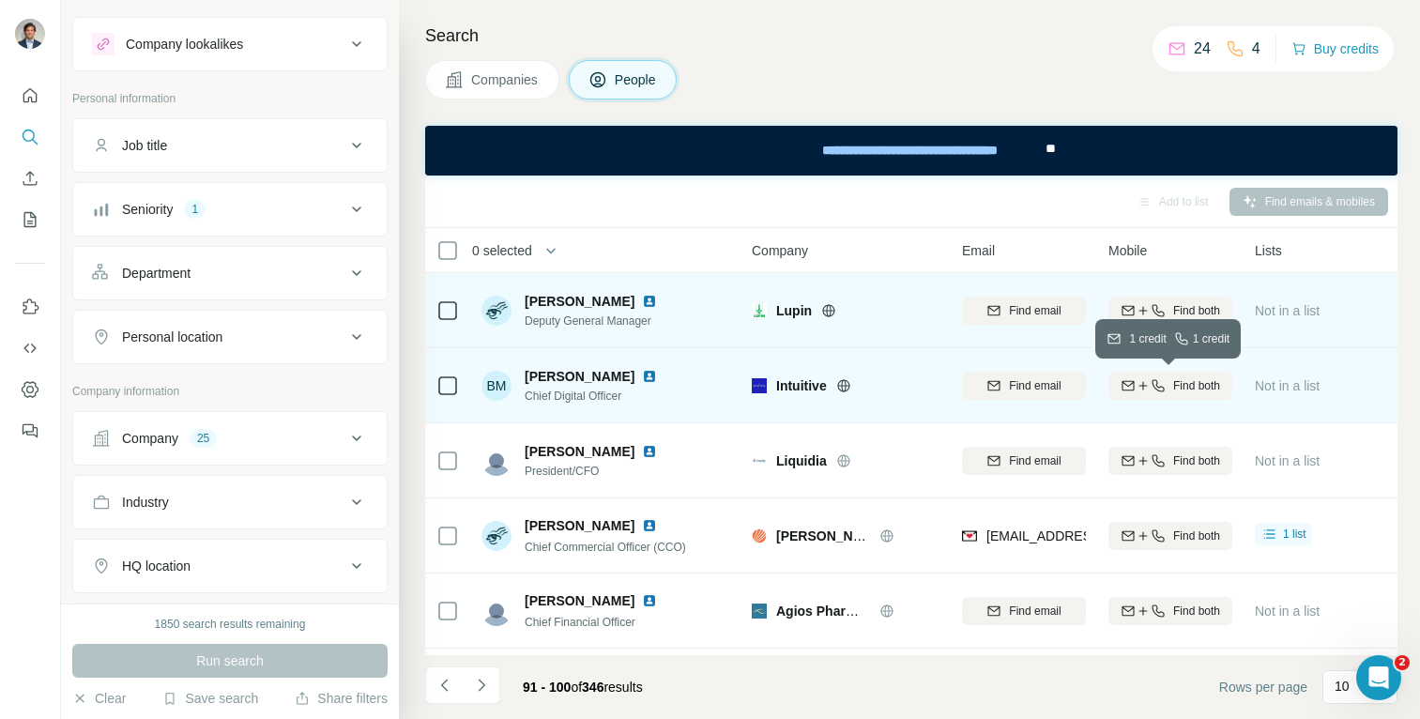
click at [1165, 381] on div "Find both" at bounding box center [1170, 385] width 124 height 17
click at [474, 686] on icon "Navigate to next page" at bounding box center [481, 685] width 19 height 19
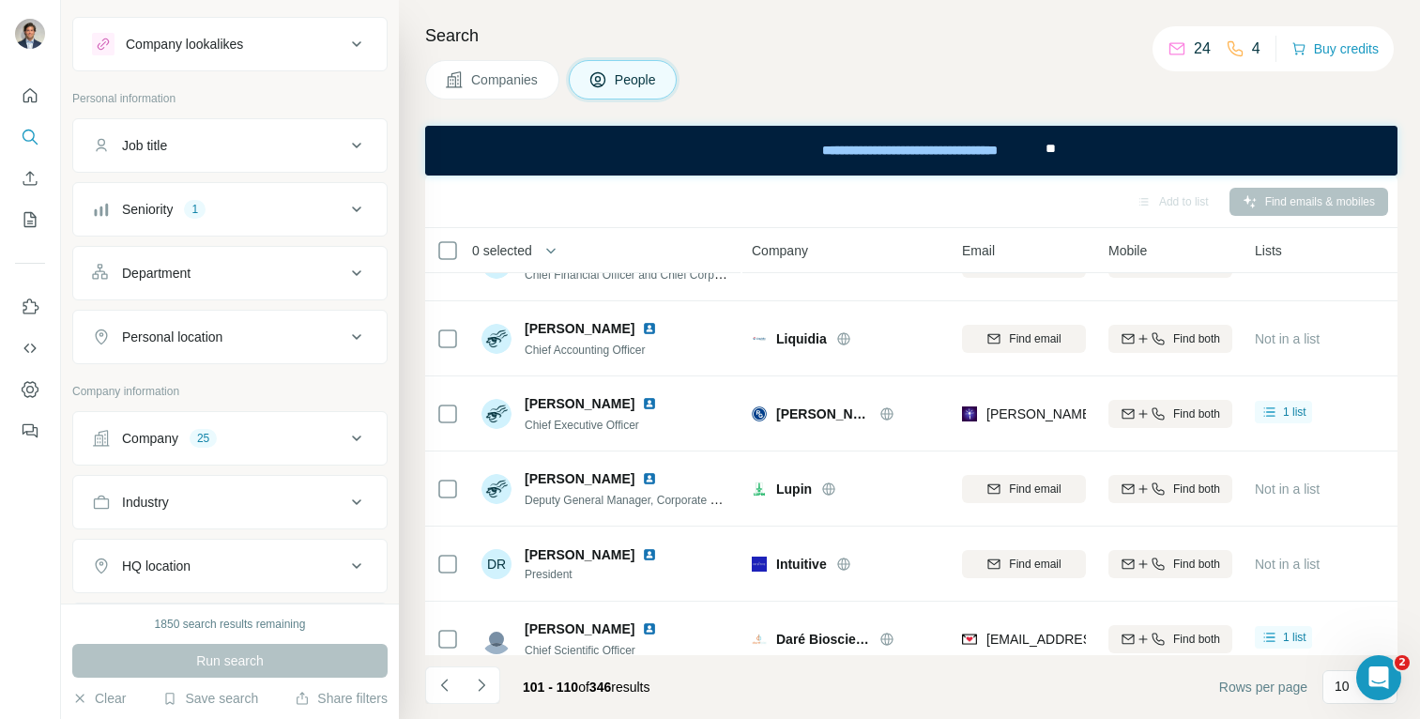
scroll to position [369, 0]
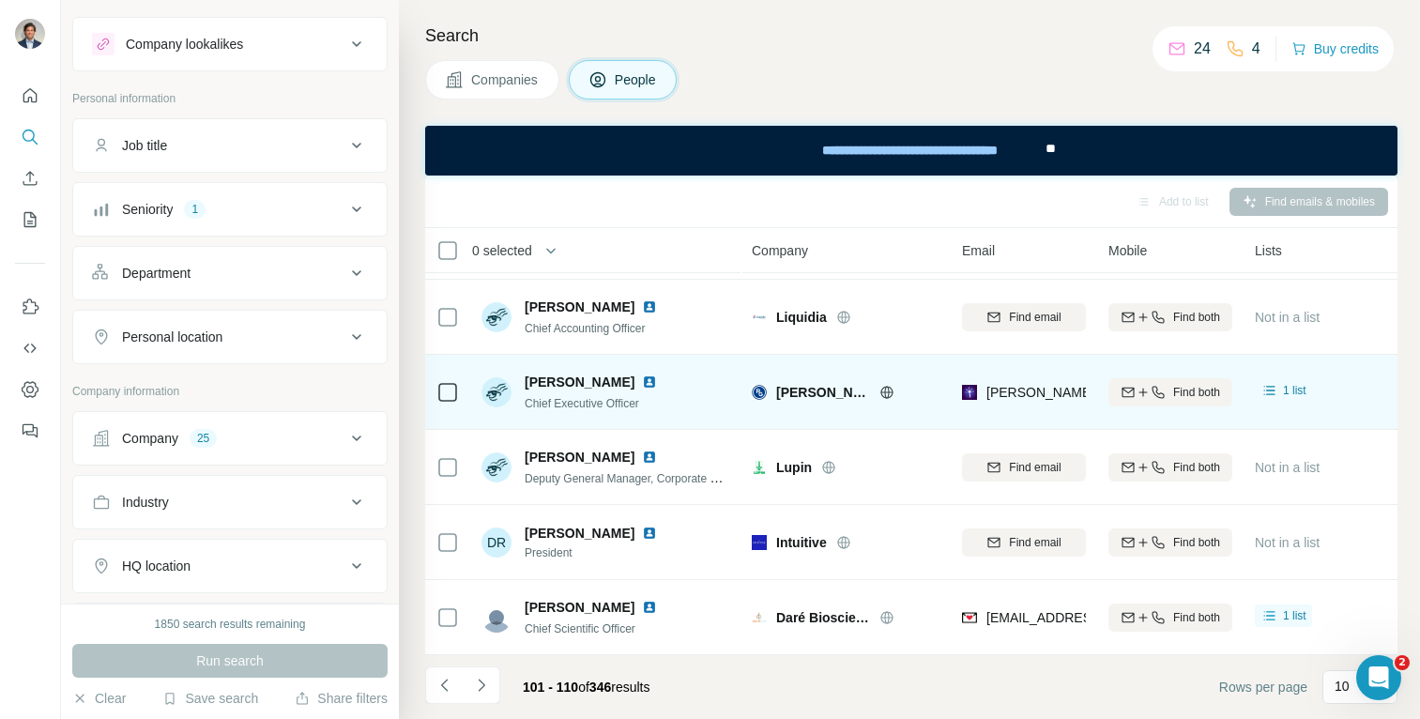
click at [647, 375] on img at bounding box center [649, 381] width 15 height 15
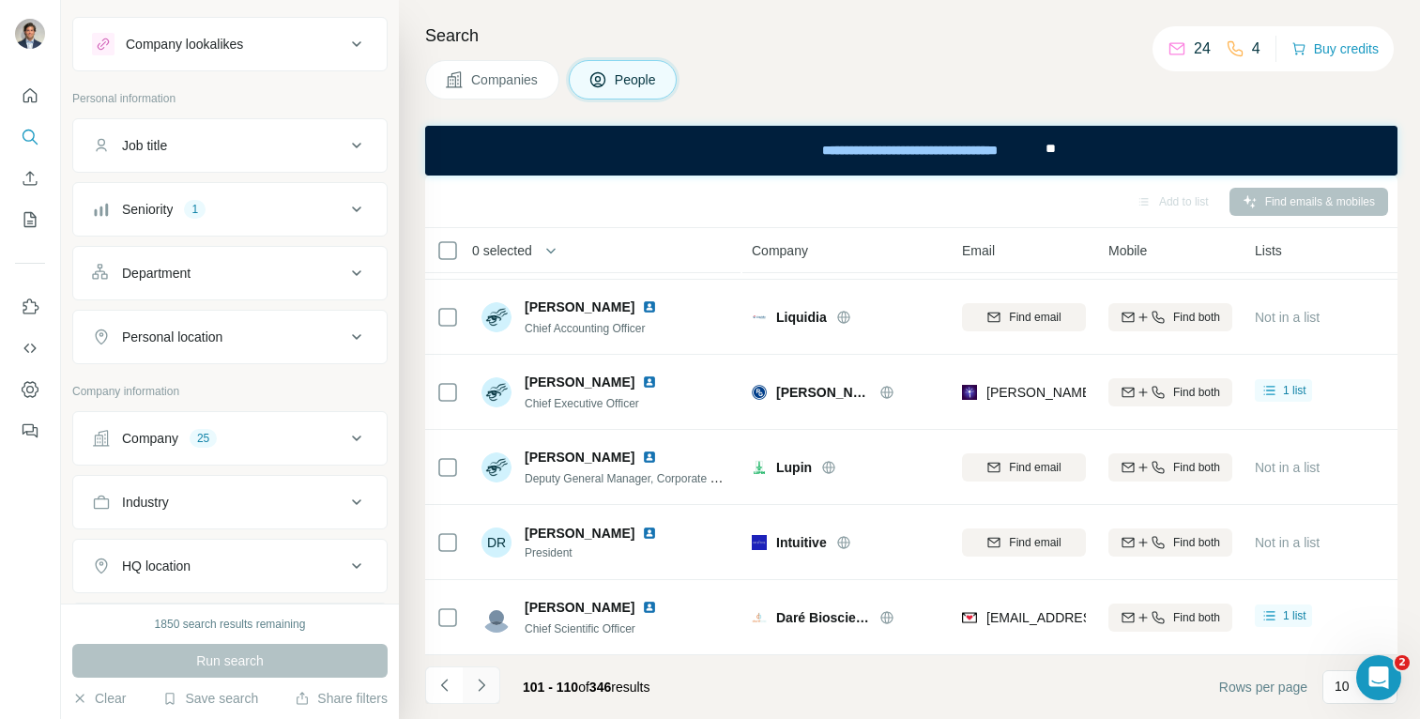
click at [478, 685] on icon "Navigate to next page" at bounding box center [481, 685] width 19 height 19
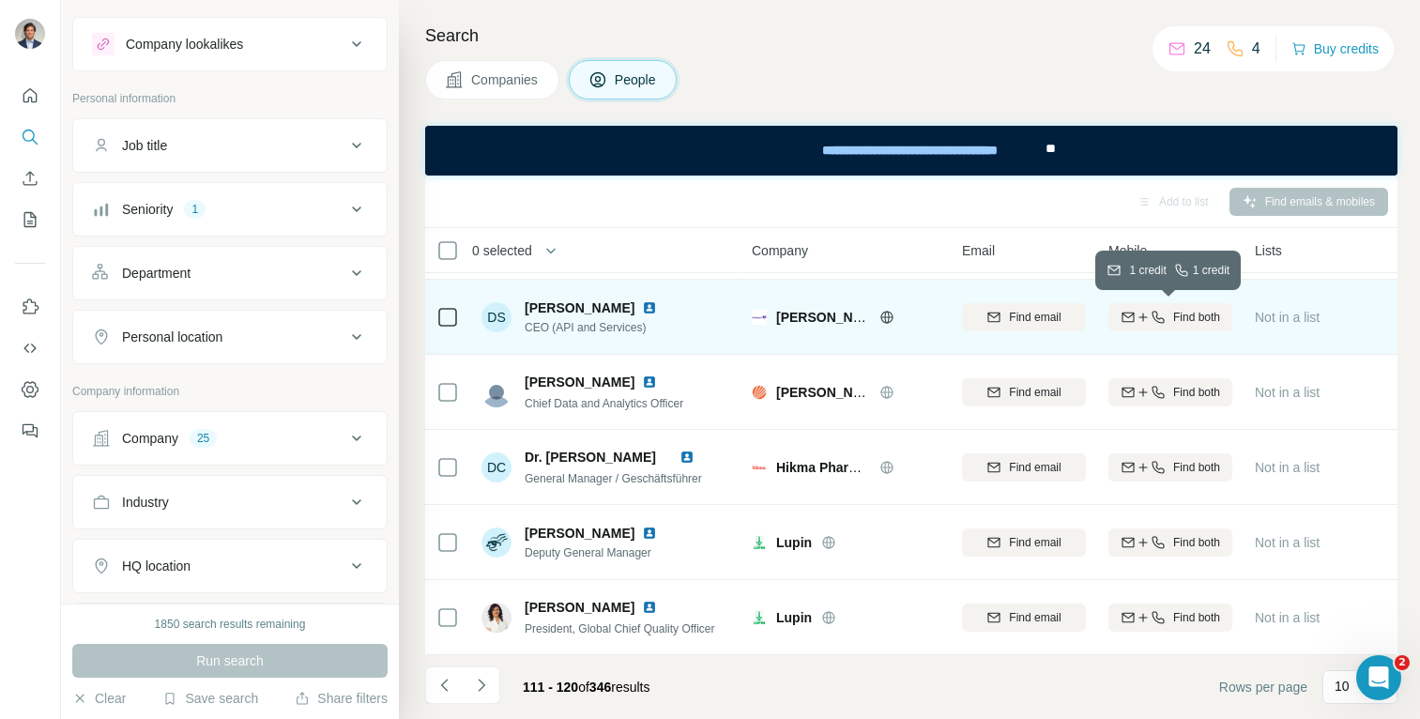
click at [1173, 314] on span "Find both" at bounding box center [1196, 317] width 47 height 17
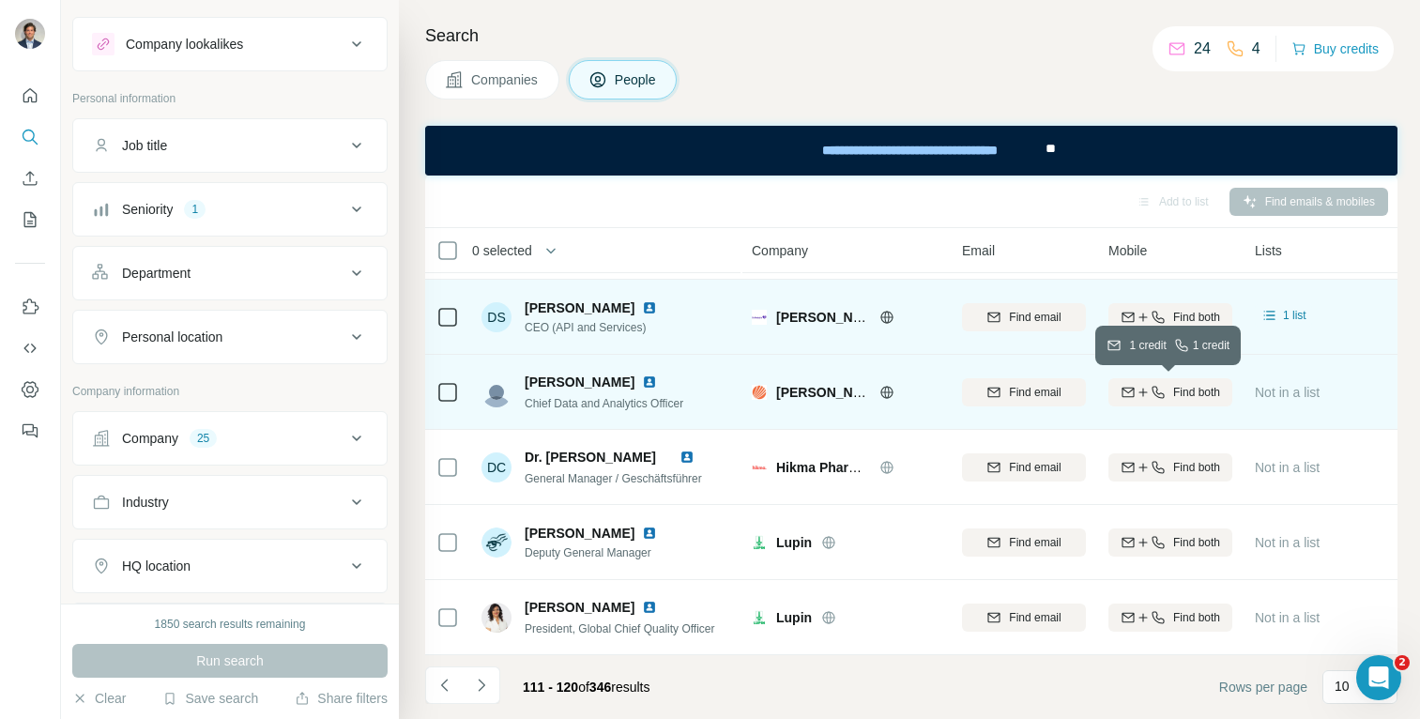
click at [1166, 389] on div "Find both" at bounding box center [1170, 392] width 124 height 17
click at [1161, 379] on button "Find both" at bounding box center [1170, 392] width 124 height 28
click at [1188, 387] on span "Find both" at bounding box center [1196, 392] width 47 height 17
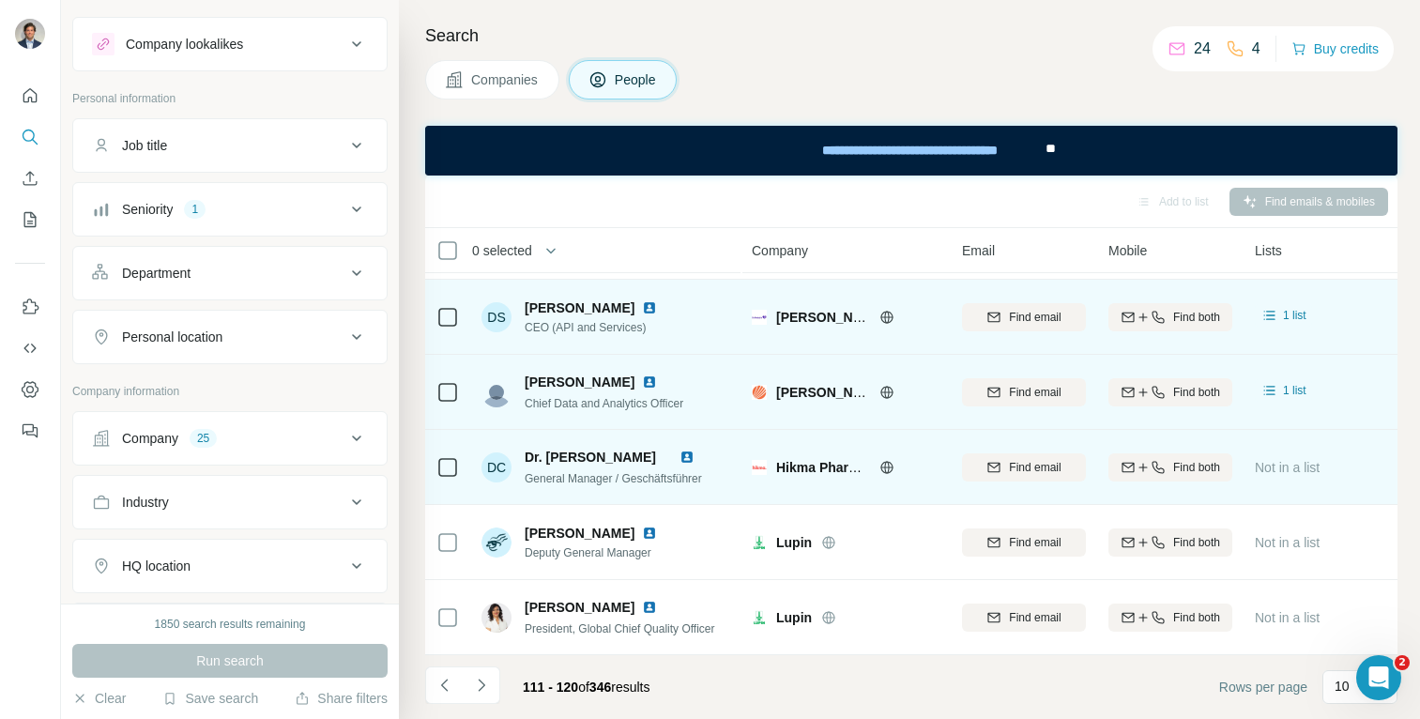
scroll to position [358, 0]
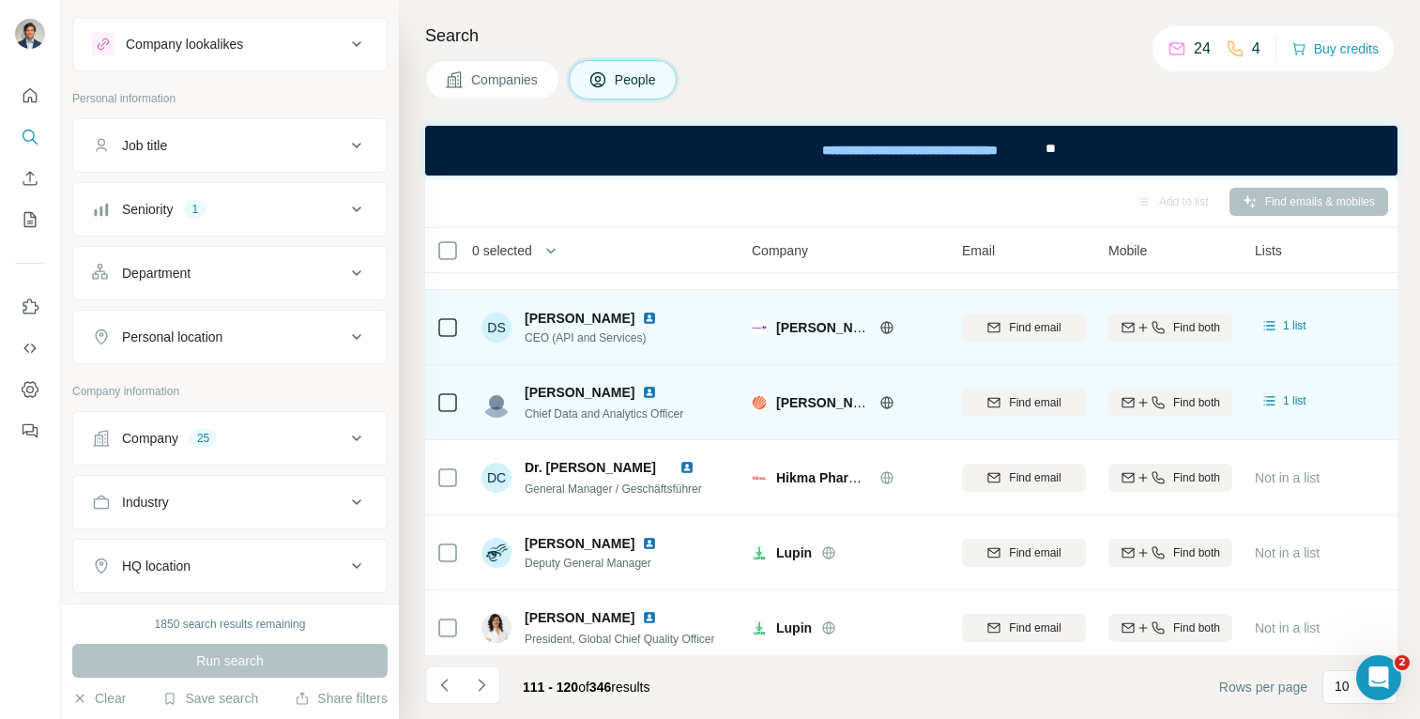
click at [642, 396] on img at bounding box center [649, 392] width 15 height 15
